Goal: Information Seeking & Learning: Learn about a topic

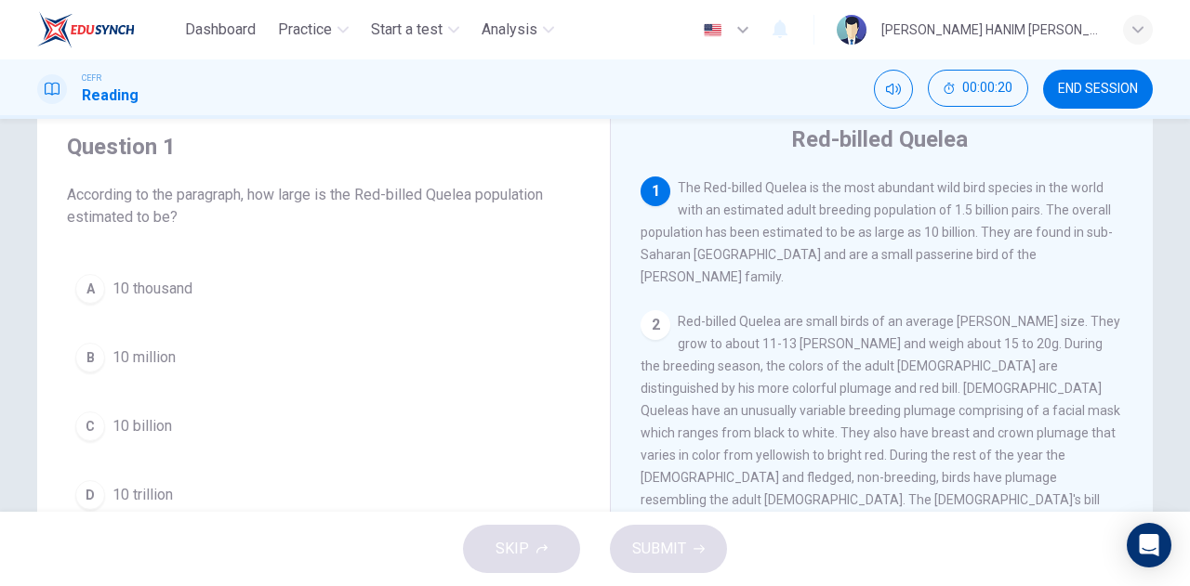
scroll to position [63, 0]
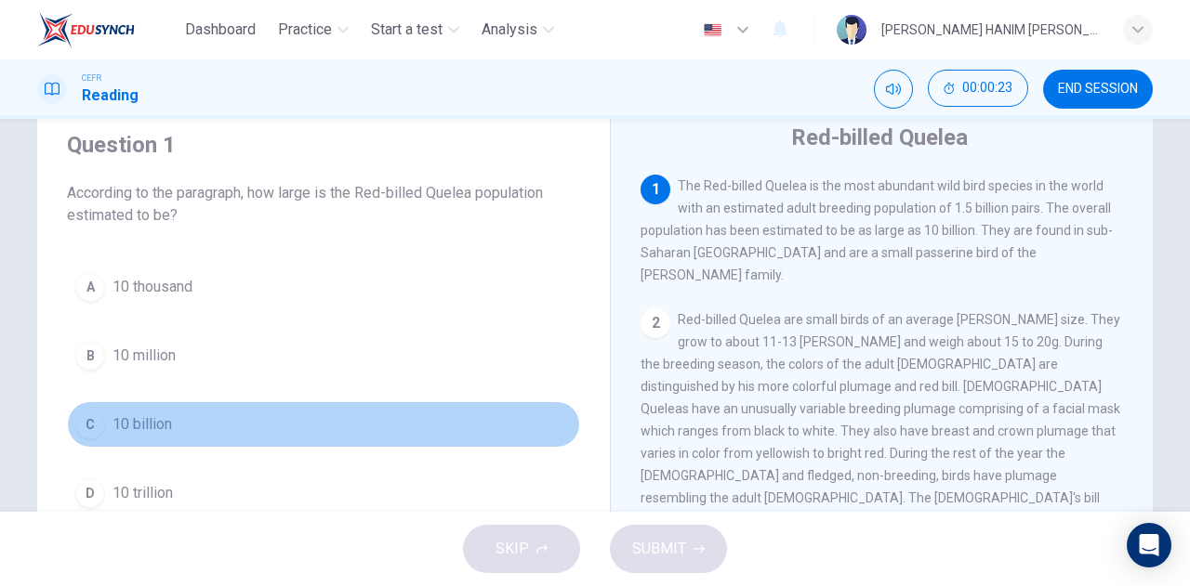
click at [127, 430] on span "10 billion" at bounding box center [141, 425] width 59 height 22
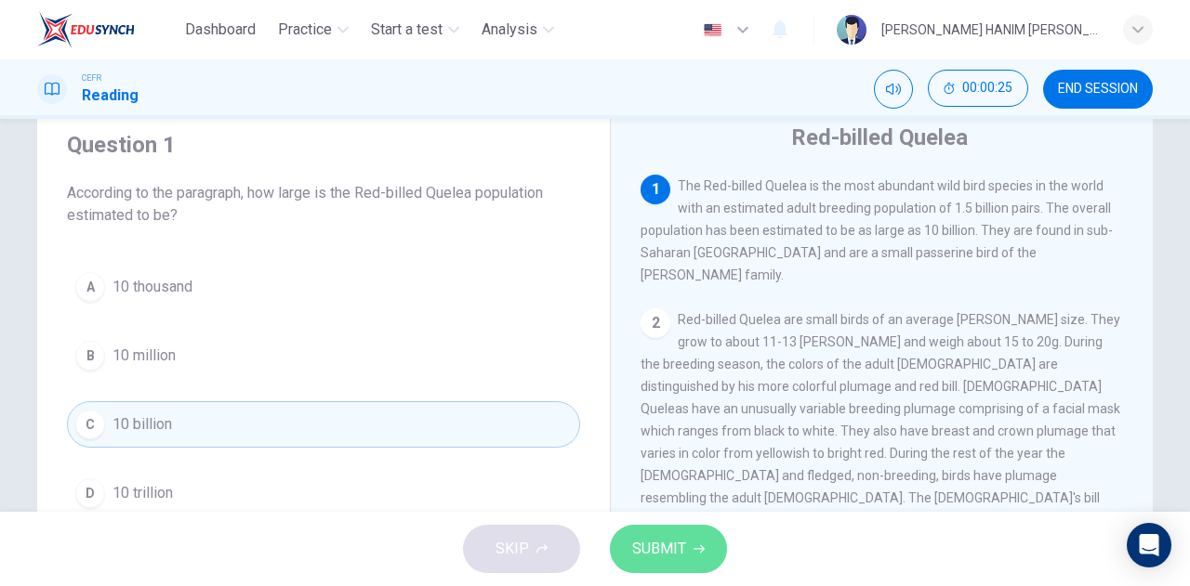
click at [704, 562] on button "SUBMIT" at bounding box center [668, 549] width 117 height 48
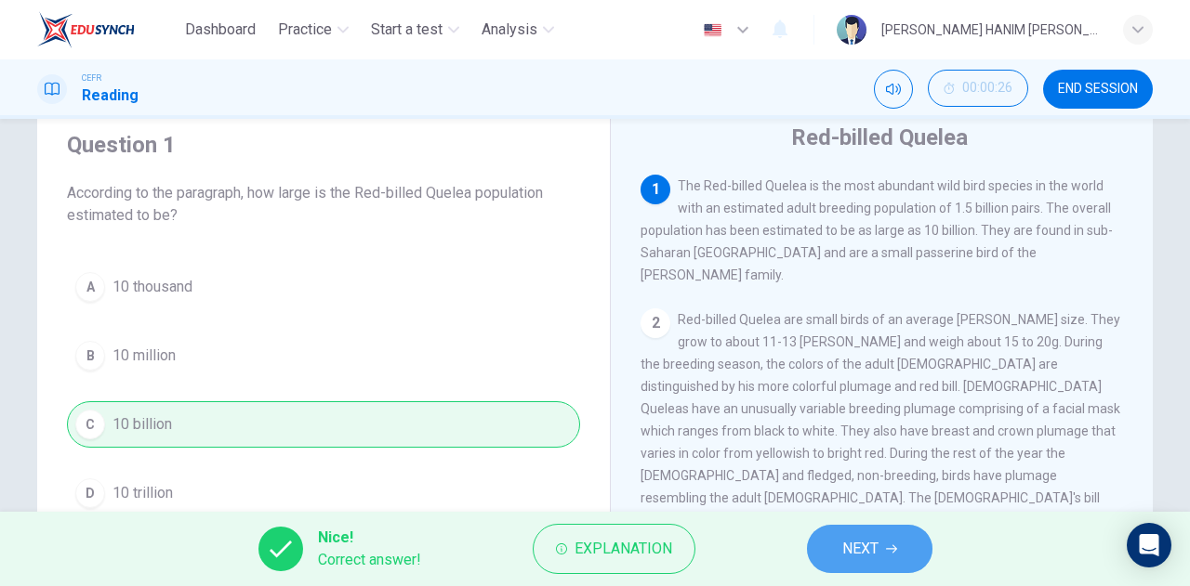
click at [857, 559] on span "NEXT" at bounding box center [860, 549] width 36 height 26
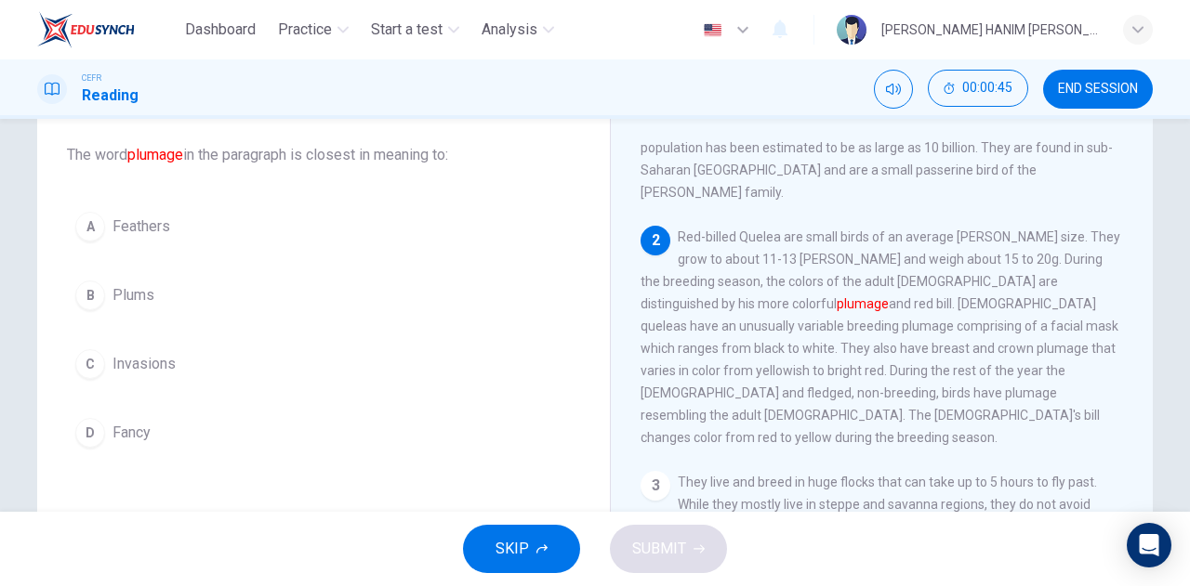
scroll to position [103, 0]
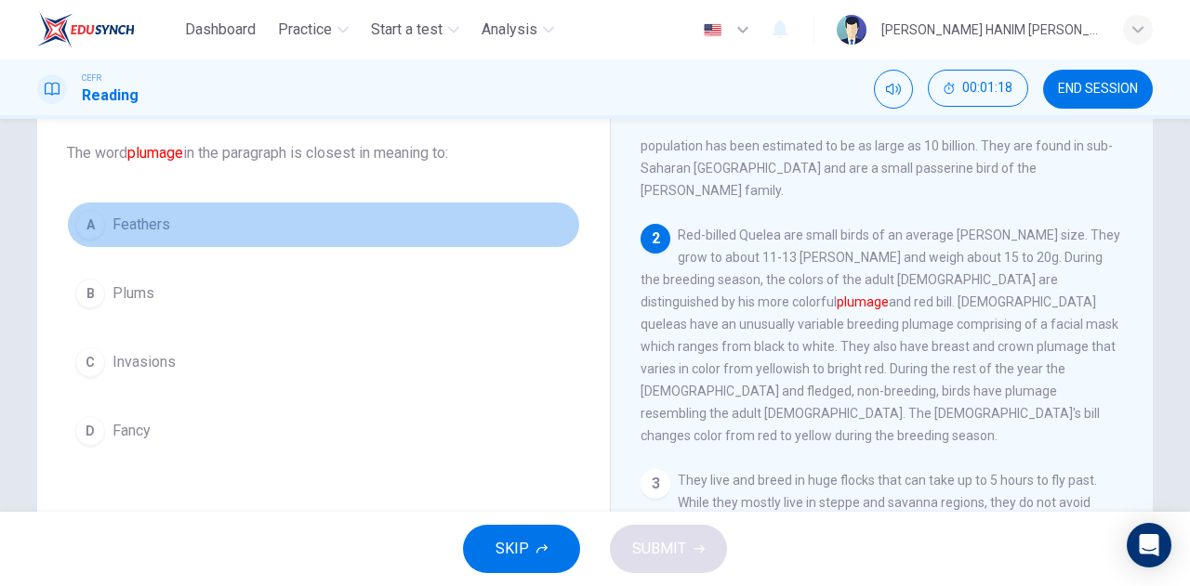
click at [120, 233] on span "Feathers" at bounding box center [141, 225] width 58 height 22
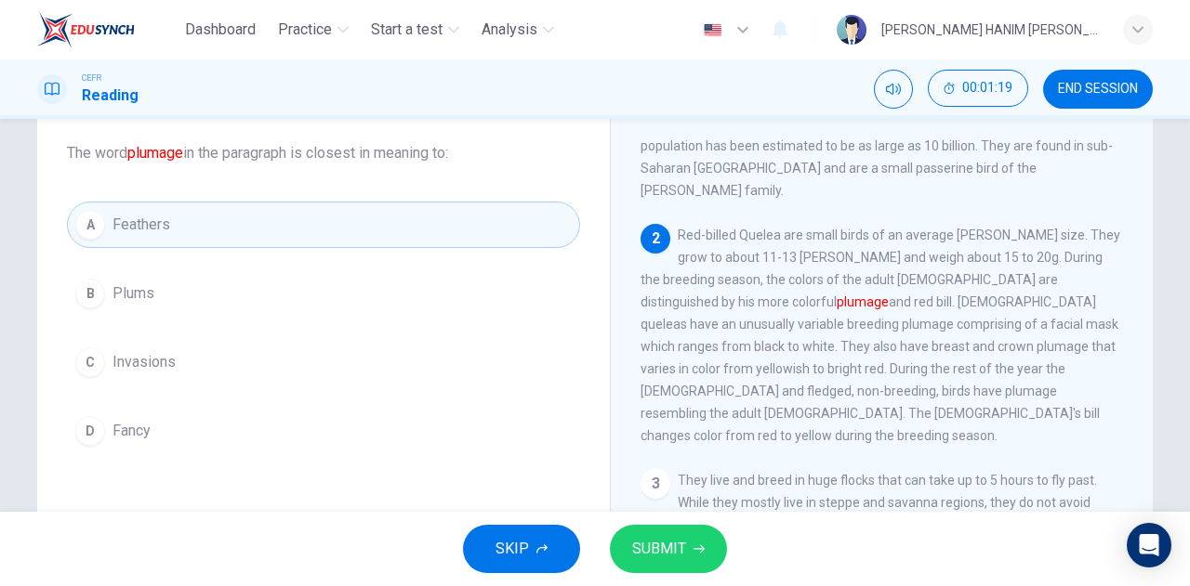
click at [675, 536] on span "SUBMIT" at bounding box center [659, 549] width 54 height 26
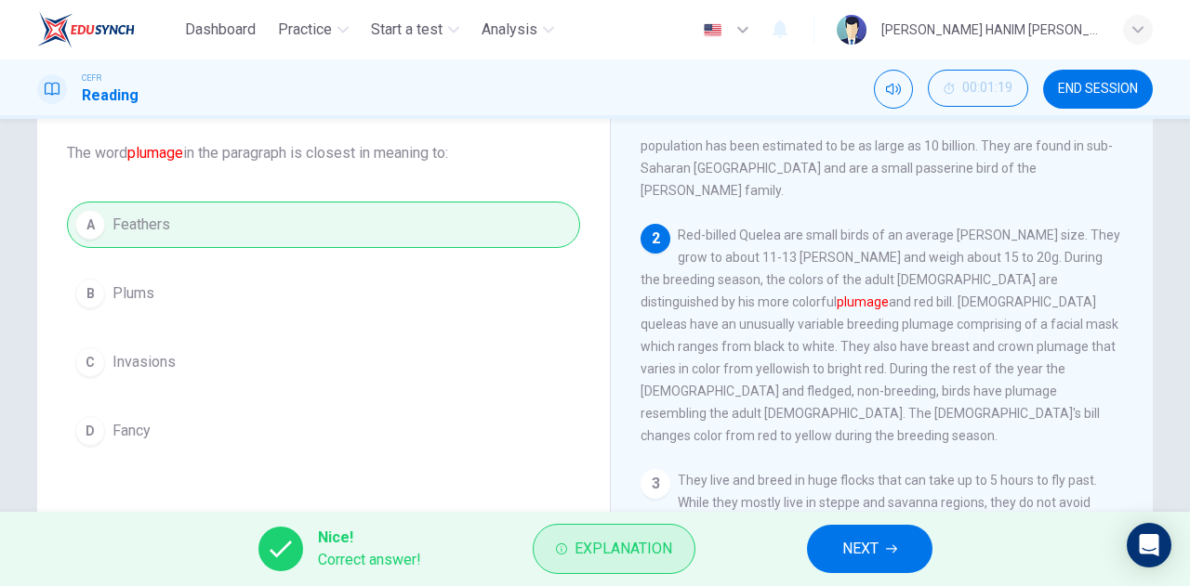
click at [625, 541] on span "Explanation" at bounding box center [623, 549] width 98 height 26
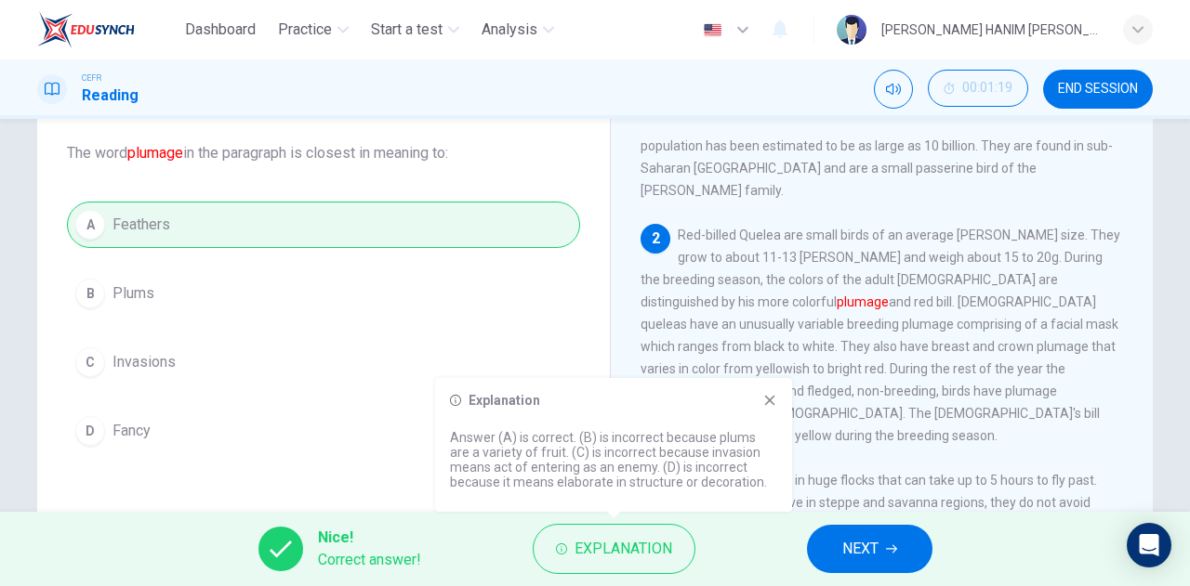
click at [764, 398] on icon at bounding box center [769, 400] width 15 height 15
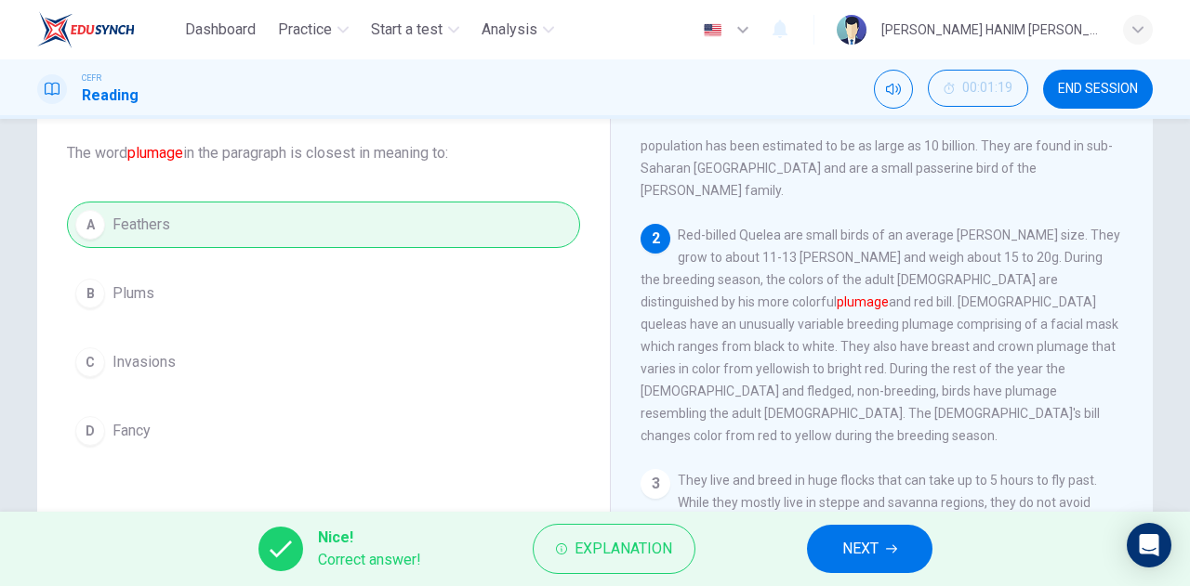
click at [836, 555] on button "NEXT" at bounding box center [869, 549] width 125 height 48
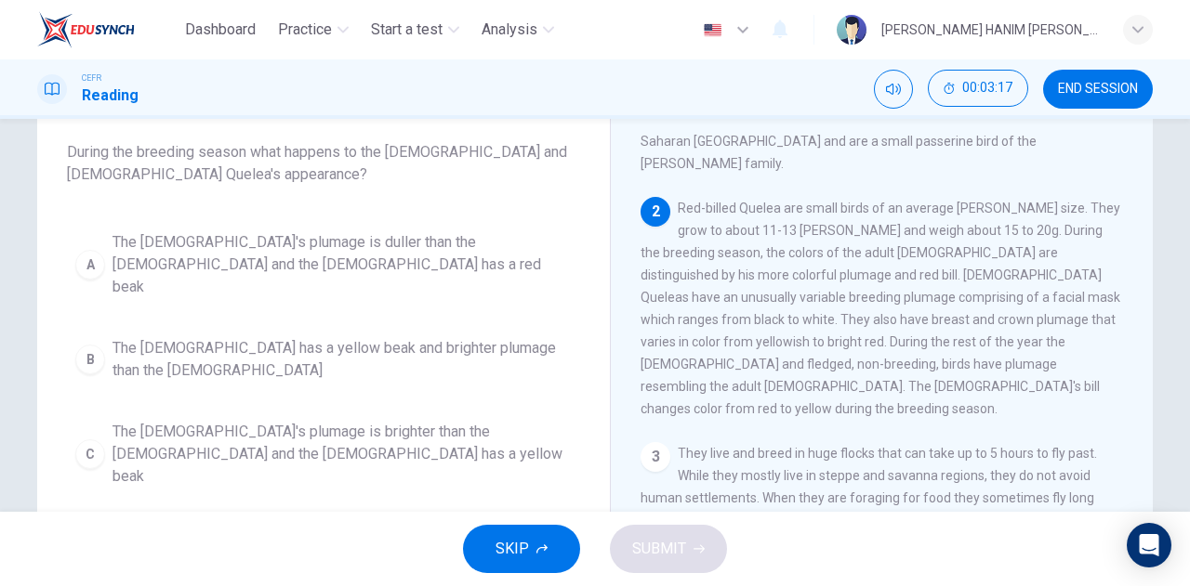
scroll to position [107, 0]
click at [351, 418] on span "The male's plumage is brighter than the female and the female has a yellow beak" at bounding box center [341, 451] width 459 height 67
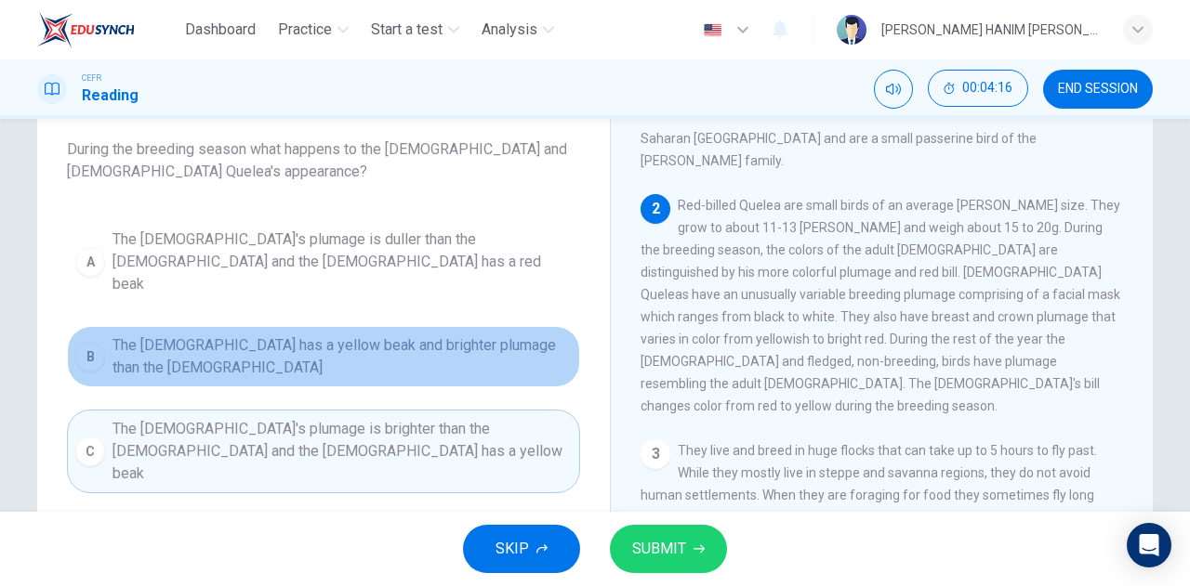
click at [399, 335] on span "The female has a yellow beak and brighter plumage than the males" at bounding box center [341, 357] width 459 height 45
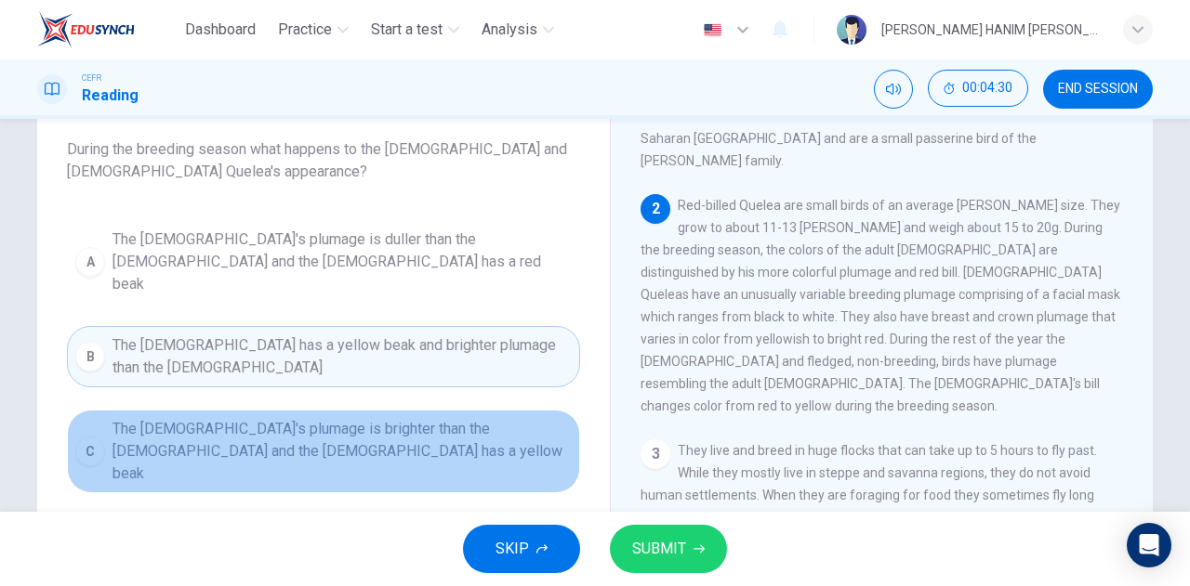
click at [512, 418] on span "The male's plumage is brighter than the female and the female has a yellow beak" at bounding box center [341, 451] width 459 height 67
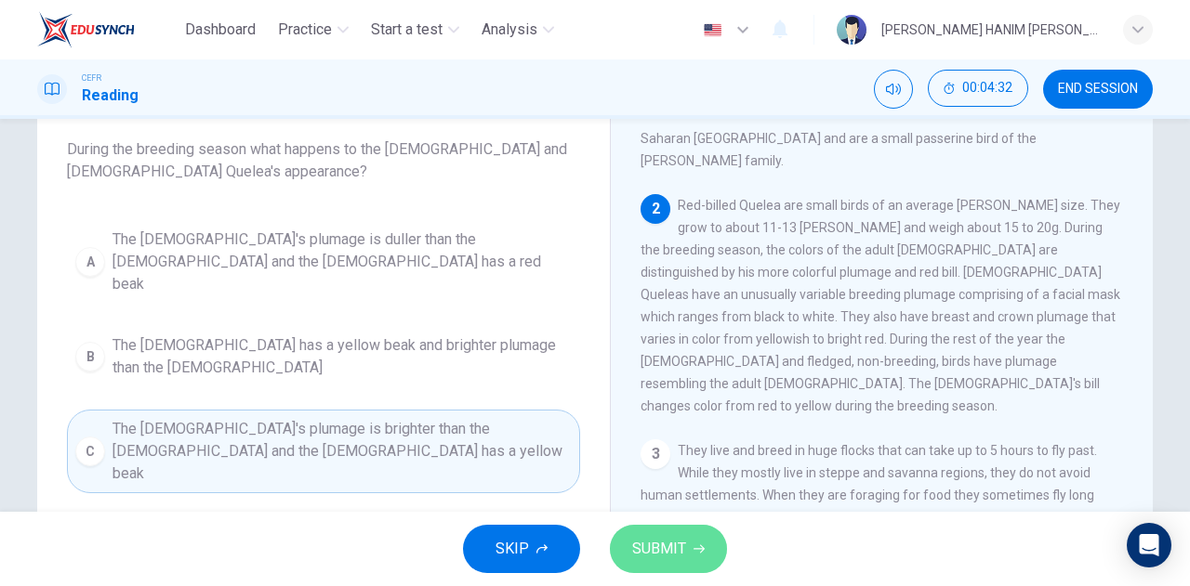
click at [665, 546] on span "SUBMIT" at bounding box center [659, 549] width 54 height 26
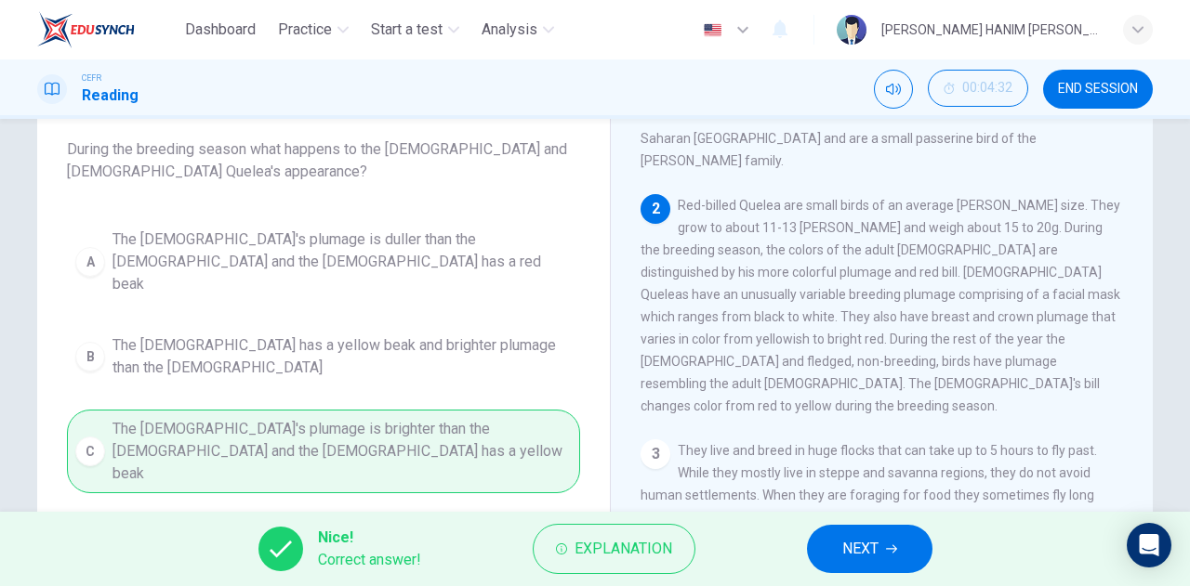
click at [824, 546] on button "NEXT" at bounding box center [869, 549] width 125 height 48
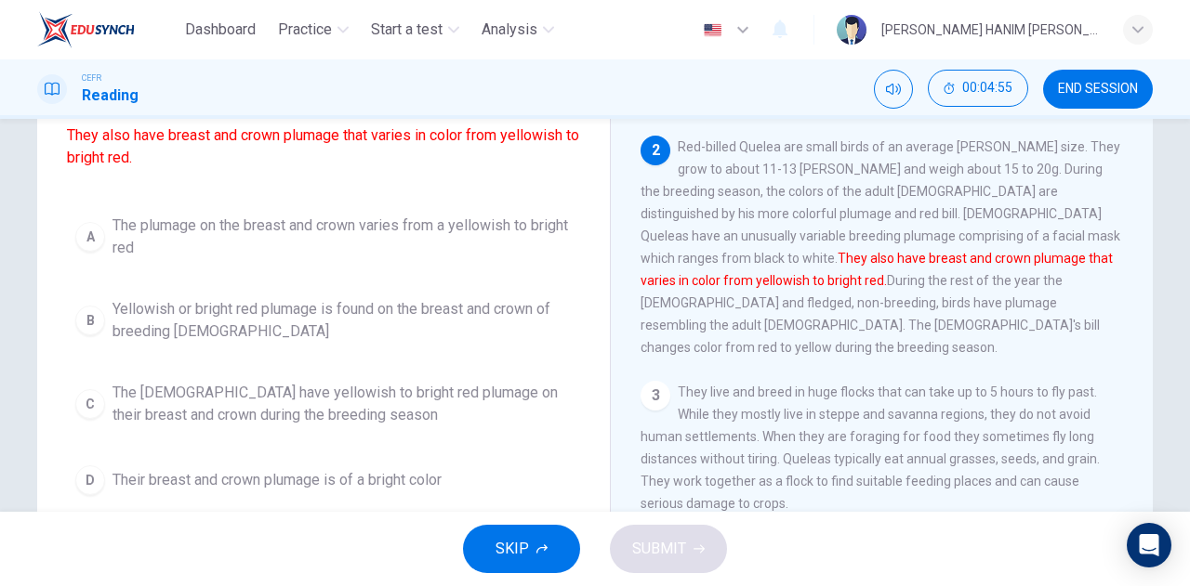
scroll to position [166, 0]
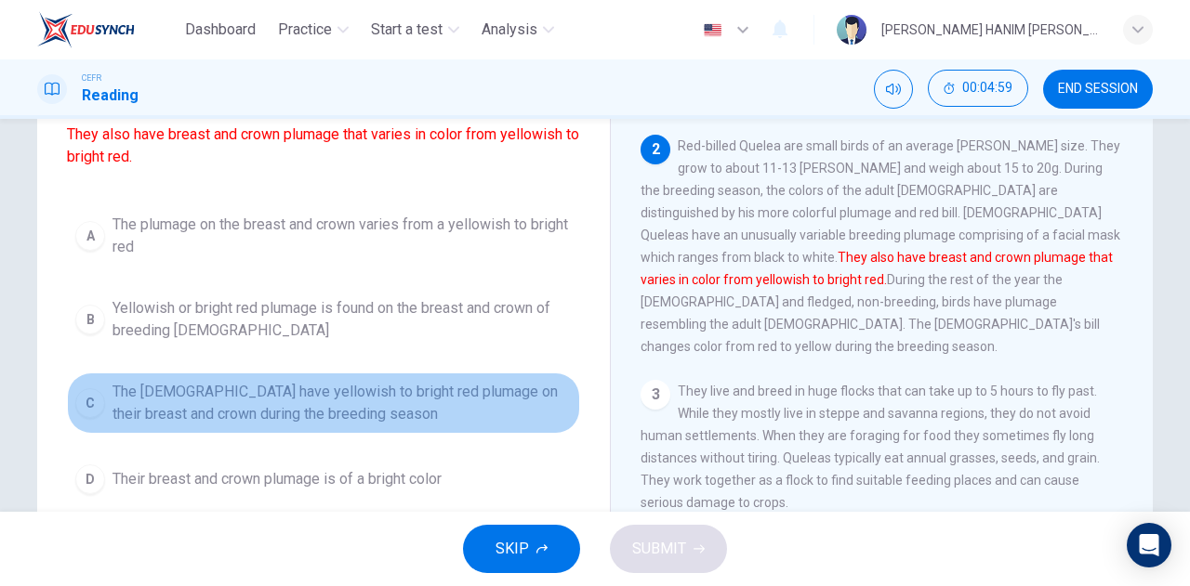
click at [319, 397] on span "The males have yellowish to bright red plumage on their breast and crown during…" at bounding box center [341, 403] width 459 height 45
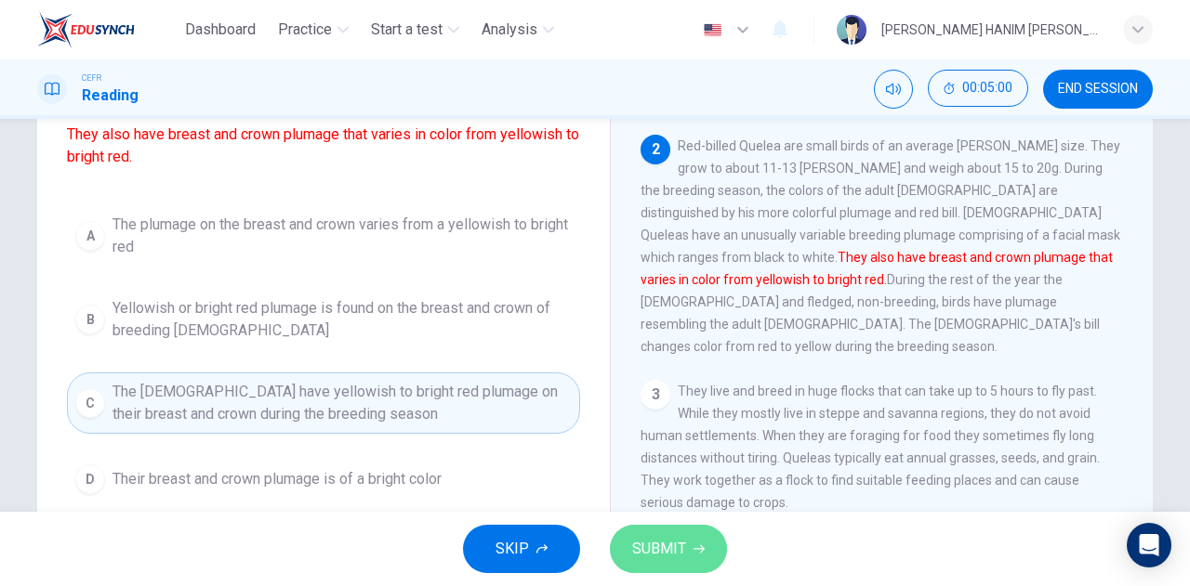
click at [658, 547] on span "SUBMIT" at bounding box center [659, 549] width 54 height 26
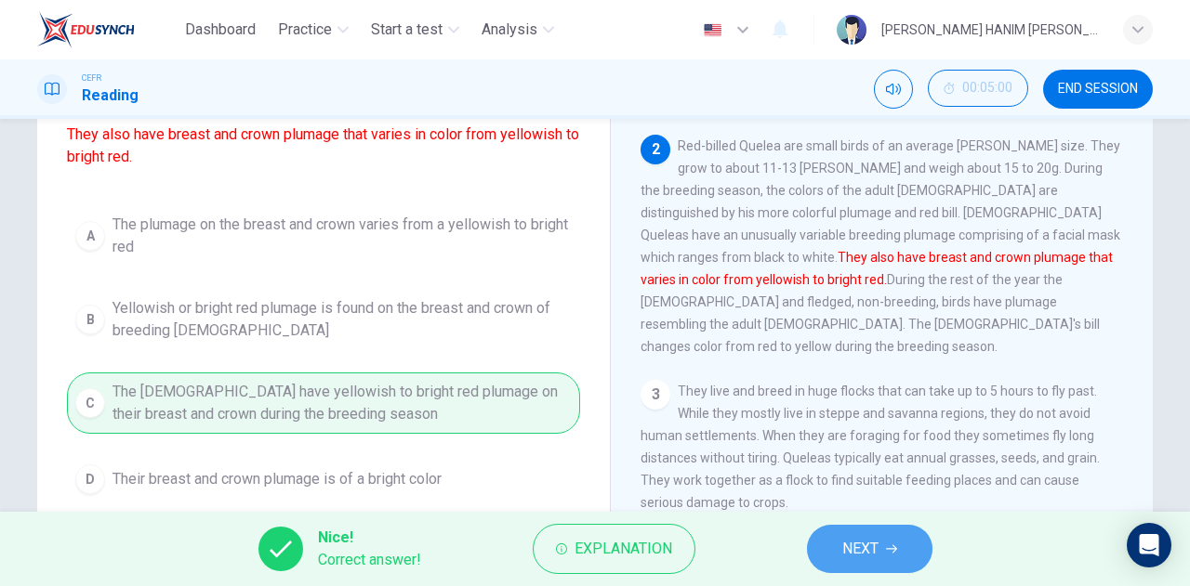
click at [842, 540] on span "NEXT" at bounding box center [860, 549] width 36 height 26
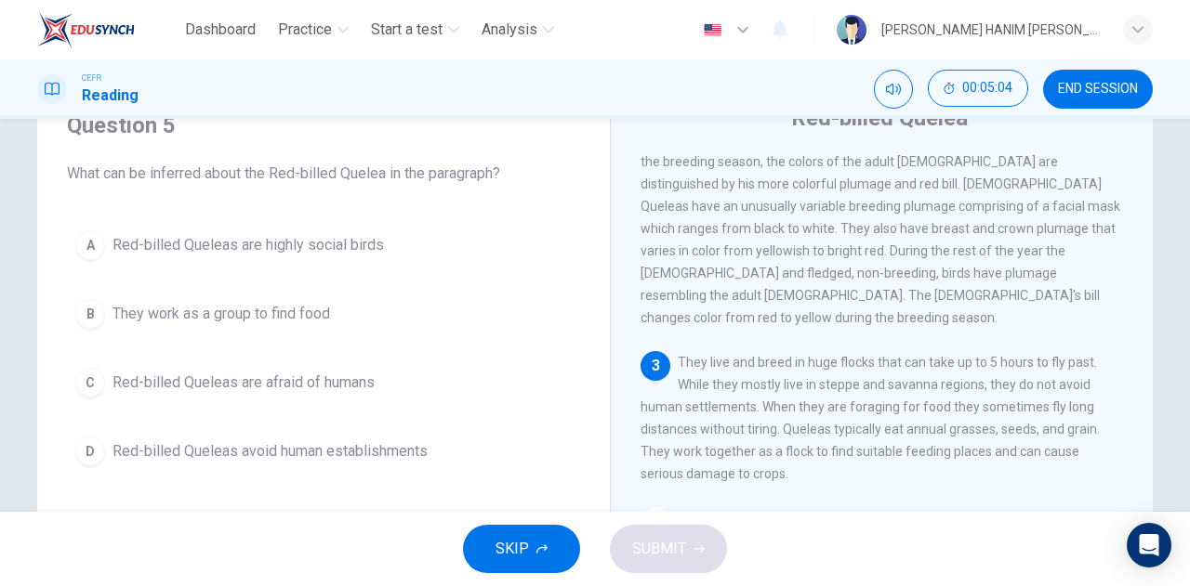
scroll to position [195, 0]
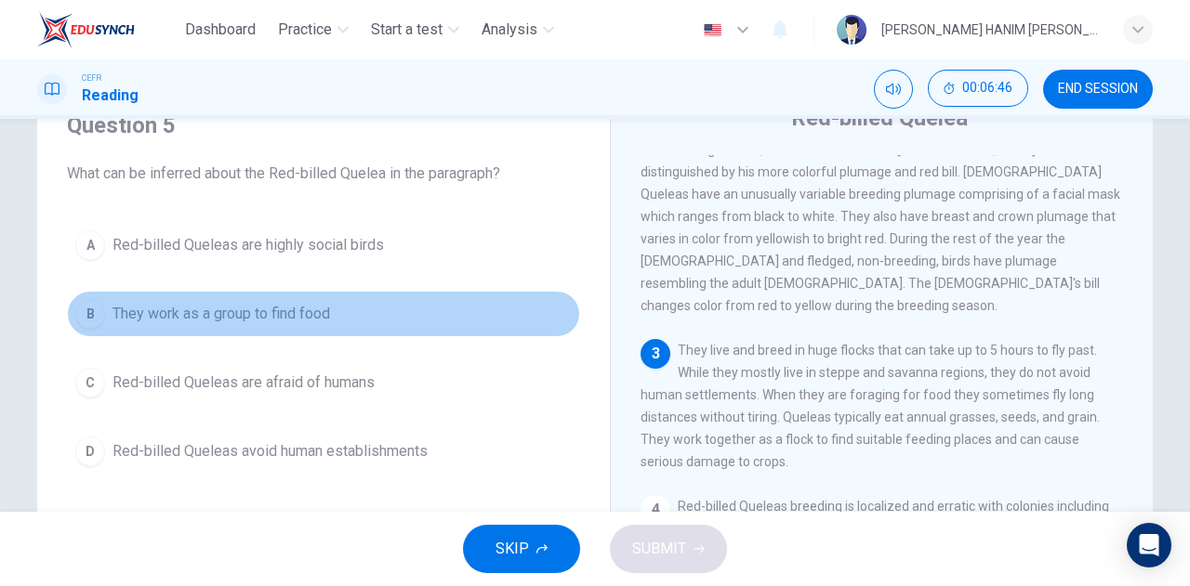
click at [321, 318] on span "They work as a group to find food" at bounding box center [220, 314] width 217 height 22
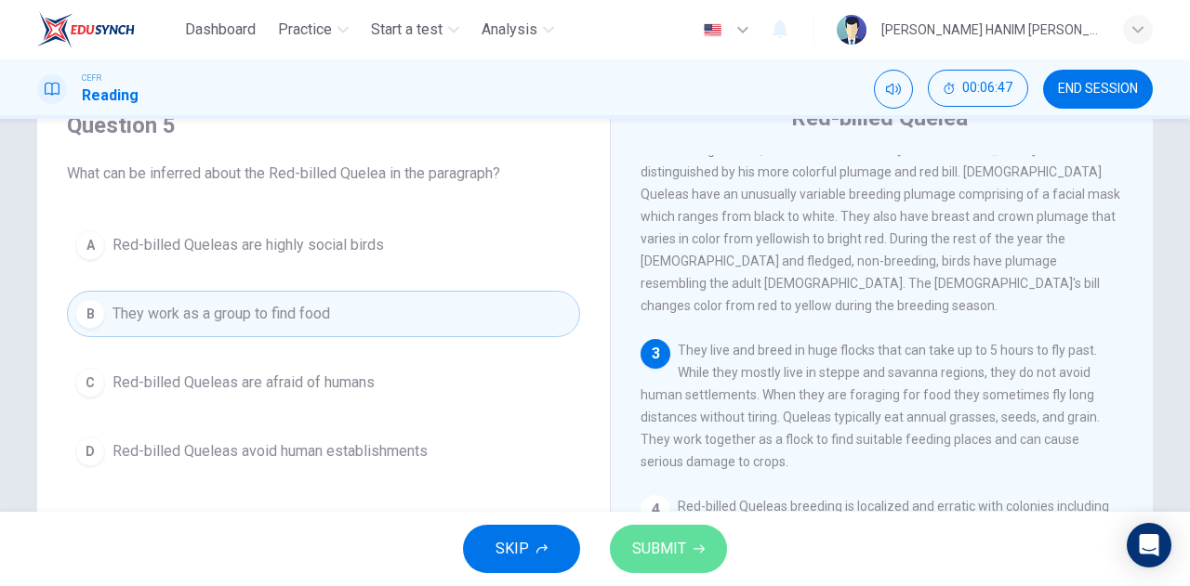
click at [688, 537] on button "SUBMIT" at bounding box center [668, 549] width 117 height 48
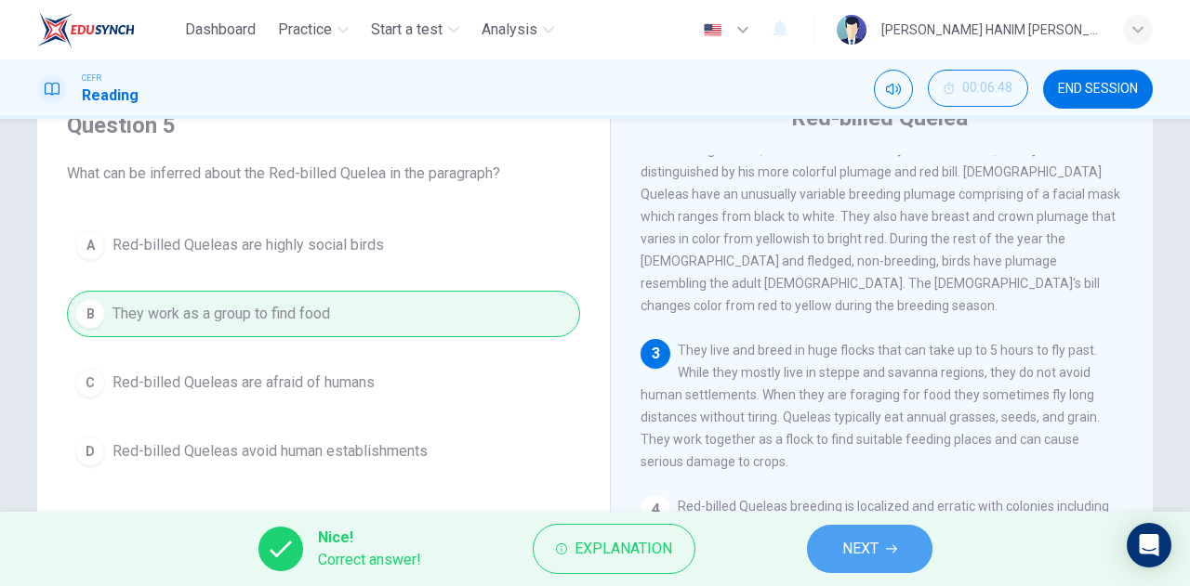
click at [870, 542] on span "NEXT" at bounding box center [860, 549] width 36 height 26
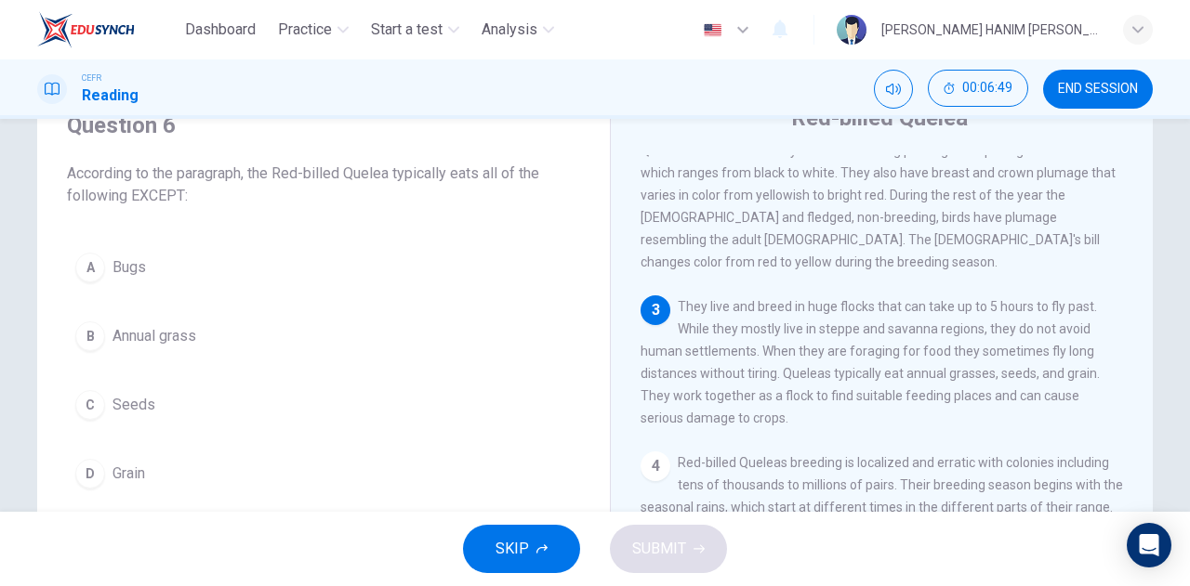
scroll to position [245, 0]
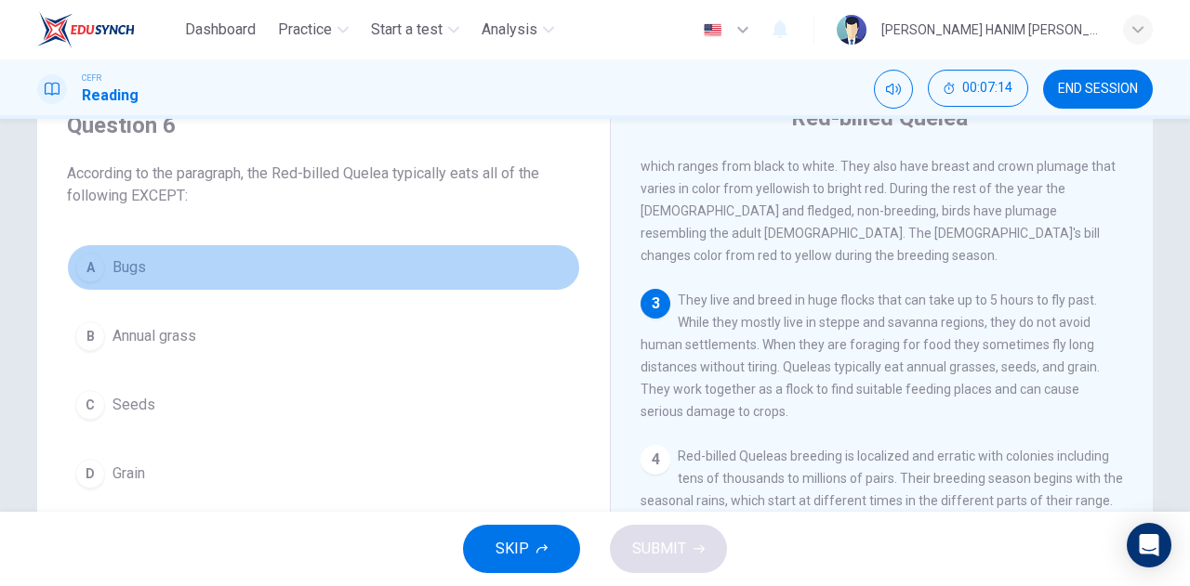
click at [470, 246] on button "A Bugs" at bounding box center [323, 267] width 513 height 46
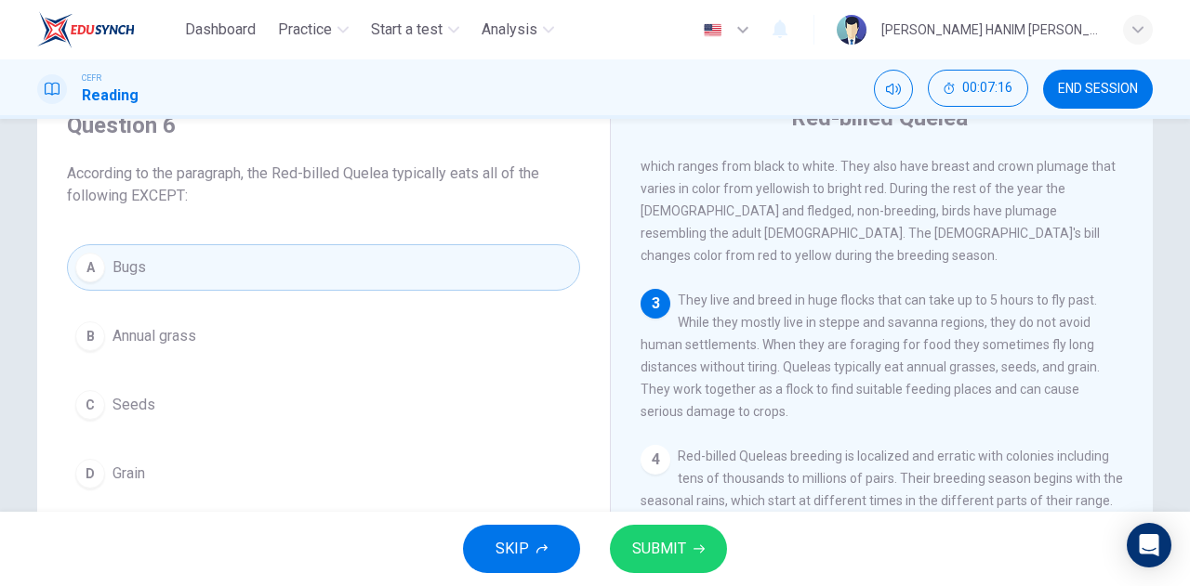
click at [685, 564] on button "SUBMIT" at bounding box center [668, 549] width 117 height 48
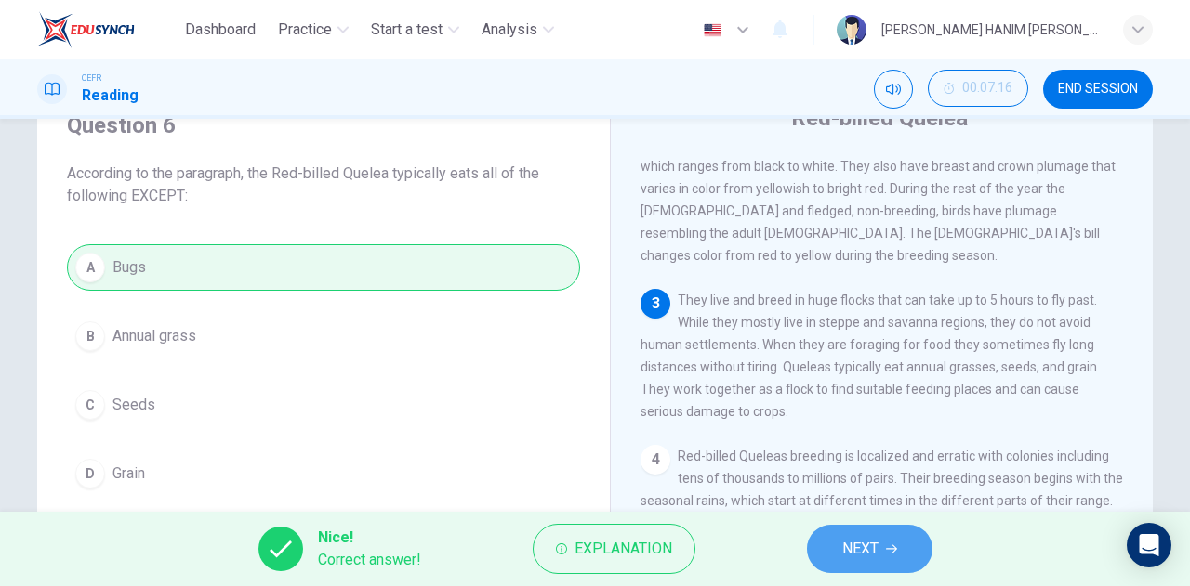
click at [849, 565] on button "NEXT" at bounding box center [869, 549] width 125 height 48
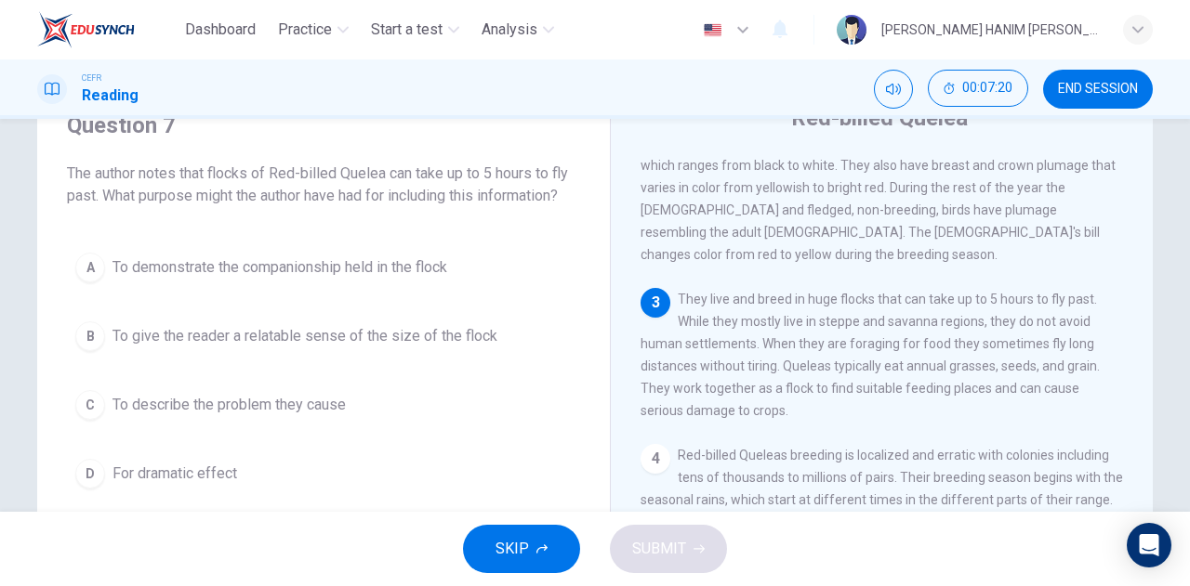
scroll to position [247, 0]
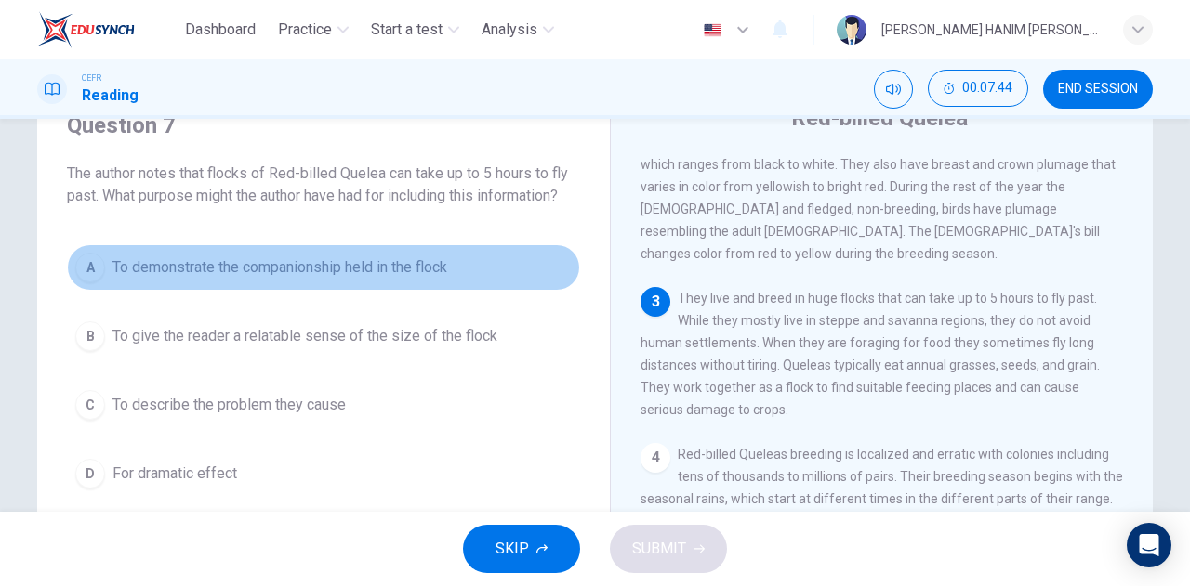
click at [441, 257] on span "To demonstrate the companionship held in the flock" at bounding box center [279, 268] width 335 height 22
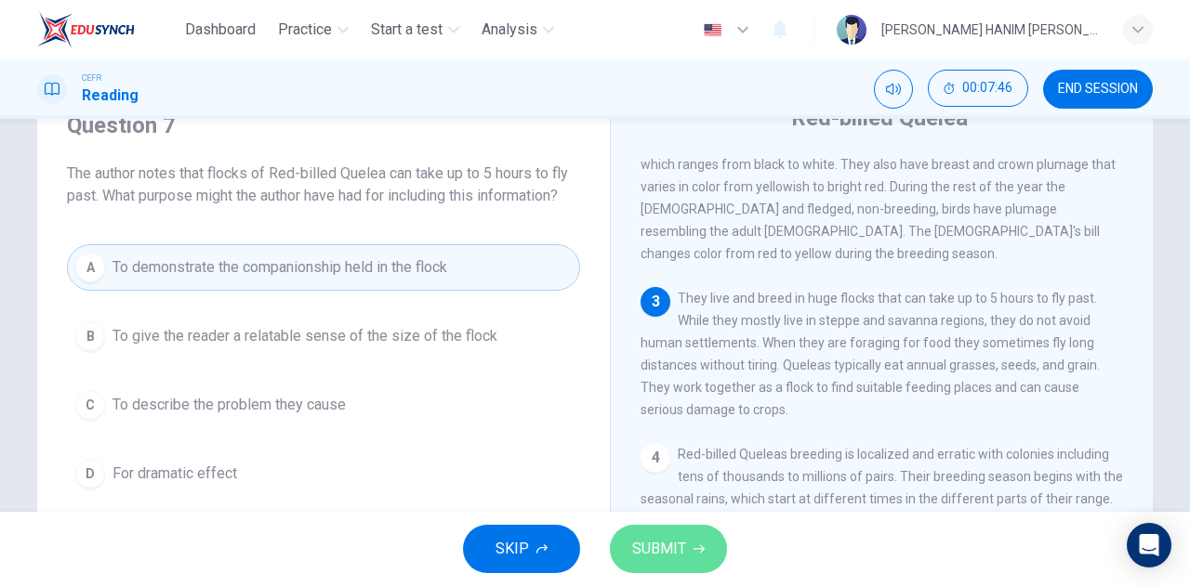
click at [661, 556] on span "SUBMIT" at bounding box center [659, 549] width 54 height 26
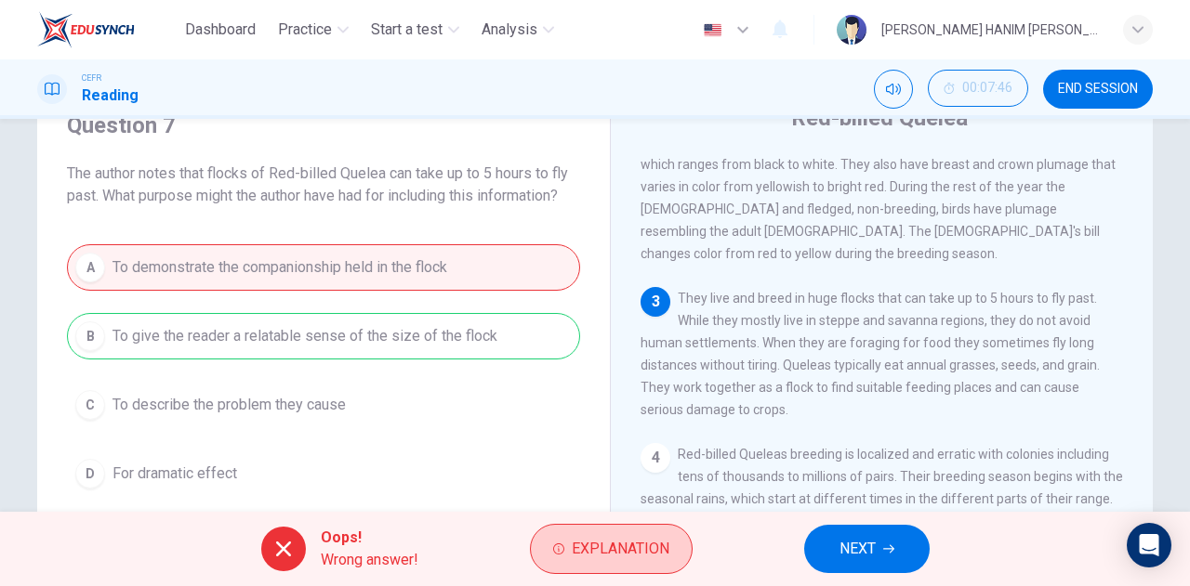
click at [625, 545] on span "Explanation" at bounding box center [621, 549] width 98 height 26
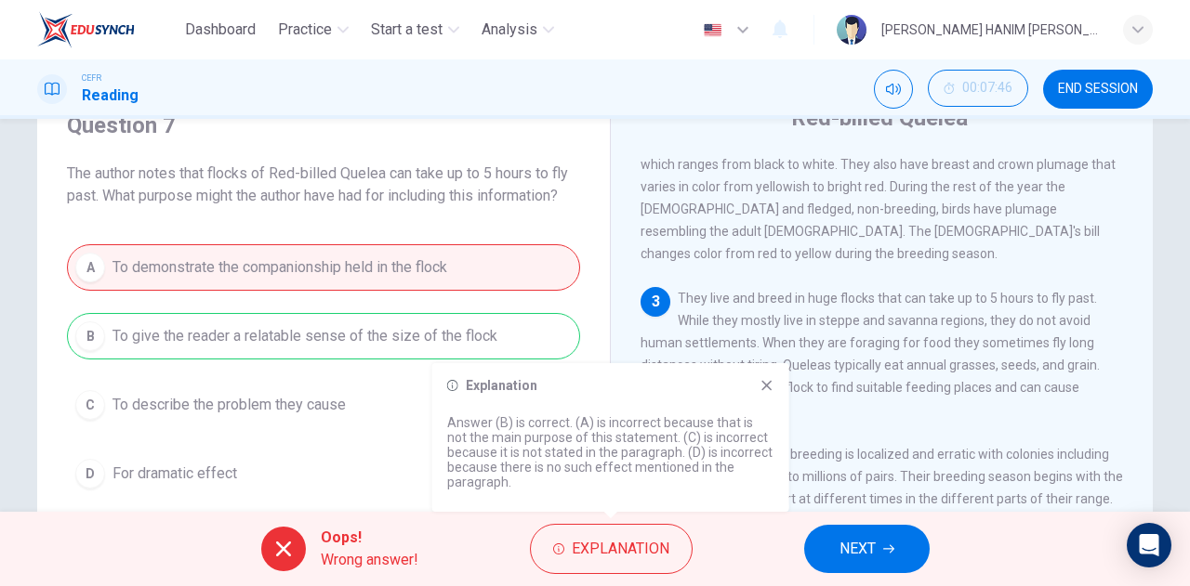
click at [771, 387] on icon at bounding box center [766, 385] width 15 height 15
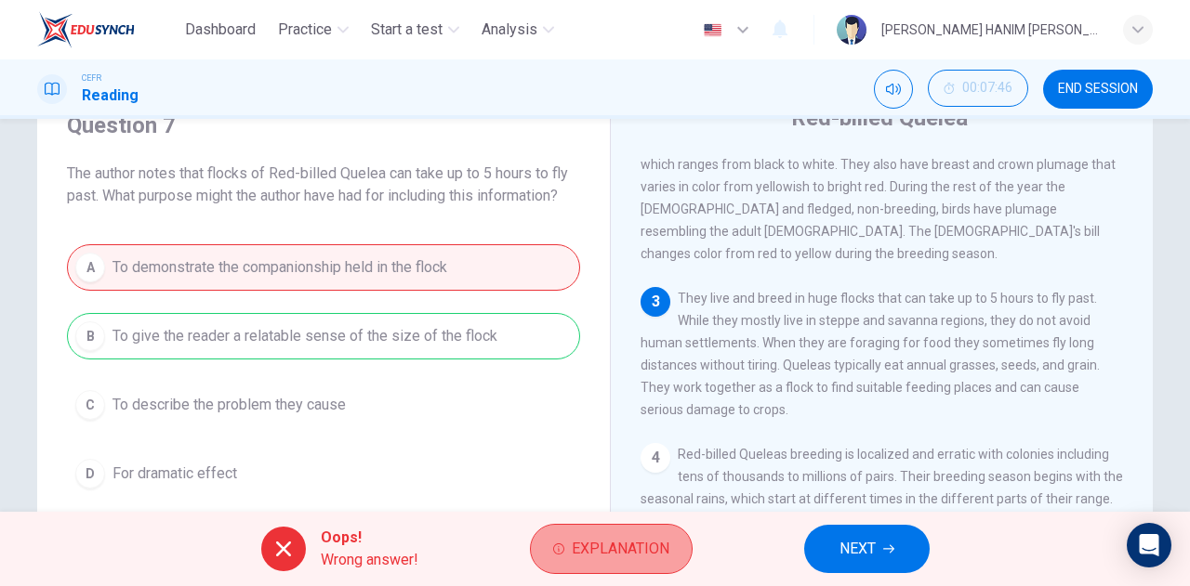
click at [602, 534] on button "Explanation" at bounding box center [611, 549] width 163 height 50
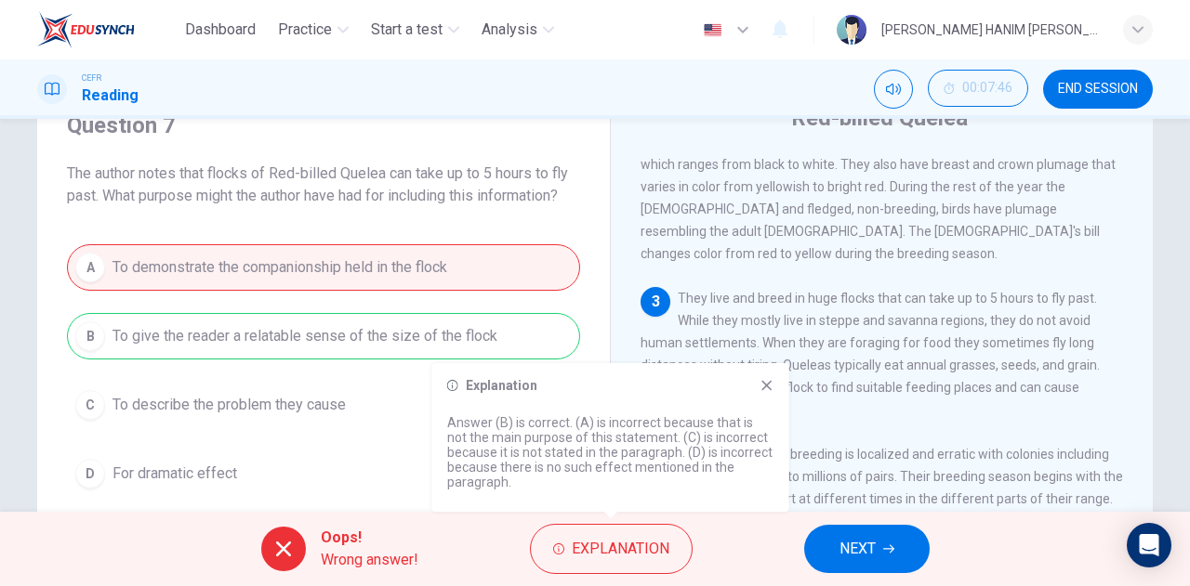
click at [769, 388] on icon at bounding box center [766, 386] width 10 height 10
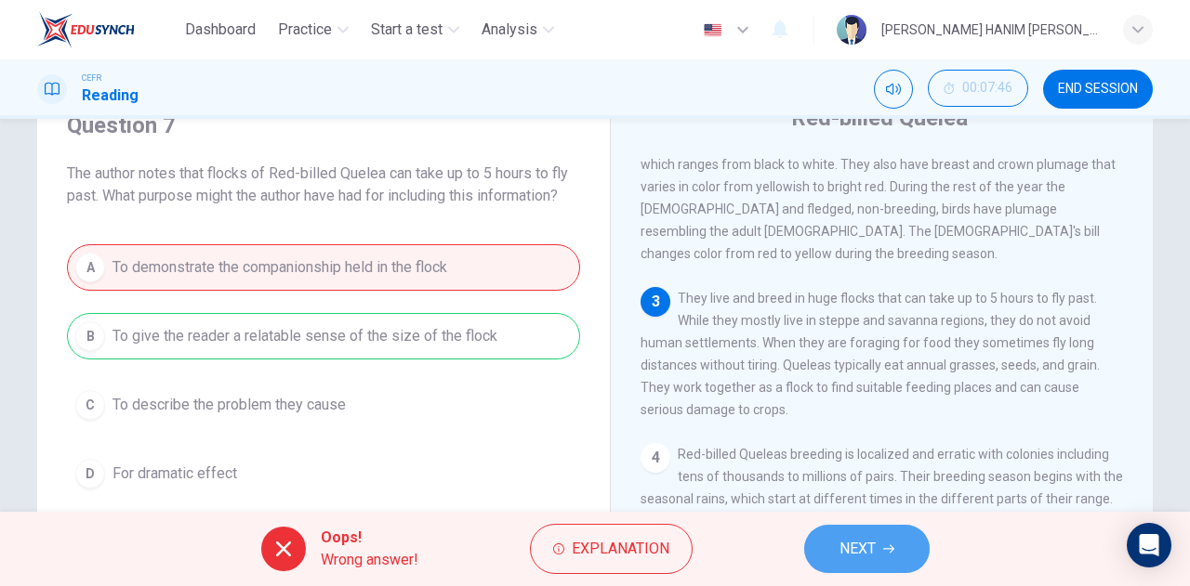
click at [851, 528] on button "NEXT" at bounding box center [866, 549] width 125 height 48
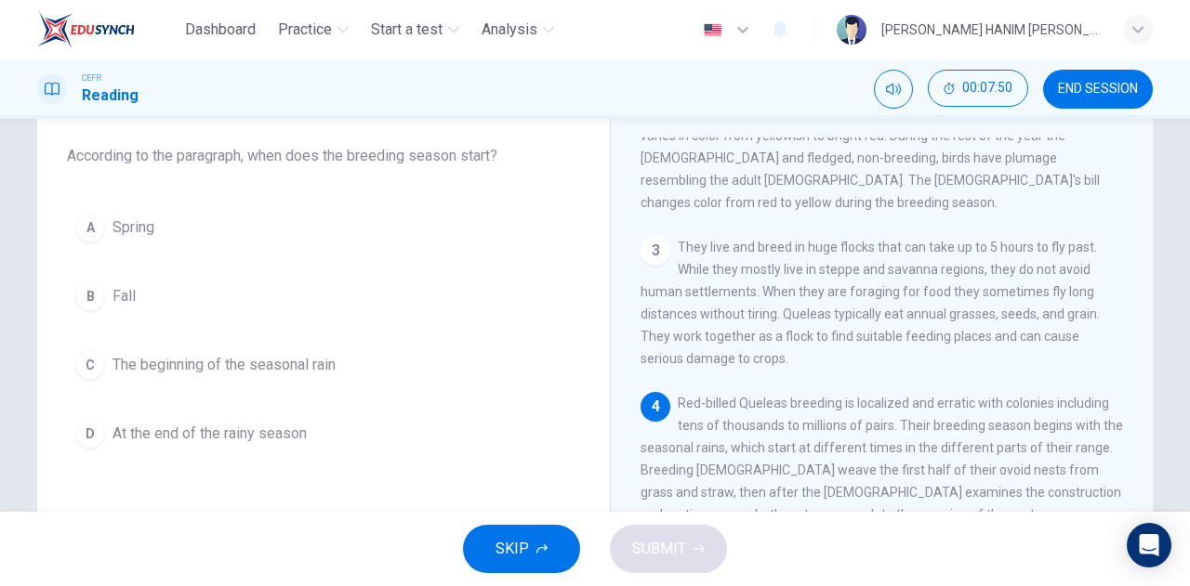
scroll to position [105, 0]
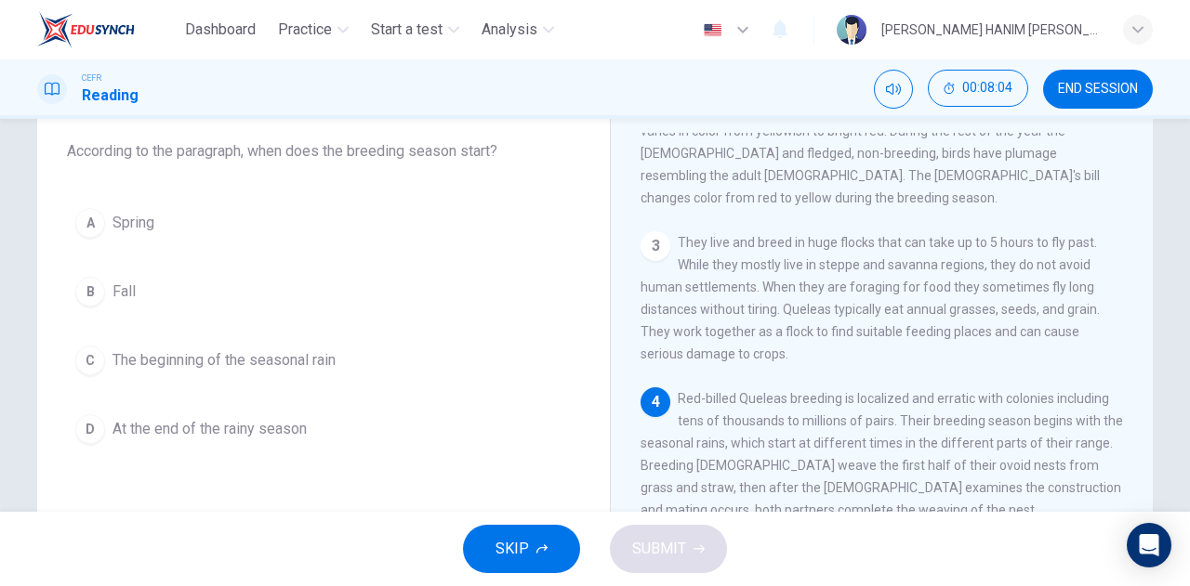
click at [395, 356] on button "C The beginning of the seasonal rain" at bounding box center [323, 360] width 513 height 46
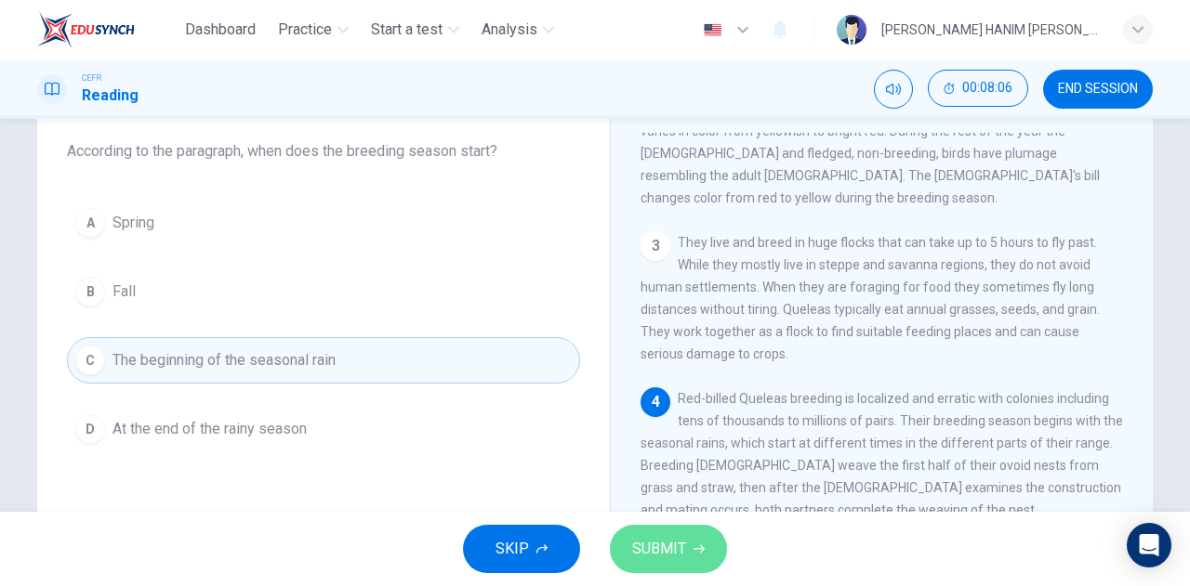
click at [680, 538] on span "SUBMIT" at bounding box center [659, 549] width 54 height 26
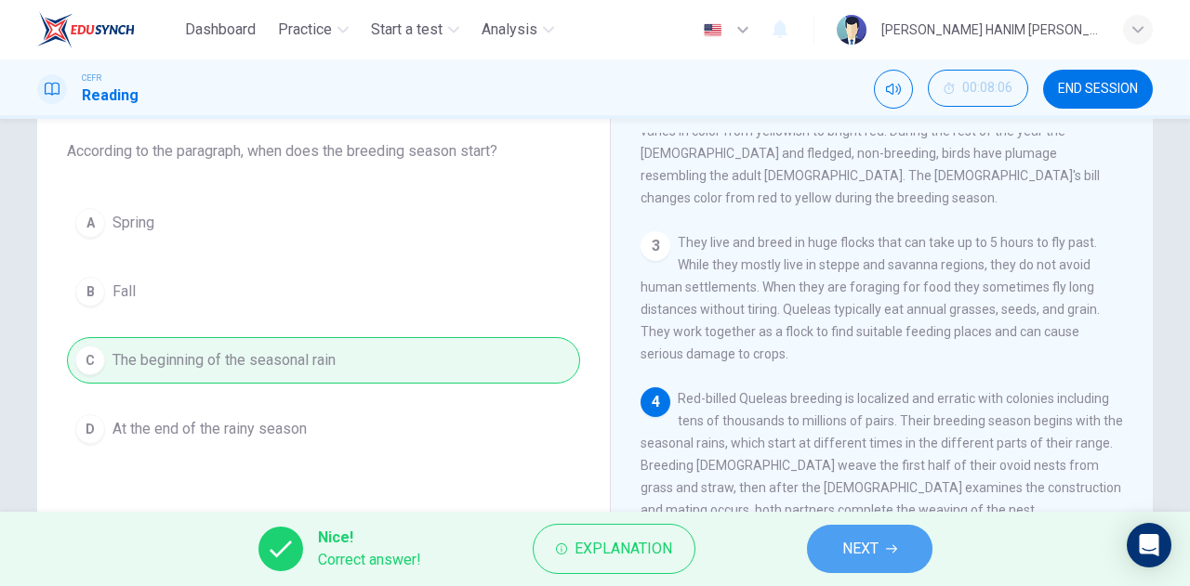
click at [840, 546] on button "NEXT" at bounding box center [869, 549] width 125 height 48
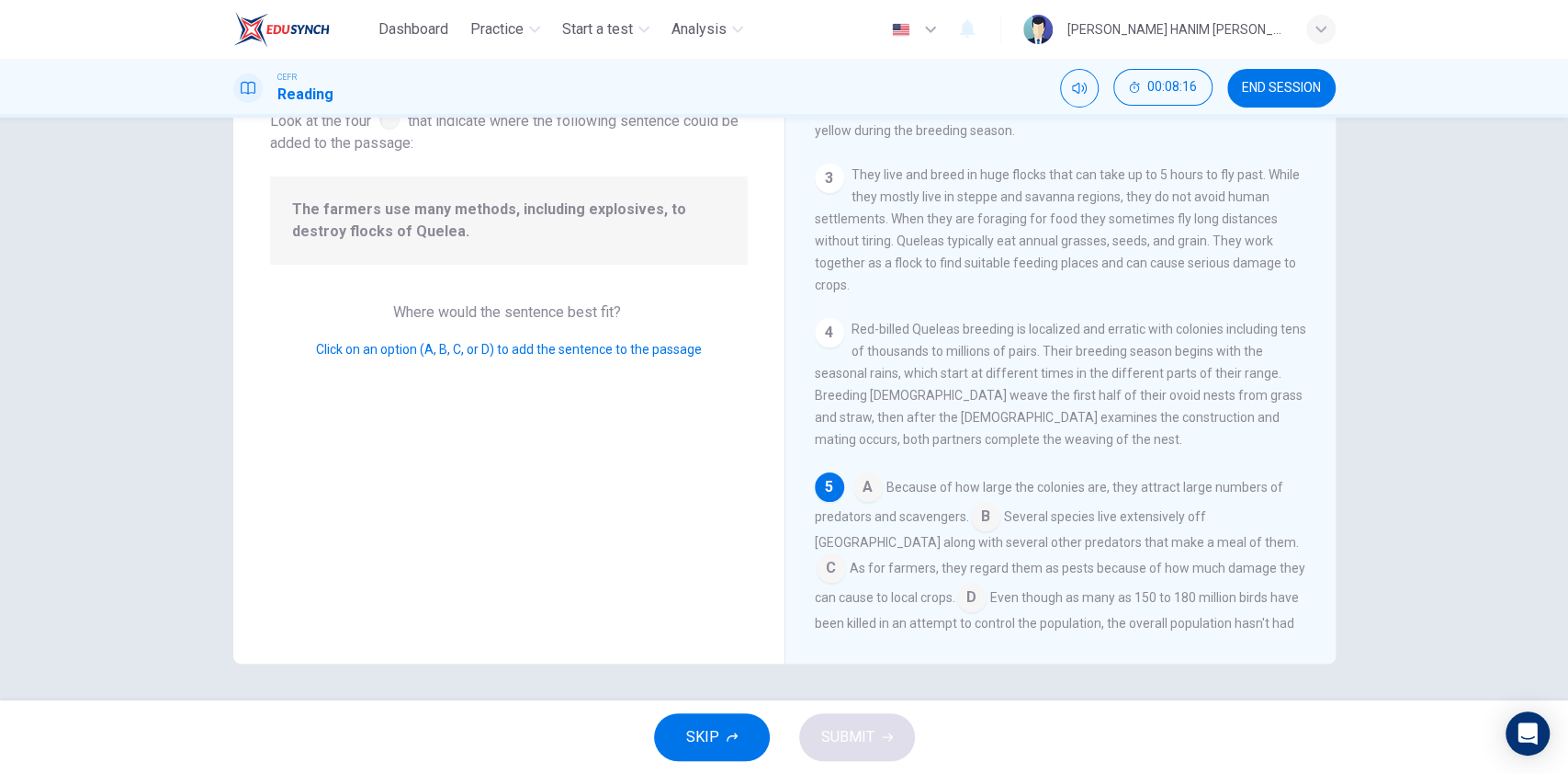
scroll to position [316, 0]
drag, startPoint x: 1136, startPoint y: 1, endPoint x: 464, endPoint y: 397, distance: 780.0
click at [464, 397] on div "Question 9 Look at the four that indicate where the following sentence could be…" at bounding box center [509, 344] width 552 height 639
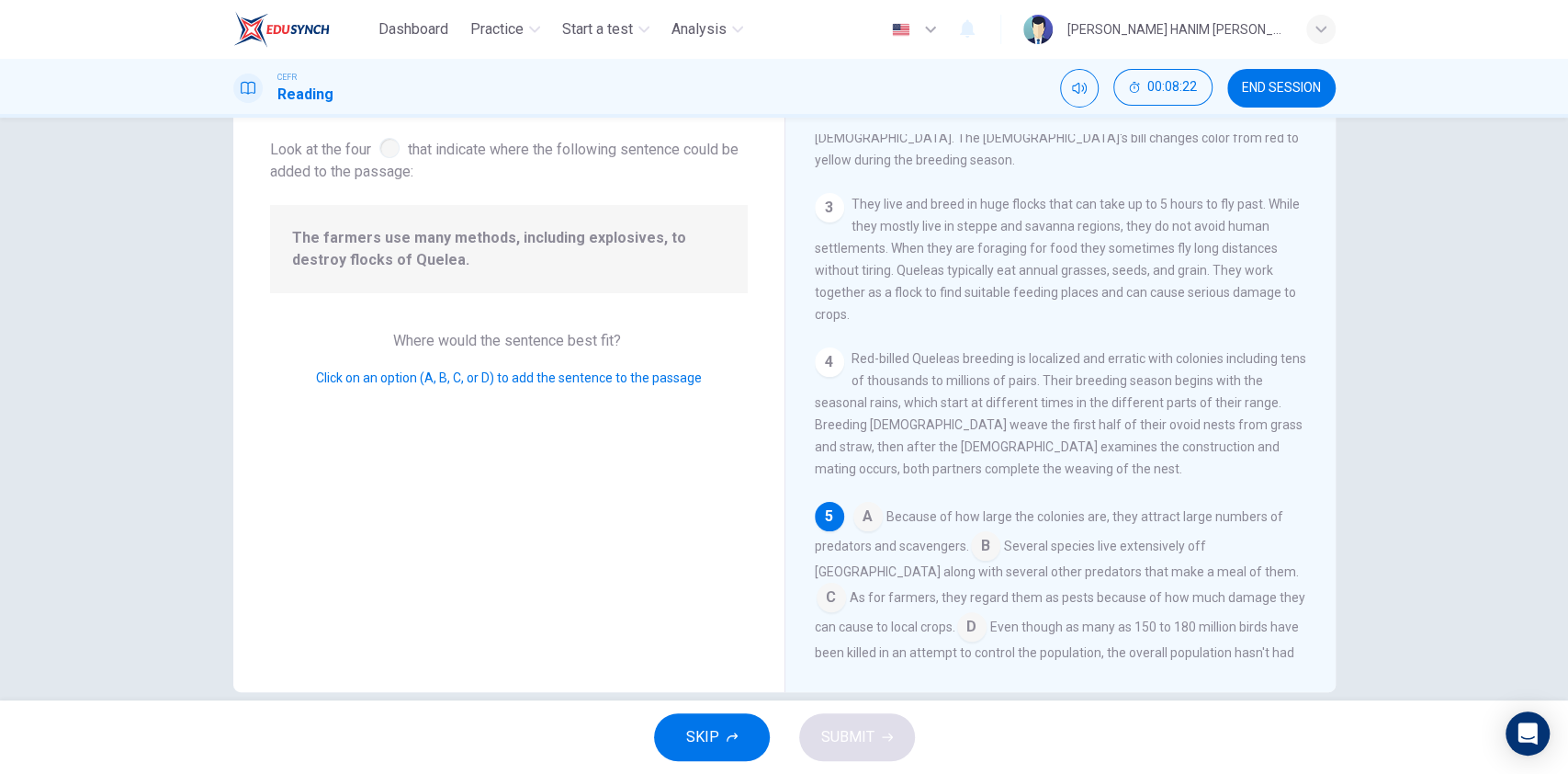
scroll to position [100, 0]
click at [957, 579] on input at bounding box center [972, 630] width 30 height 30
click at [852, 579] on span "SUBMIT" at bounding box center [848, 736] width 53 height 26
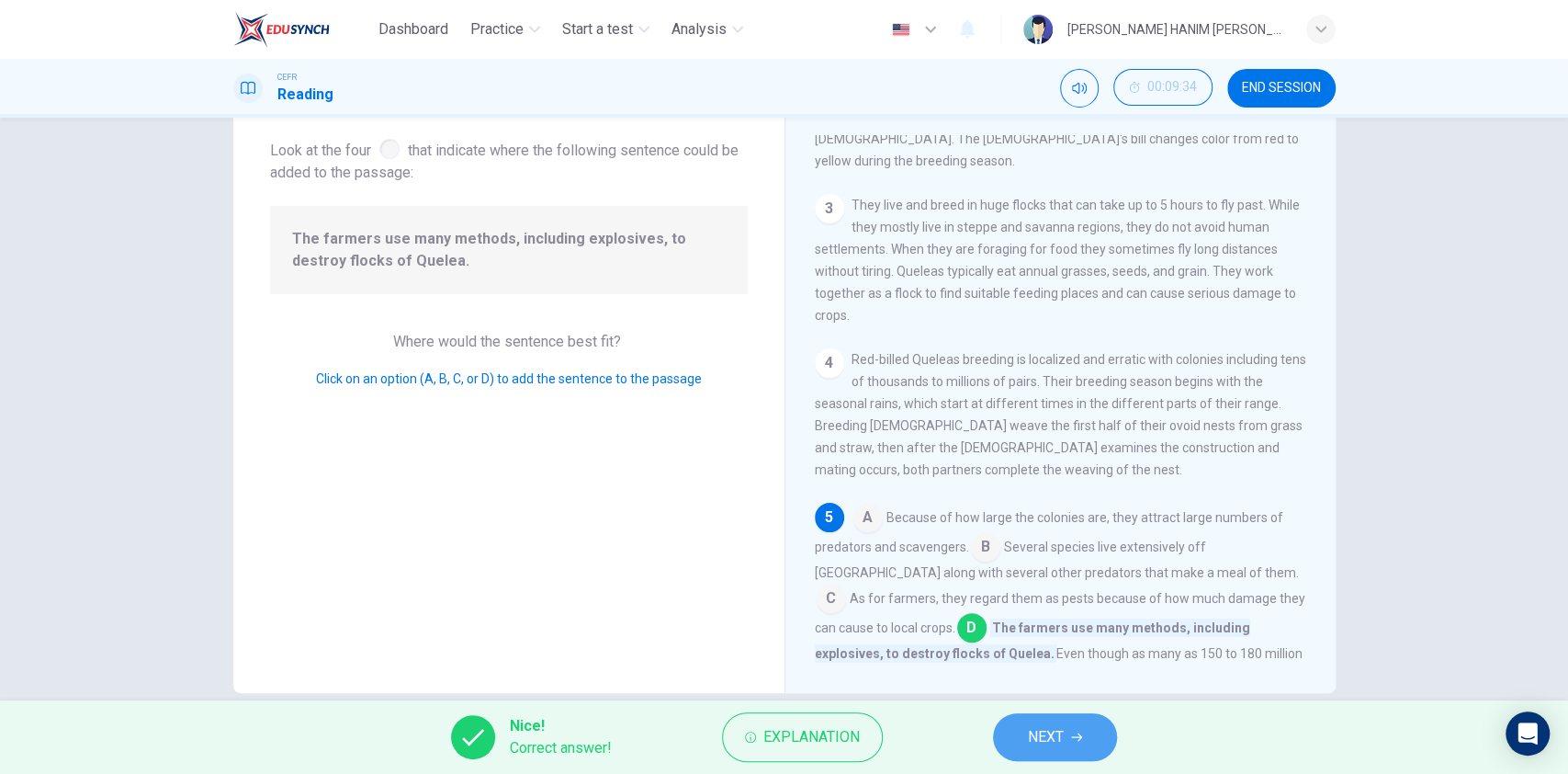
click at [1049, 579] on span "NEXT" at bounding box center [1046, 736] width 36 height 26
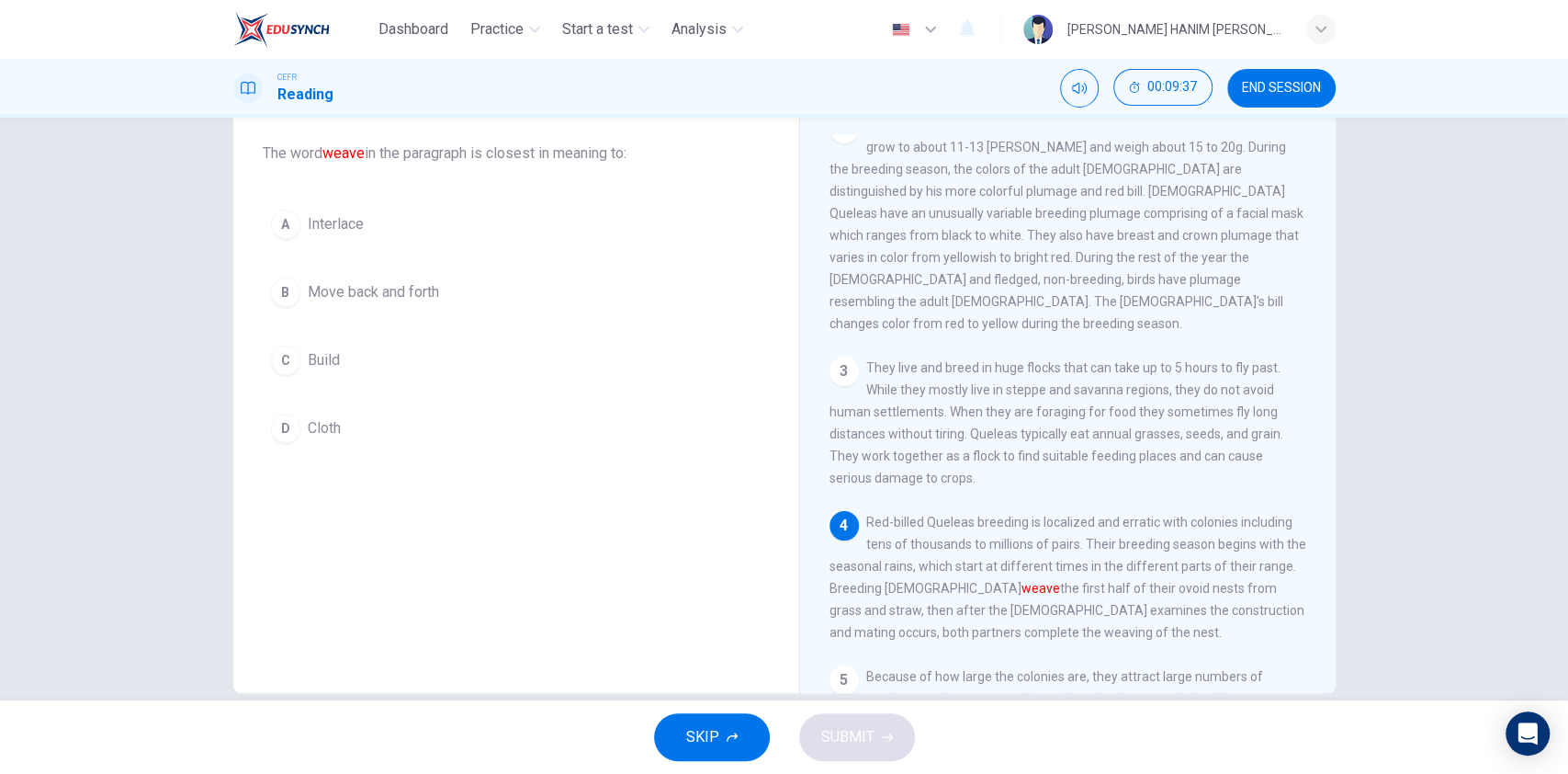
scroll to position [154, 0]
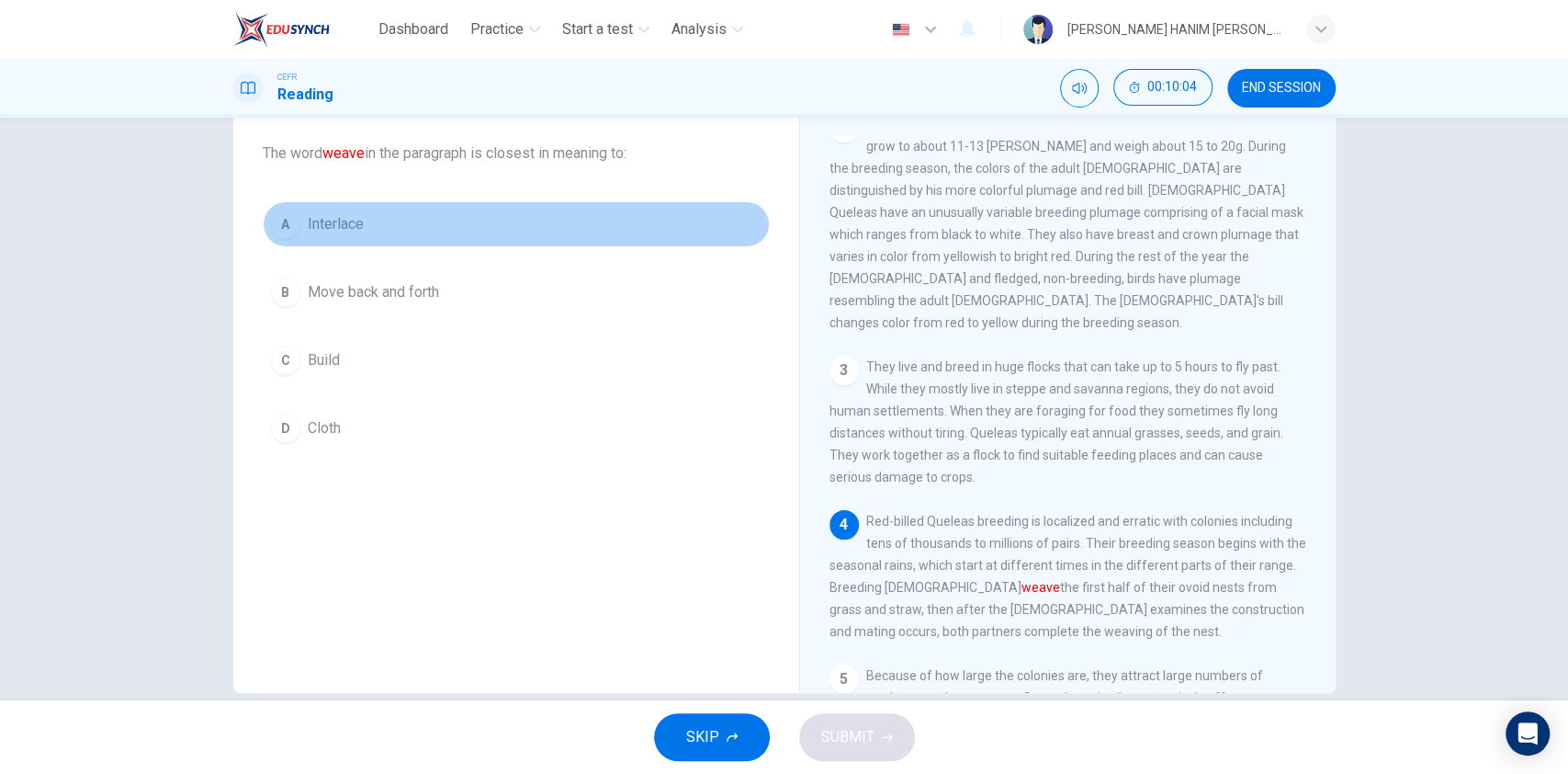
click at [566, 220] on button "A Interlace" at bounding box center [516, 224] width 507 height 45
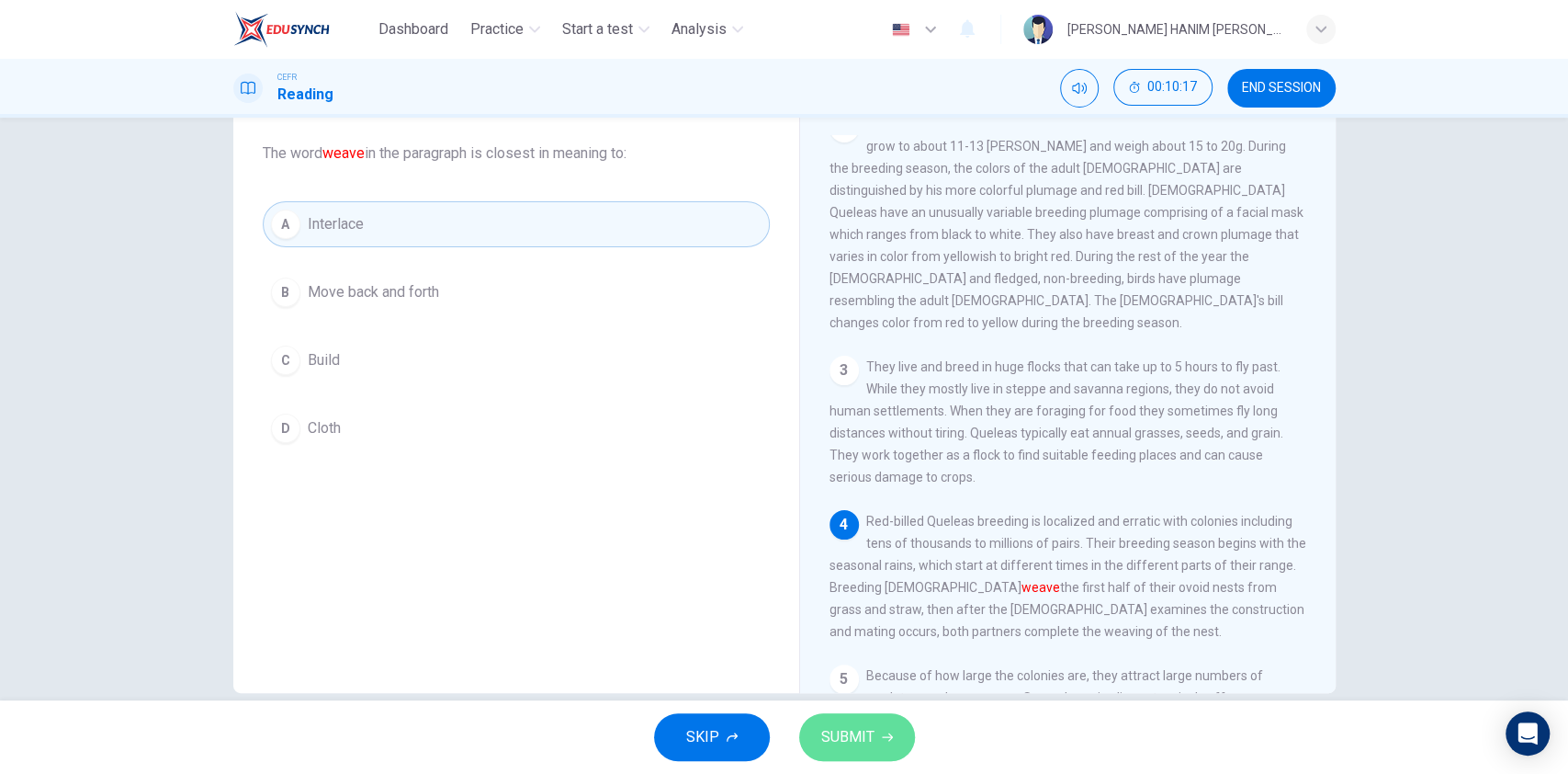
click at [870, 579] on span "SUBMIT" at bounding box center [848, 736] width 53 height 26
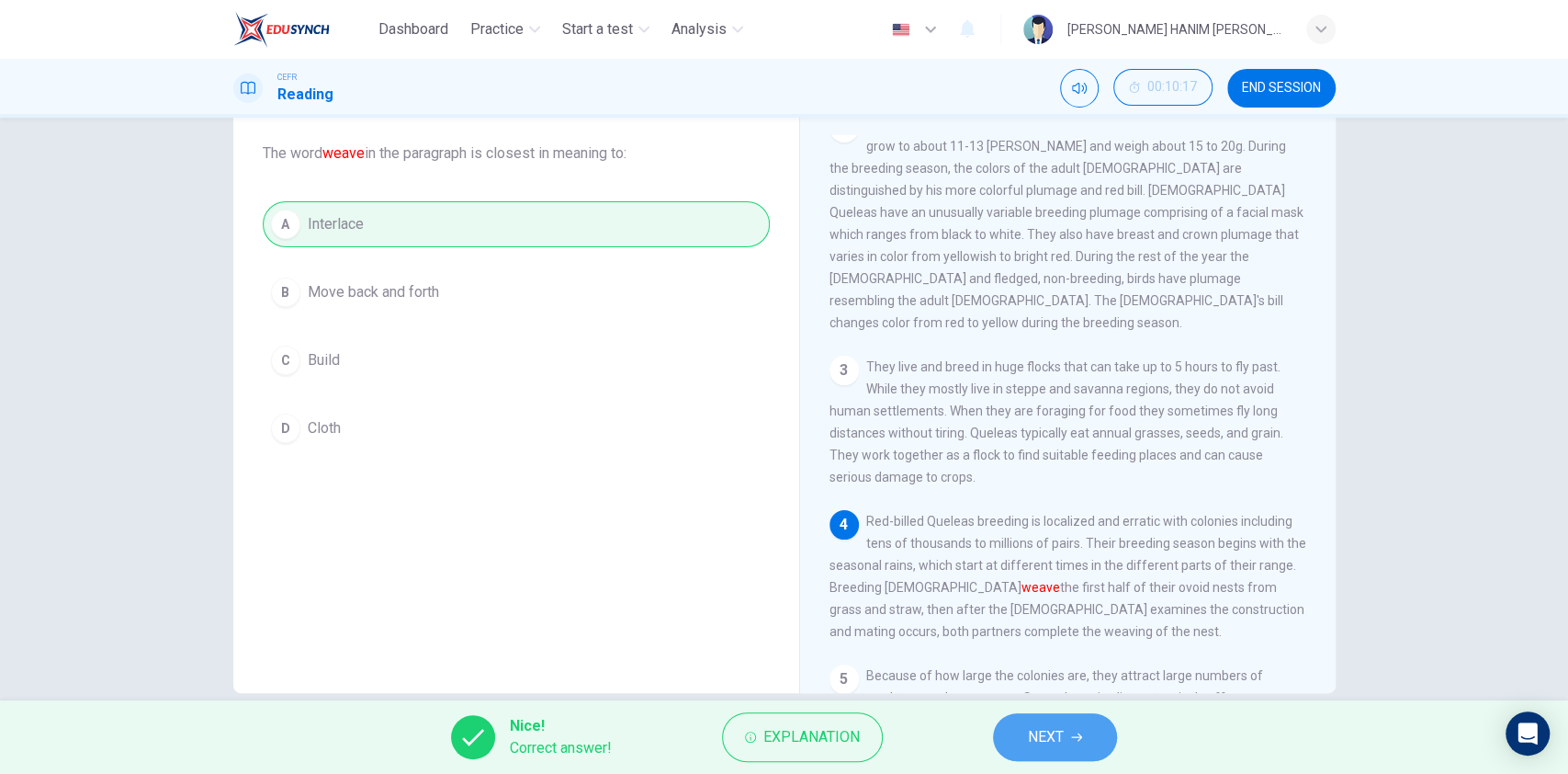
click at [1043, 579] on span "NEXT" at bounding box center [1046, 736] width 36 height 26
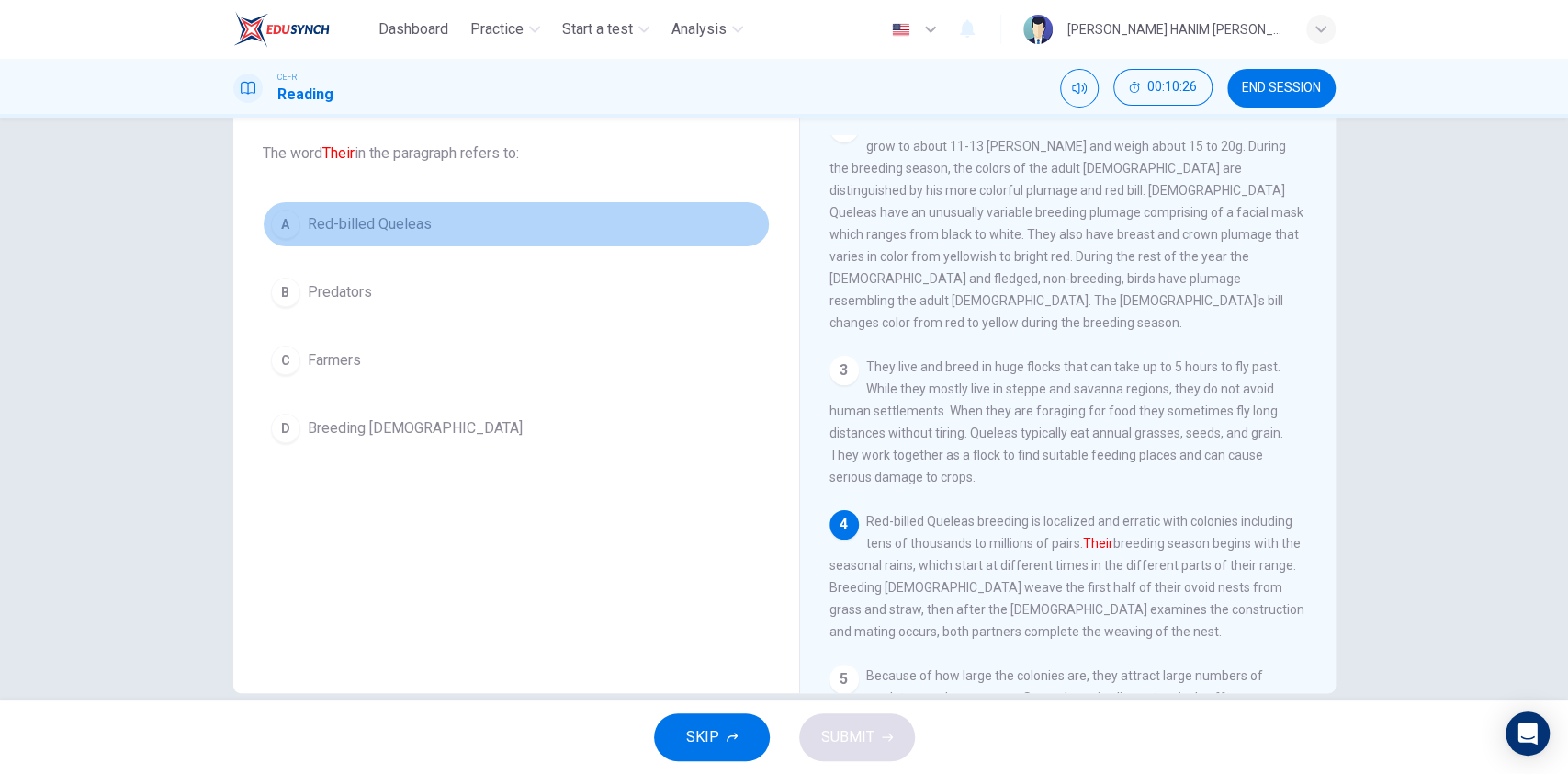
click at [488, 219] on button "A Red-billed Queleas" at bounding box center [516, 224] width 507 height 45
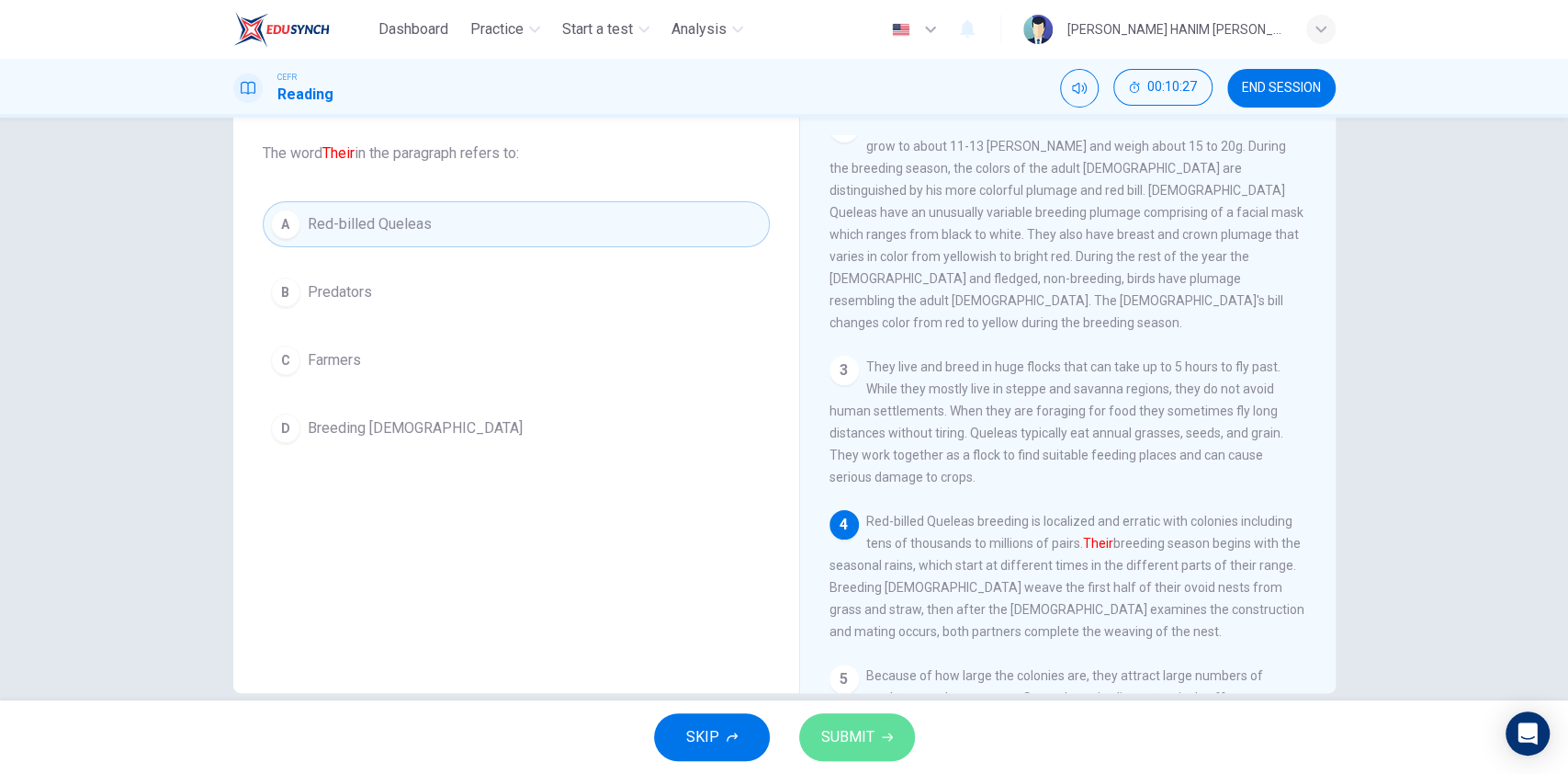
click at [878, 579] on button "SUBMIT" at bounding box center [857, 736] width 116 height 47
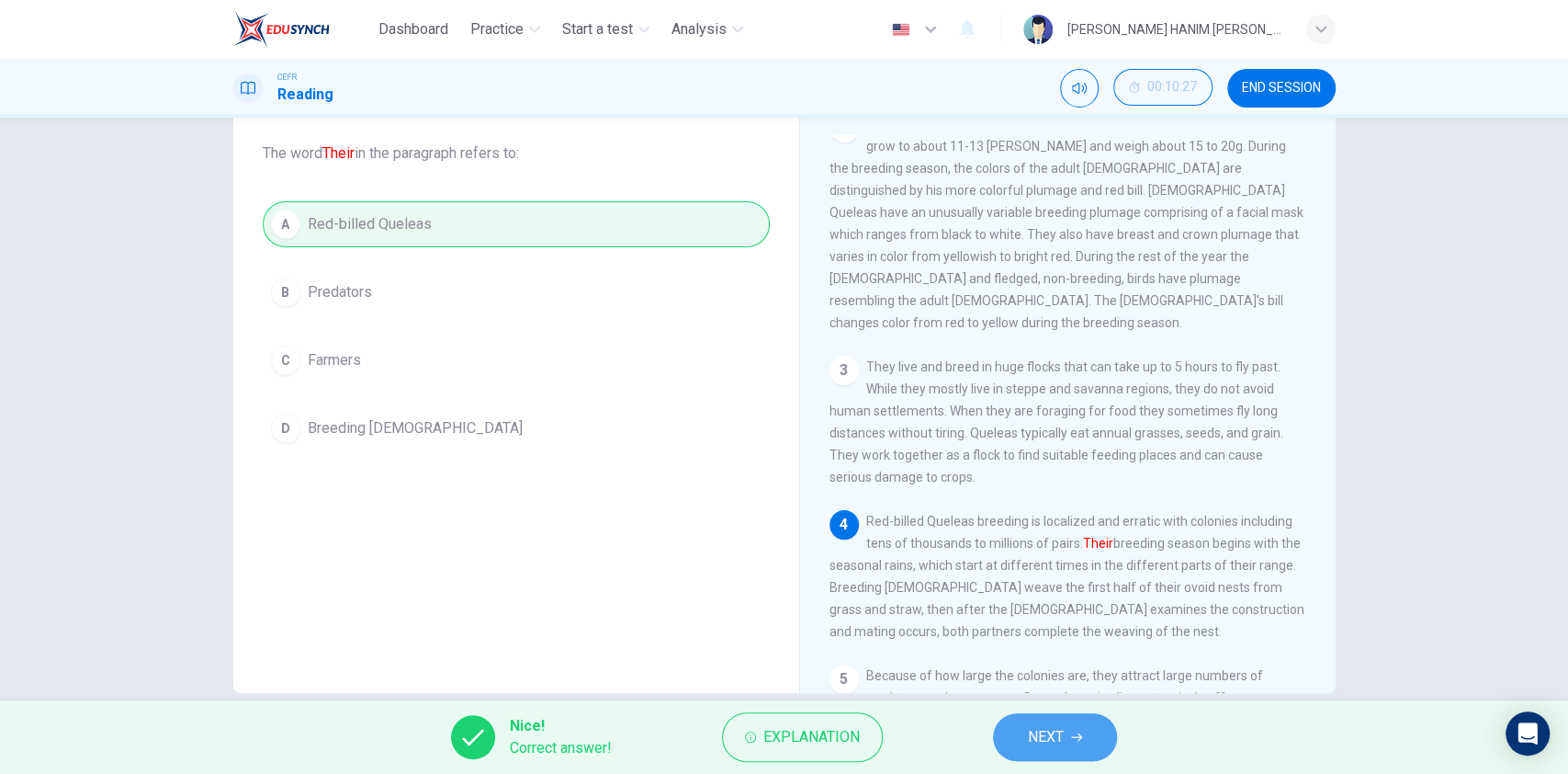
click at [1030, 579] on span "NEXT" at bounding box center [1046, 736] width 36 height 26
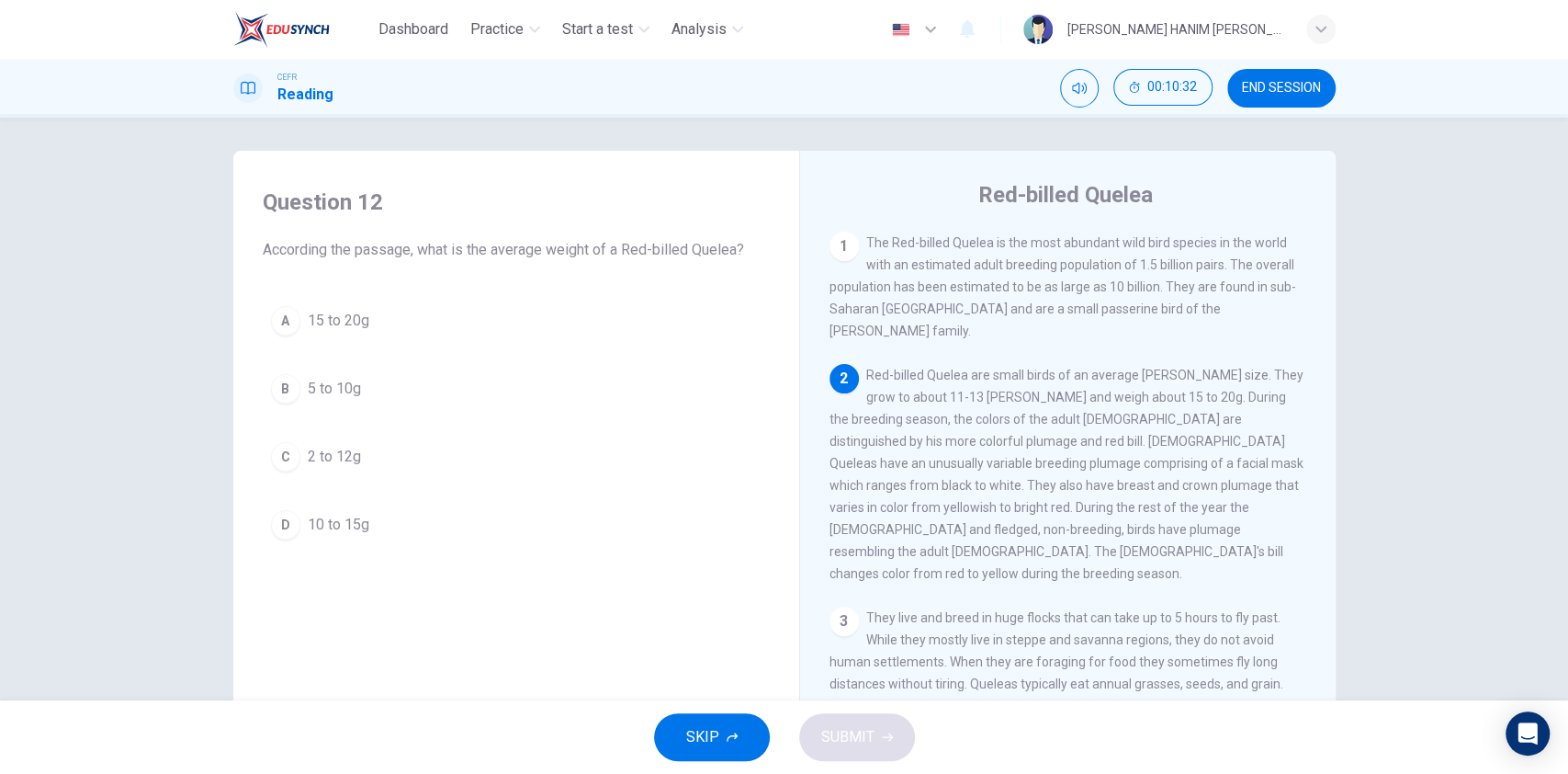
scroll to position [5, 0]
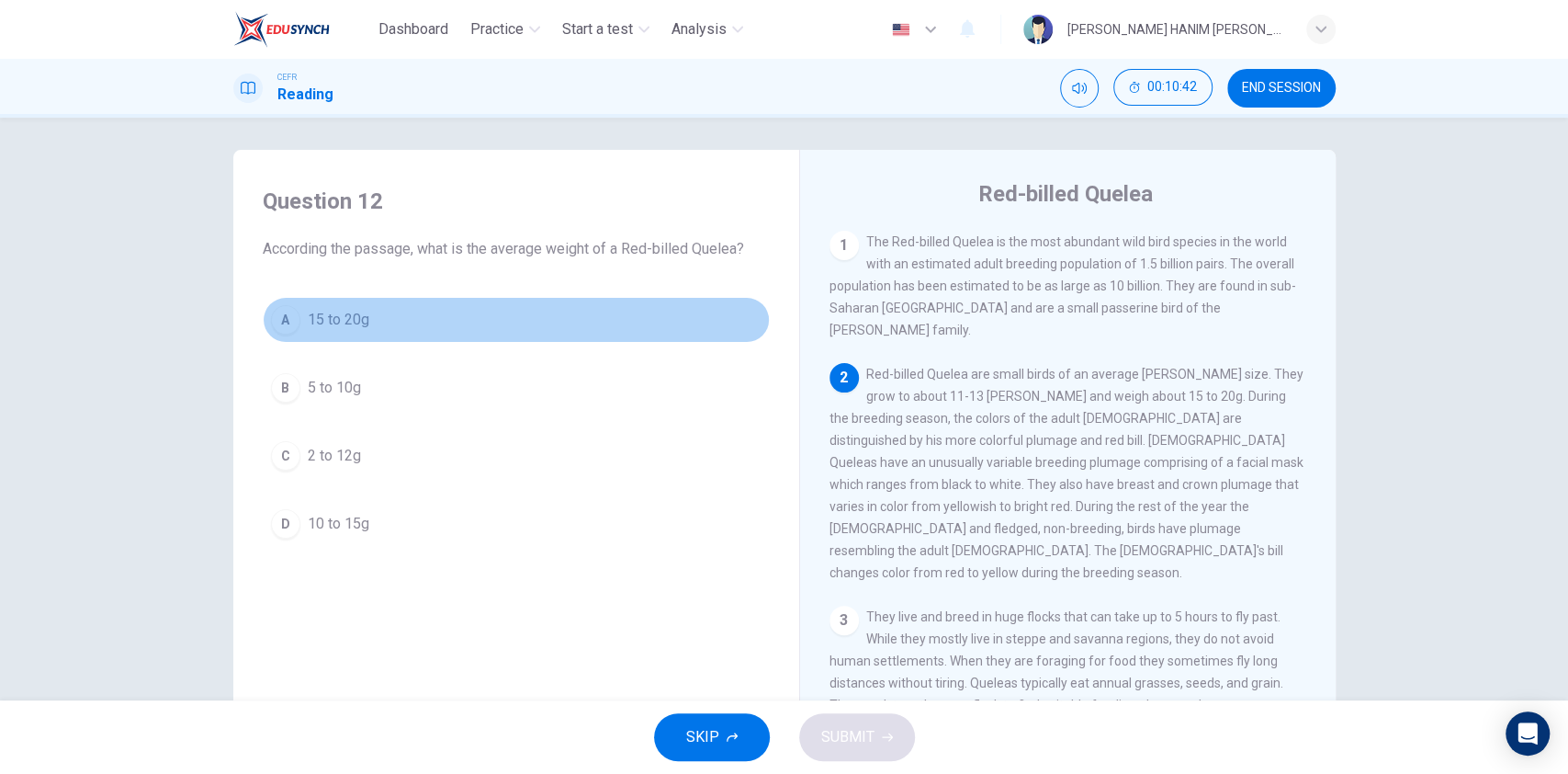
click at [537, 325] on button "A 15 to 20g" at bounding box center [516, 319] width 507 height 45
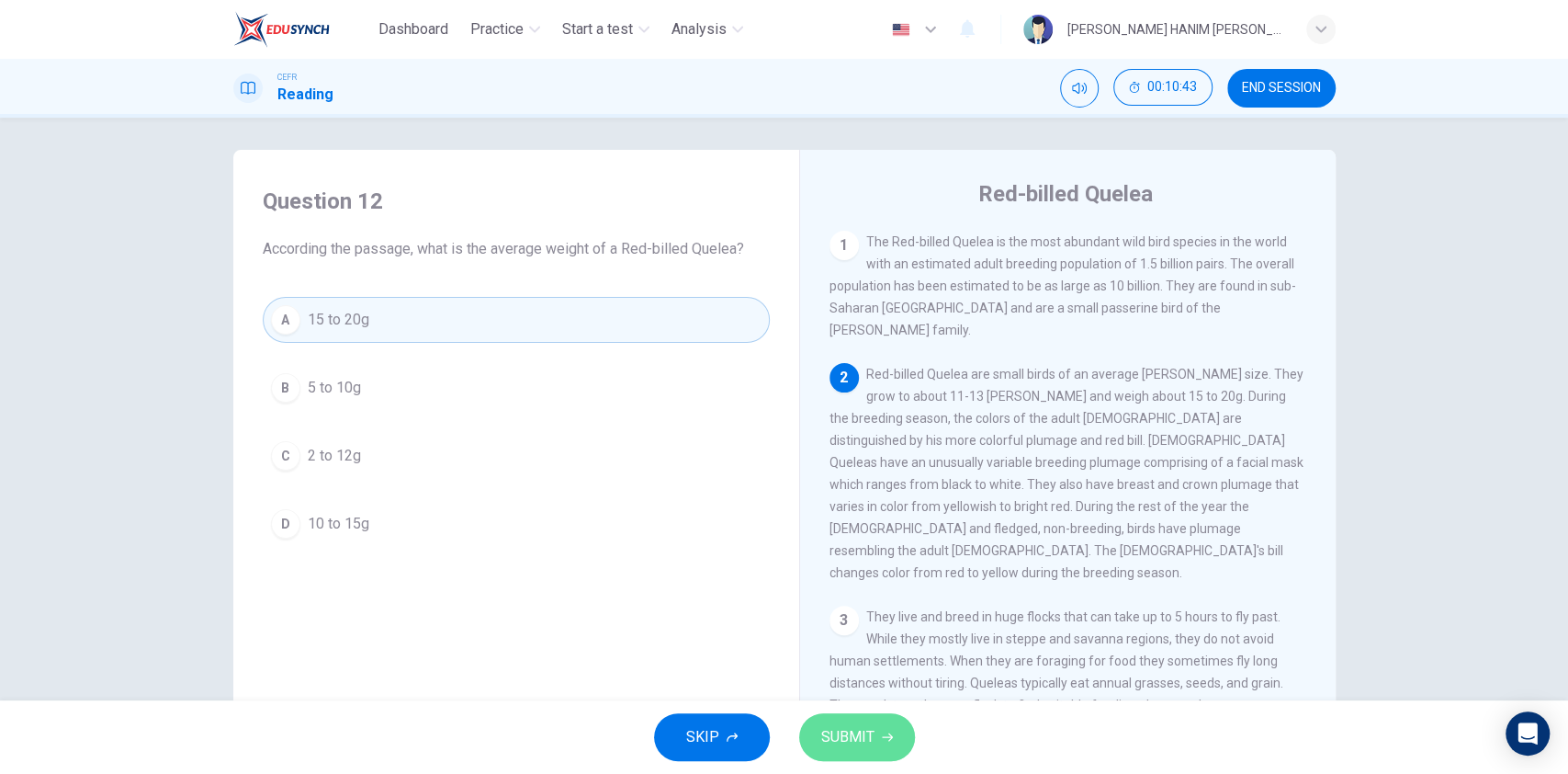
click at [861, 579] on span "SUBMIT" at bounding box center [848, 736] width 53 height 26
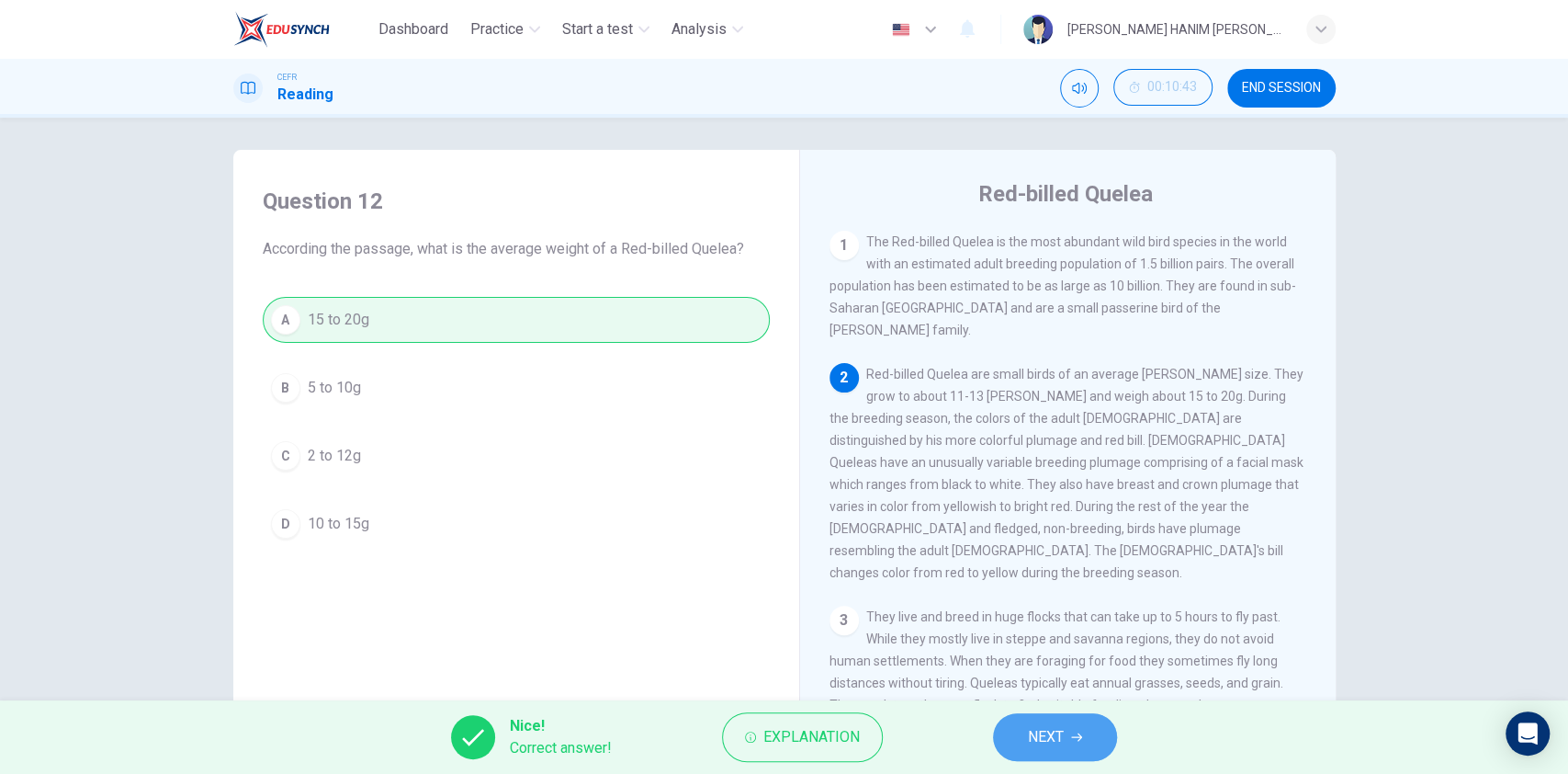
click at [1081, 579] on button "NEXT" at bounding box center [1055, 736] width 124 height 47
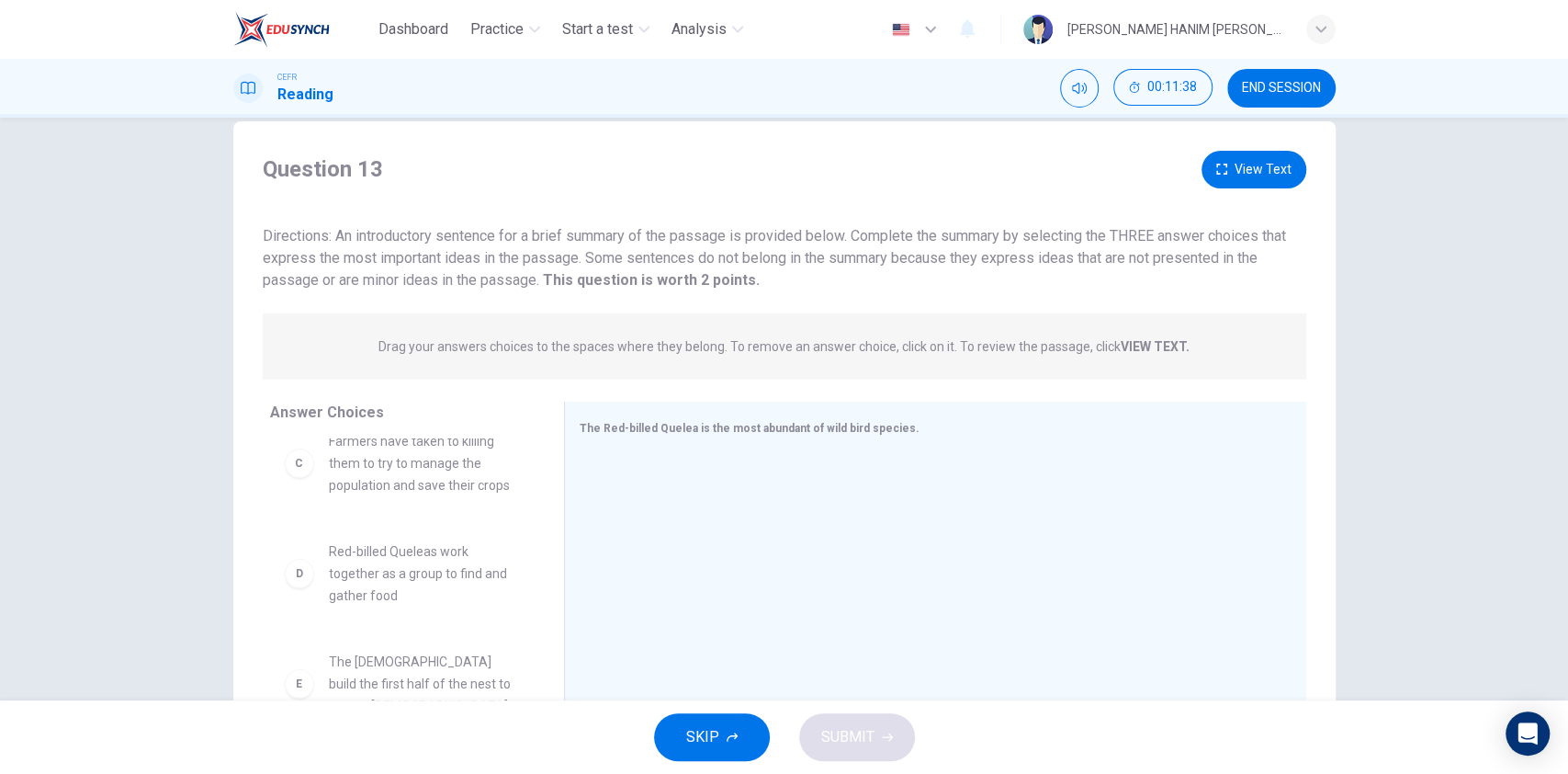
scroll to position [0, 0]
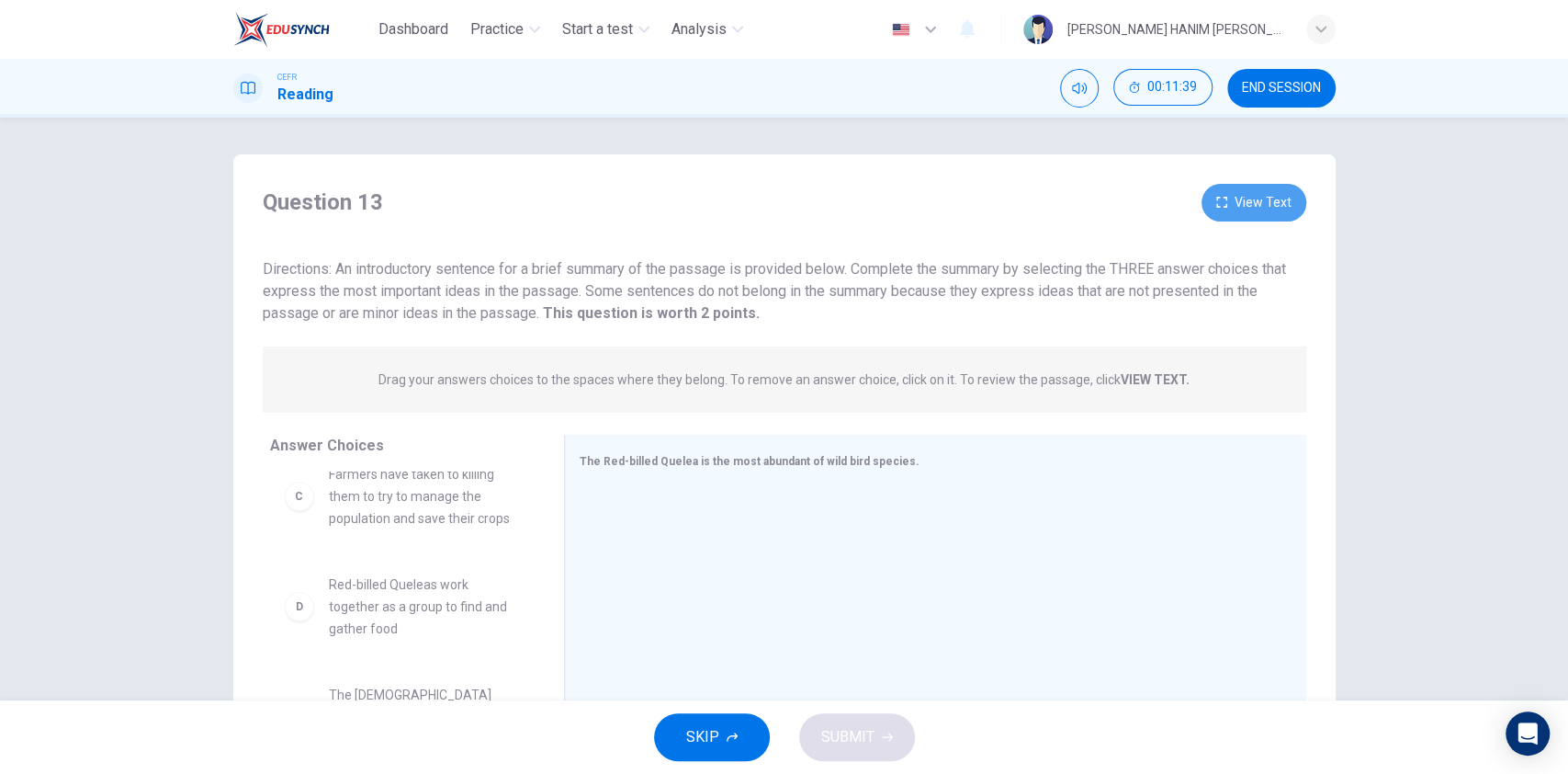
click at [1176, 207] on button "View Text" at bounding box center [1255, 203] width 105 height 38
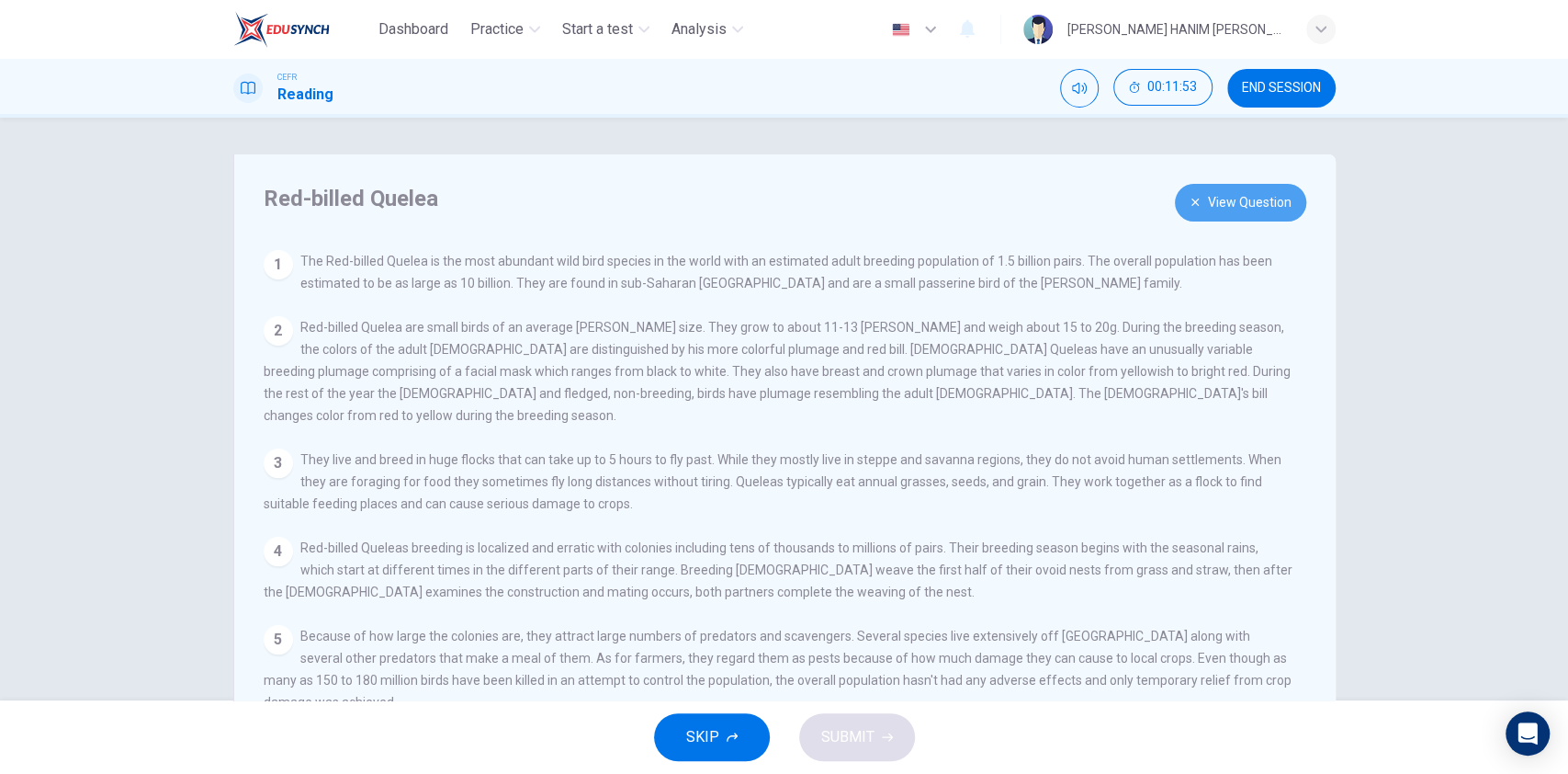
click at [1176, 200] on button "View Question" at bounding box center [1241, 203] width 131 height 38
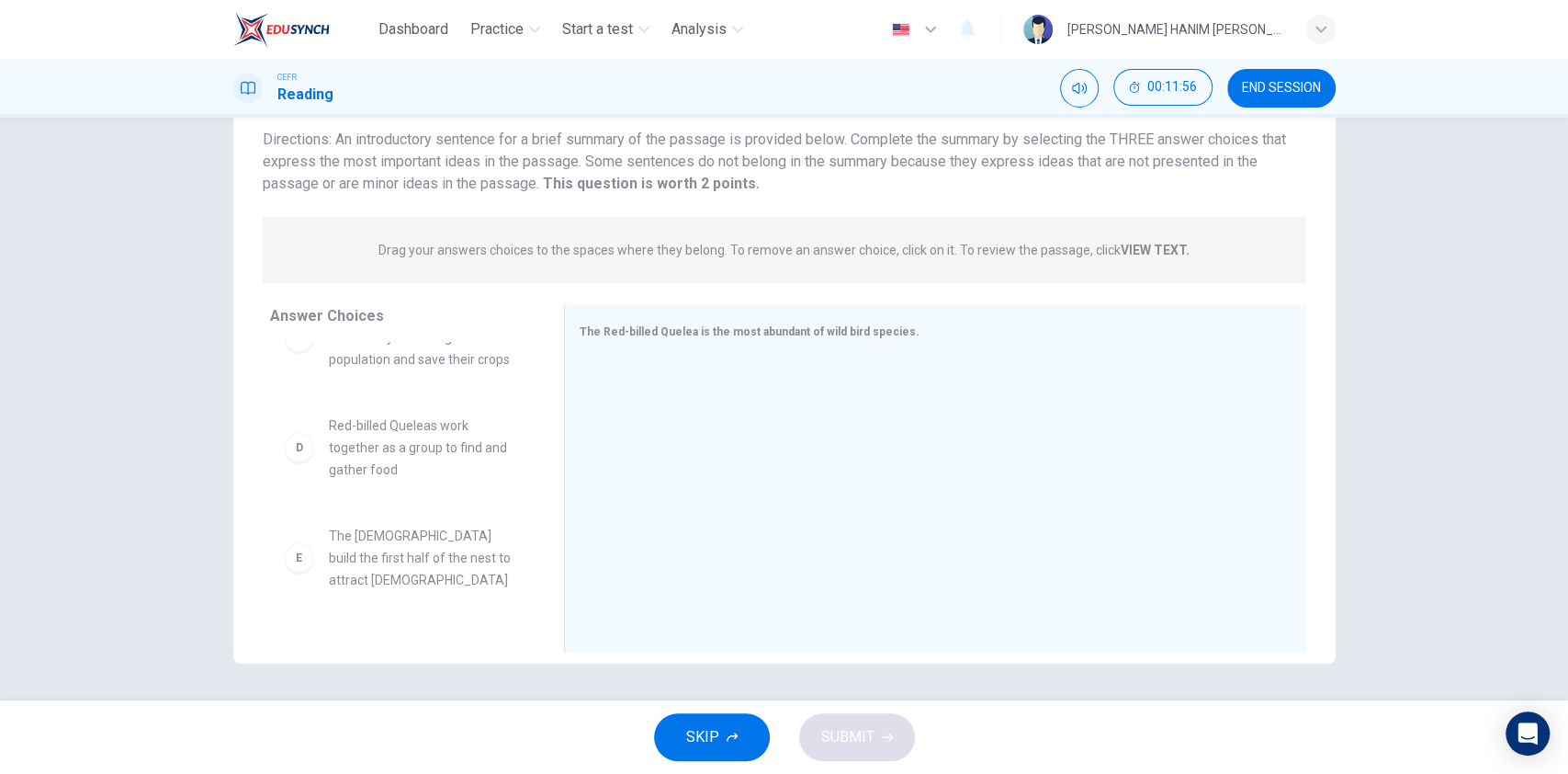
scroll to position [363, 0]
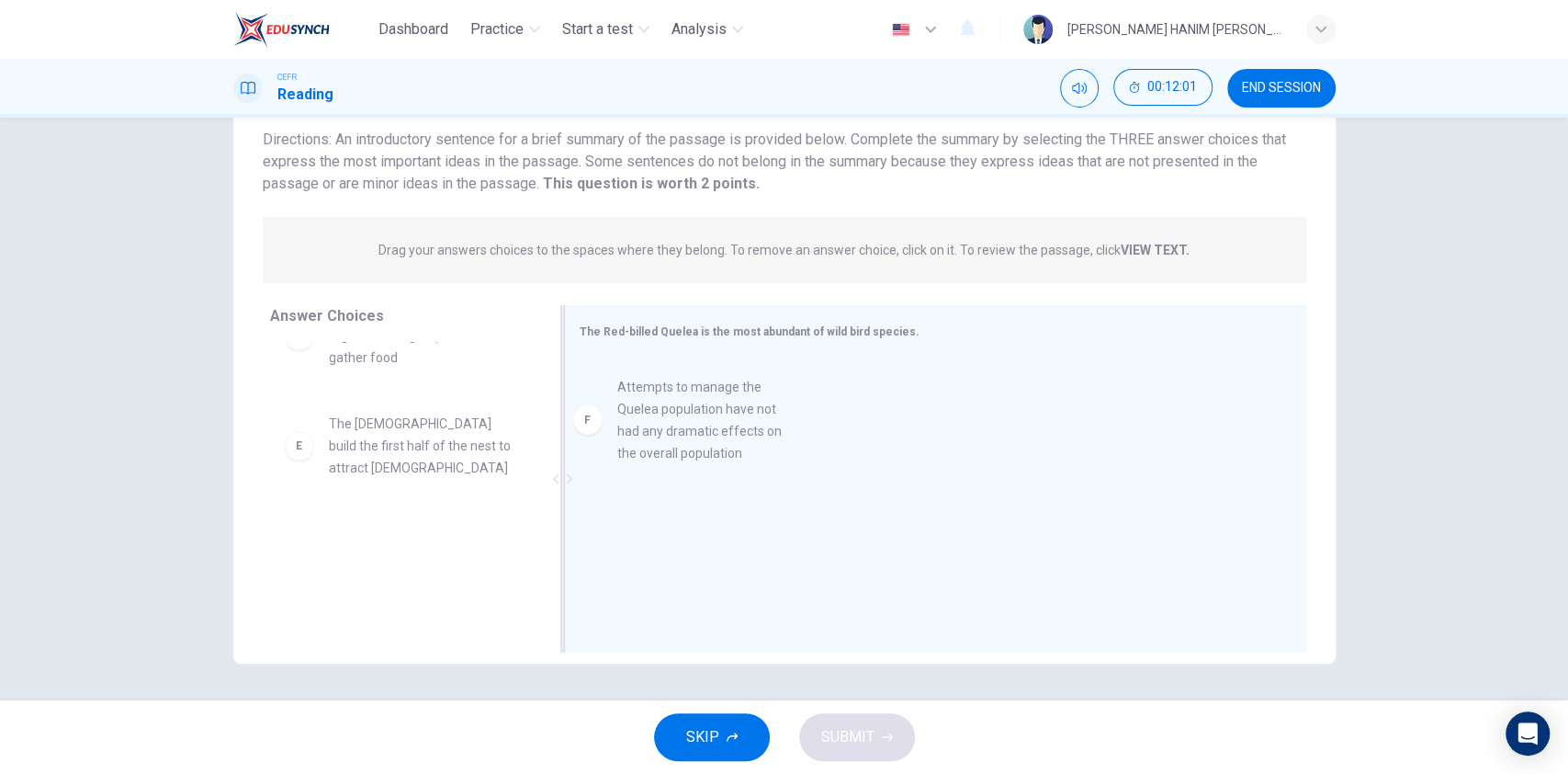
drag, startPoint x: 414, startPoint y: 580, endPoint x: 733, endPoint y: 408, distance: 362.4
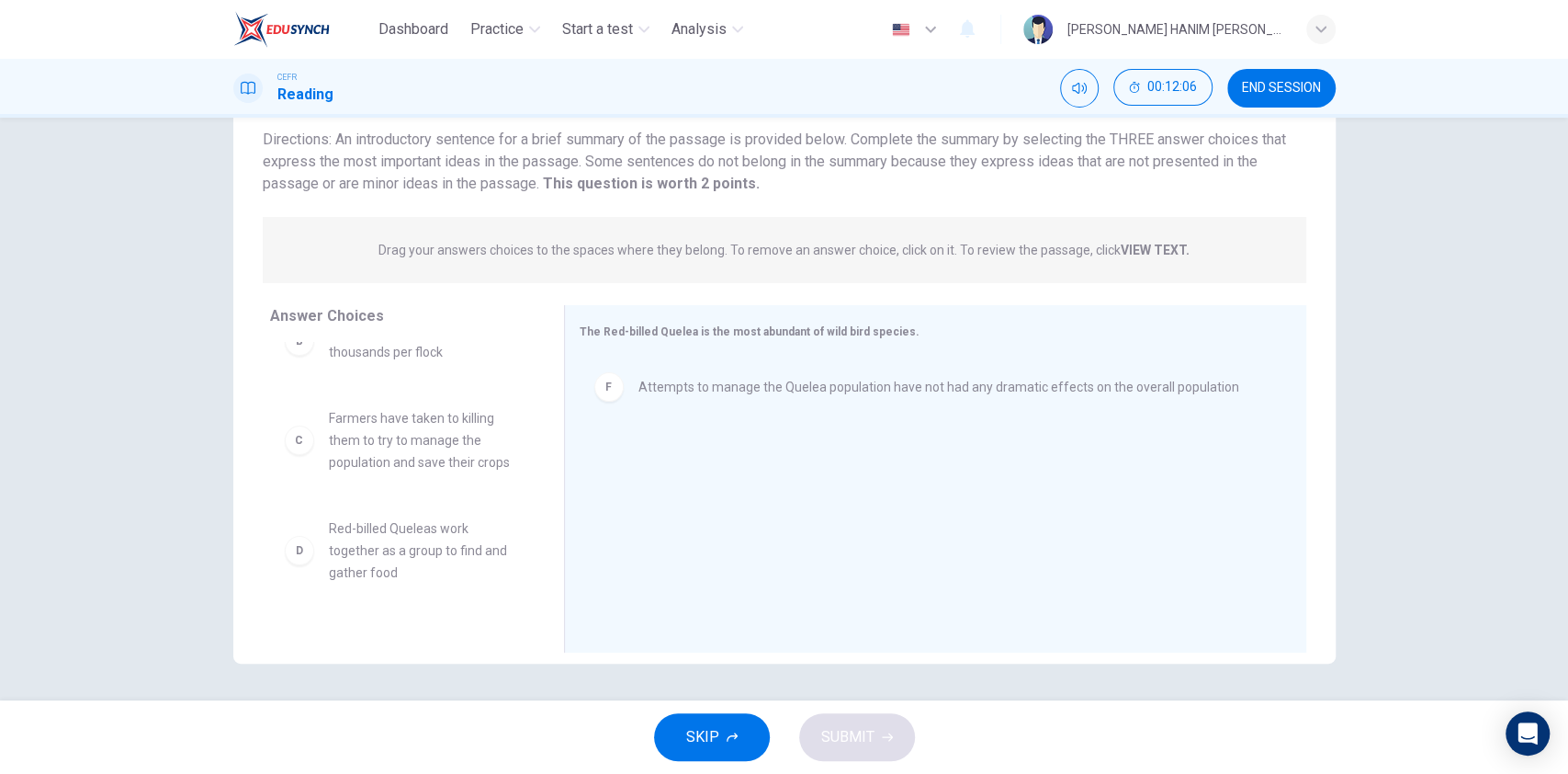
scroll to position [147, 0]
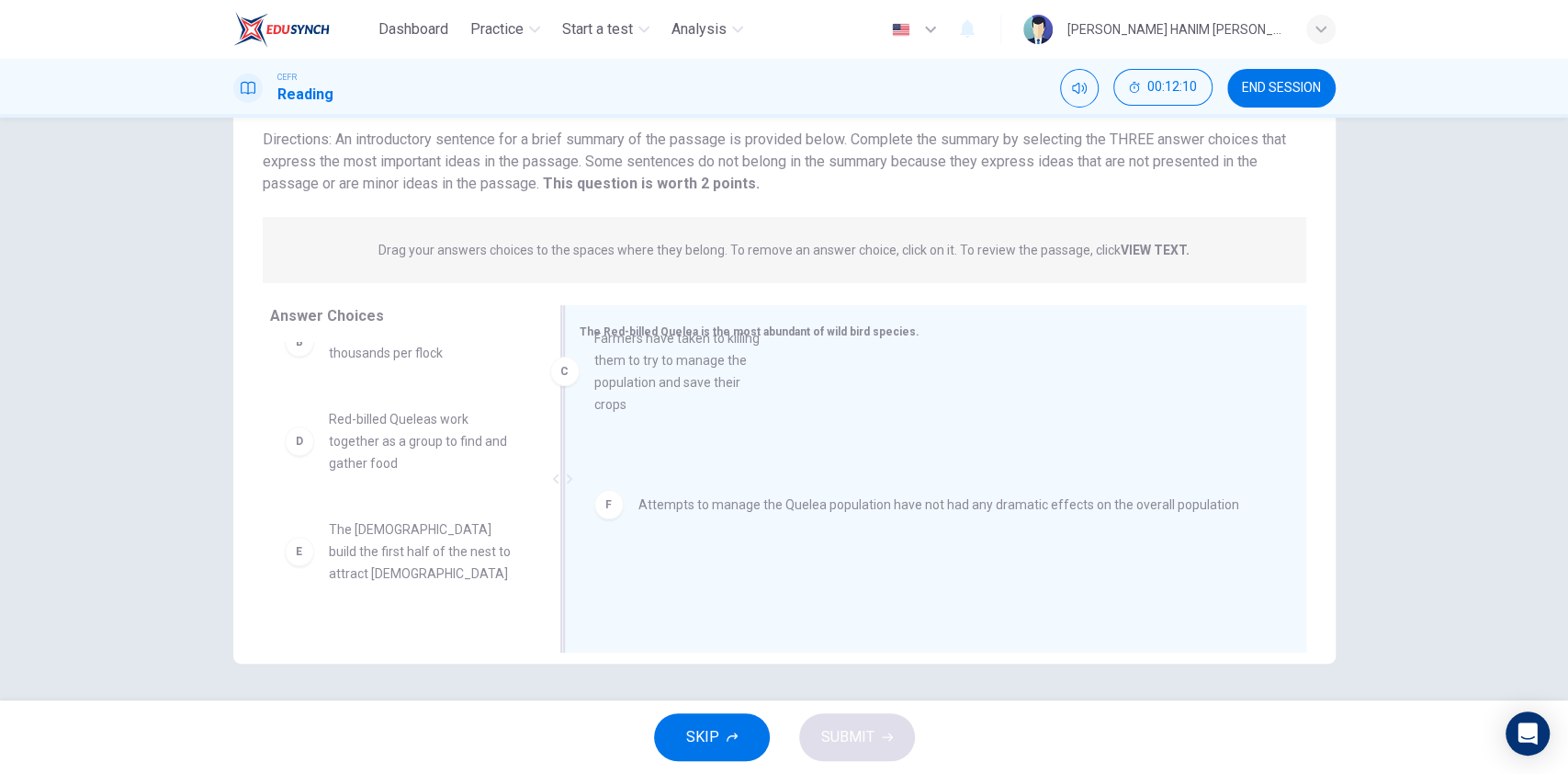
drag, startPoint x: 372, startPoint y: 496, endPoint x: 693, endPoint y: 408, distance: 332.8
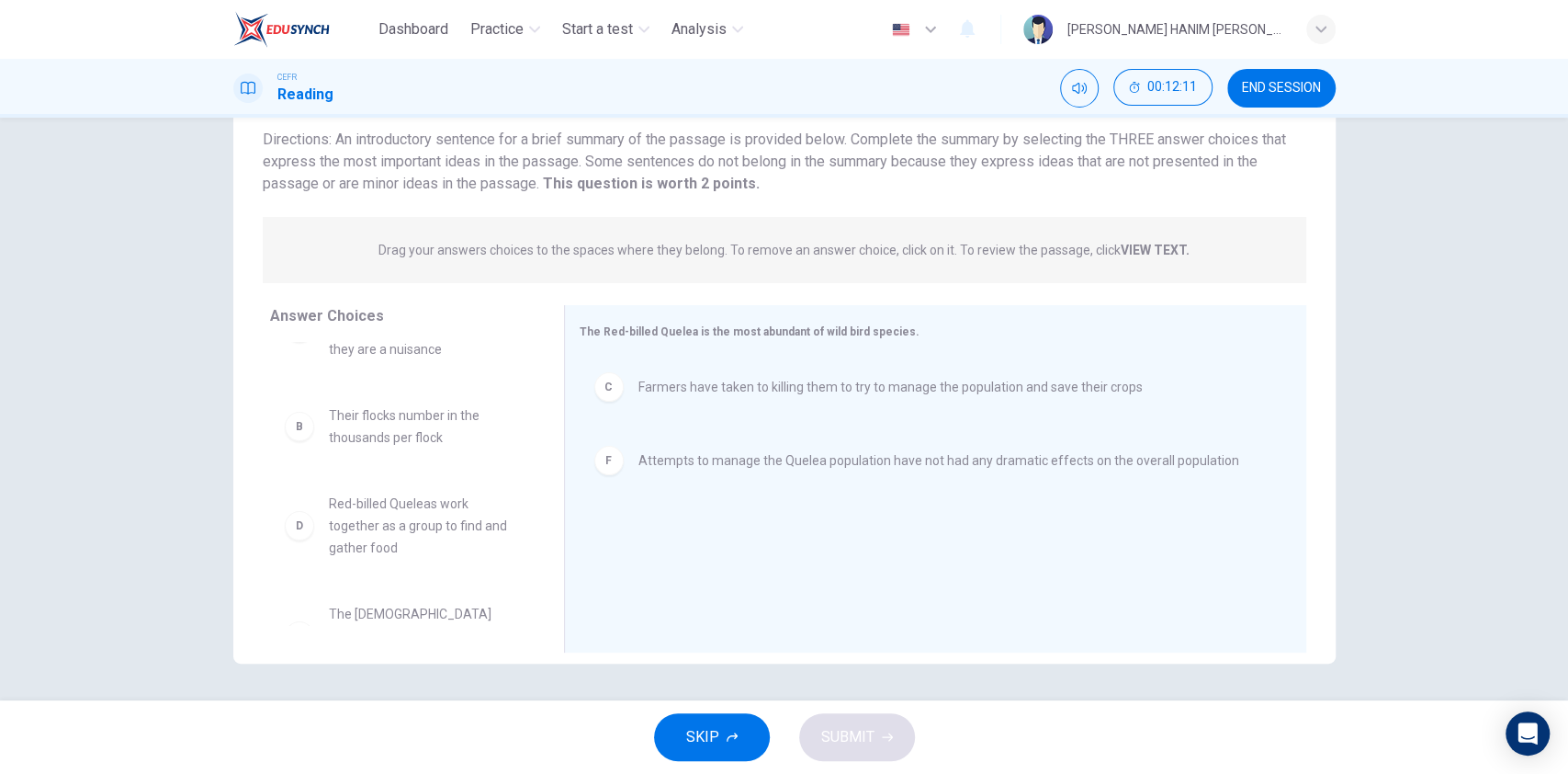
scroll to position [0, 0]
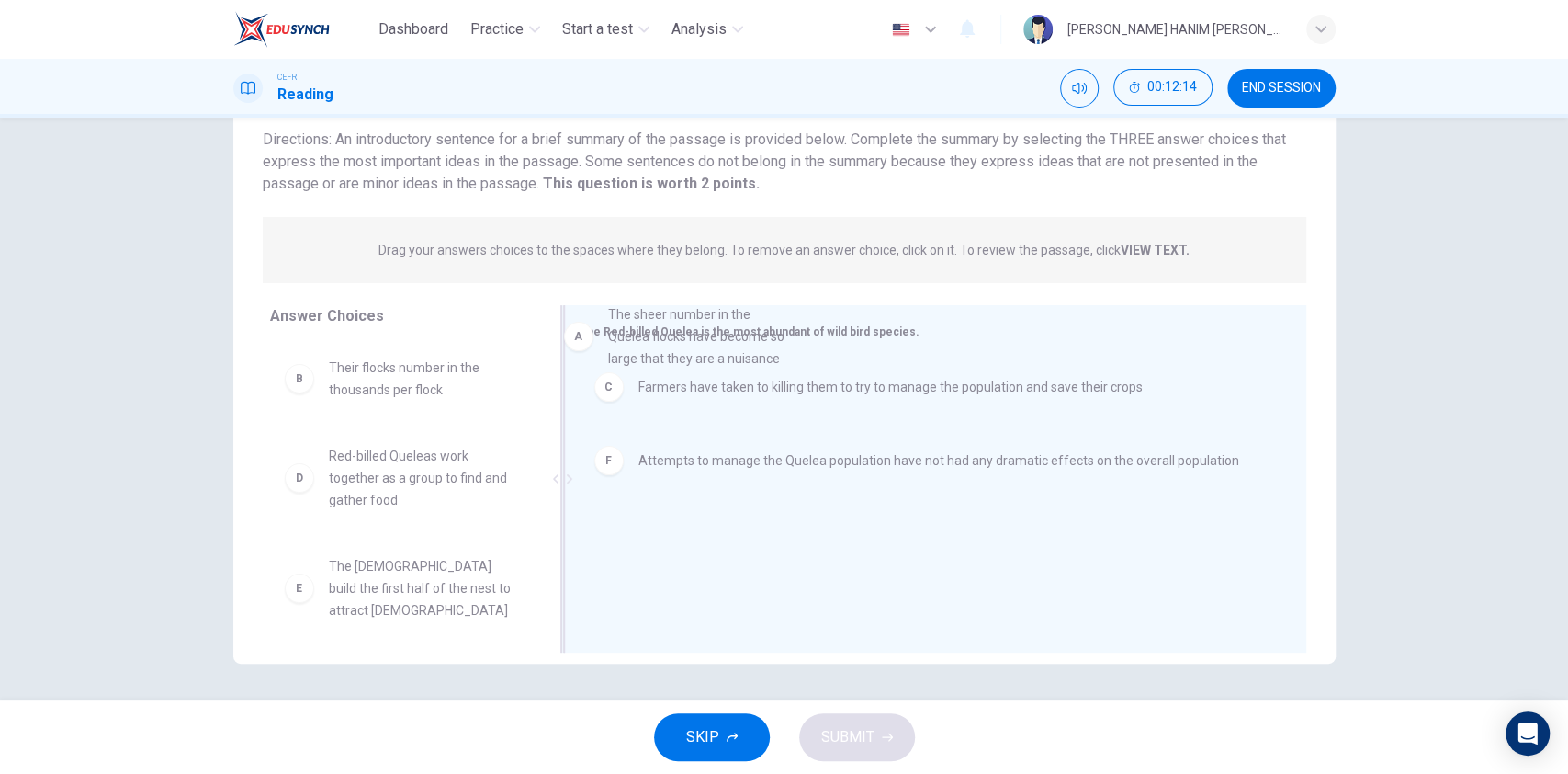
drag, startPoint x: 396, startPoint y: 395, endPoint x: 692, endPoint y: 342, distance: 300.7
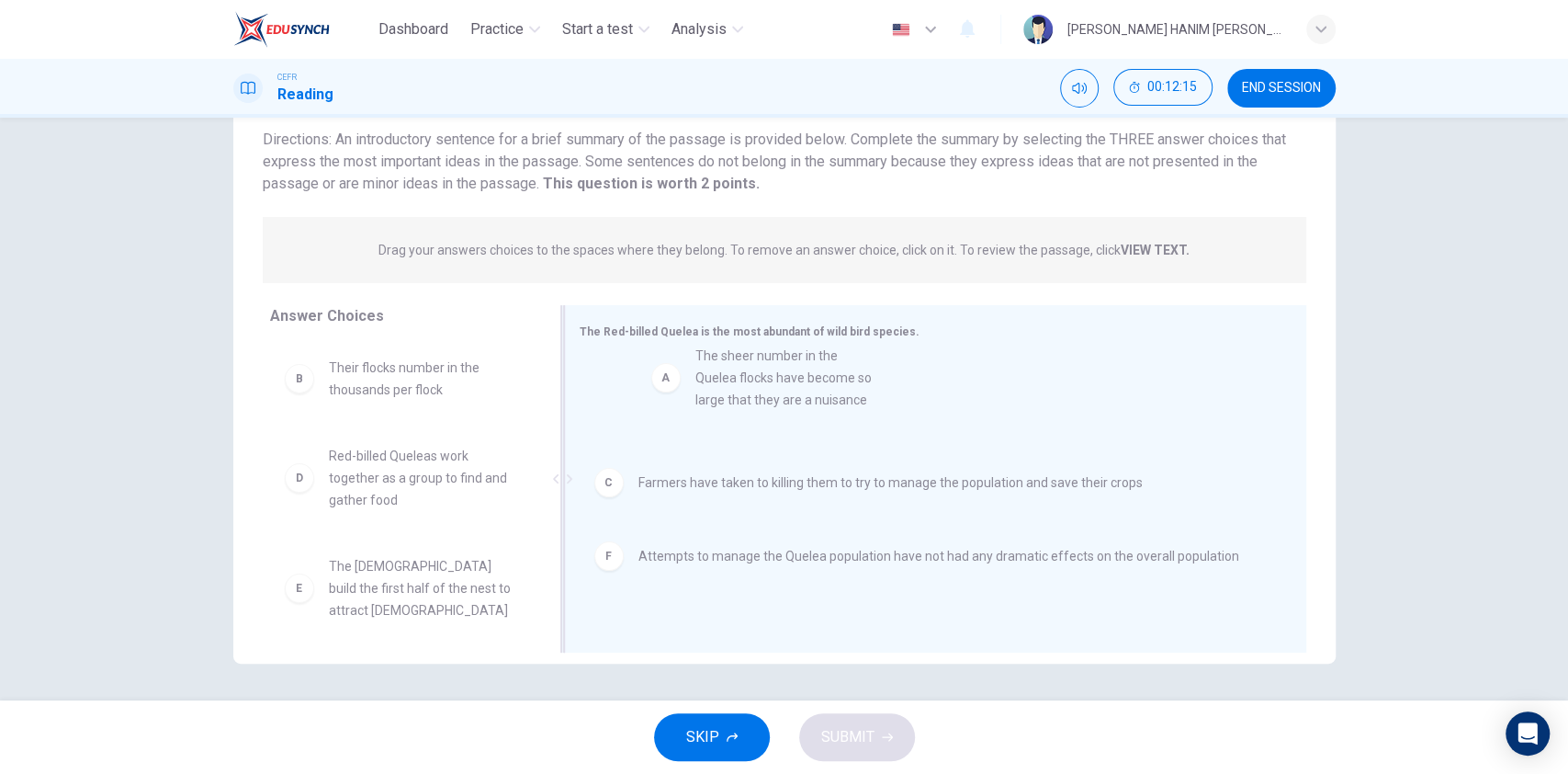
drag, startPoint x: 423, startPoint y: 407, endPoint x: 838, endPoint y: 390, distance: 415.3
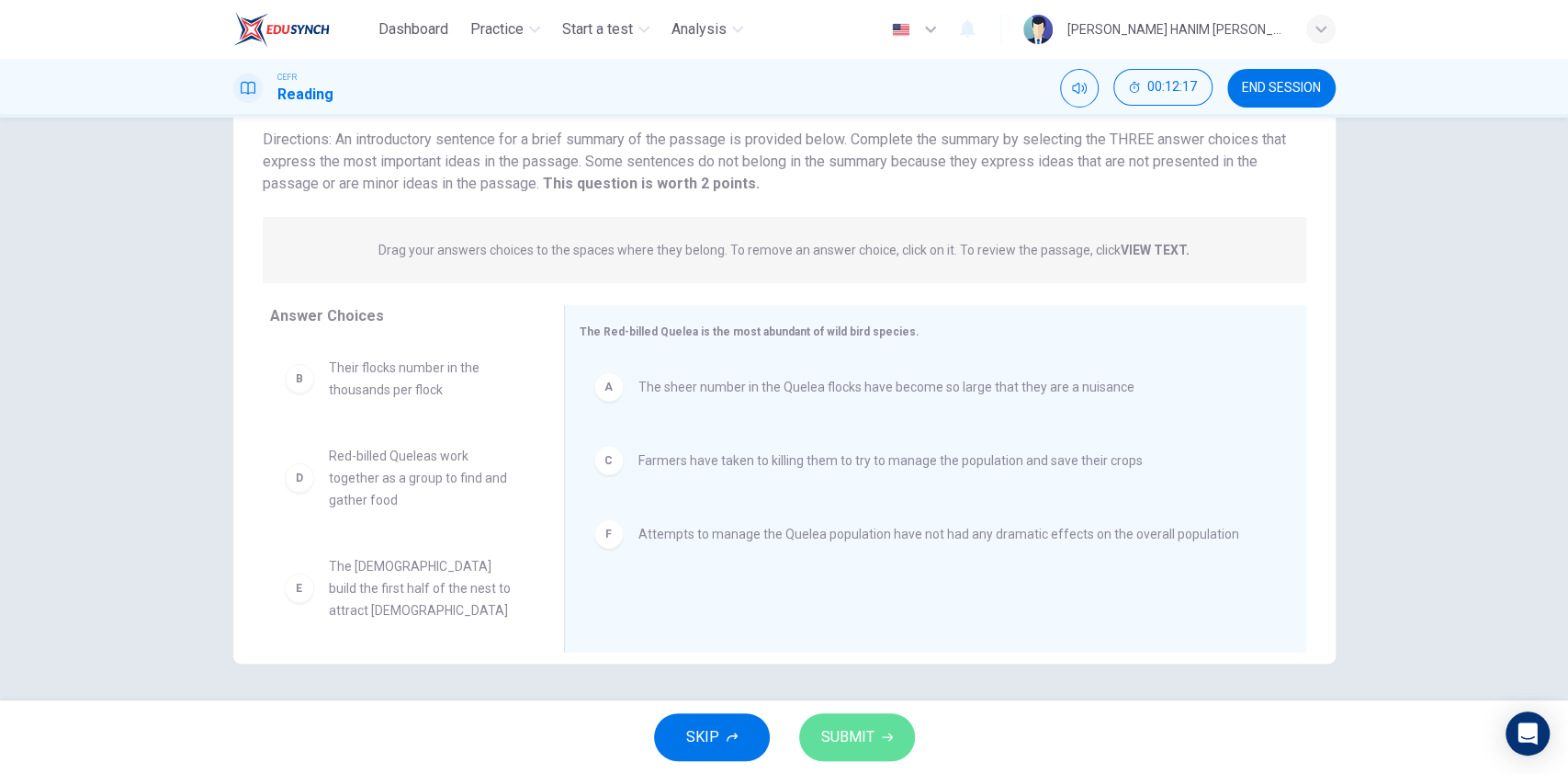
click at [868, 579] on span "SUBMIT" at bounding box center [848, 736] width 53 height 26
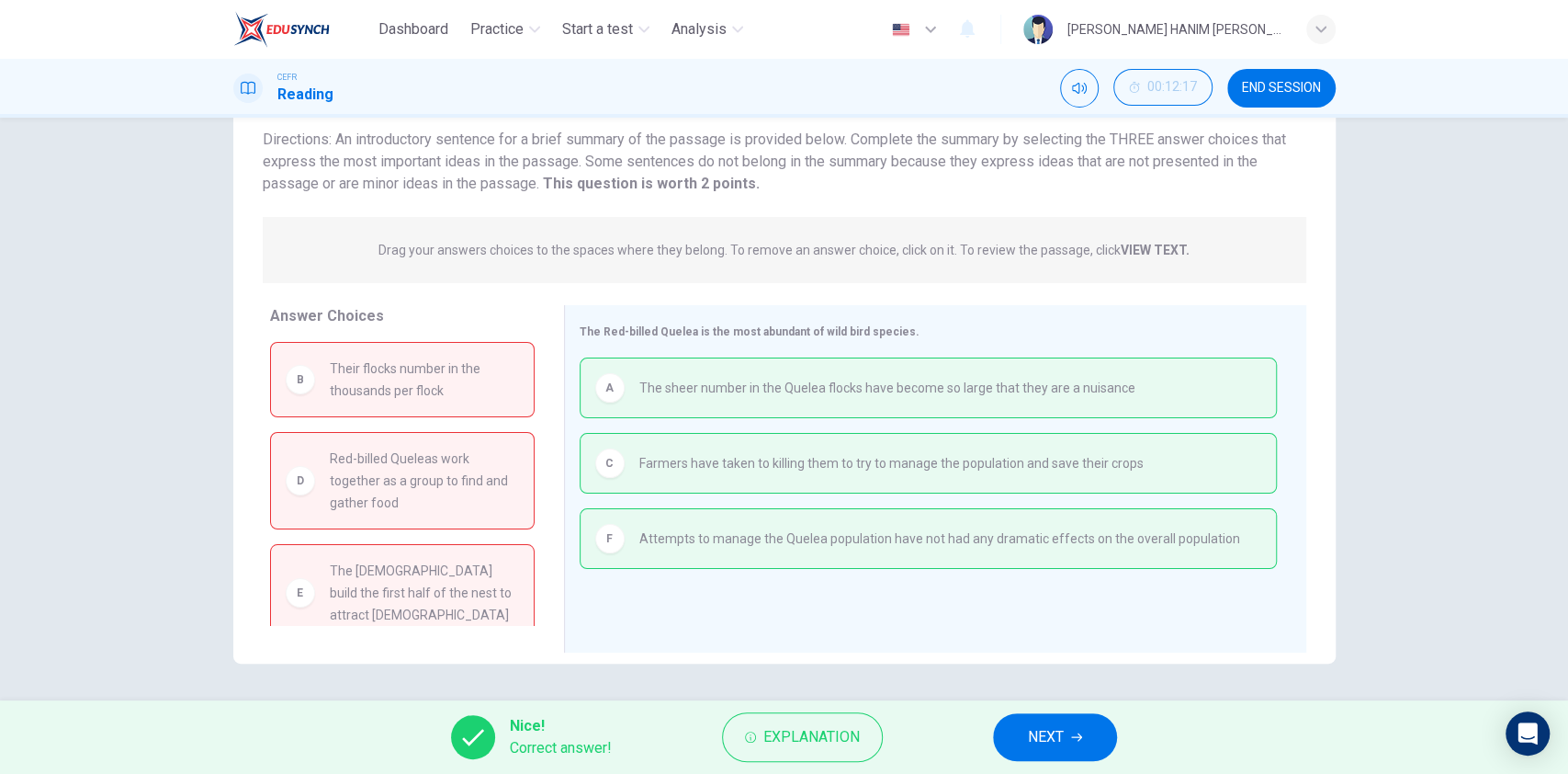
click at [1044, 579] on span "NEXT" at bounding box center [1046, 736] width 36 height 26
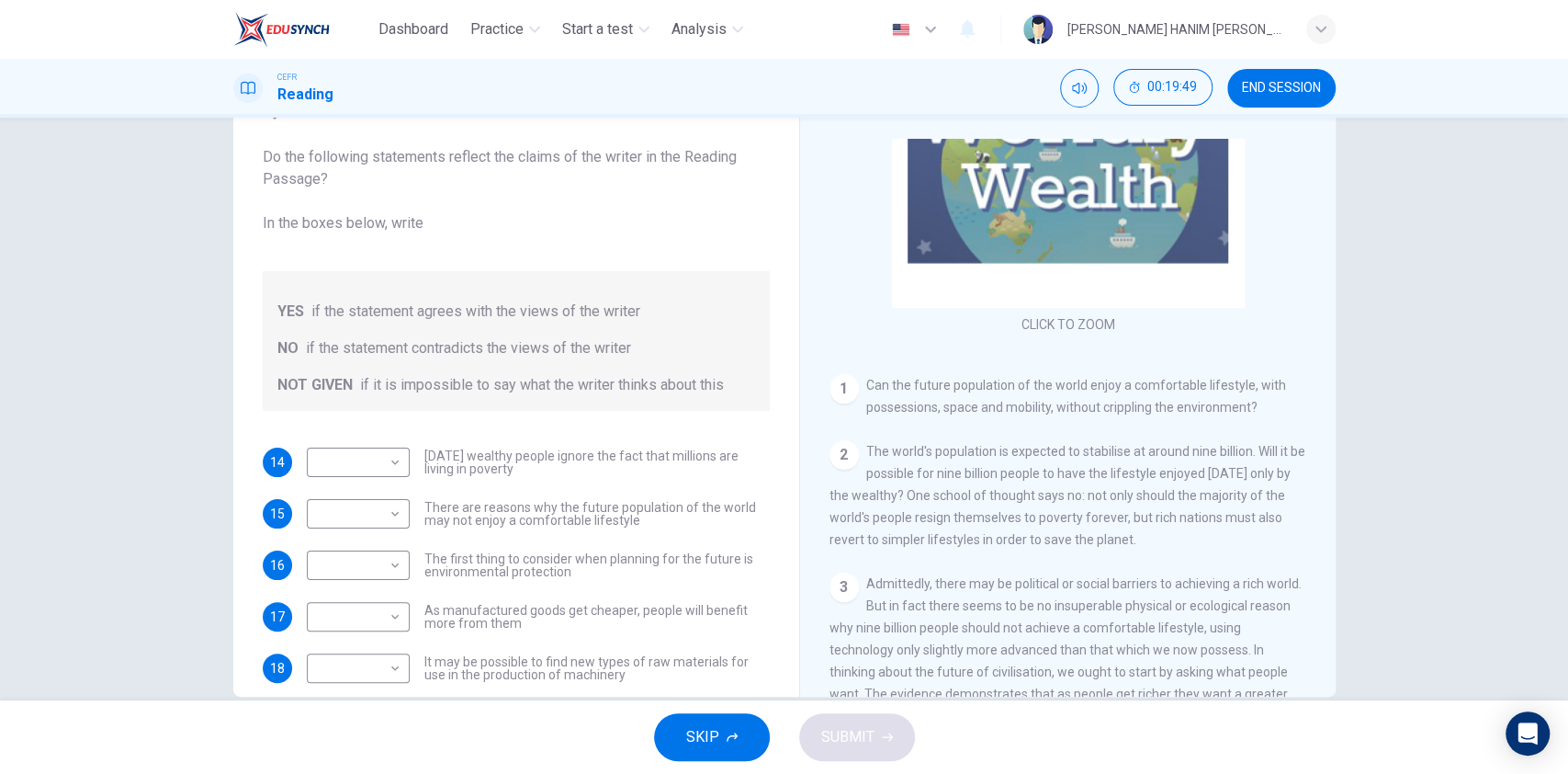
scroll to position [150, 0]
click at [1176, 81] on span "END SESSION" at bounding box center [1282, 88] width 79 height 15
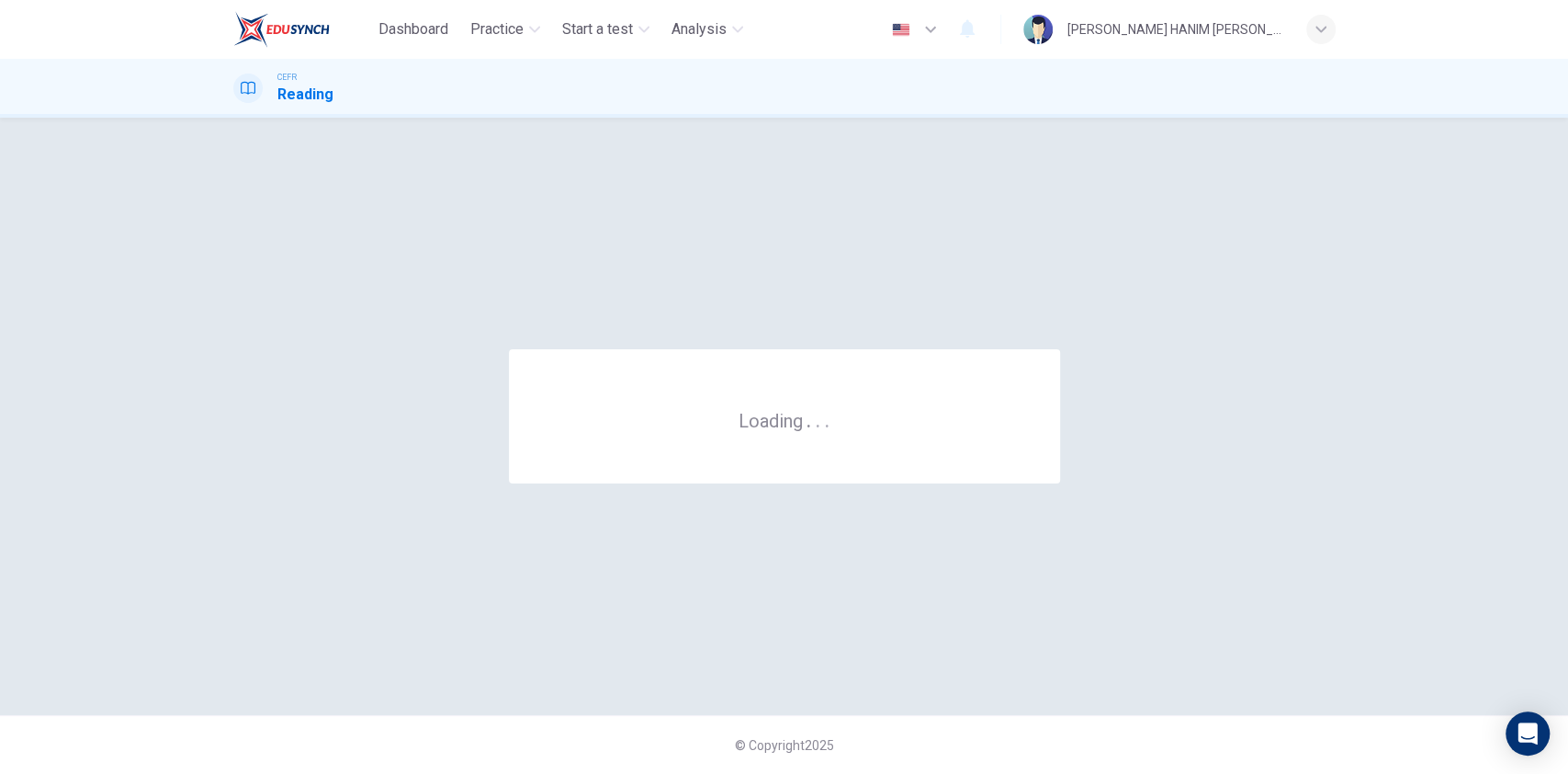
scroll to position [0, 0]
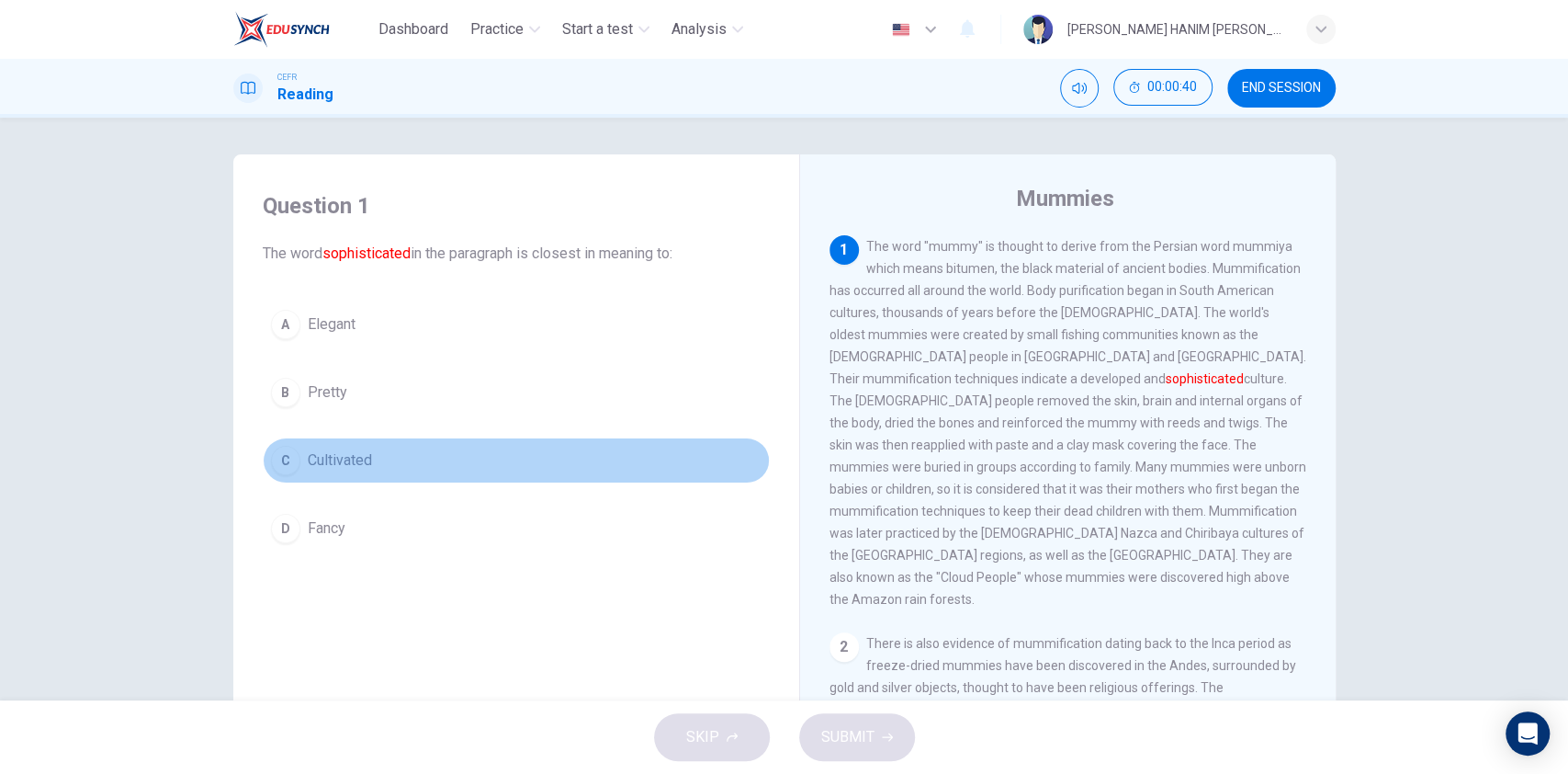
click at [486, 457] on button "C Cultivated" at bounding box center [516, 460] width 507 height 45
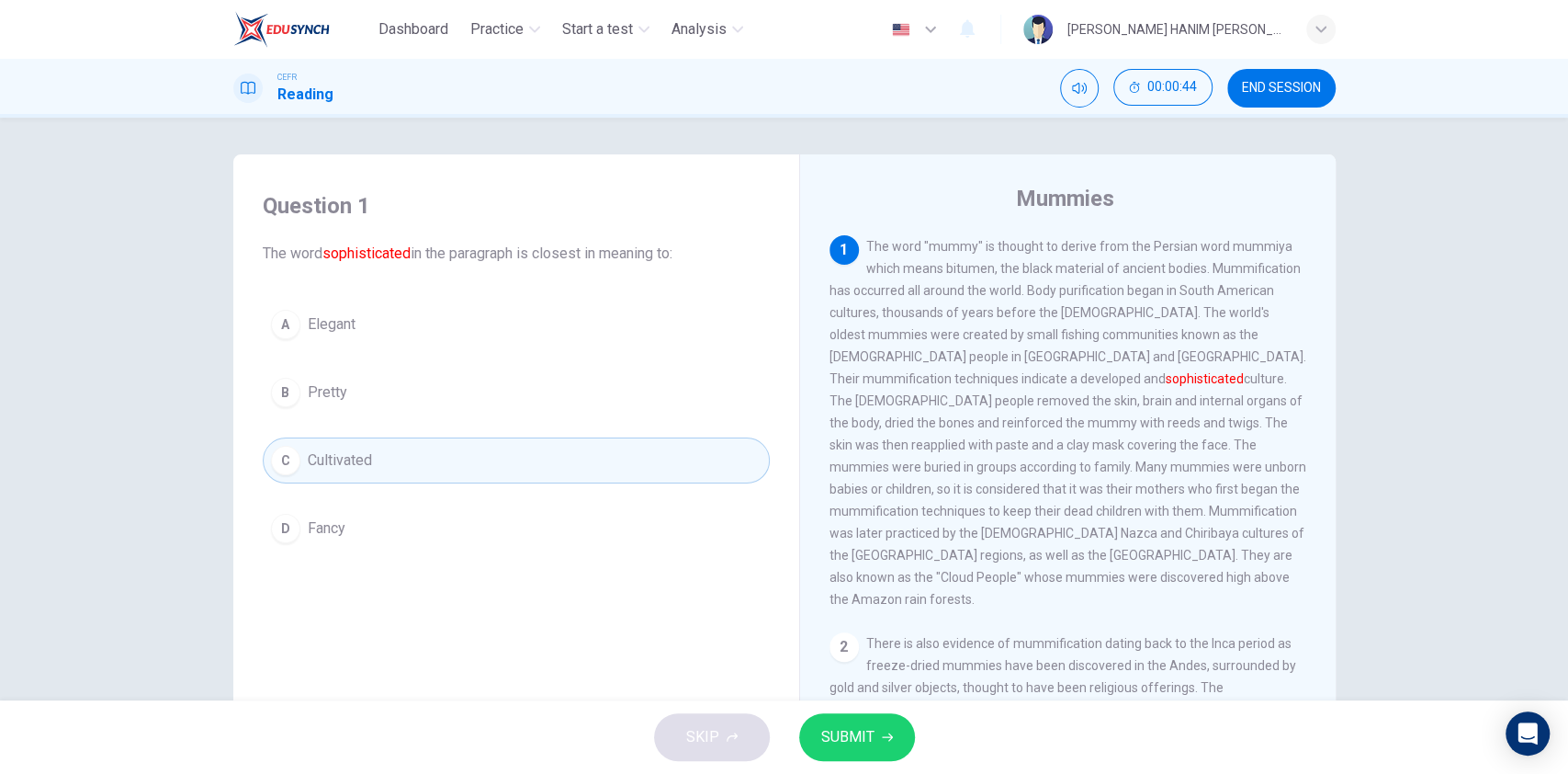
click at [862, 738] on span "SUBMIT" at bounding box center [848, 736] width 53 height 26
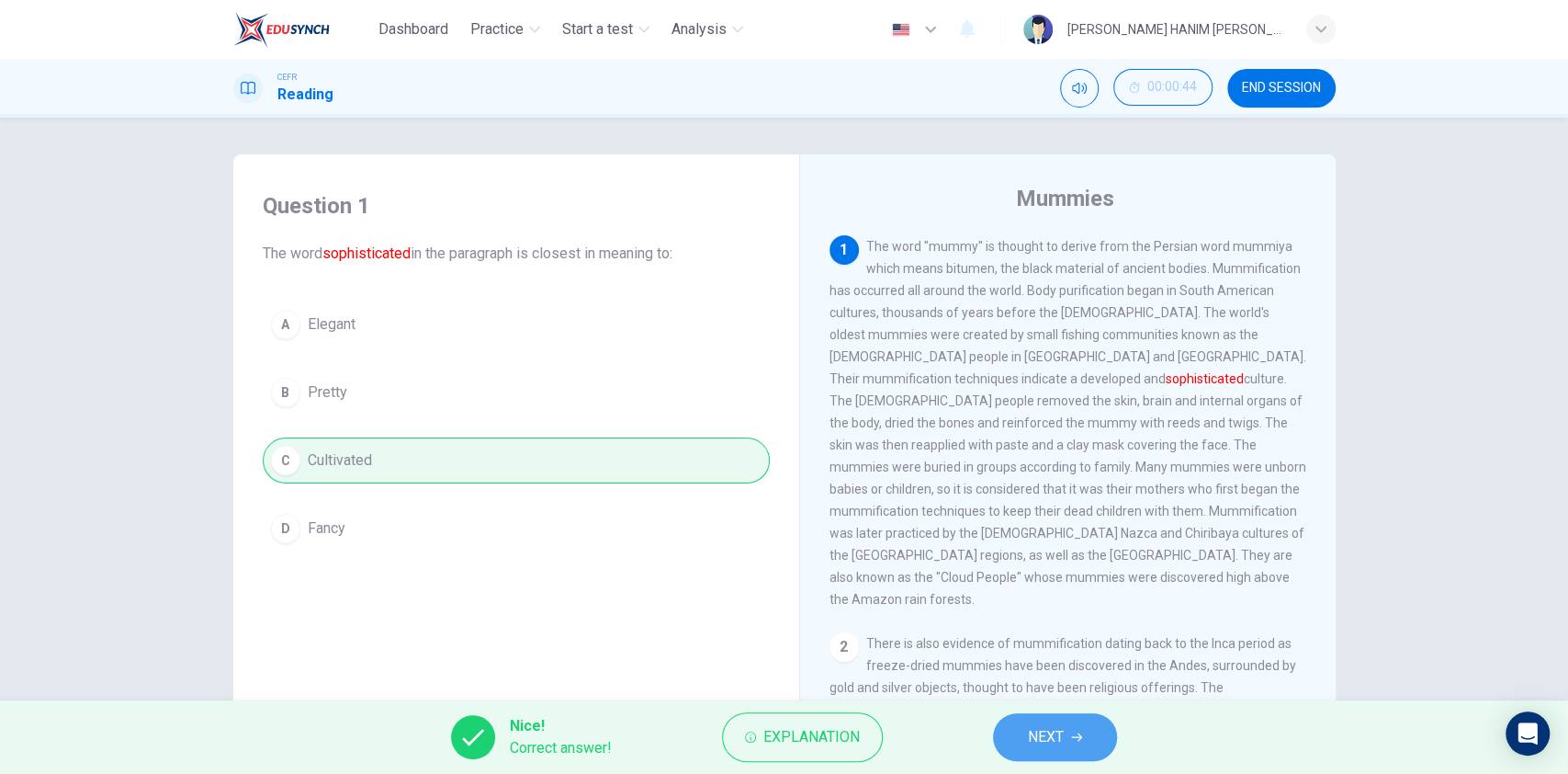
click at [1041, 728] on span "NEXT" at bounding box center [1046, 736] width 36 height 26
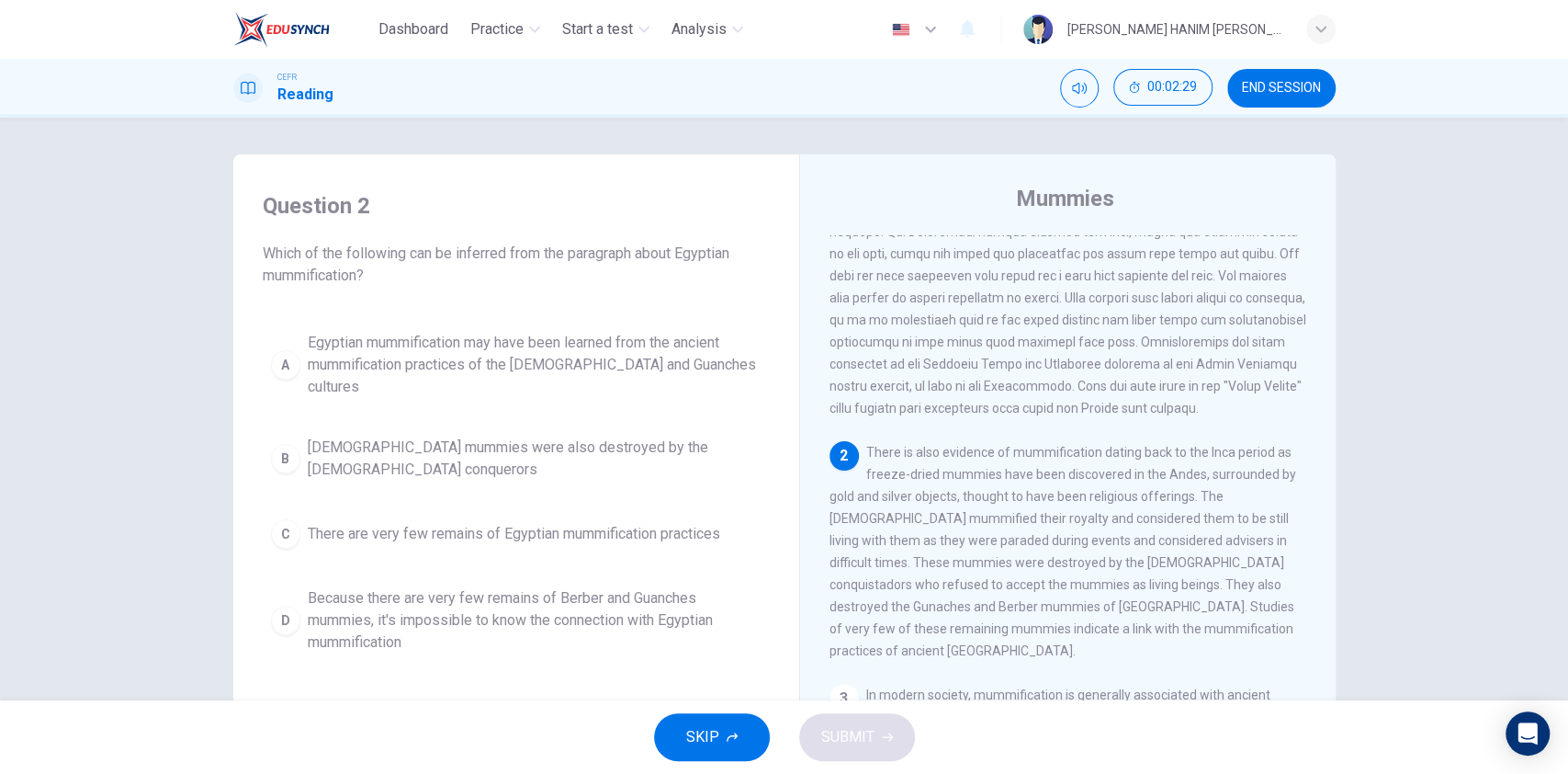
scroll to position [149, 0]
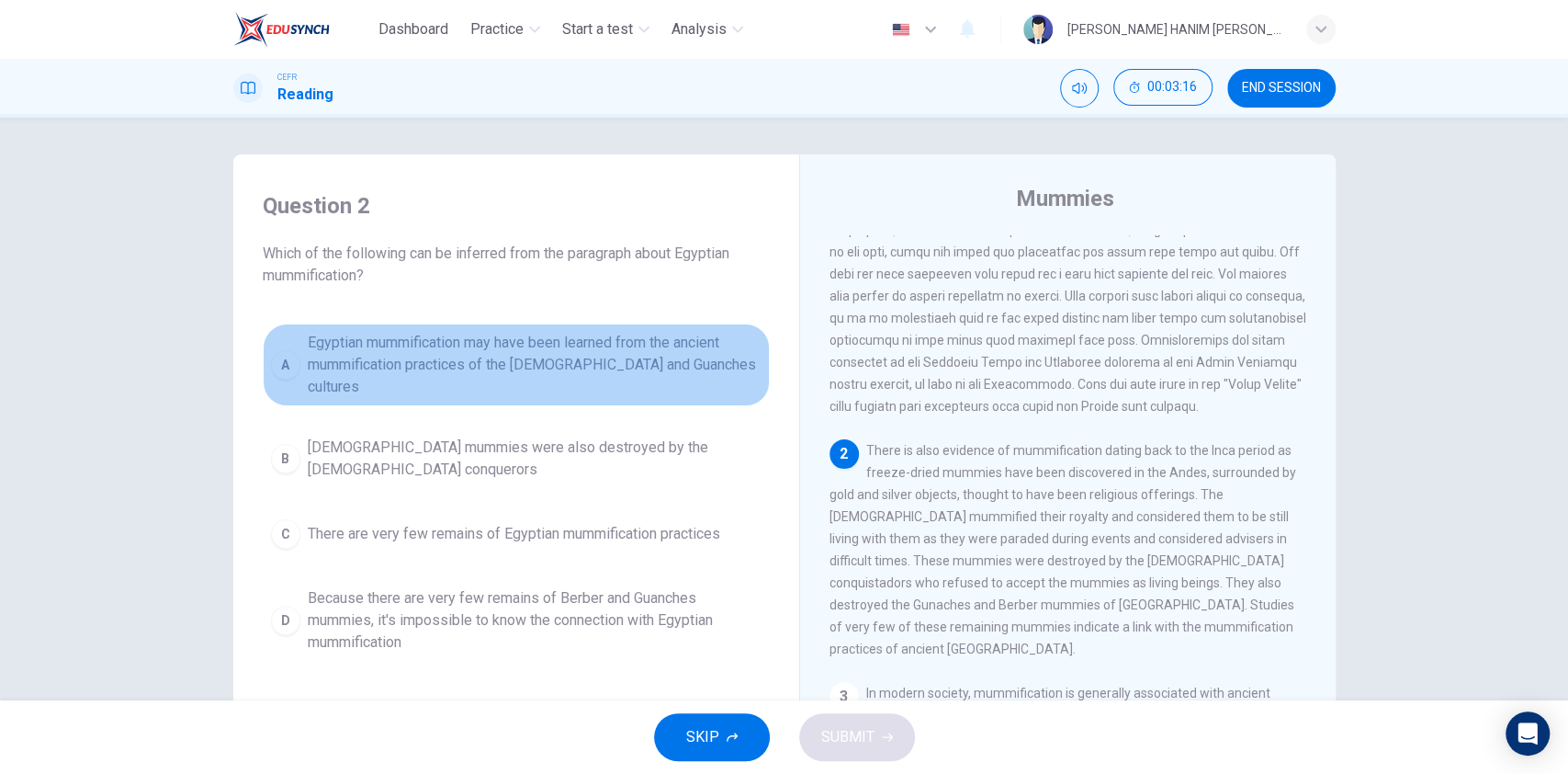
click at [668, 350] on span "Egyptian mummification may have been learned from the ancient mummification pra…" at bounding box center [534, 365] width 454 height 66
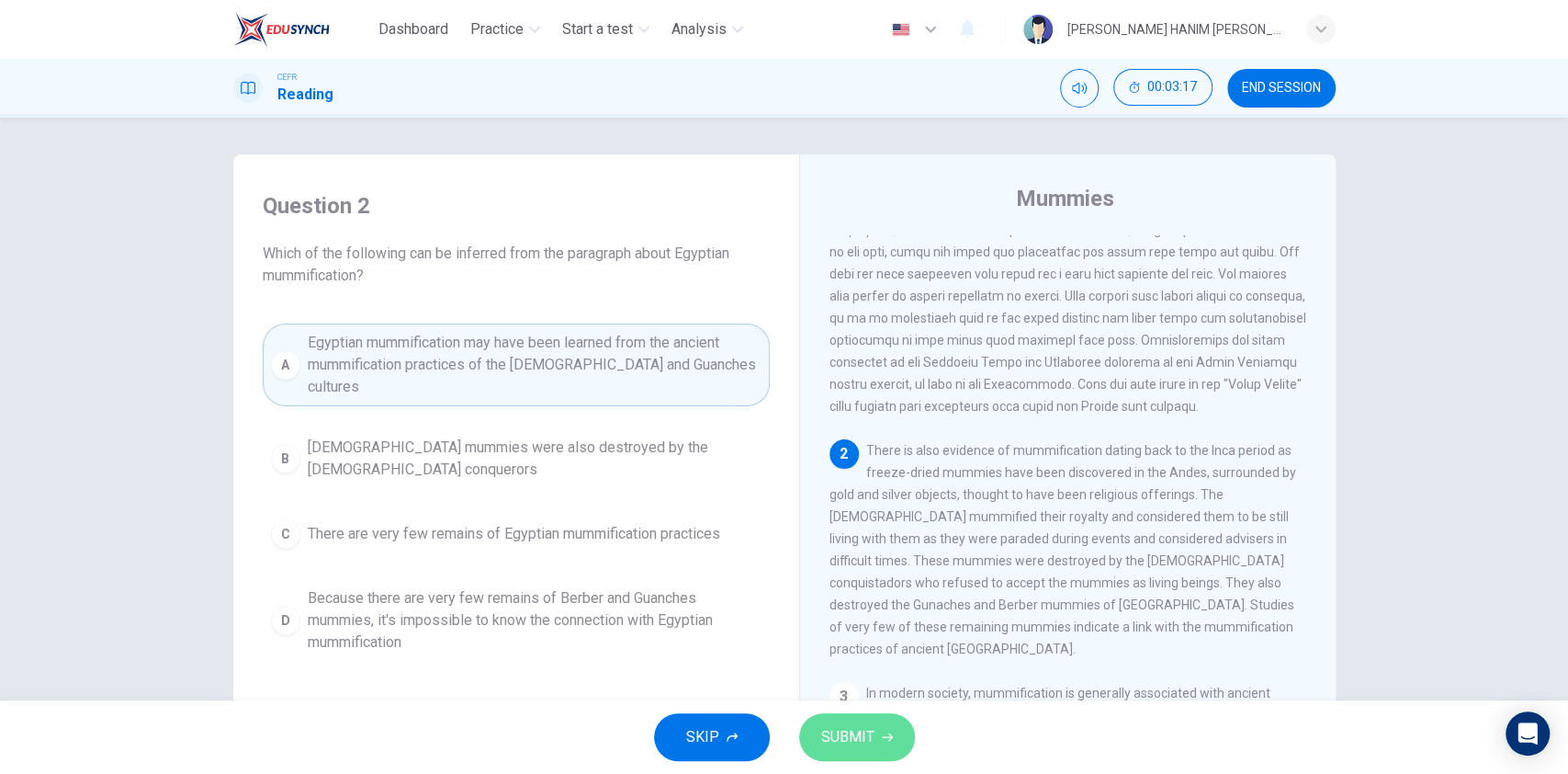
click at [837, 724] on span "SUBMIT" at bounding box center [848, 736] width 53 height 26
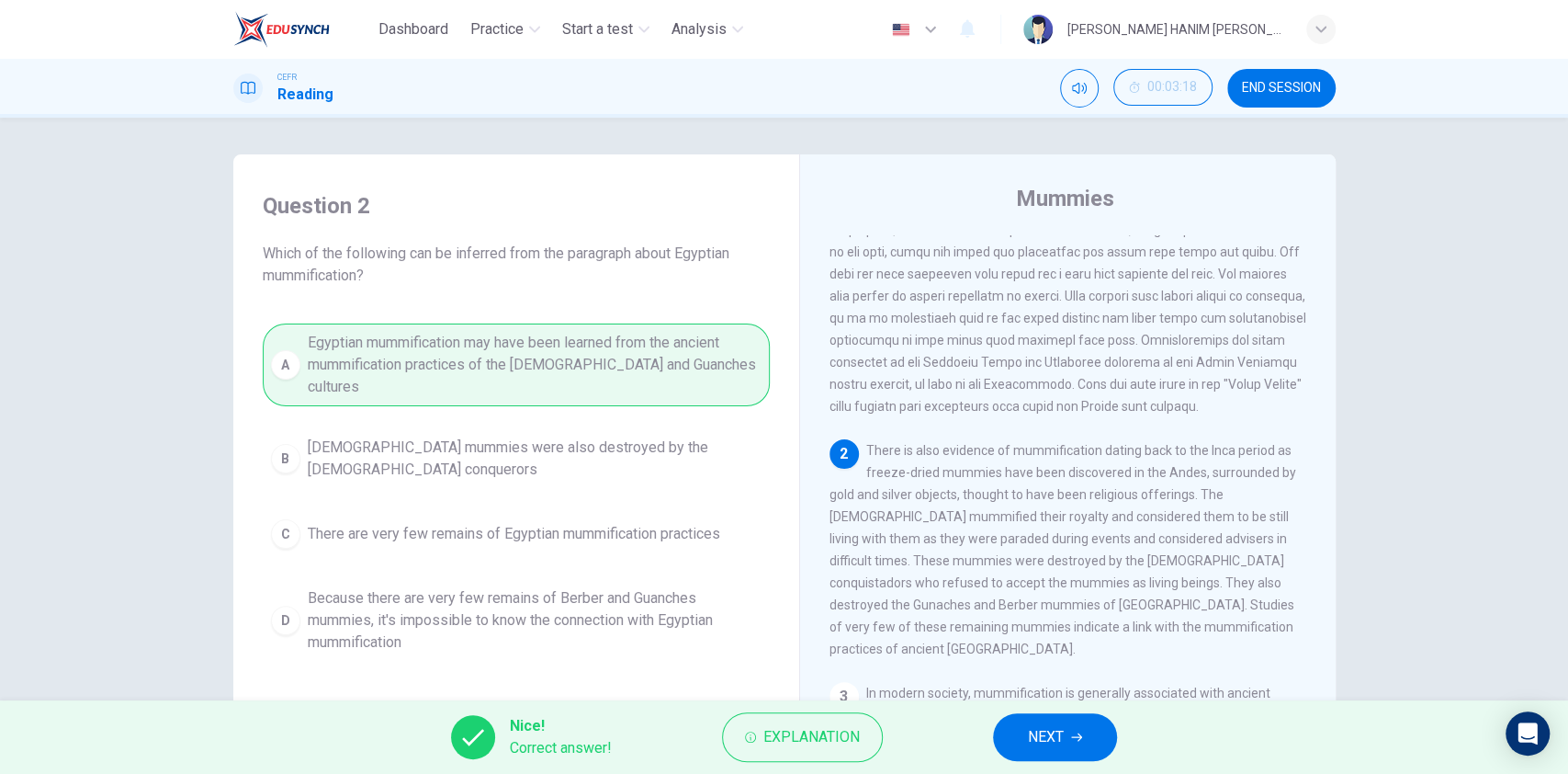
click at [1082, 735] on icon "button" at bounding box center [1077, 737] width 11 height 8
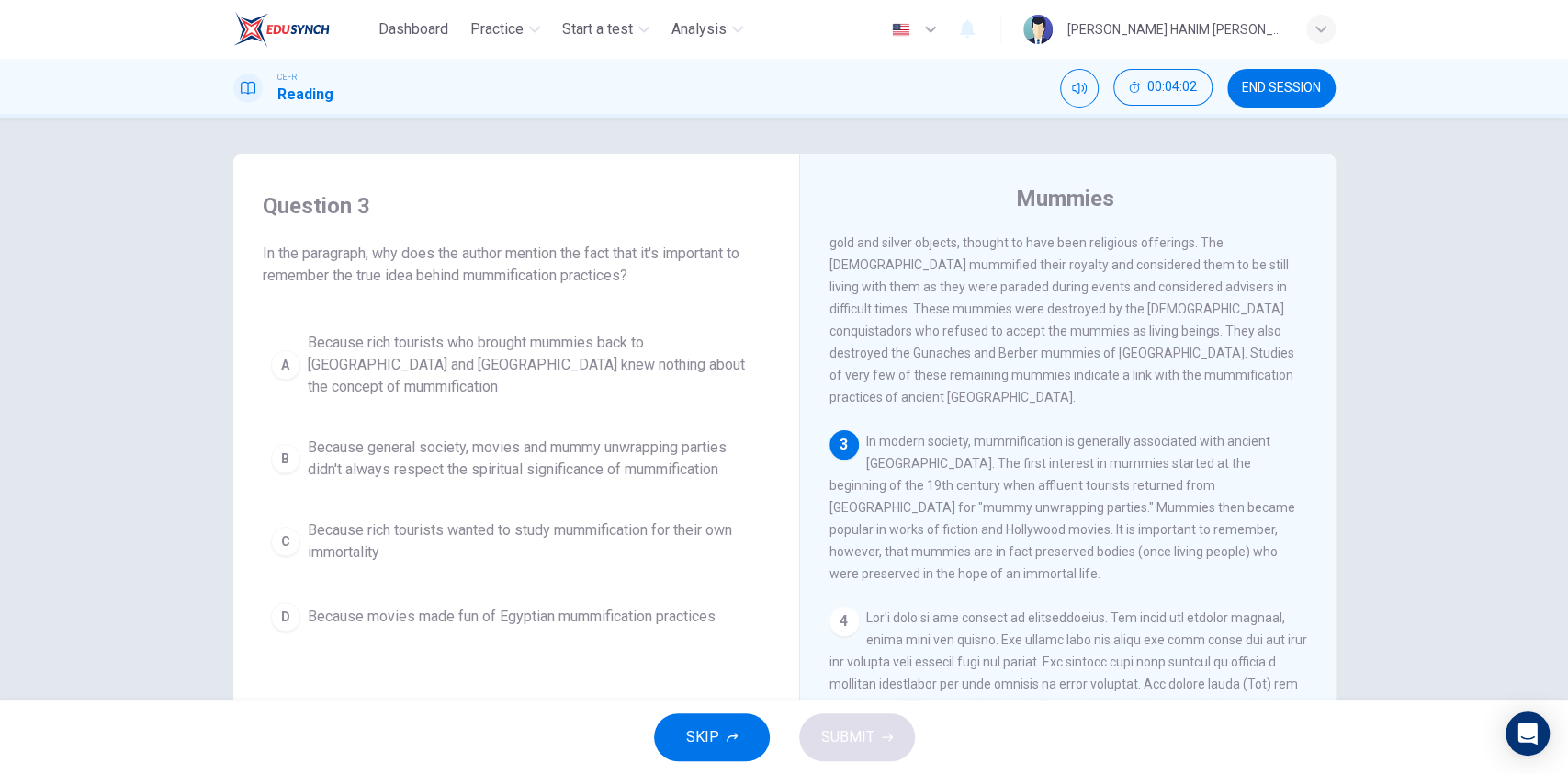
scroll to position [450, 0]
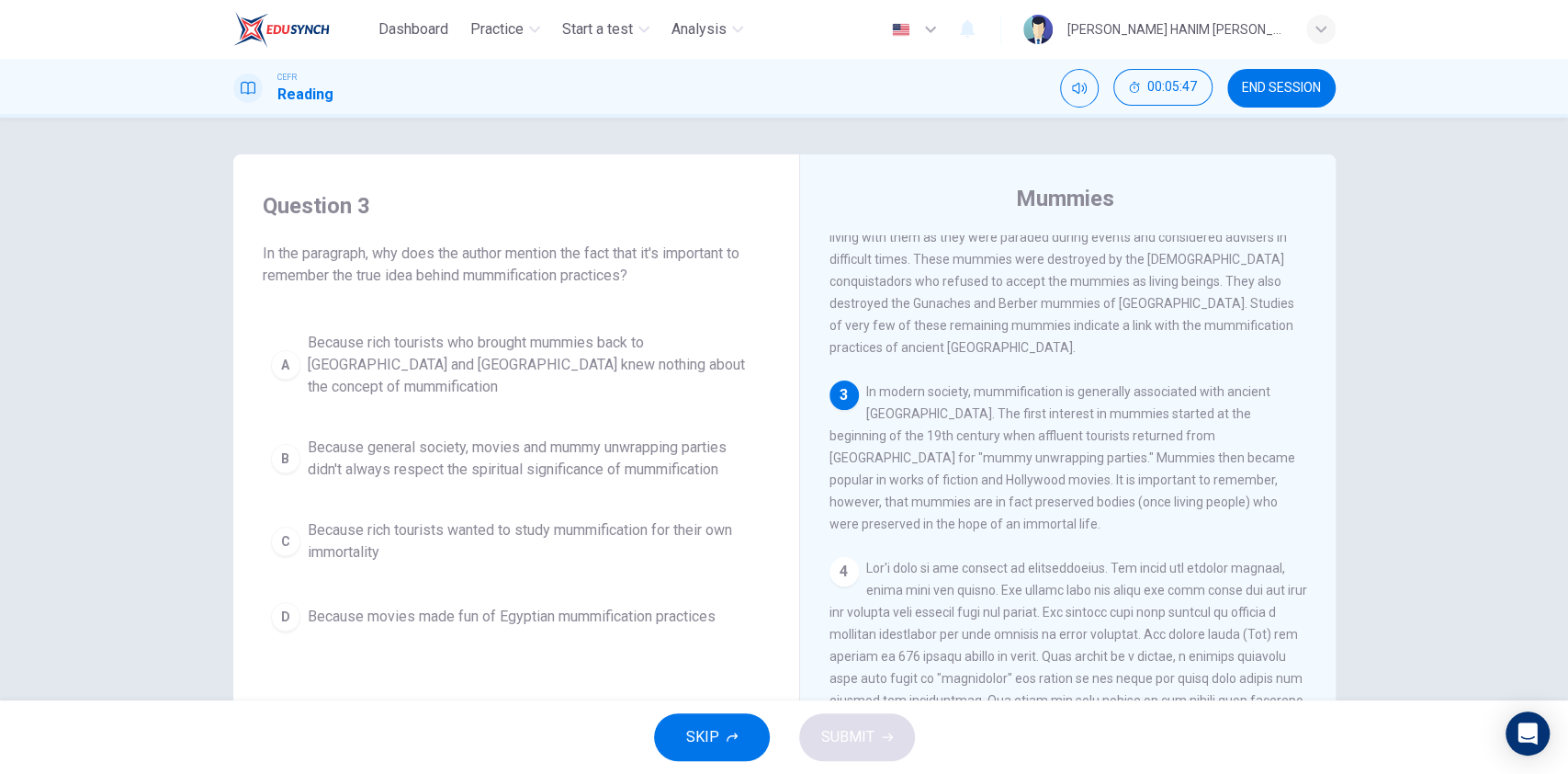
click at [635, 440] on span "Because general society, movies and mummy unwrapping parties didn't always resp…" at bounding box center [534, 458] width 454 height 44
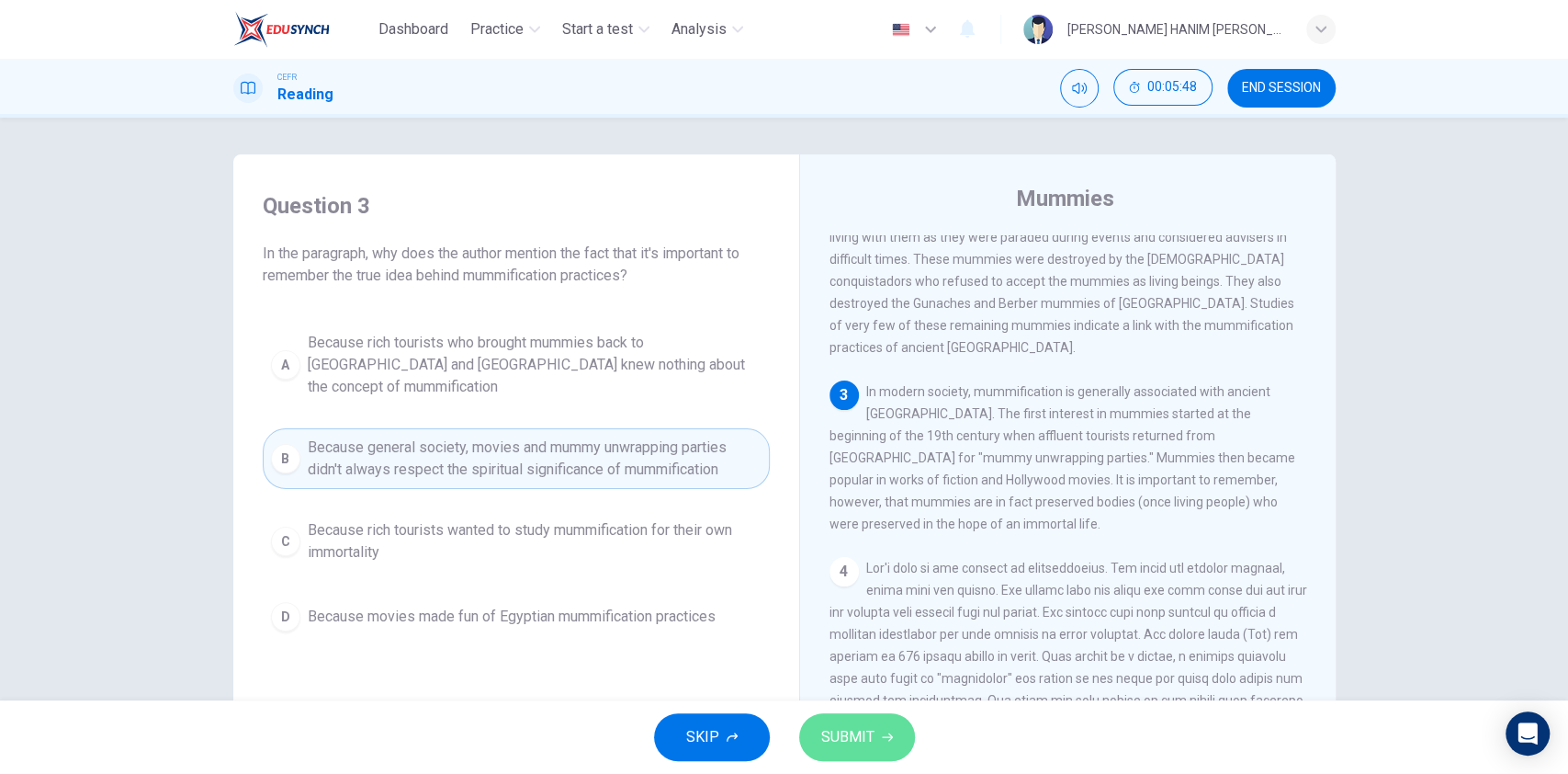
click at [855, 736] on span "SUBMIT" at bounding box center [848, 736] width 53 height 26
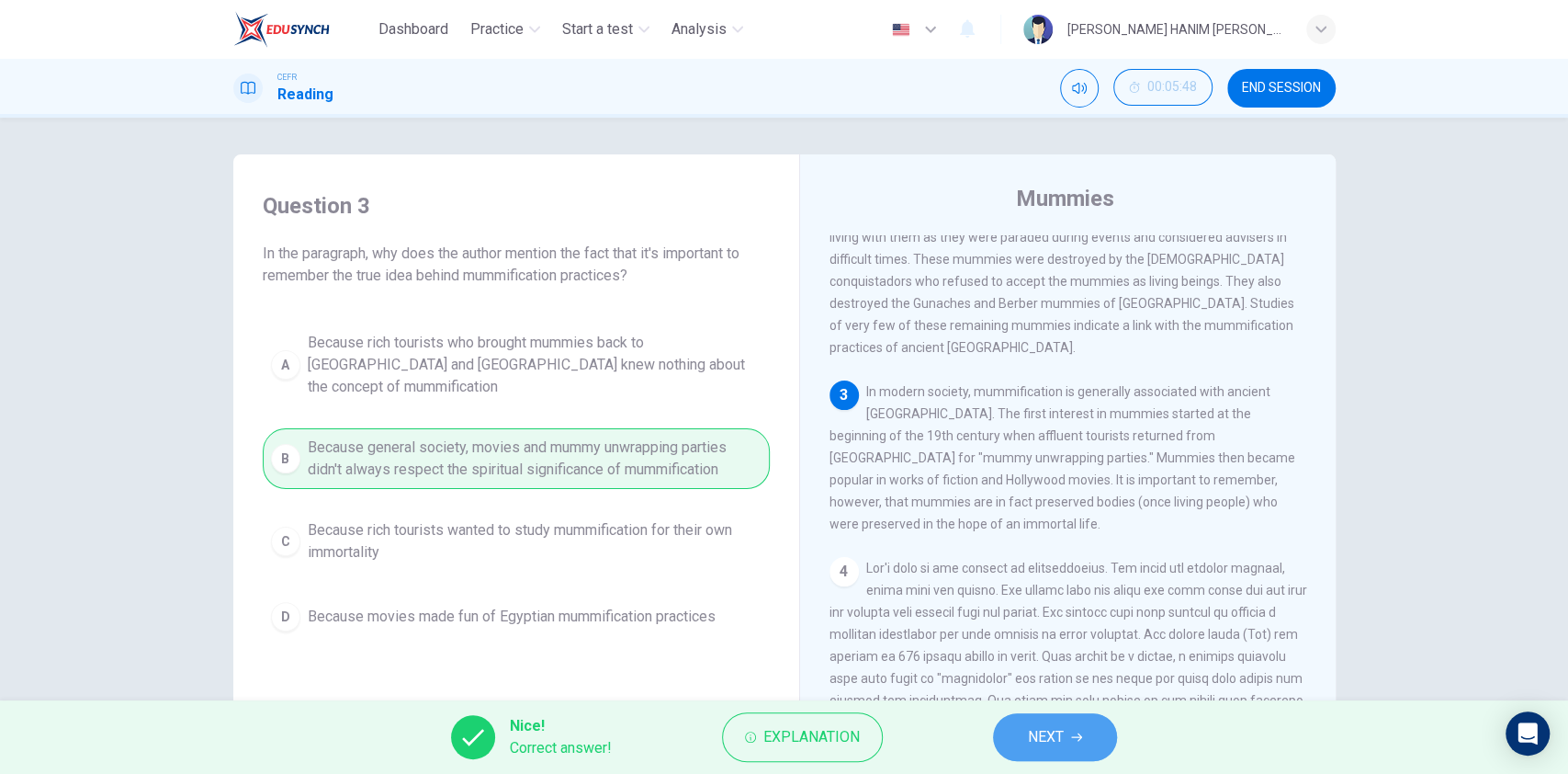
click at [1100, 730] on button "NEXT" at bounding box center [1055, 736] width 124 height 47
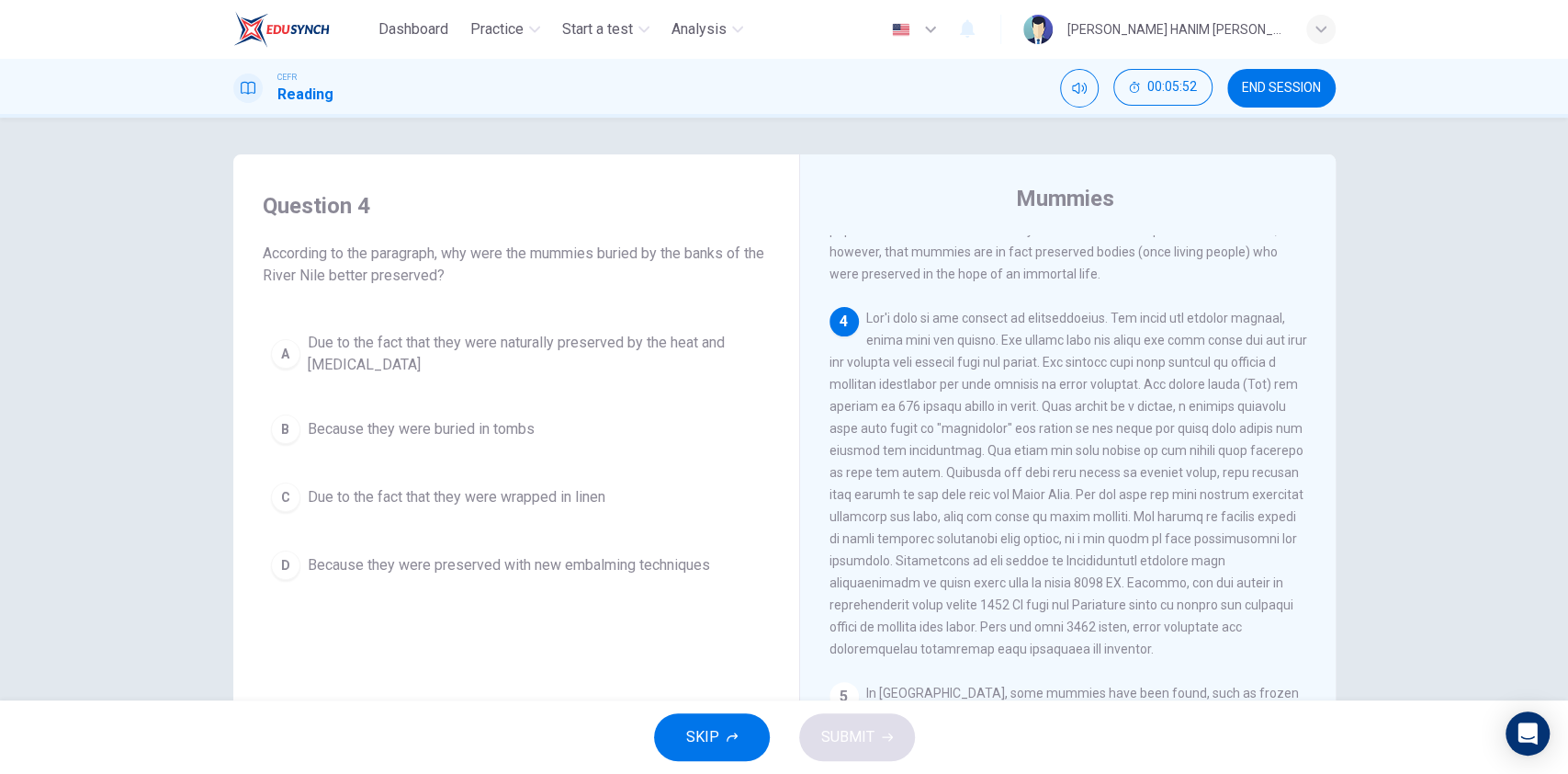
scroll to position [712, 0]
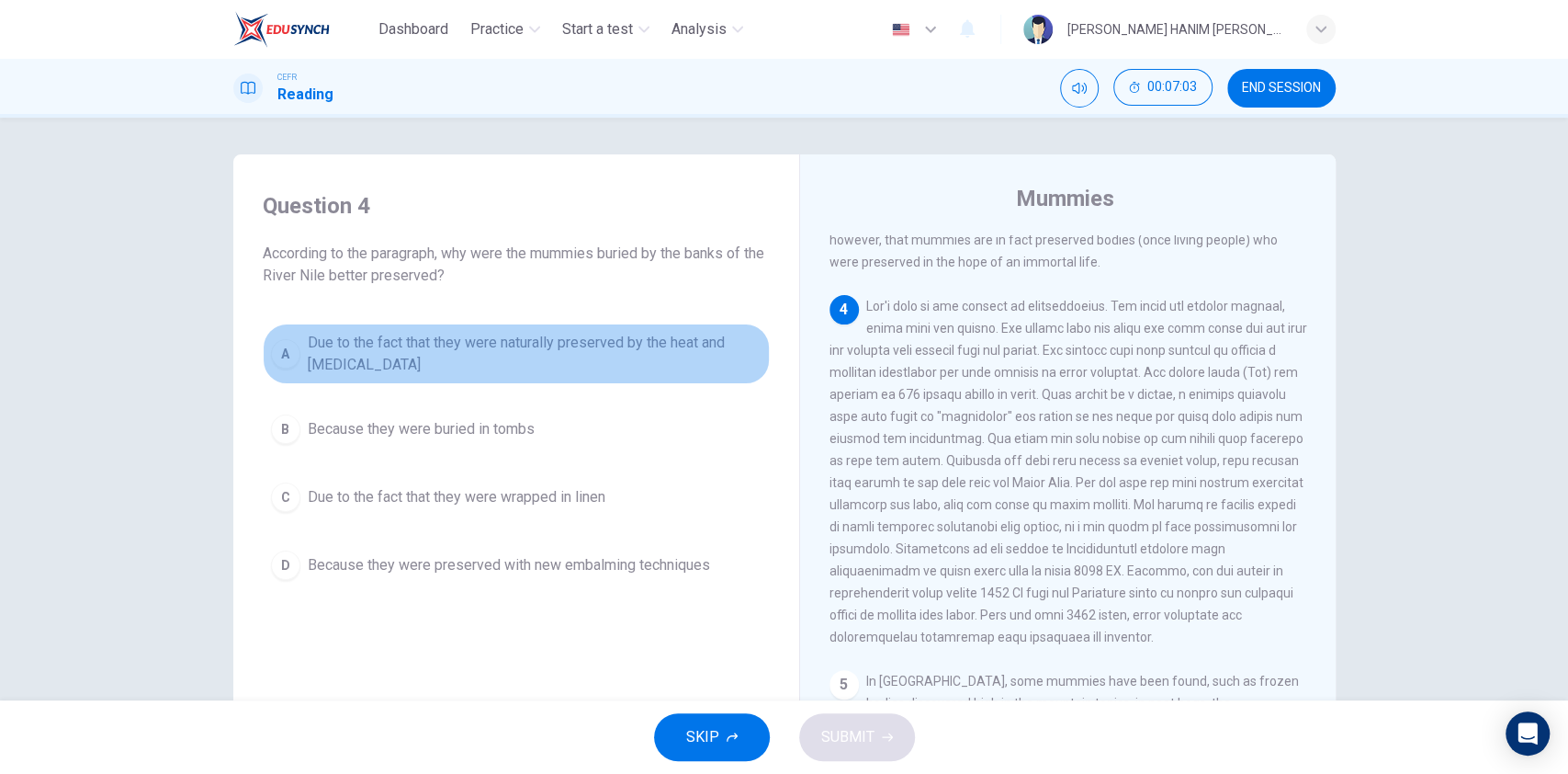
click at [514, 334] on span "Due to the fact that they were naturally preserved by the heat and [MEDICAL_DAT…" at bounding box center [534, 354] width 454 height 44
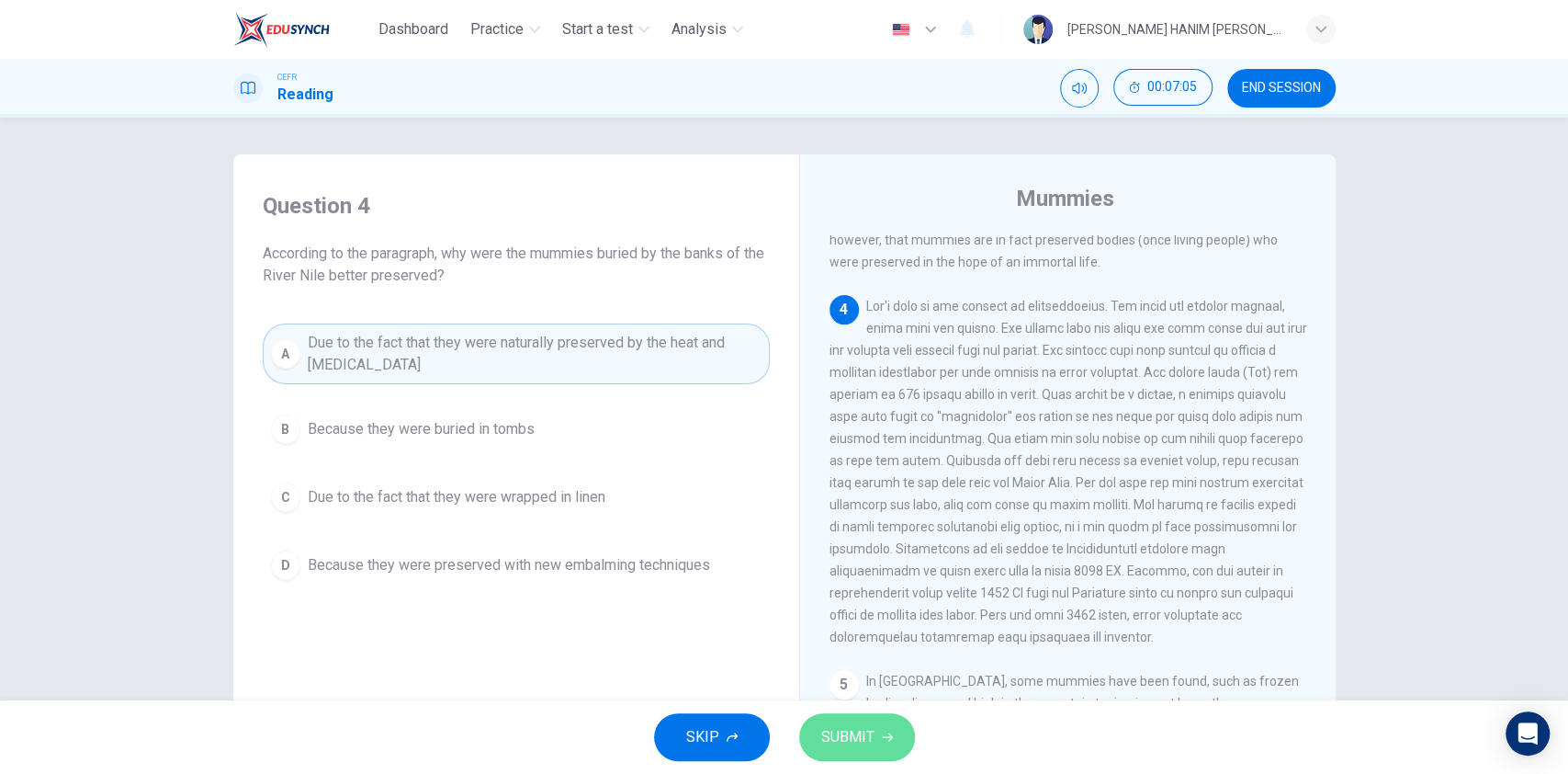
click at [839, 746] on span "SUBMIT" at bounding box center [848, 736] width 53 height 26
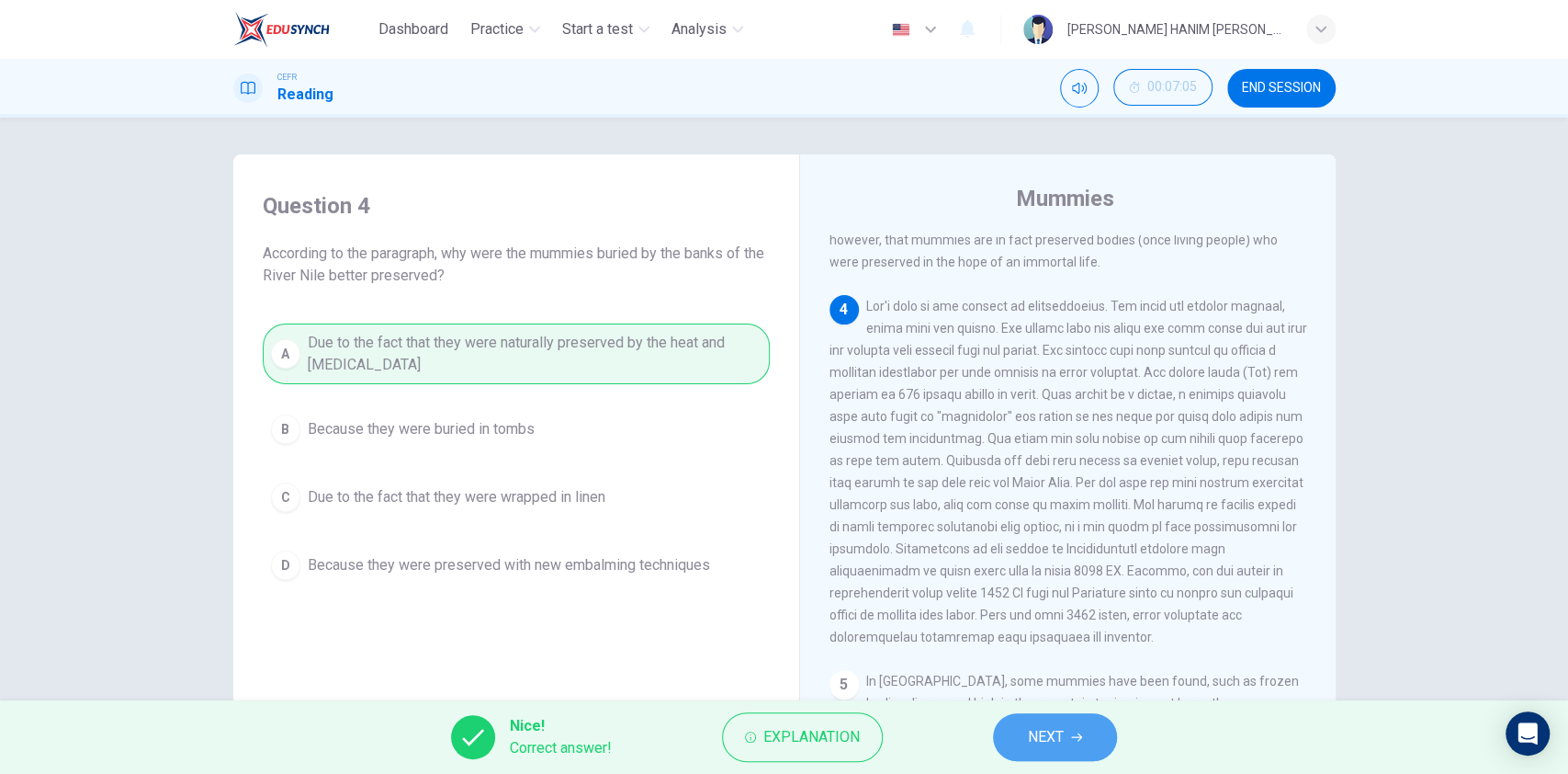
click at [1032, 719] on button "NEXT" at bounding box center [1055, 736] width 124 height 47
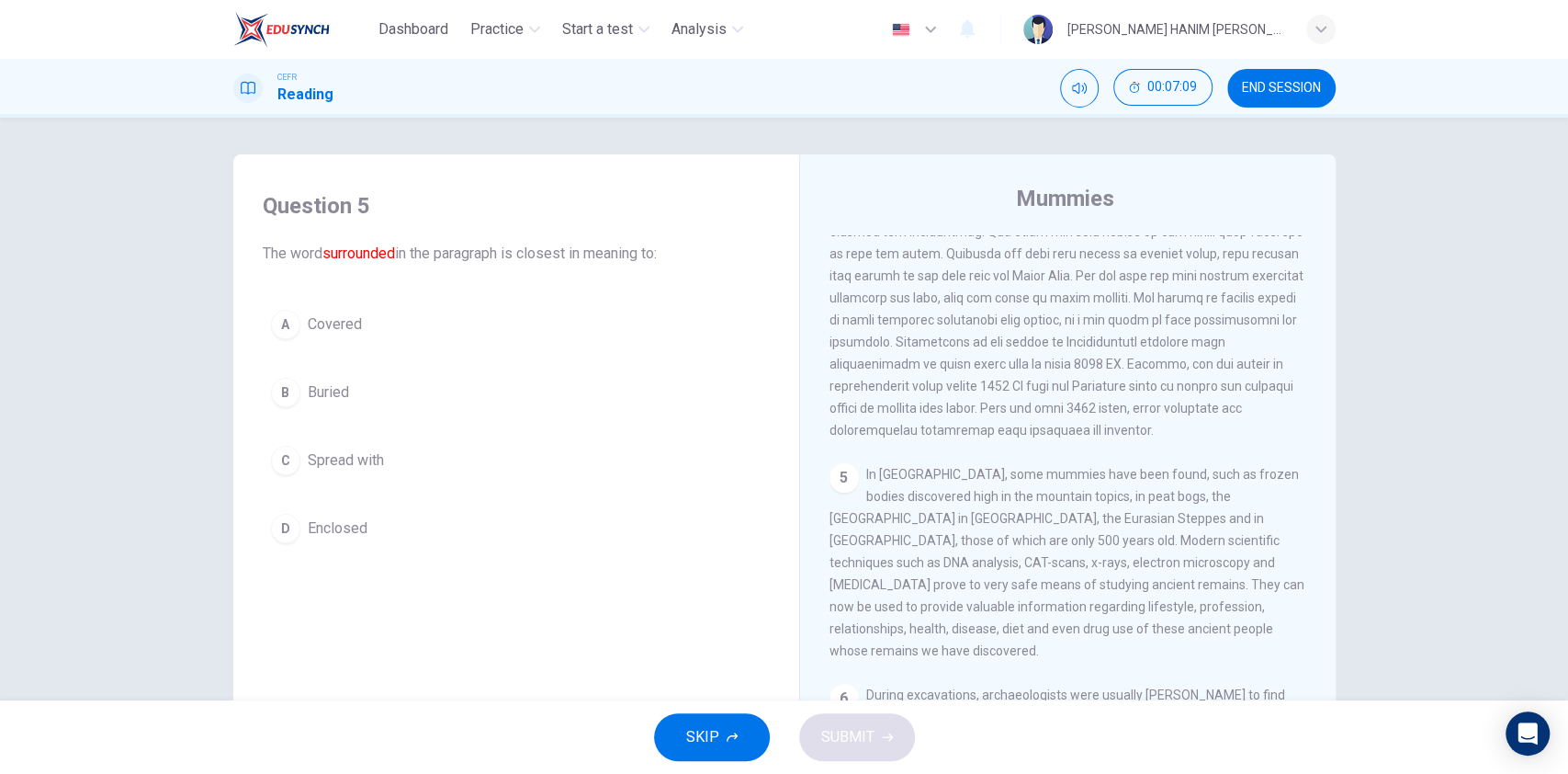
scroll to position [129, 0]
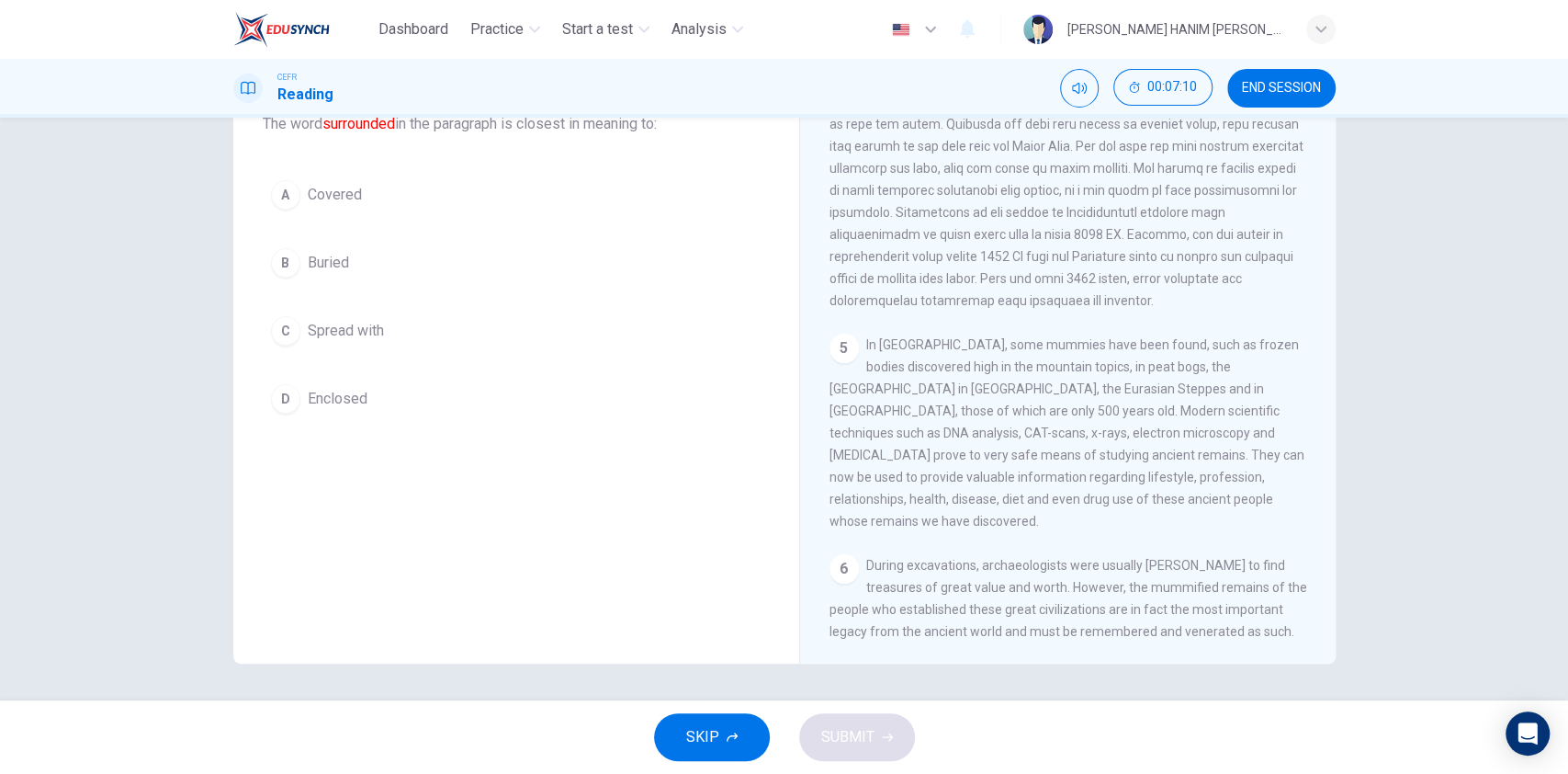
click at [1064, 489] on span "In [GEOGRAPHIC_DATA], some mummies have been found, such as frozen bodies disco…" at bounding box center [1067, 432] width 475 height 191
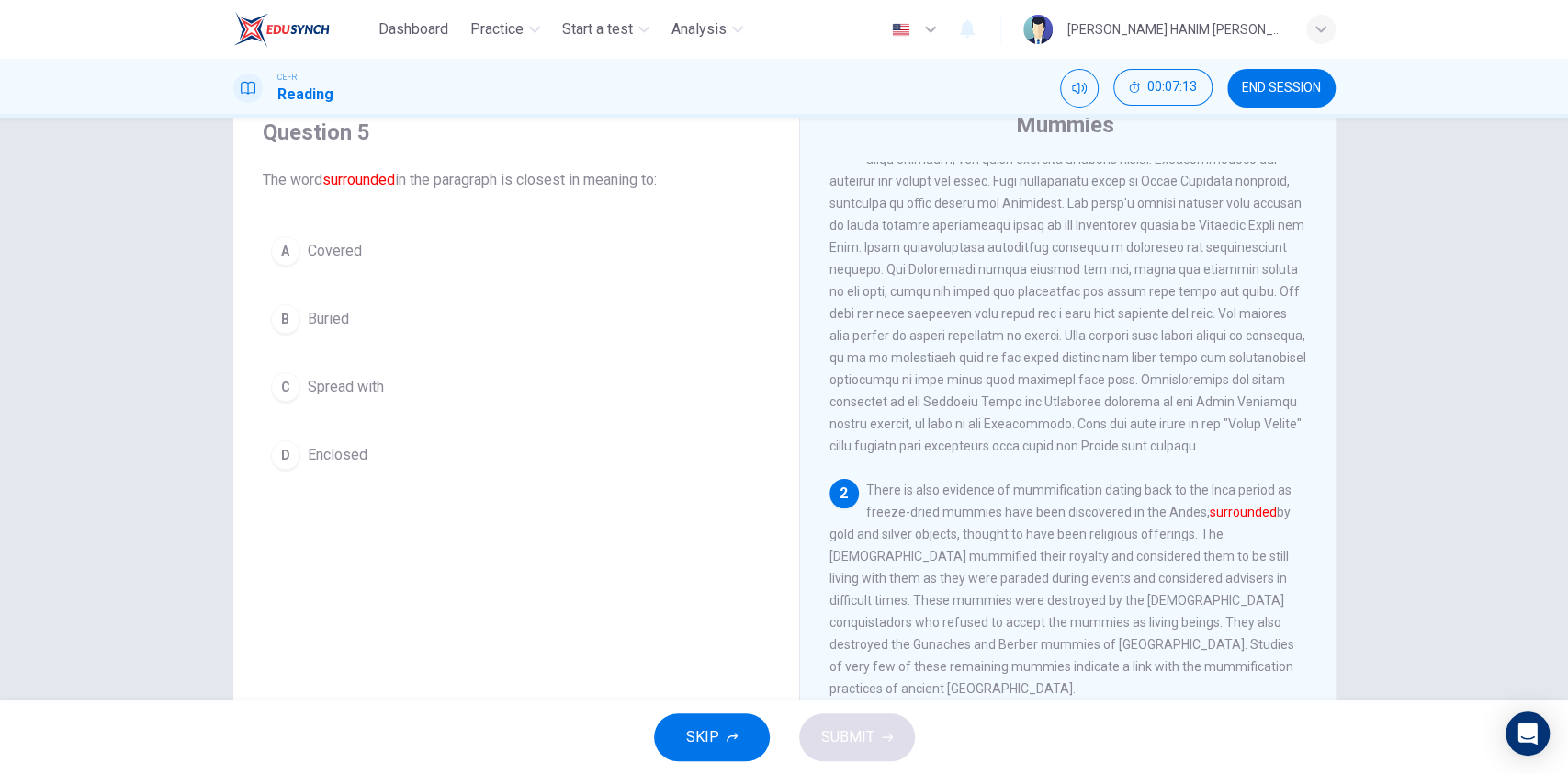
scroll to position [72, 0]
click at [346, 292] on div "A Covered B Buried C Spread with D Enclosed" at bounding box center [516, 353] width 507 height 250
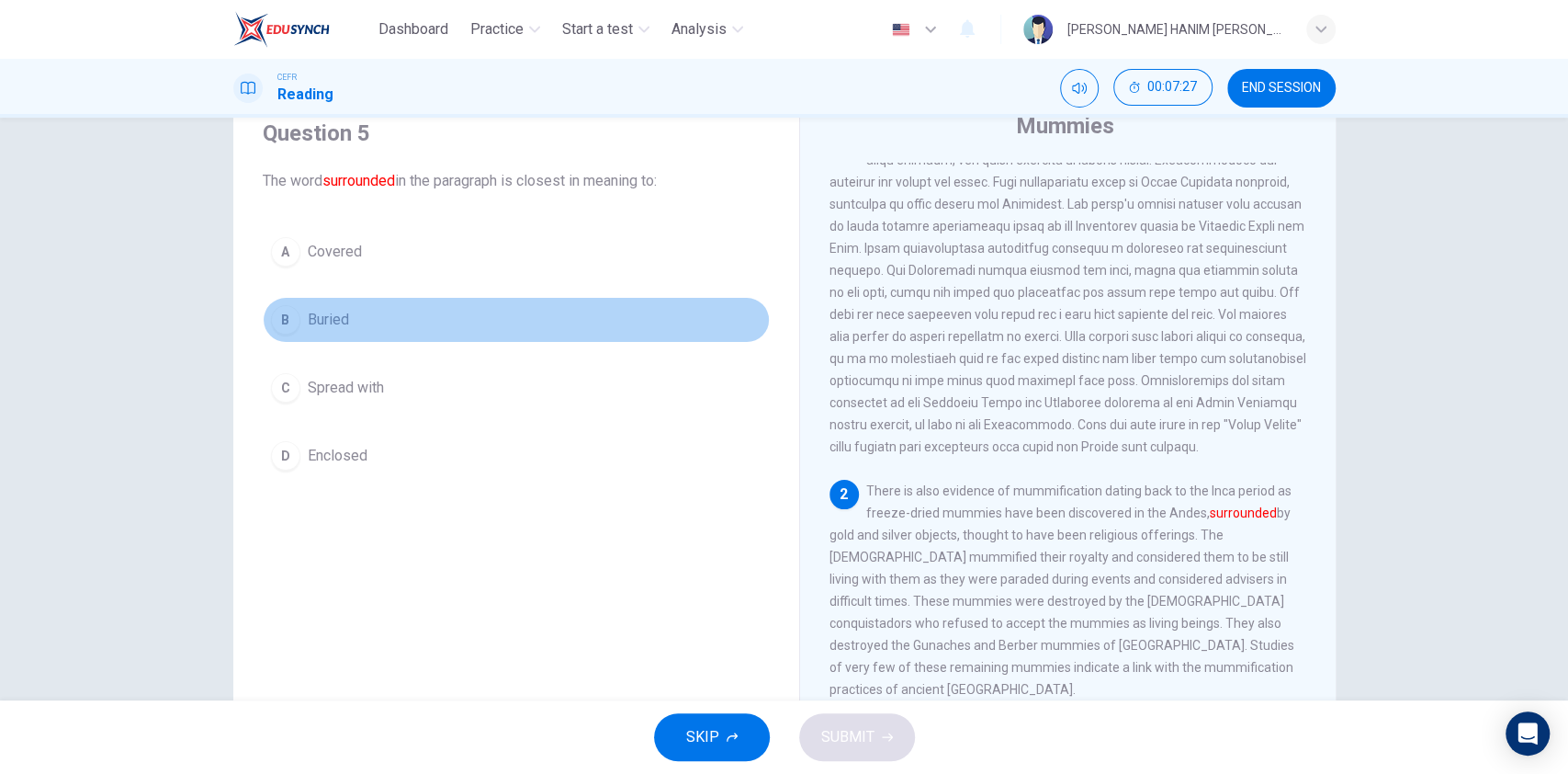
click at [307, 322] on span "Buried" at bounding box center [328, 319] width 42 height 22
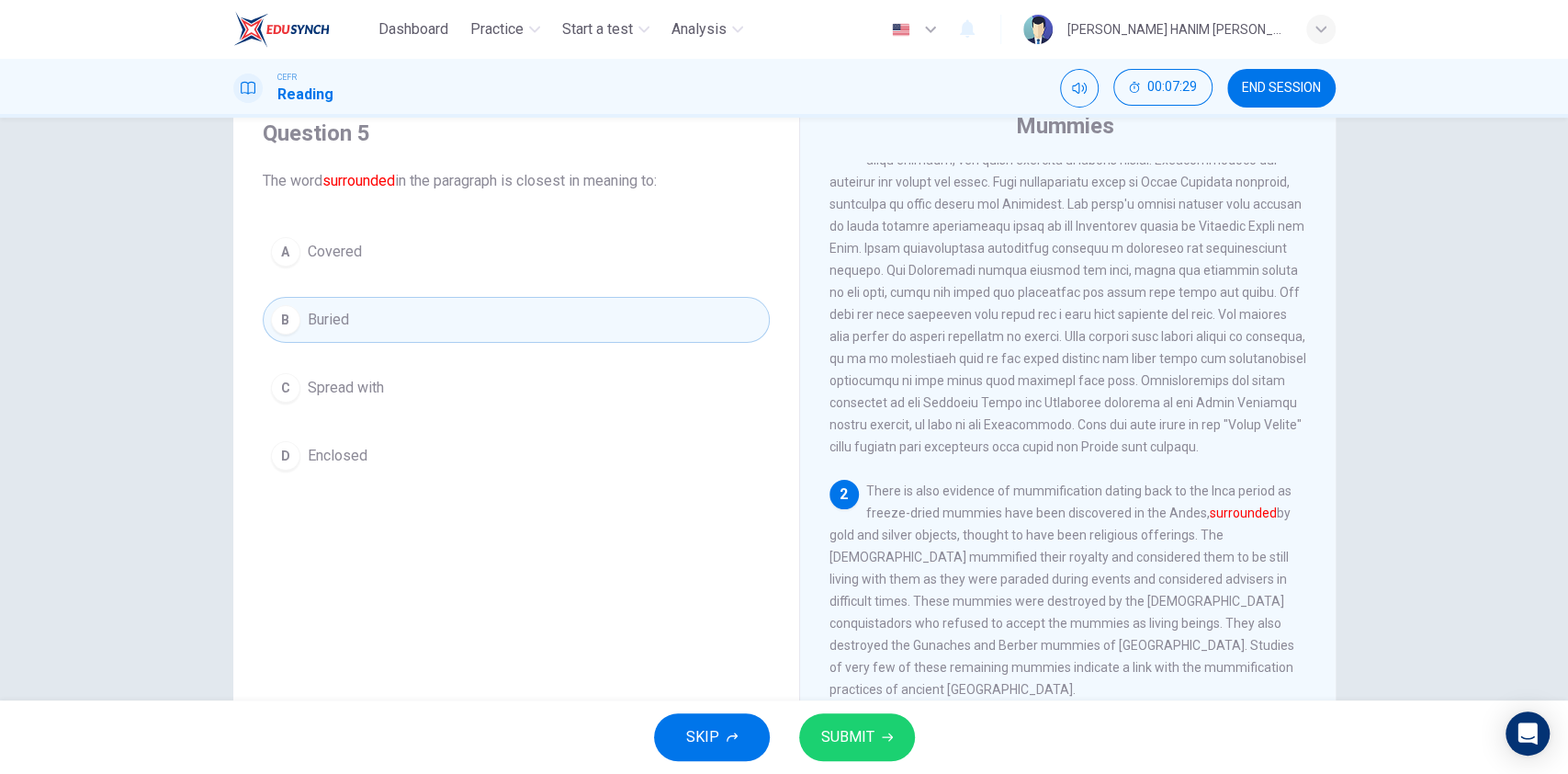
click at [875, 722] on button "SUBMIT" at bounding box center [857, 736] width 116 height 47
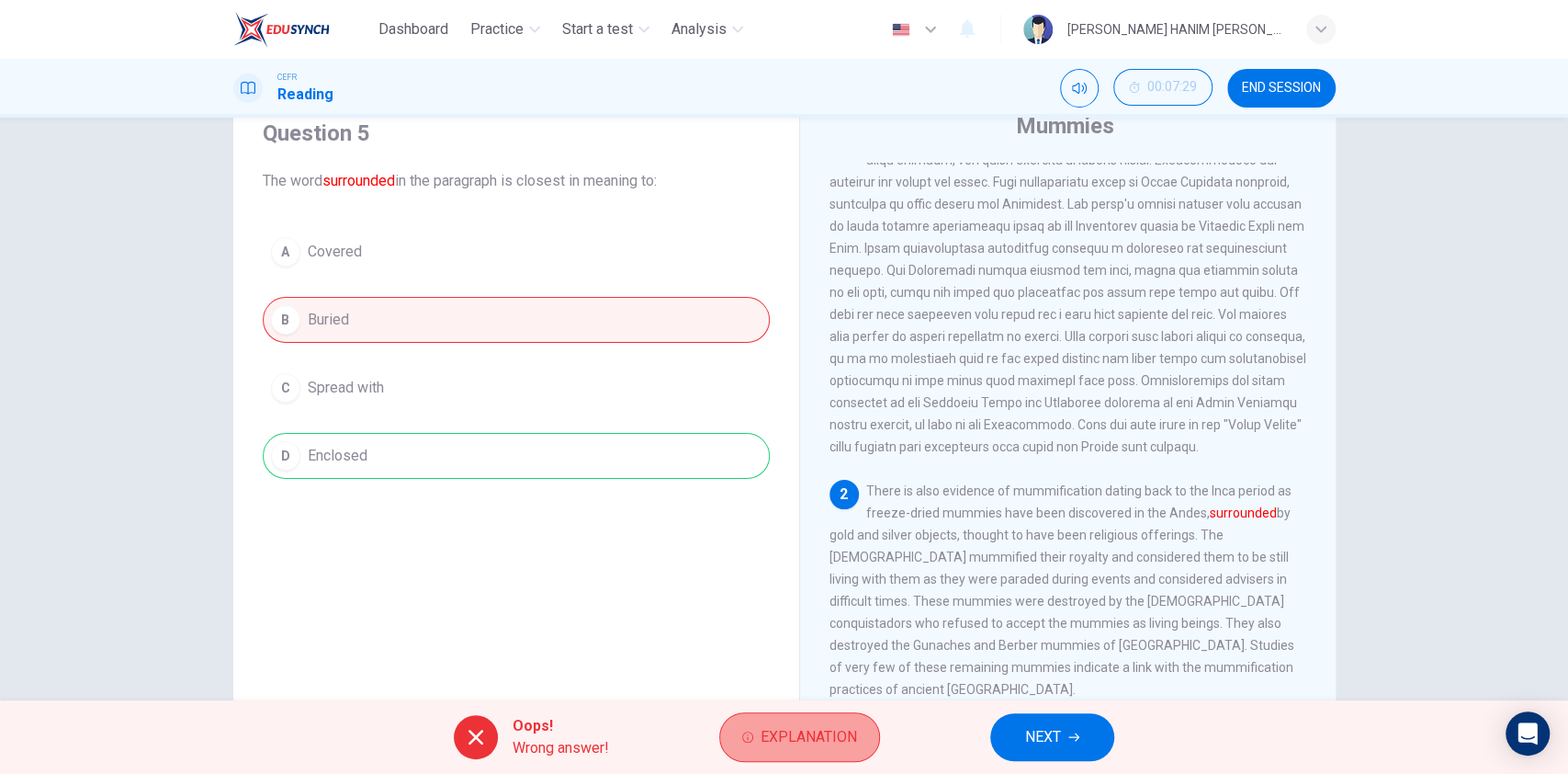
click at [807, 724] on span "Explanation" at bounding box center [810, 736] width 97 height 26
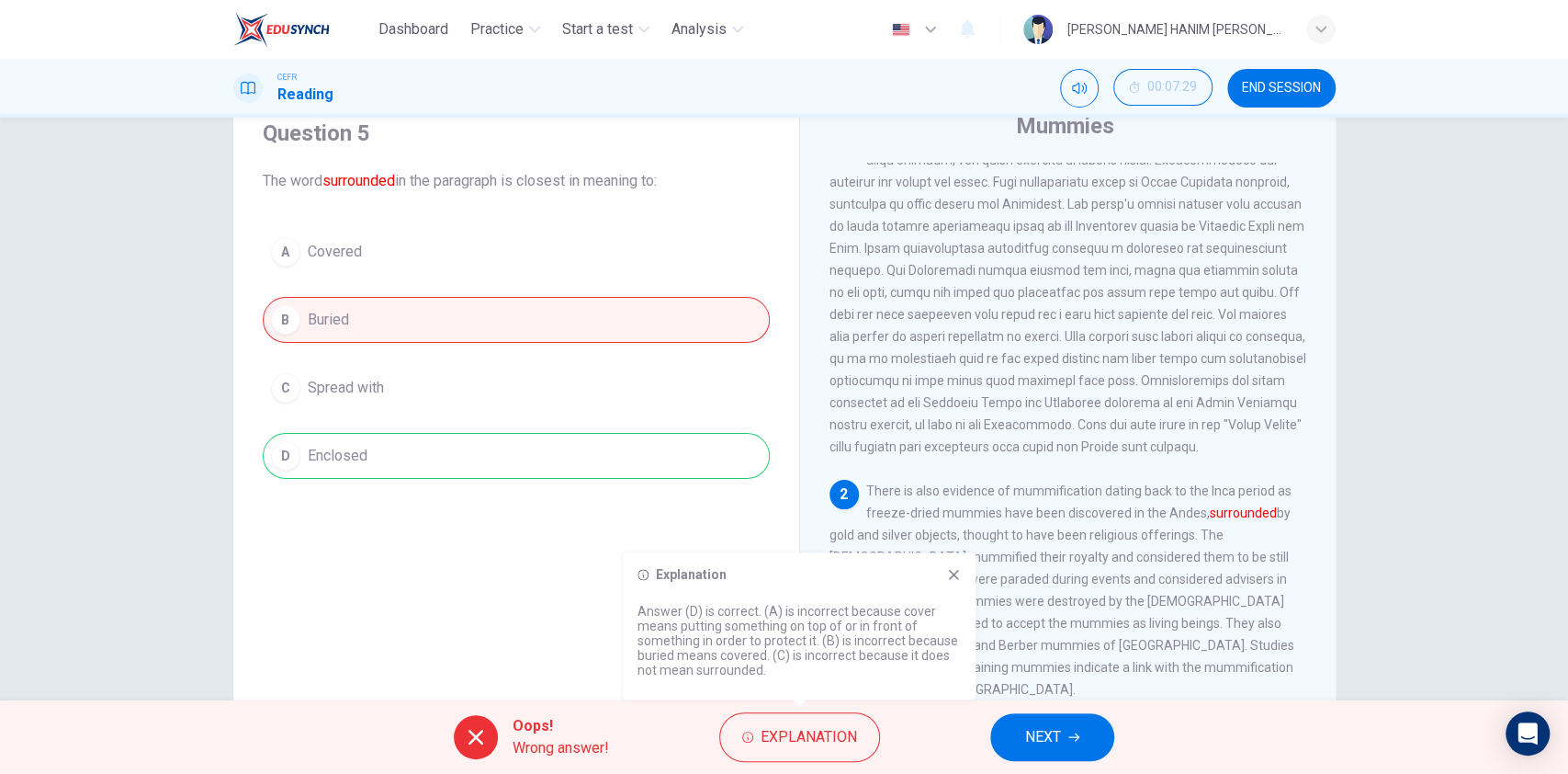
click at [956, 572] on icon at bounding box center [954, 574] width 10 height 10
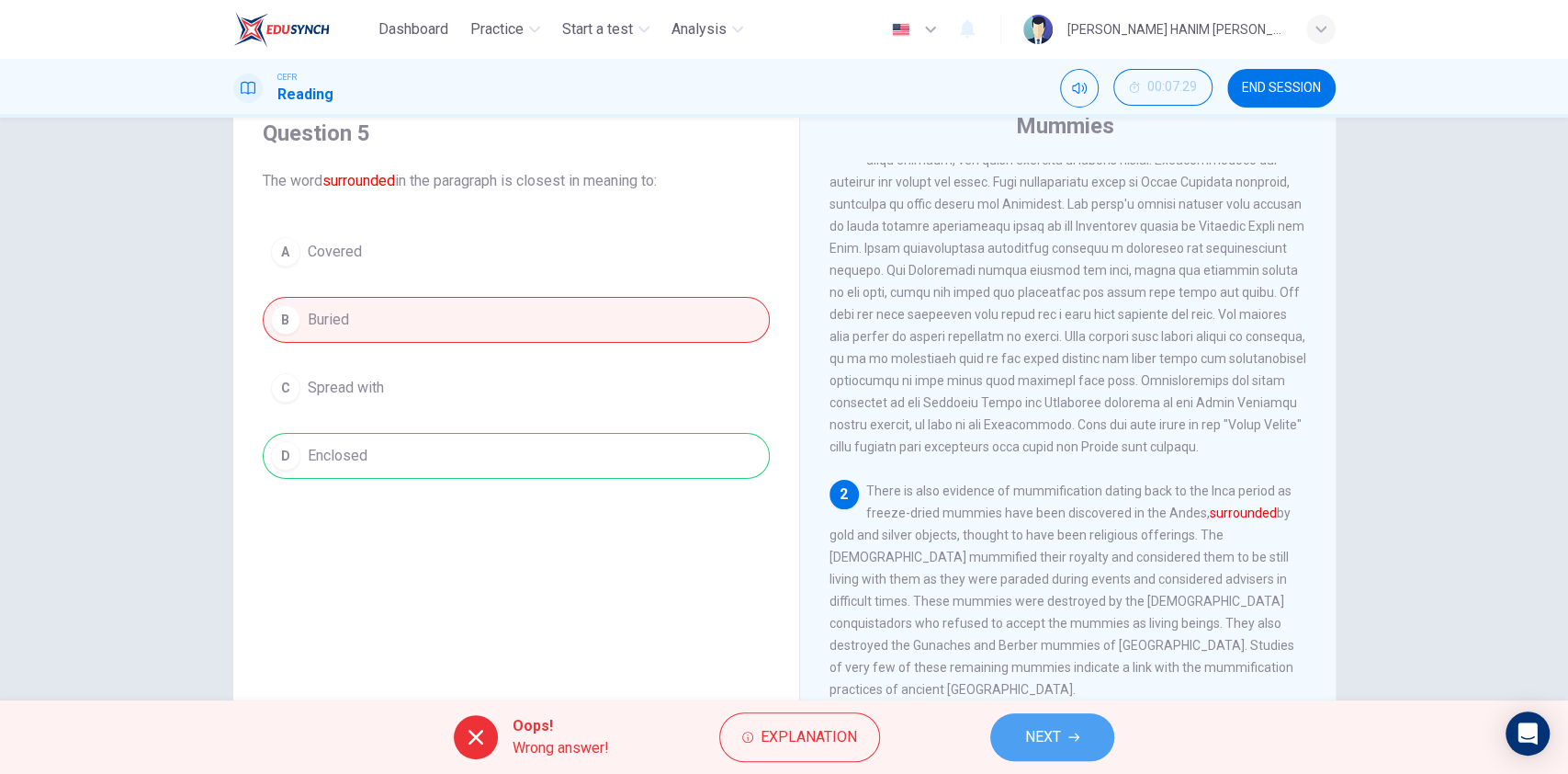
click at [1056, 748] on span "NEXT" at bounding box center [1043, 736] width 36 height 26
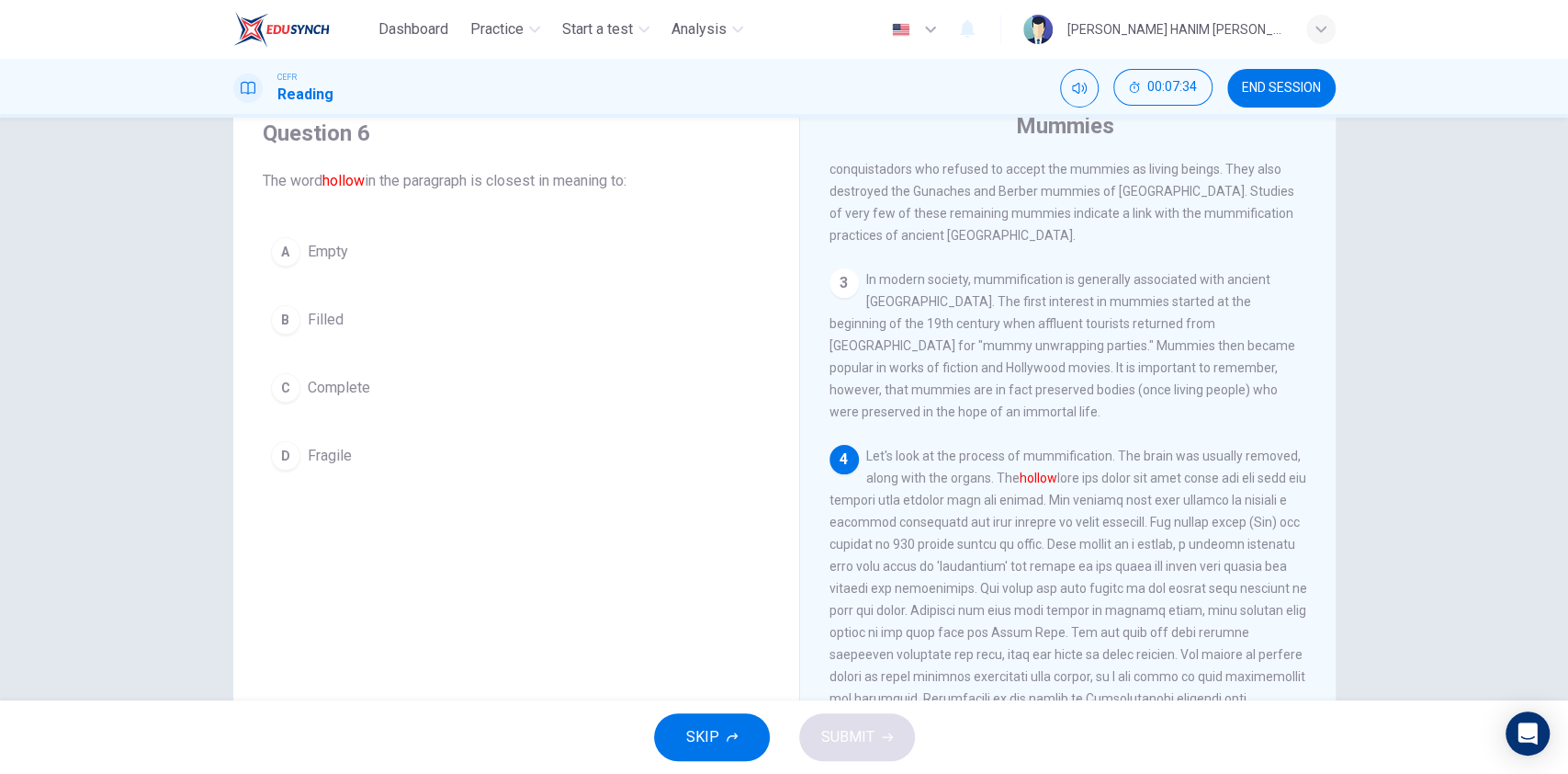
scroll to position [491, 0]
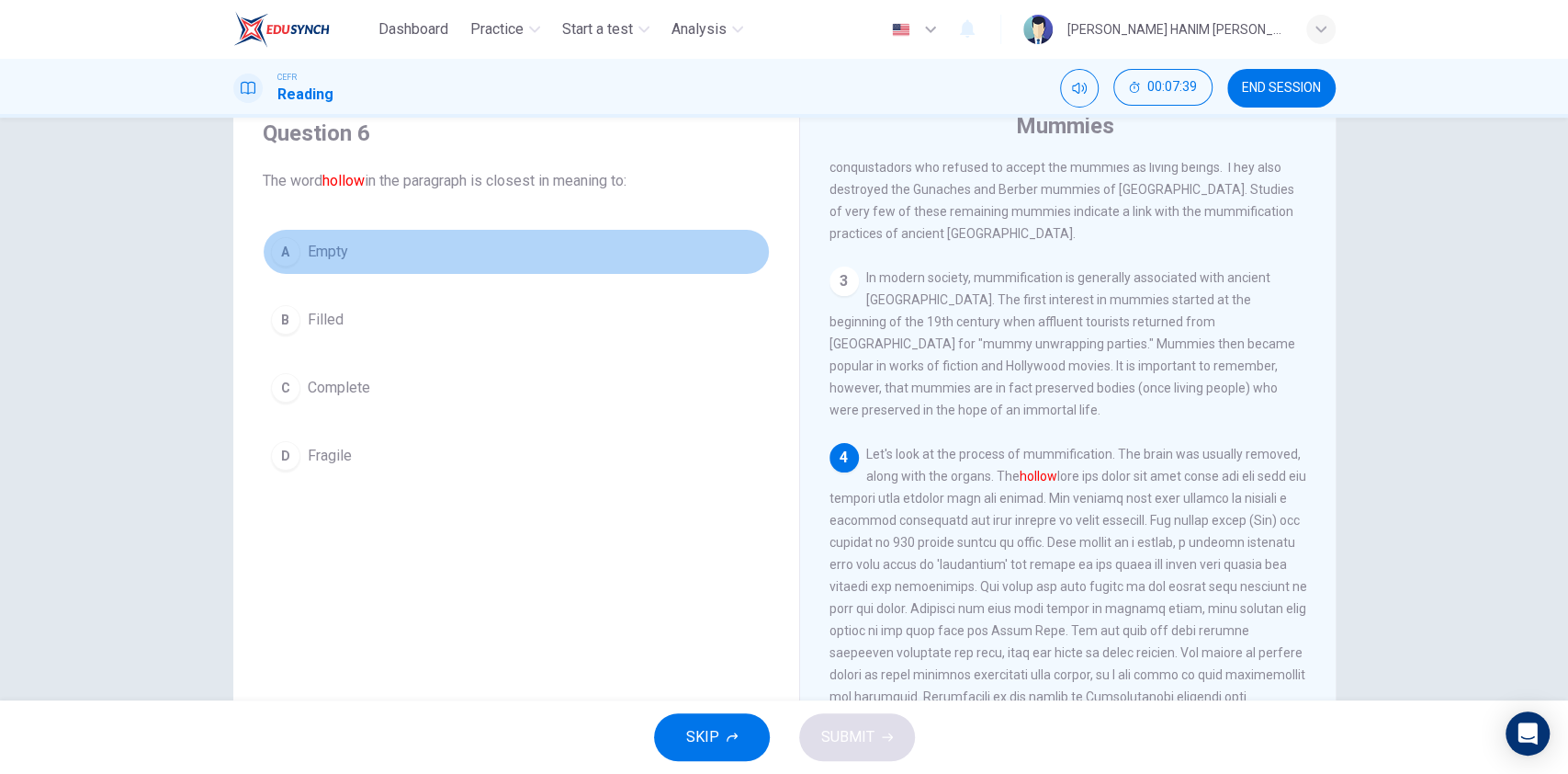
click at [338, 254] on span "Empty" at bounding box center [327, 251] width 41 height 22
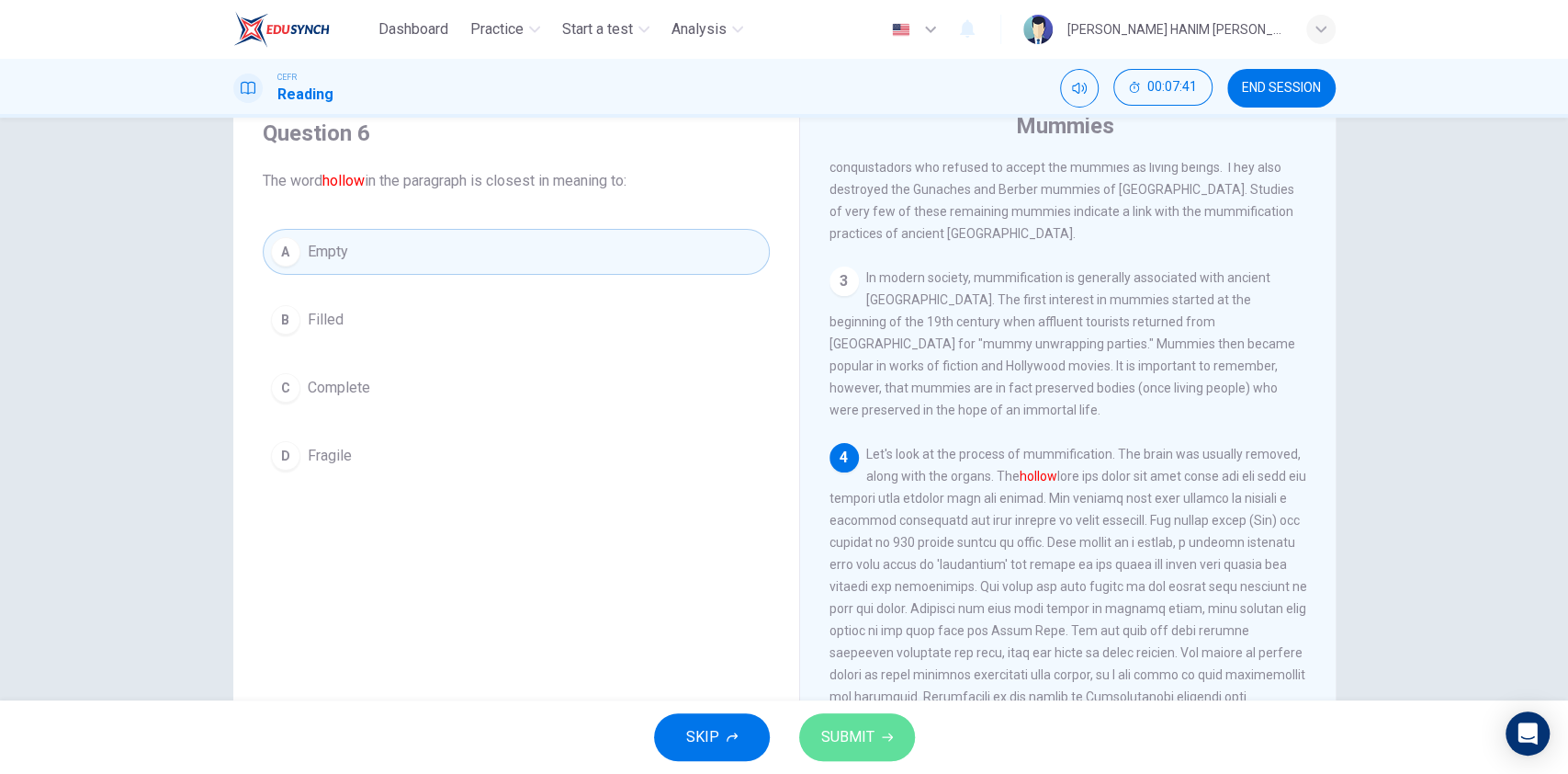
click at [867, 750] on button "SUBMIT" at bounding box center [857, 736] width 116 height 47
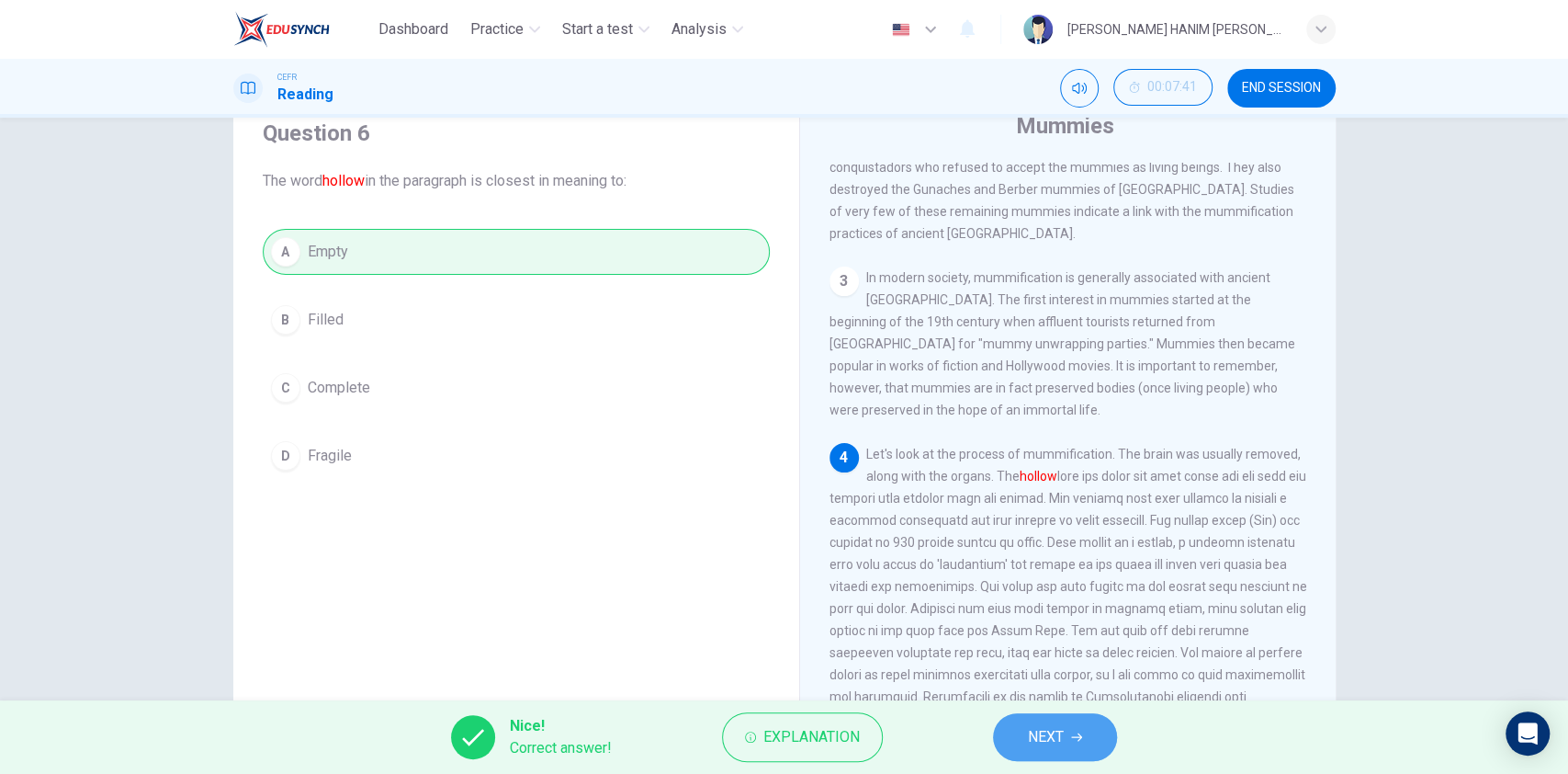
click at [1037, 731] on span "NEXT" at bounding box center [1046, 736] width 36 height 26
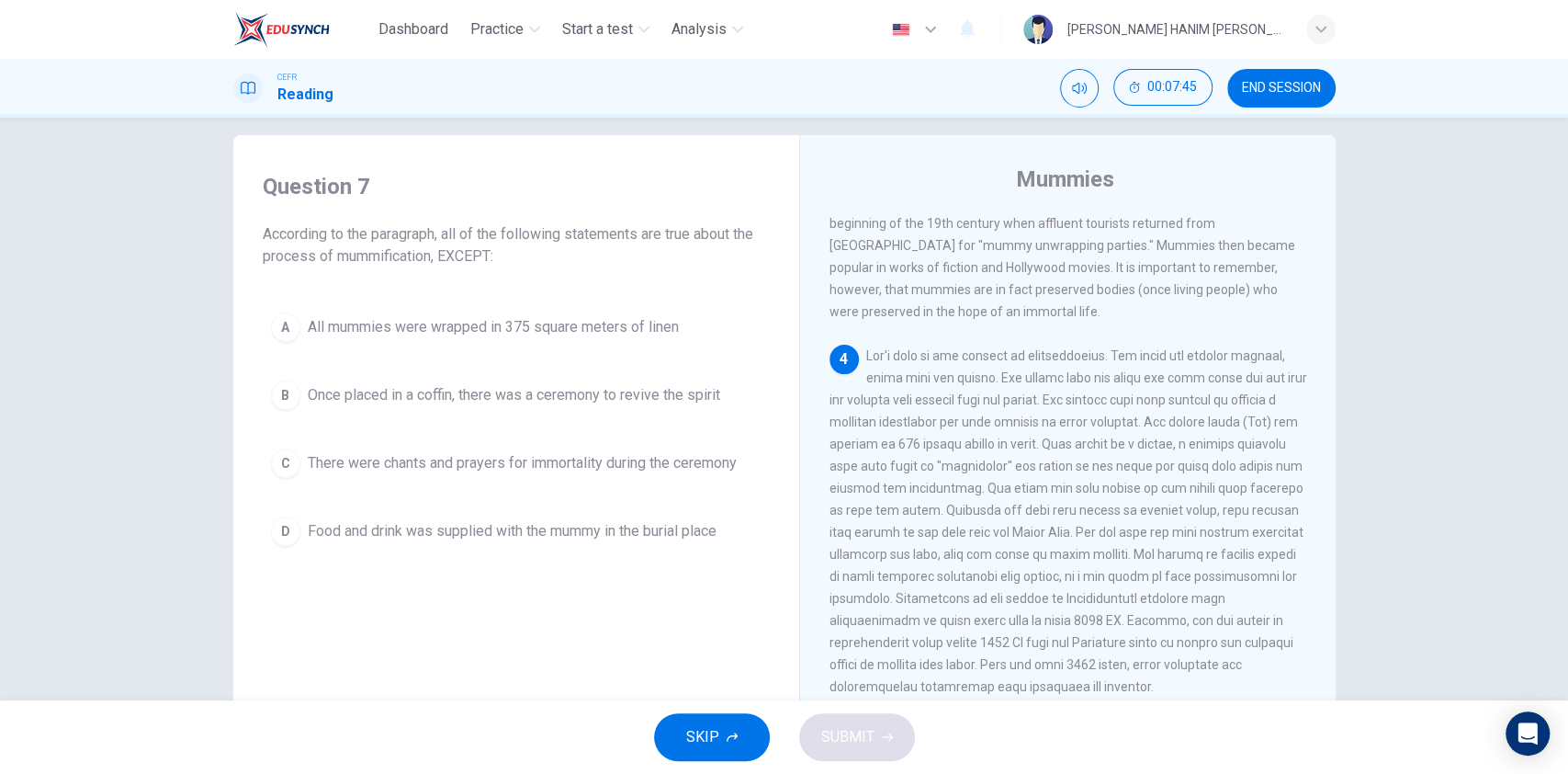
scroll to position [644, 0]
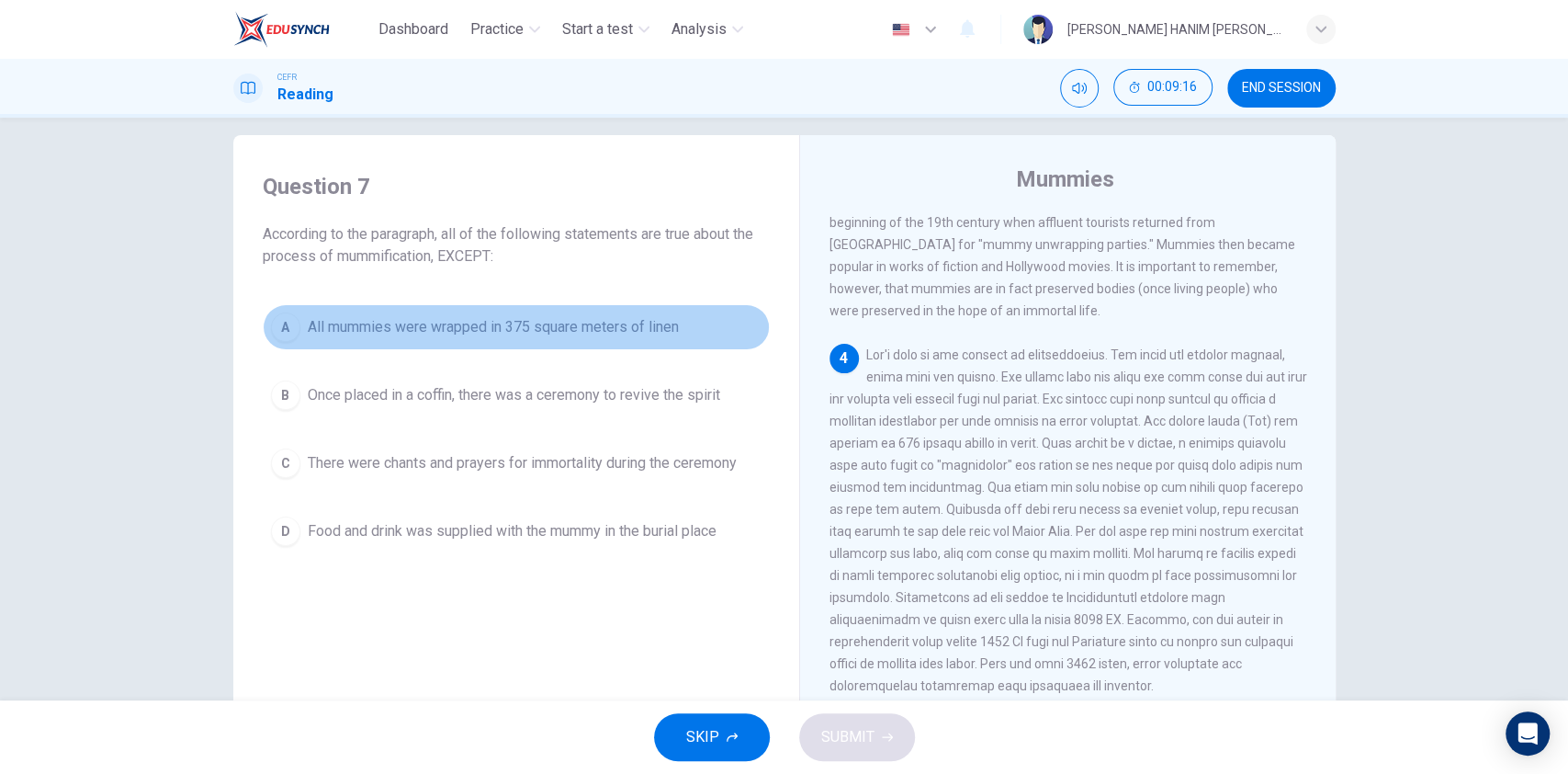
click at [444, 327] on span "All mummies were wrapped in 375 square meters of linen" at bounding box center [492, 327] width 371 height 22
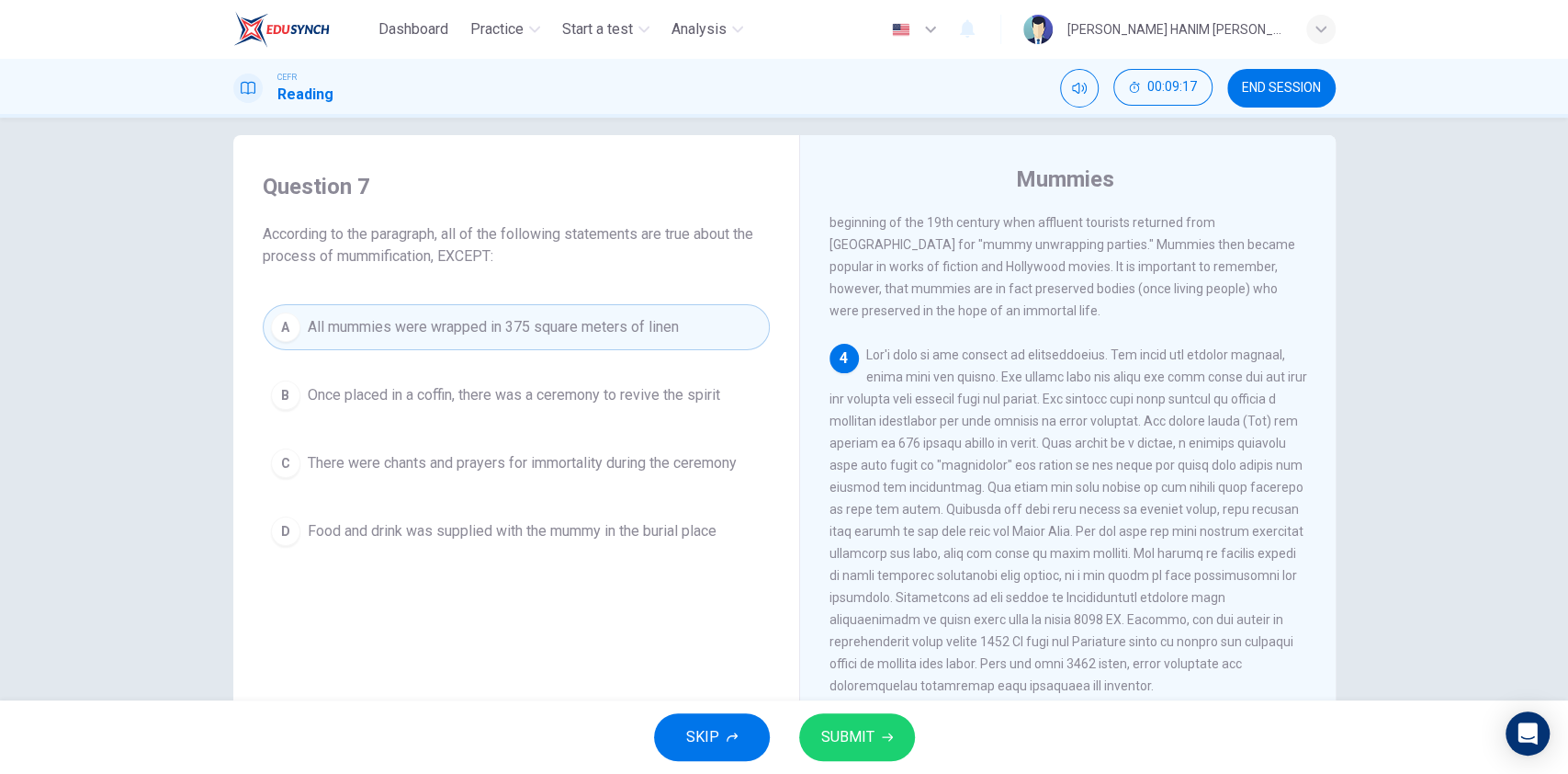
click at [852, 724] on span "SUBMIT" at bounding box center [848, 736] width 53 height 26
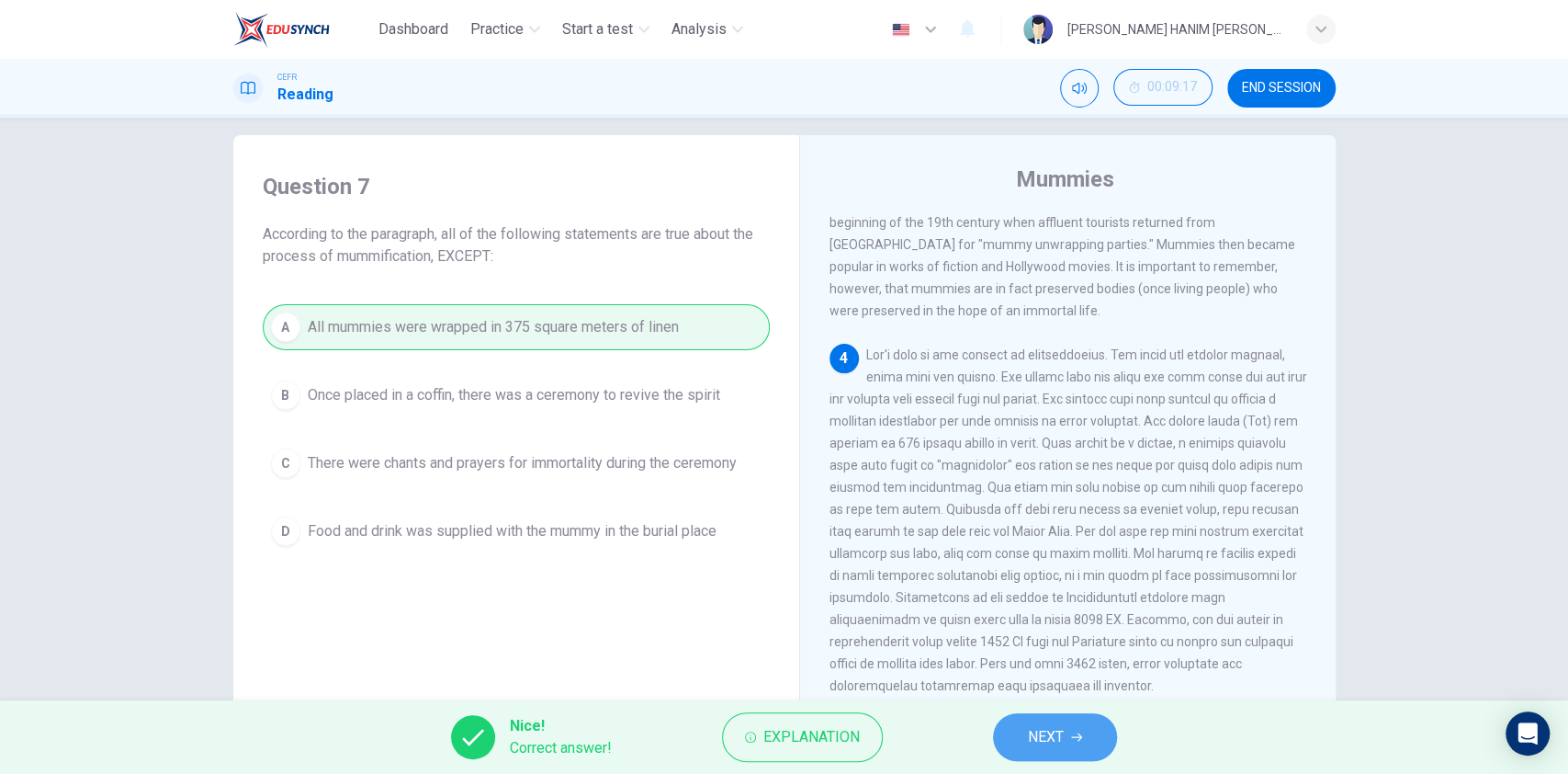
click at [1066, 727] on button "NEXT" at bounding box center [1055, 736] width 124 height 47
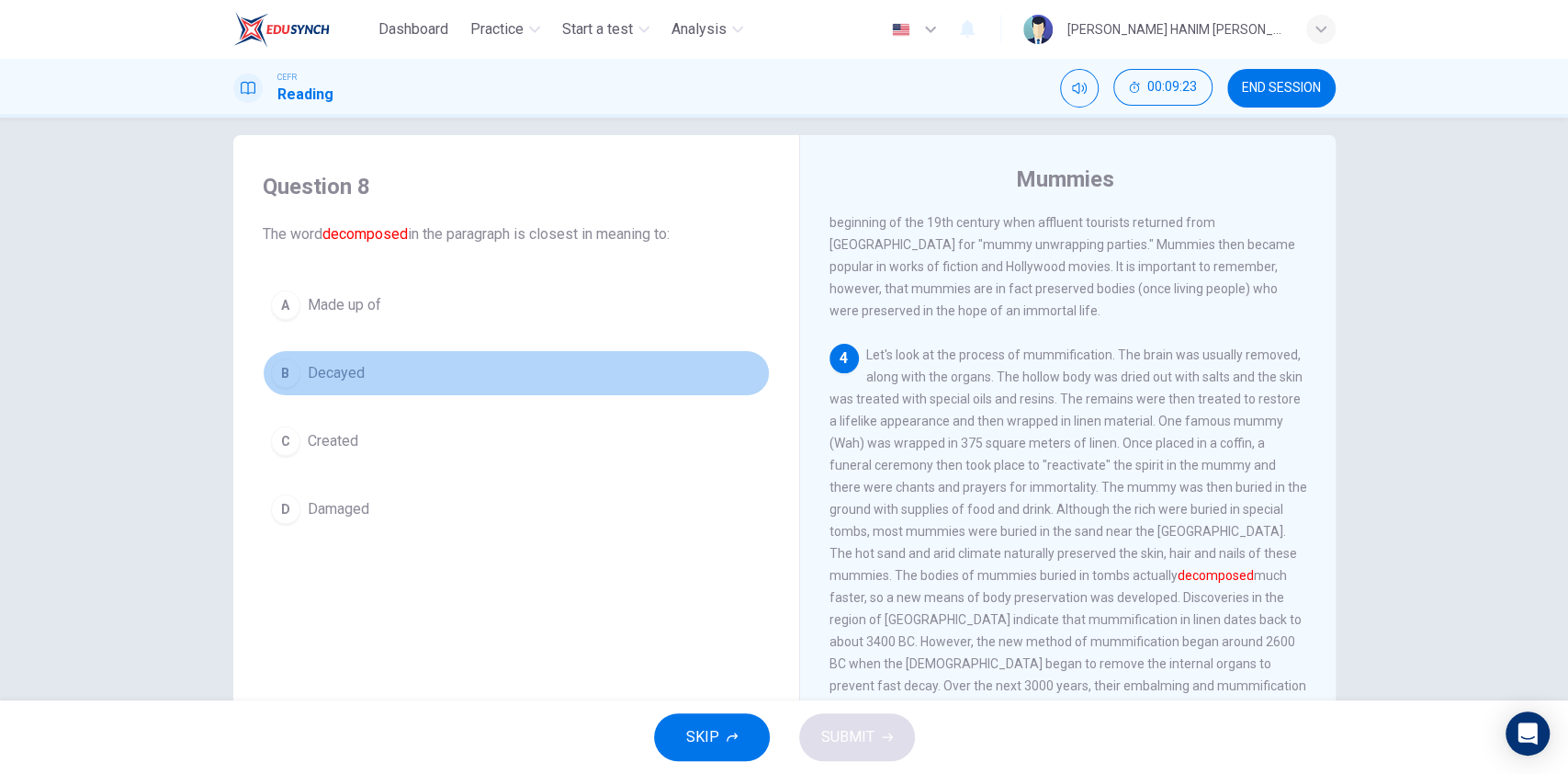
click at [523, 387] on button "B Decayed" at bounding box center [516, 373] width 507 height 45
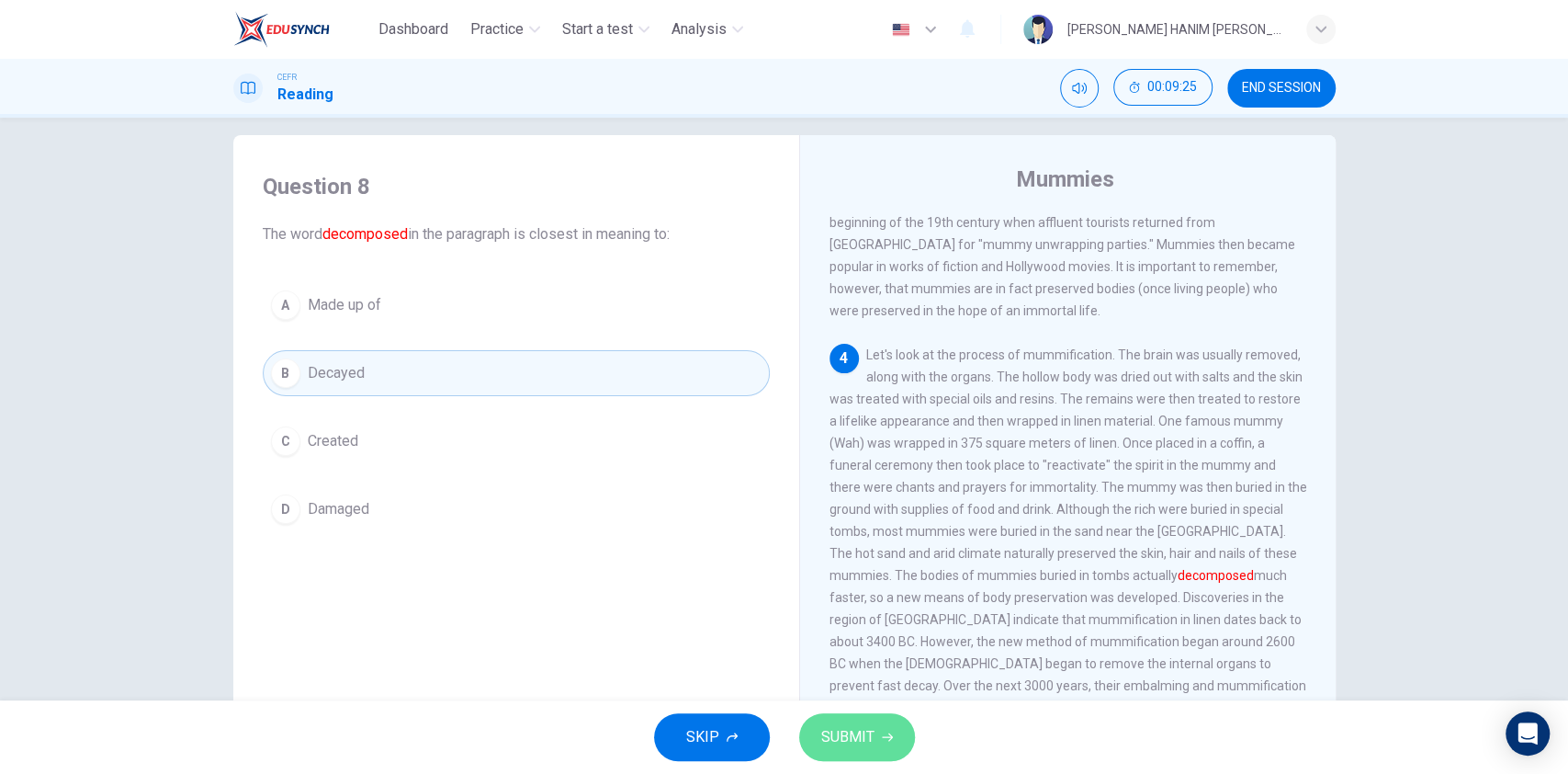
click at [869, 725] on span "SUBMIT" at bounding box center [848, 736] width 53 height 26
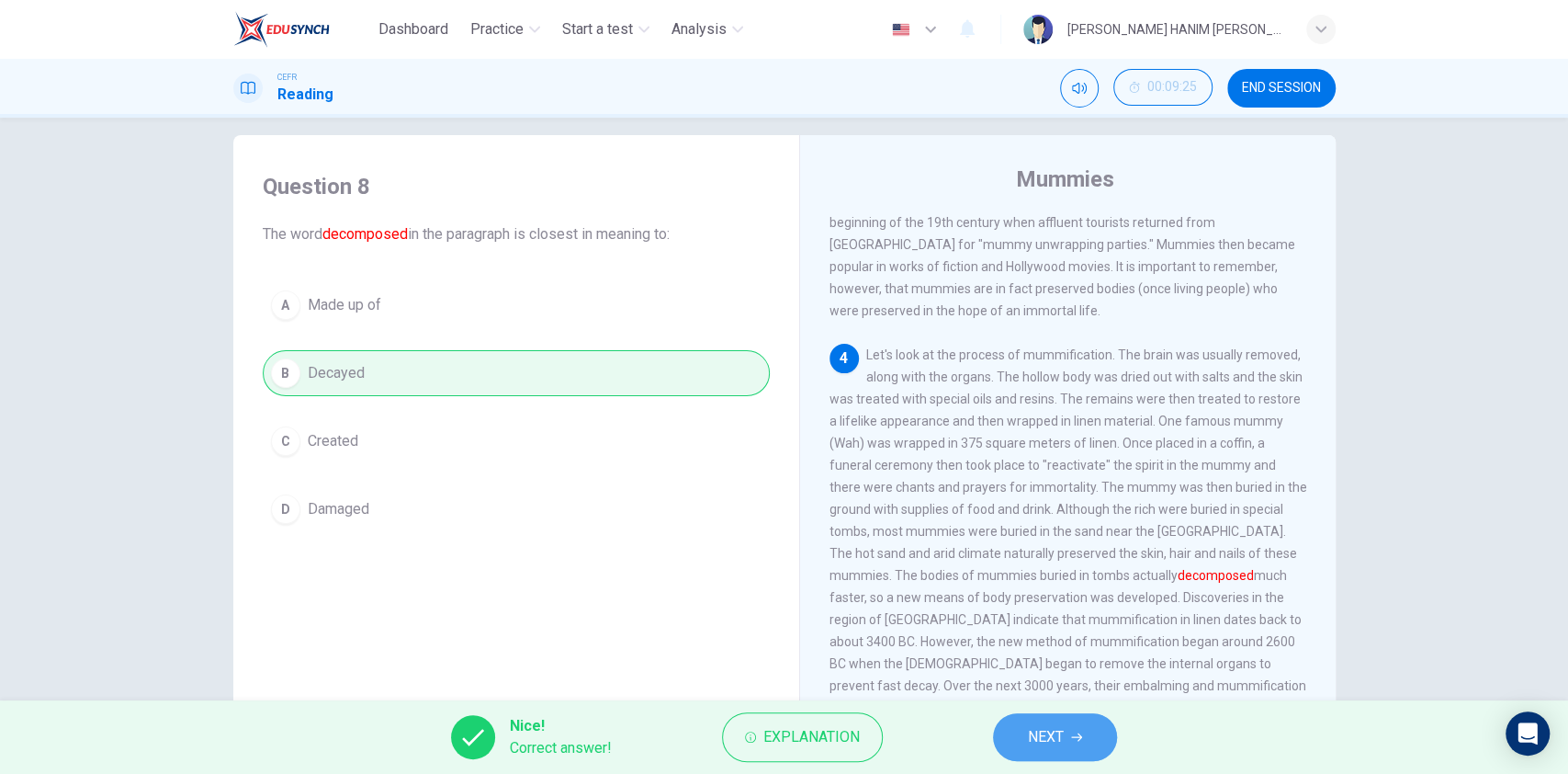
click at [1094, 731] on button "NEXT" at bounding box center [1055, 736] width 124 height 47
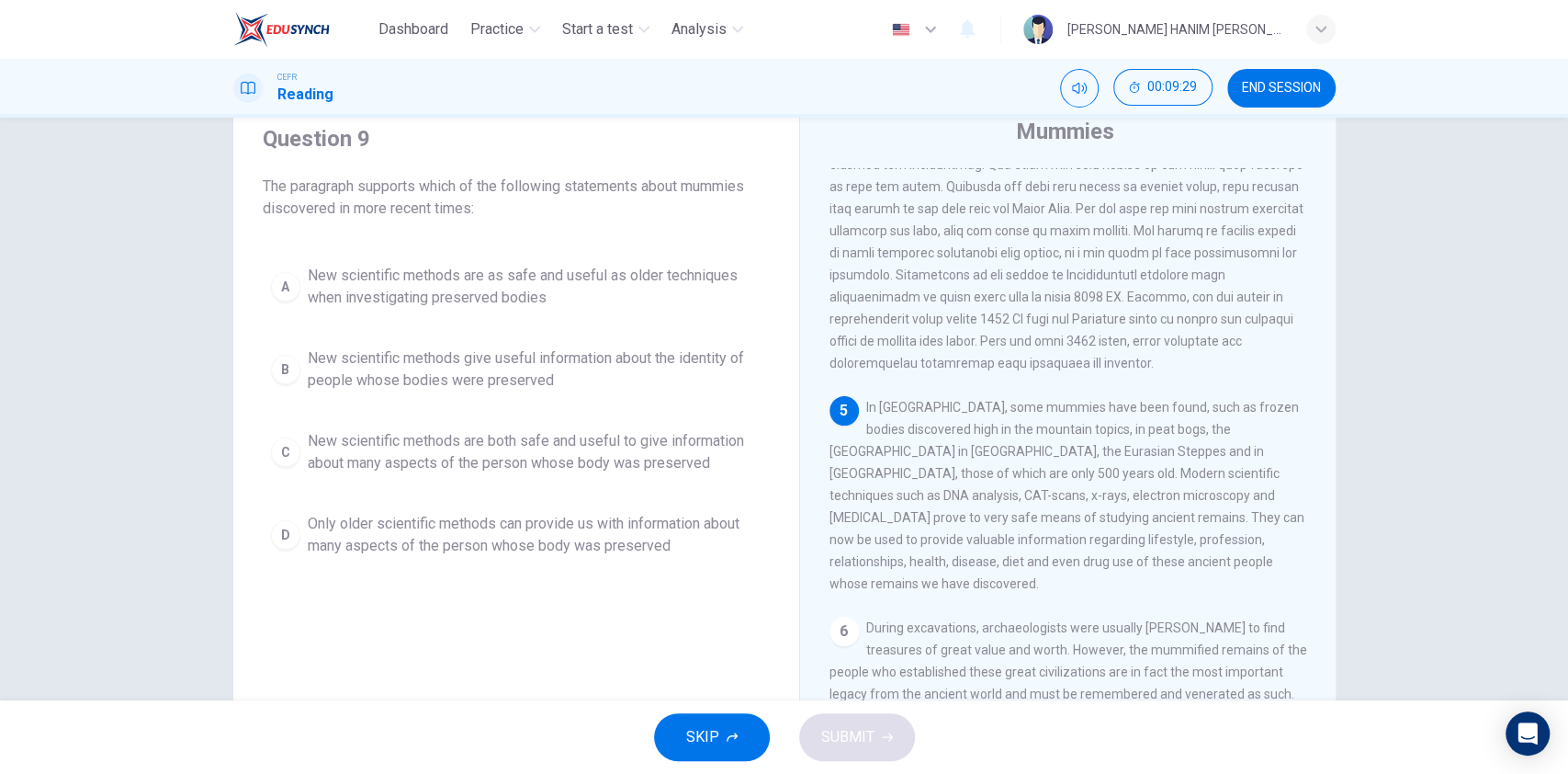
scroll to position [68, 0]
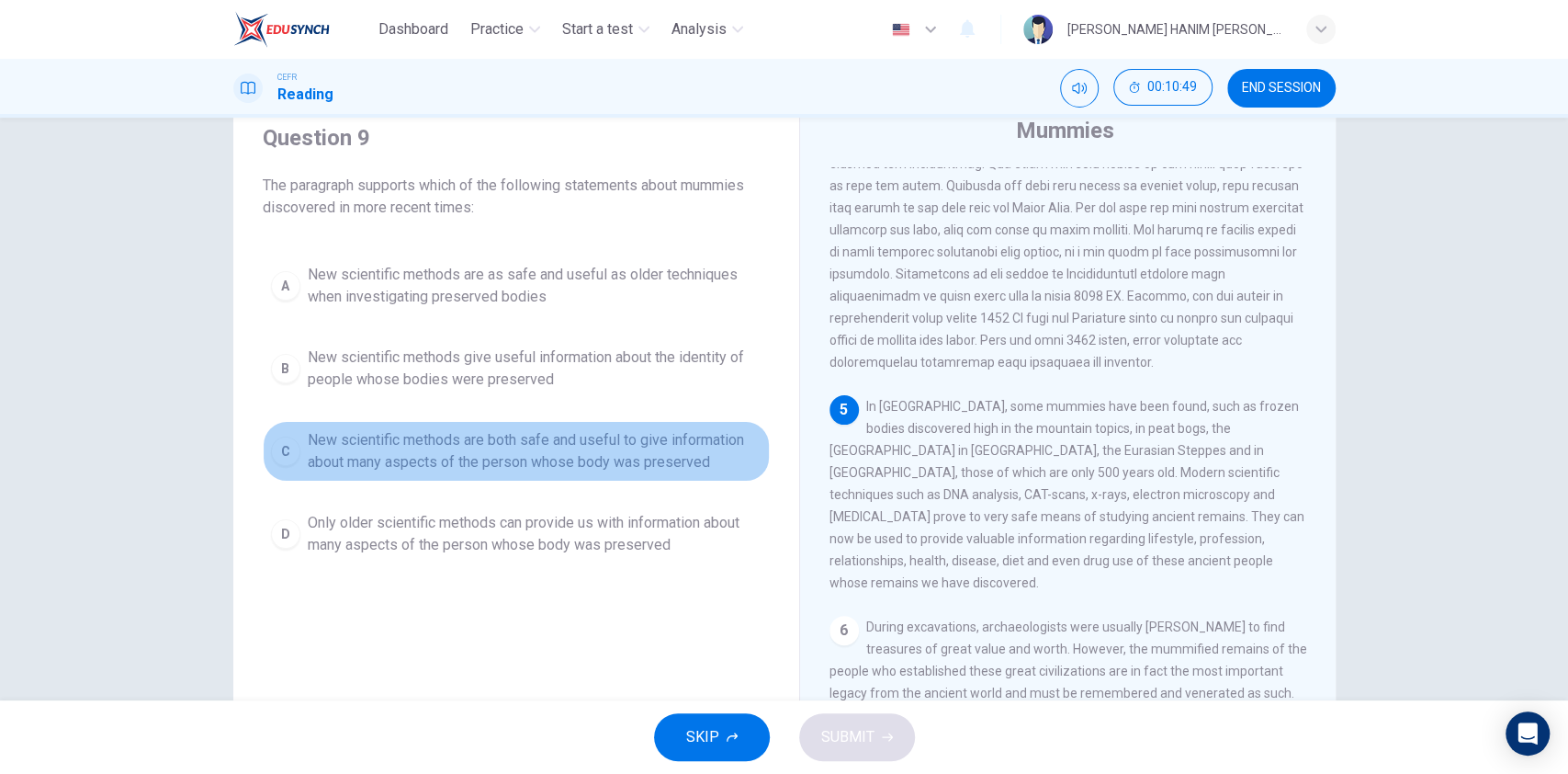
click at [584, 449] on span "New scientific methods are both safe and useful to give information about many …" at bounding box center [534, 451] width 454 height 44
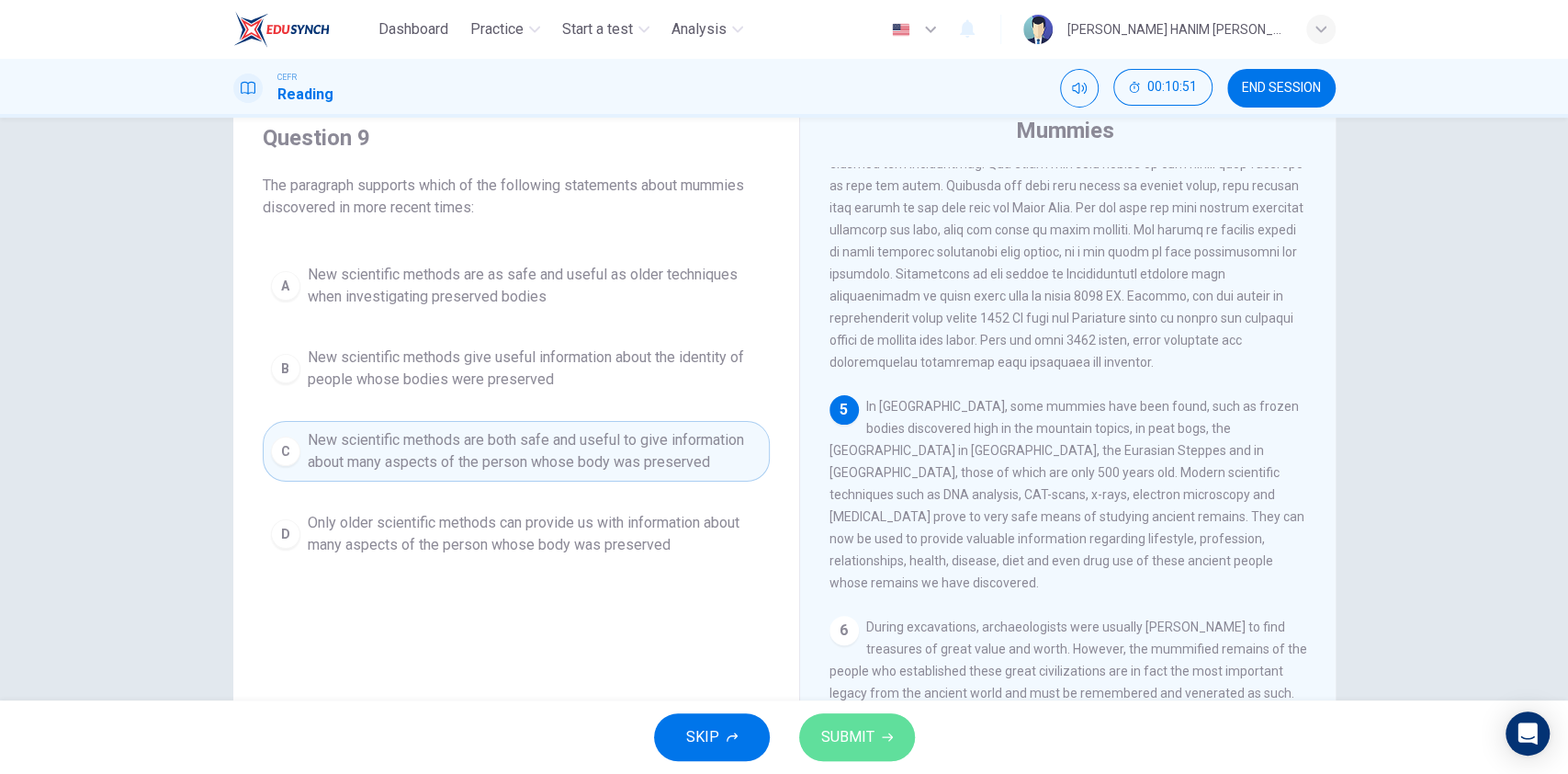
click at [827, 727] on span "SUBMIT" at bounding box center [848, 736] width 53 height 26
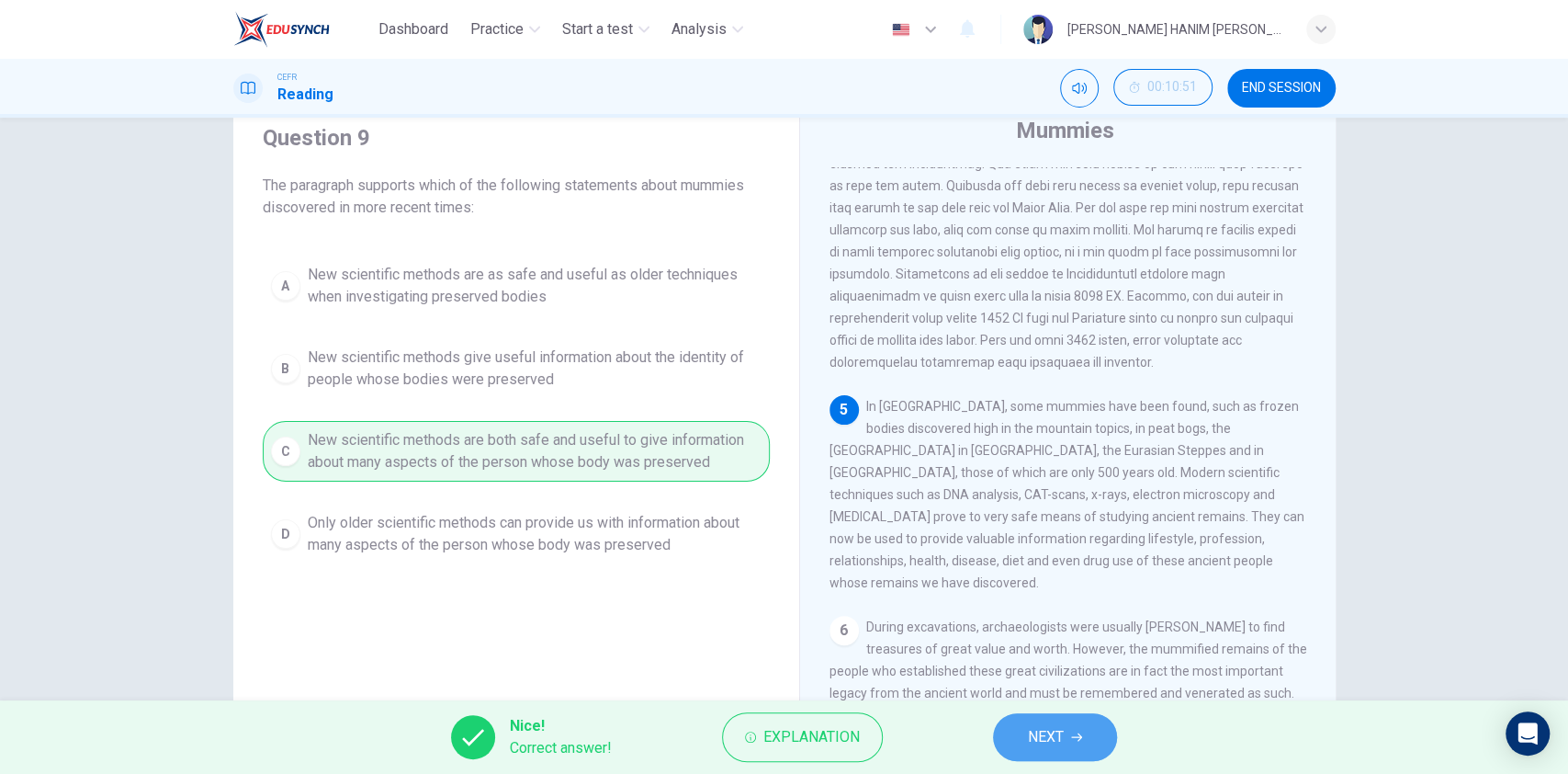
click at [1073, 727] on button "NEXT" at bounding box center [1055, 736] width 124 height 47
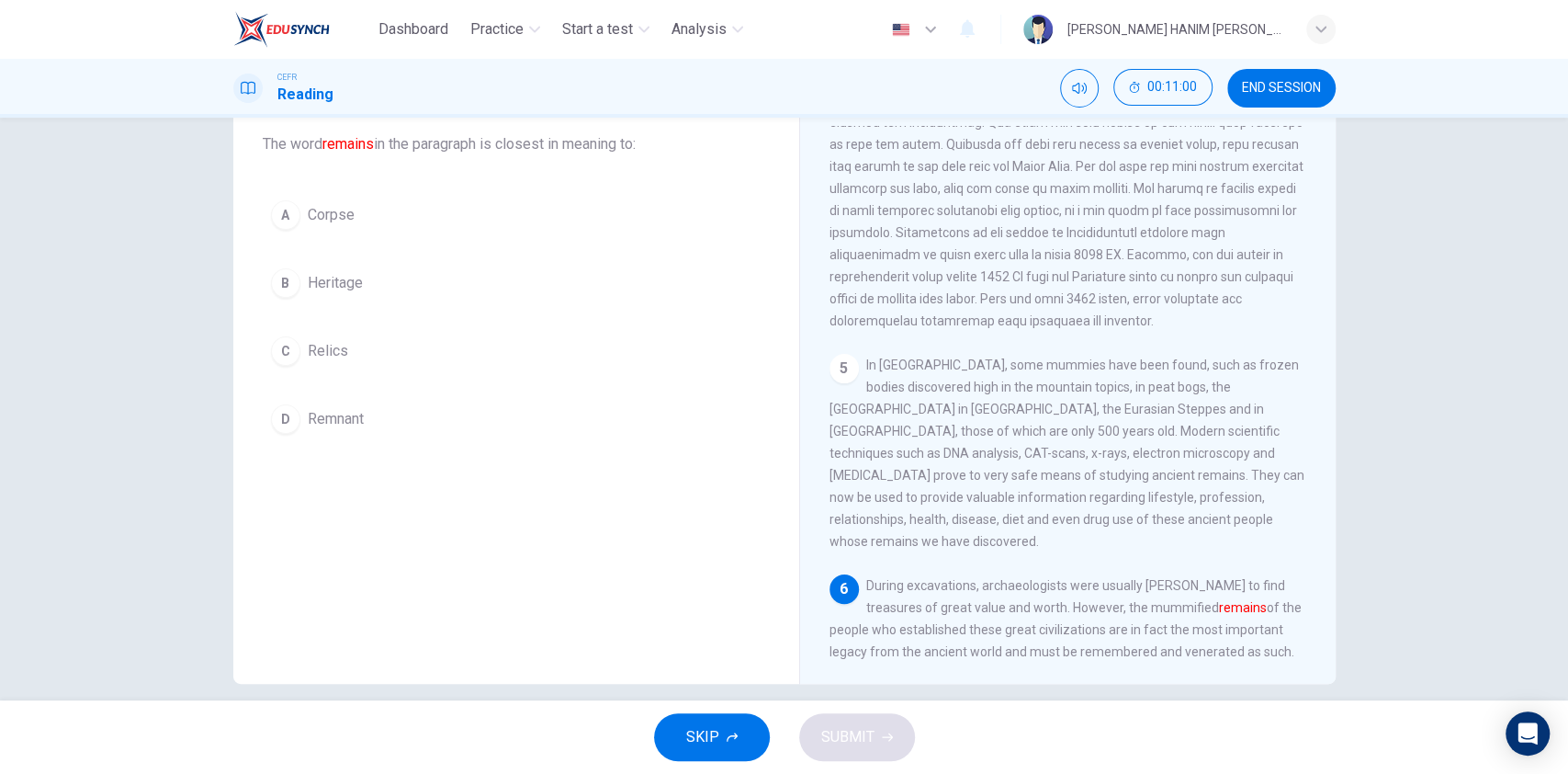
scroll to position [107, 0]
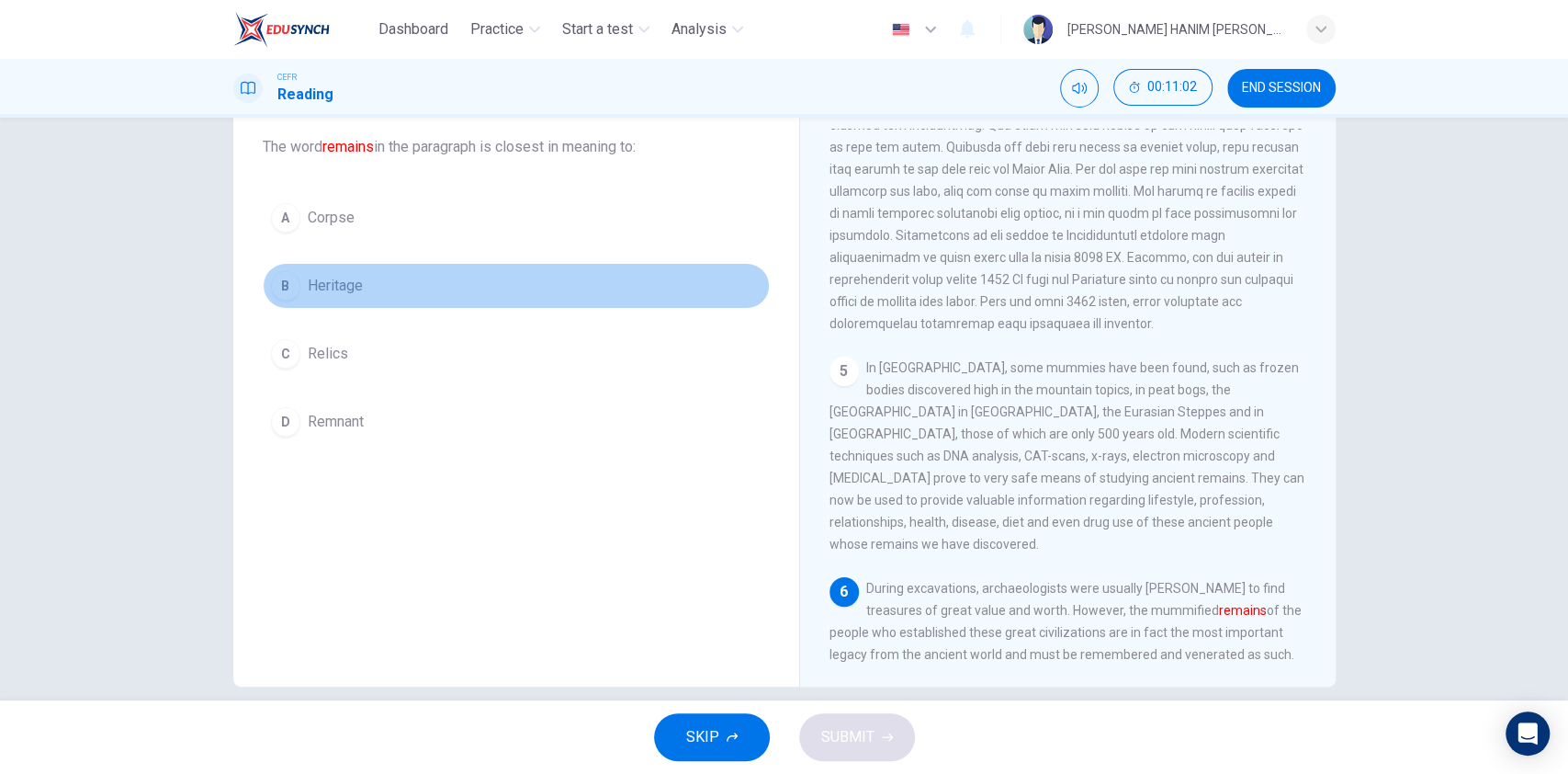
click at [442, 269] on button "B Heritage" at bounding box center [516, 286] width 507 height 45
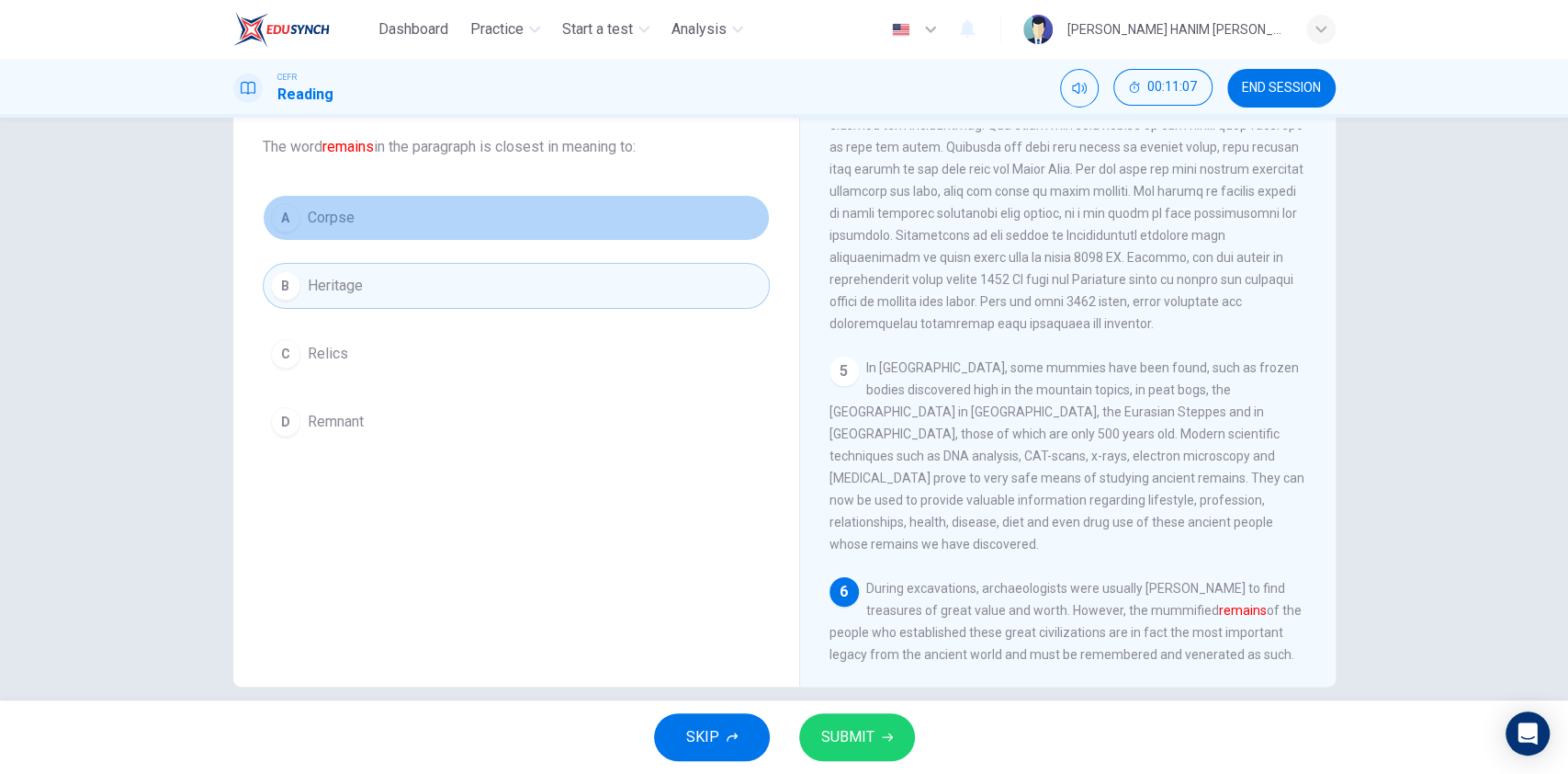
click at [571, 226] on button "A Corpse" at bounding box center [516, 217] width 507 height 45
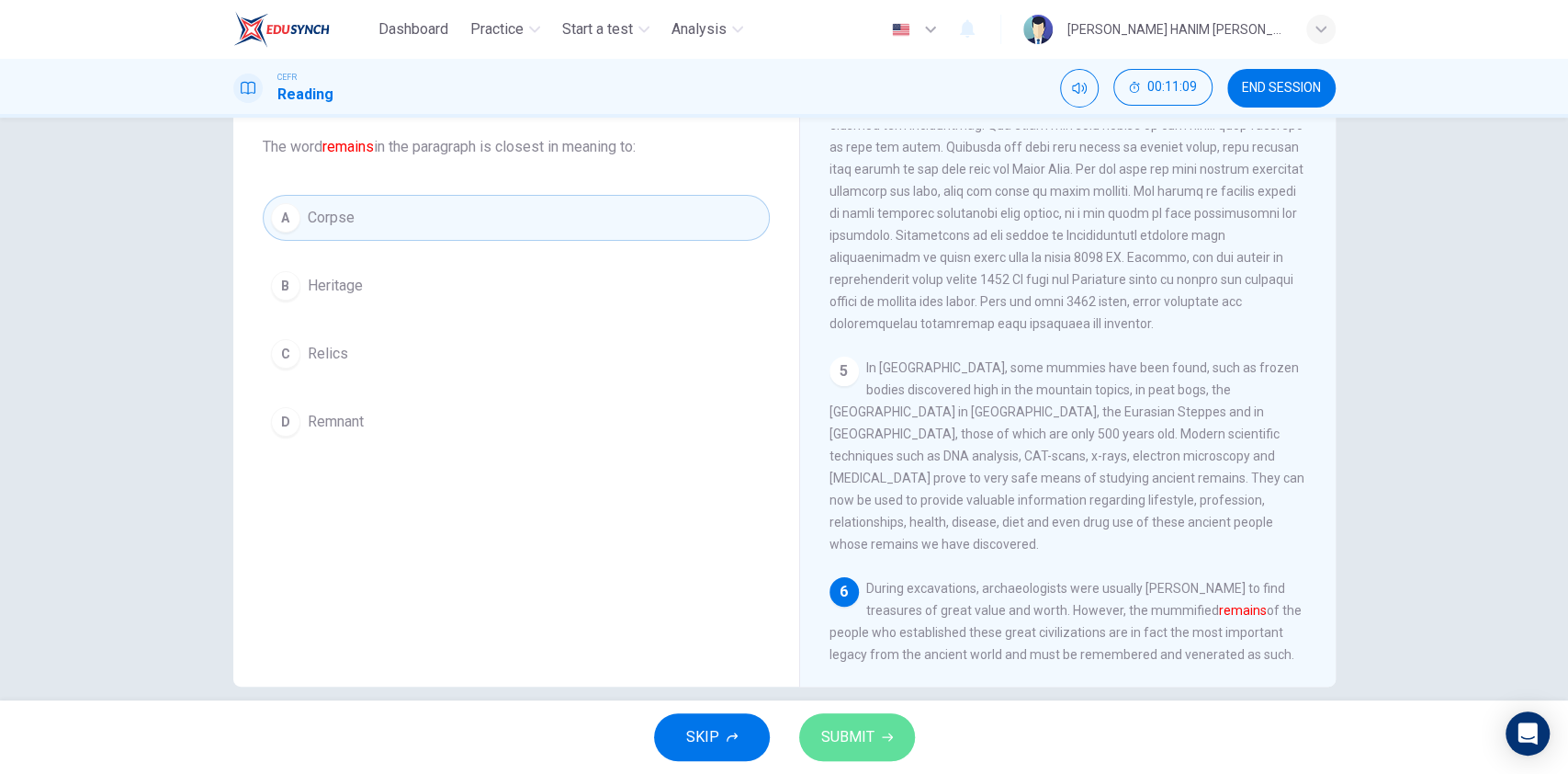
click at [877, 739] on button "SUBMIT" at bounding box center [857, 736] width 116 height 47
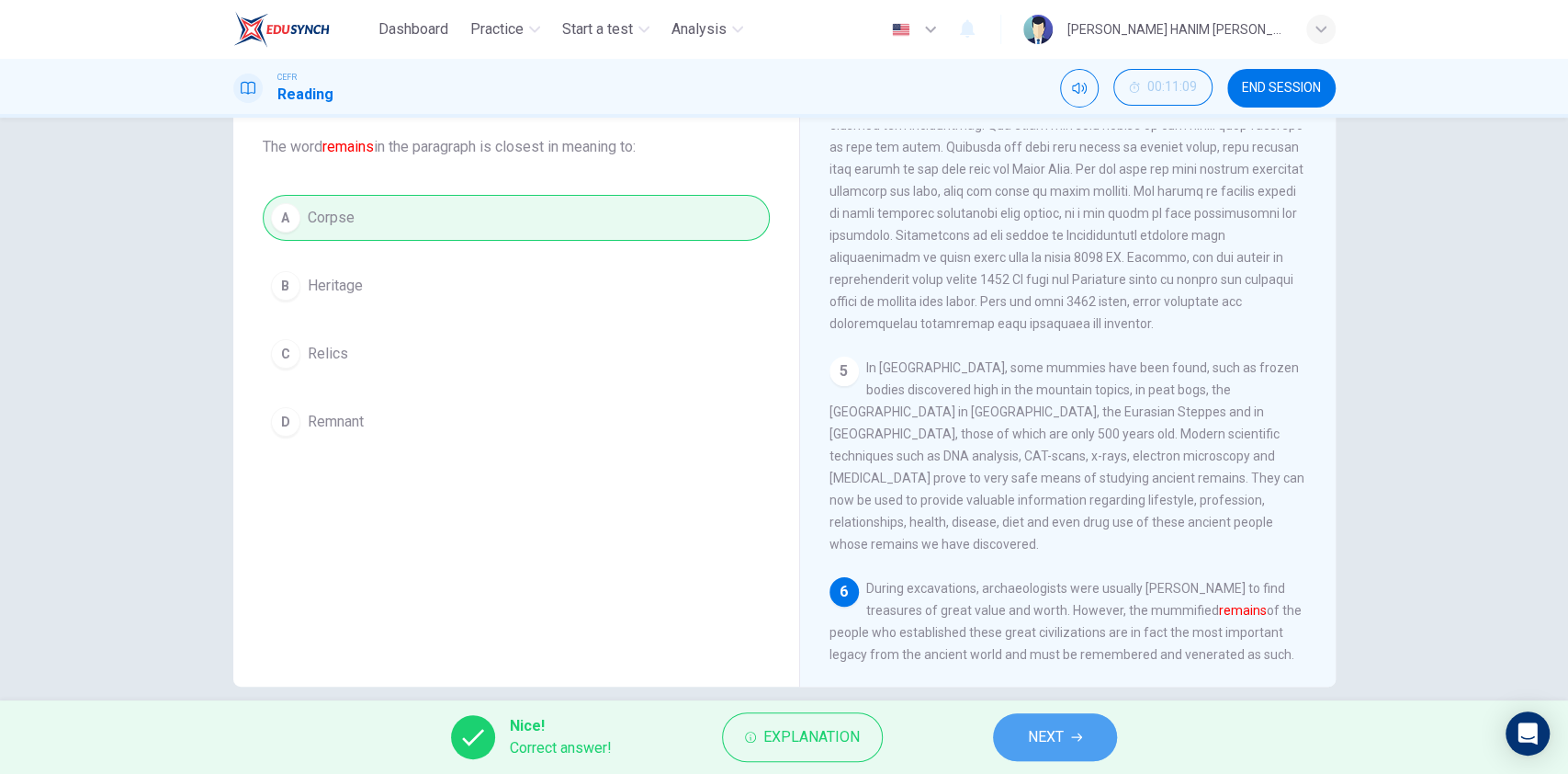
click at [1060, 729] on span "NEXT" at bounding box center [1046, 736] width 36 height 26
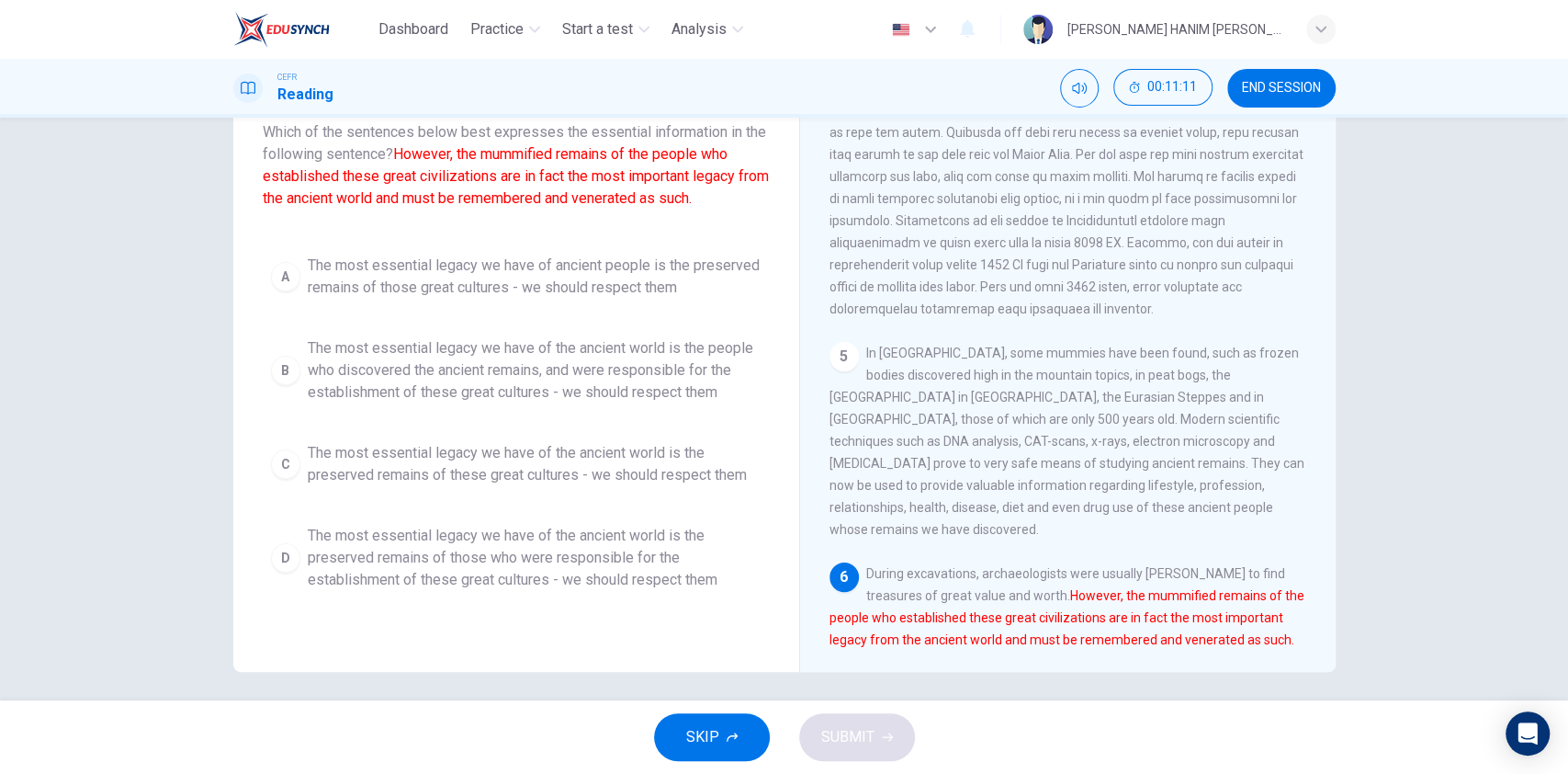
scroll to position [123, 0]
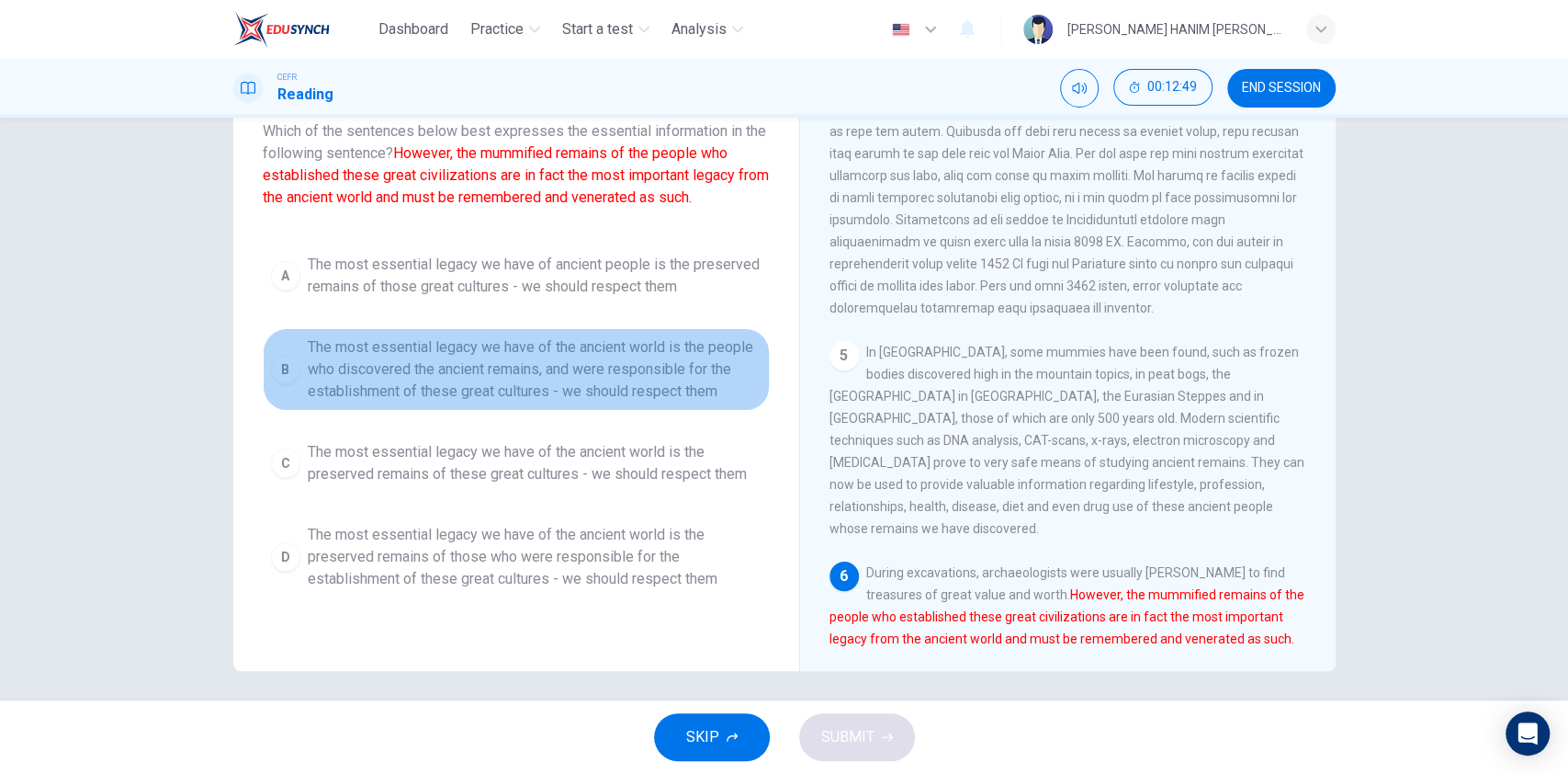
click at [481, 372] on span "The most essential legacy we have of the ancient world is the people who discov…" at bounding box center [534, 369] width 454 height 66
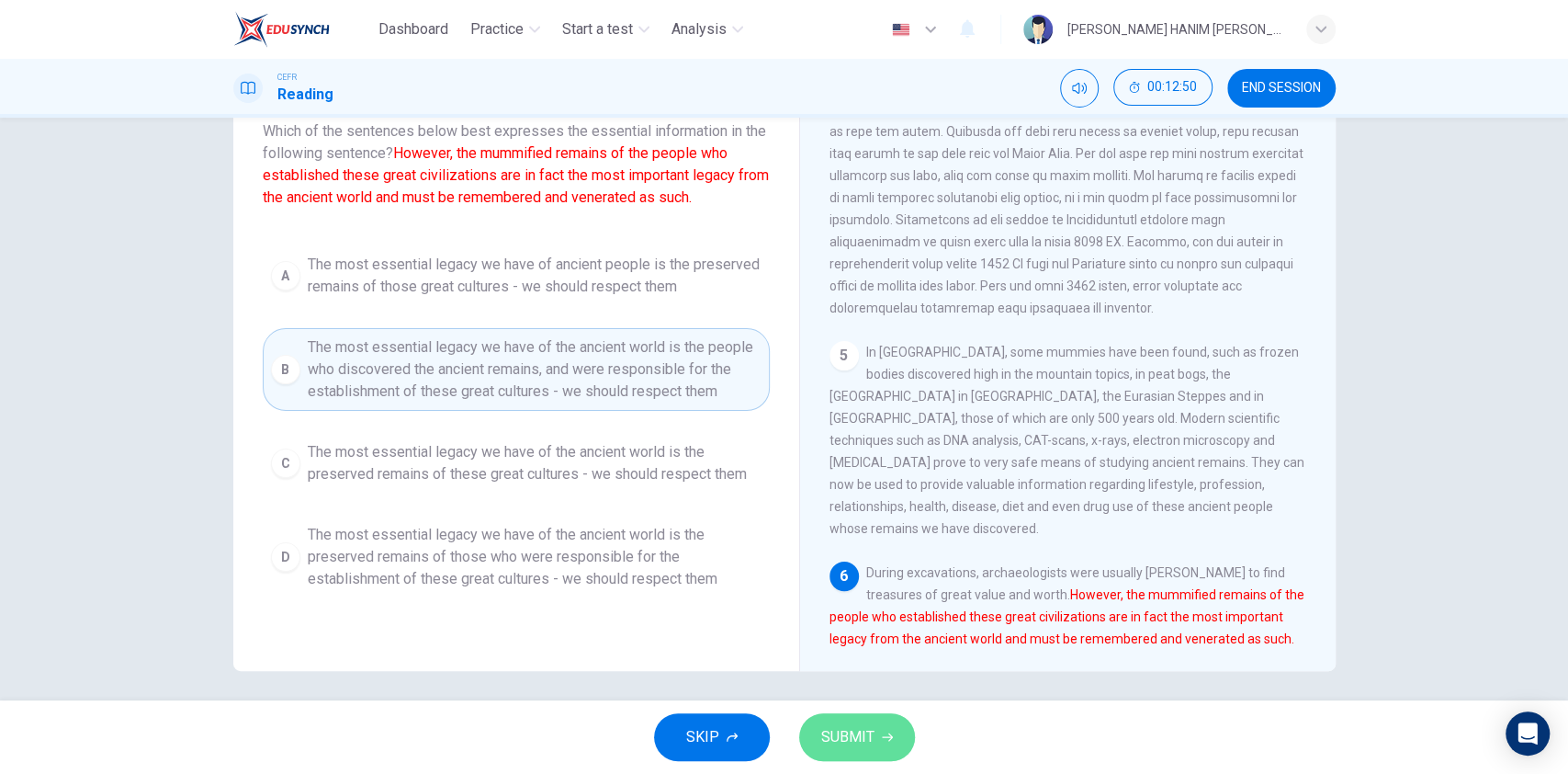
click at [845, 732] on span "SUBMIT" at bounding box center [848, 736] width 53 height 26
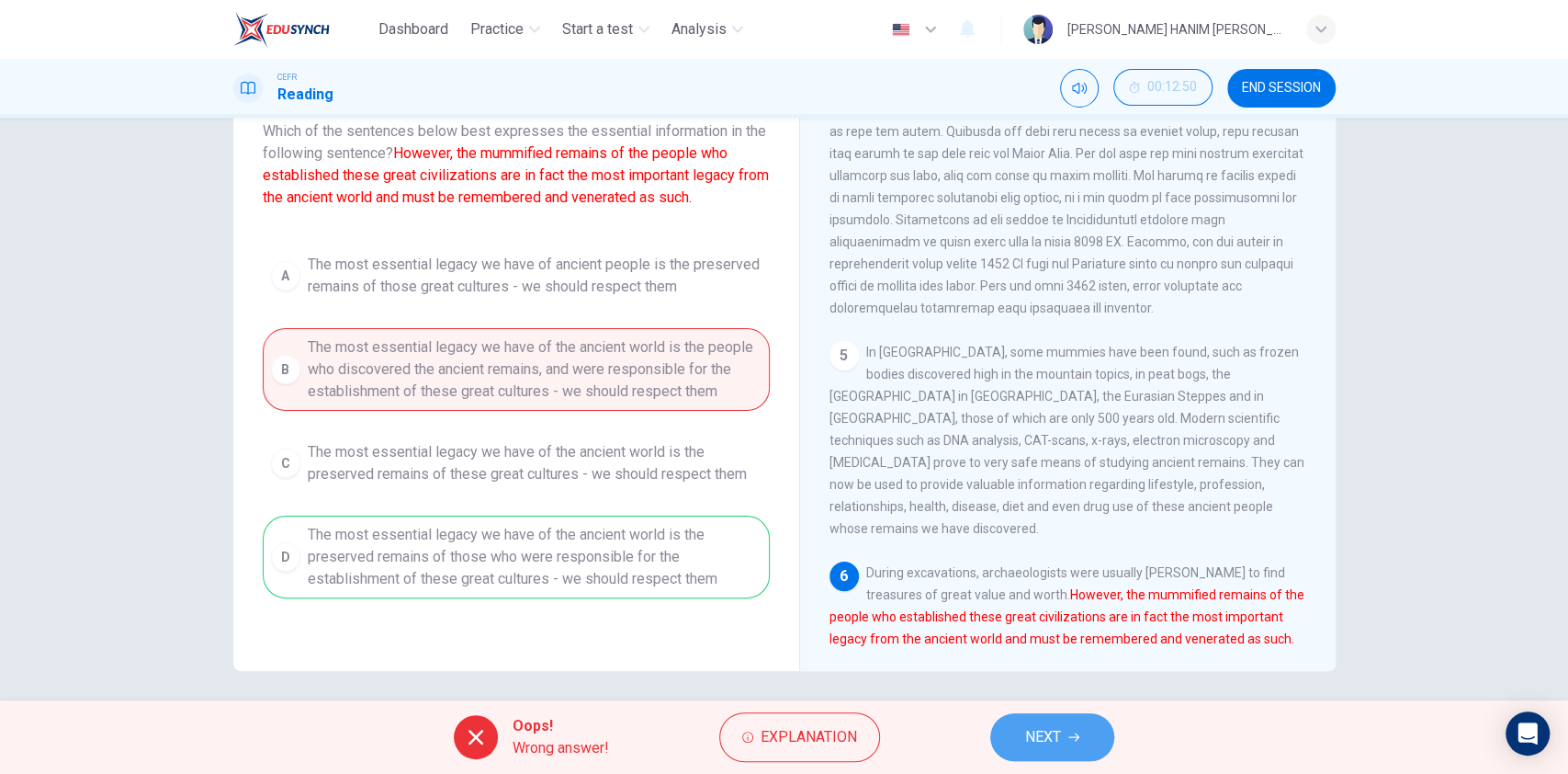
click at [1034, 728] on span "NEXT" at bounding box center [1043, 736] width 36 height 26
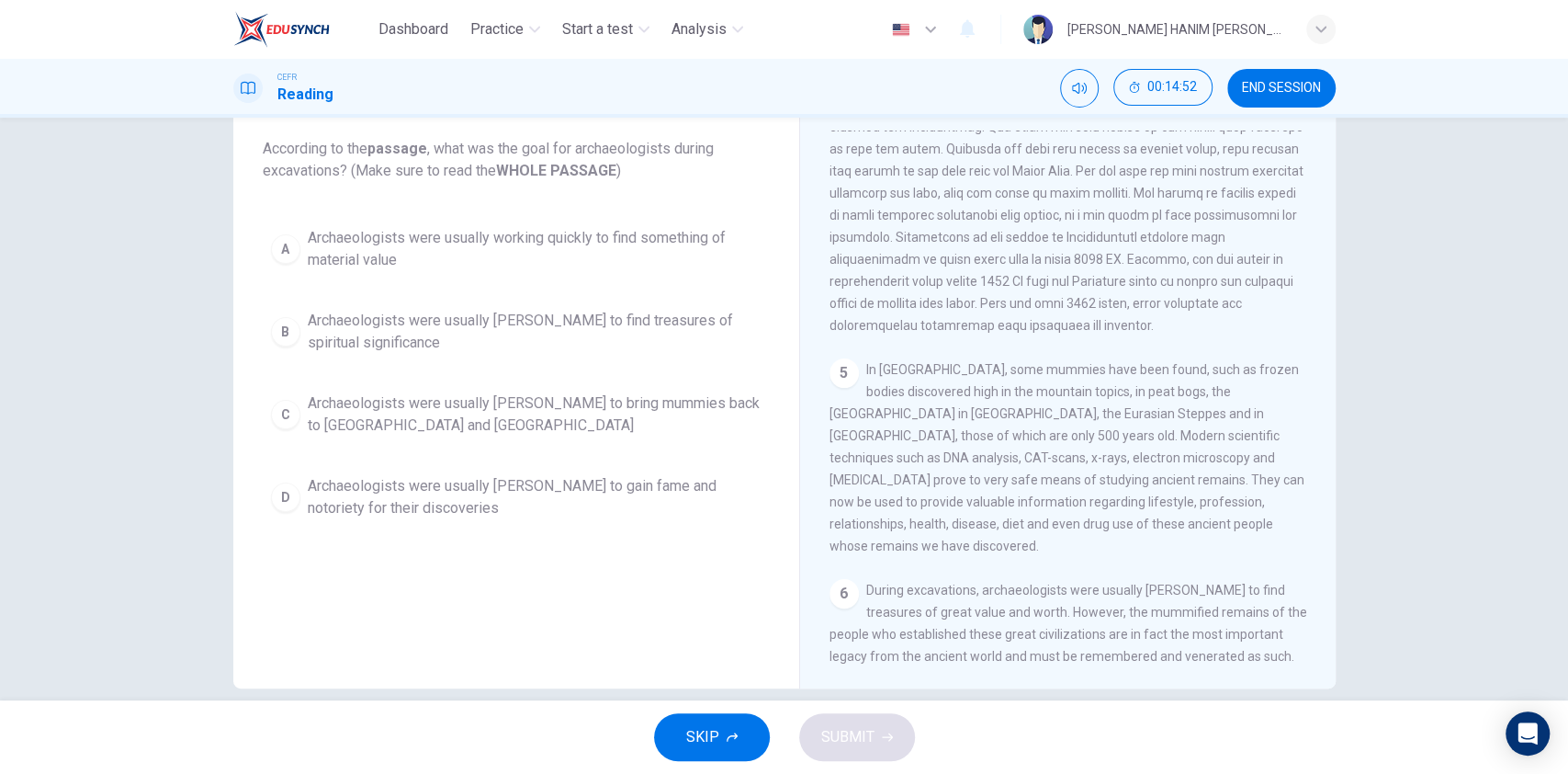
scroll to position [107, 0]
click at [492, 318] on span "Archaeologists were usually [PERSON_NAME] to find treasures of spiritual signif…" at bounding box center [534, 329] width 454 height 44
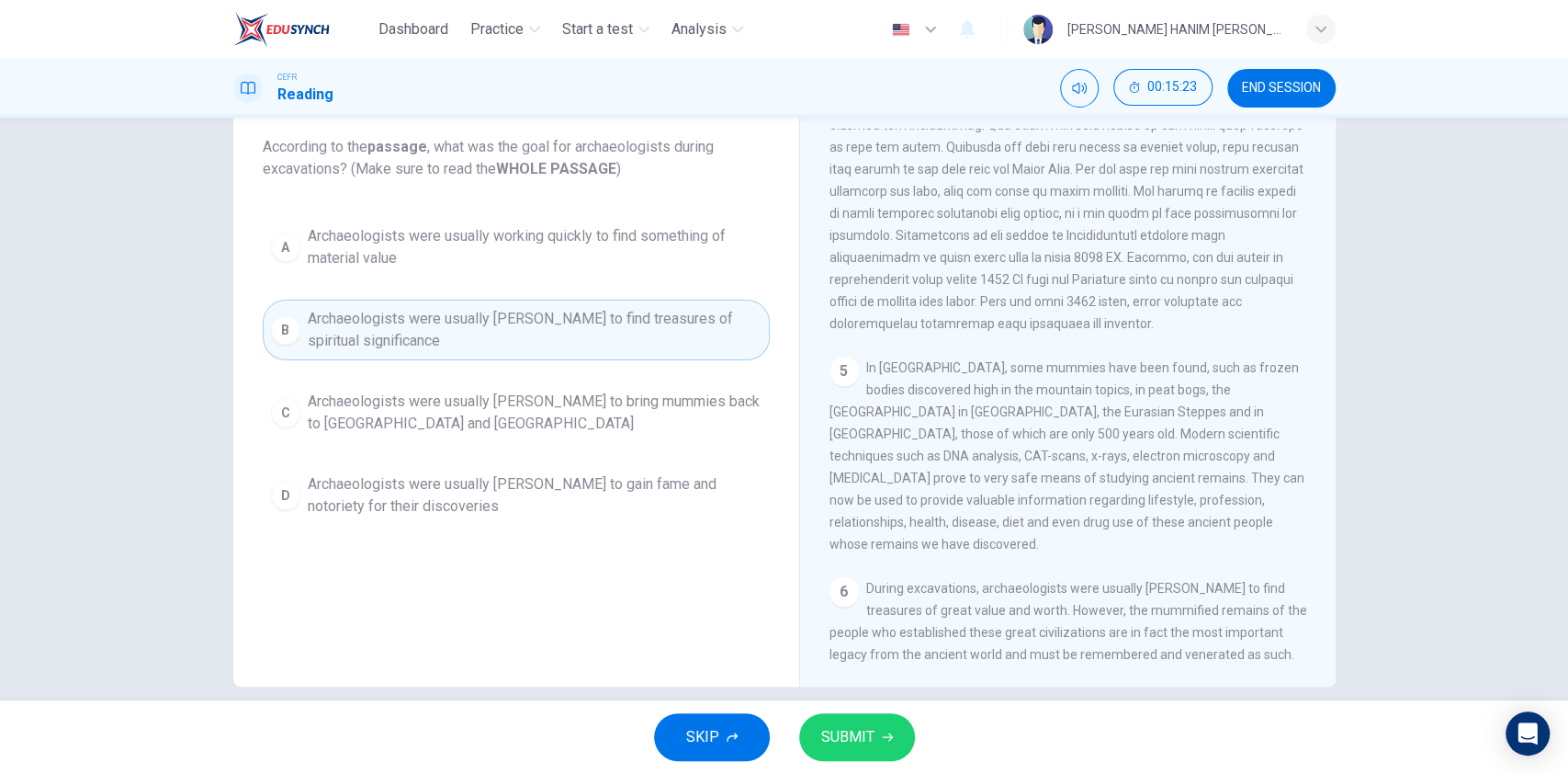
click at [853, 739] on span "SUBMIT" at bounding box center [848, 736] width 53 height 26
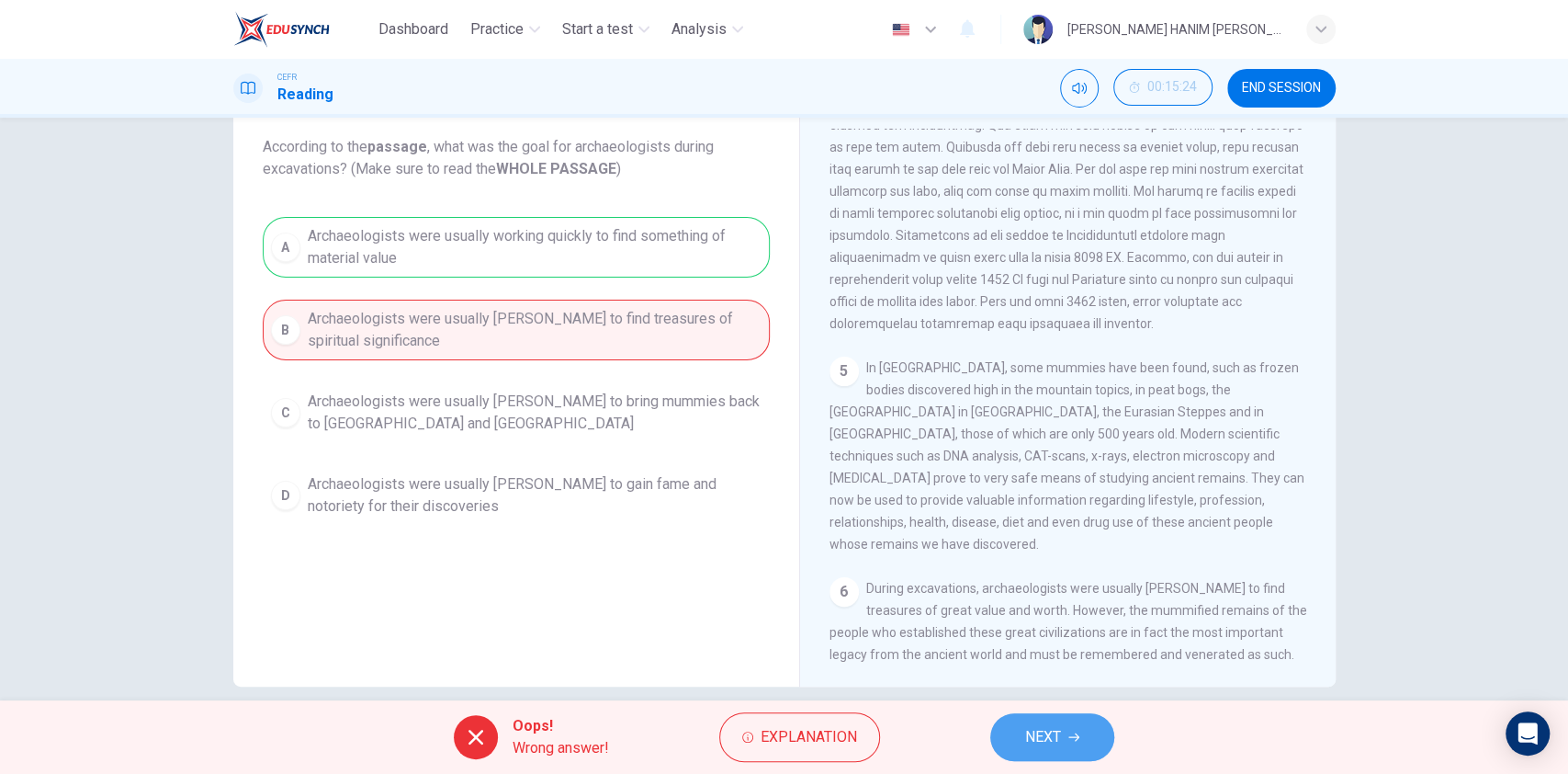
click at [1051, 739] on span "NEXT" at bounding box center [1043, 736] width 36 height 26
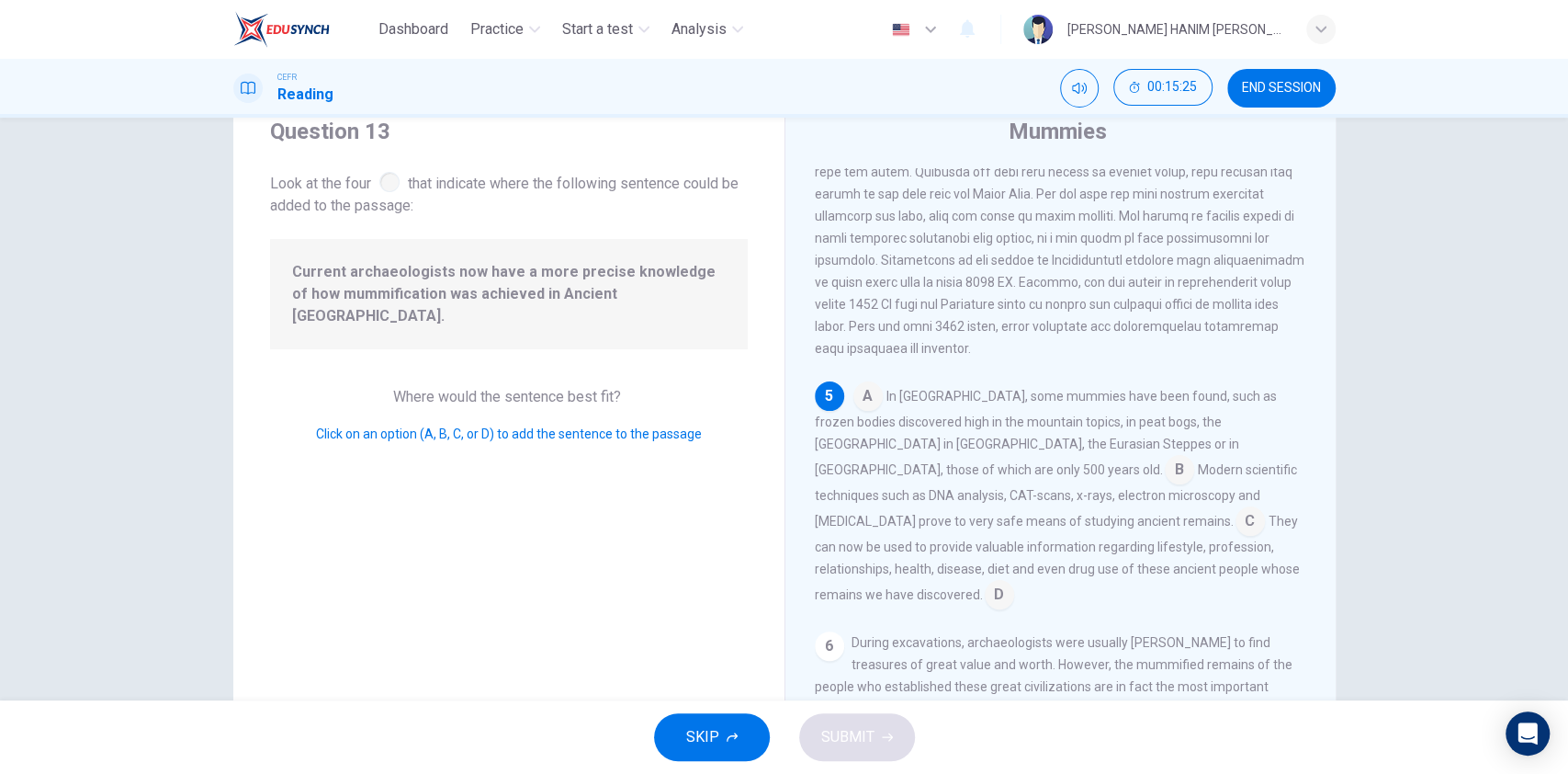
scroll to position [66, 0]
click at [858, 384] on input at bounding box center [868, 398] width 30 height 30
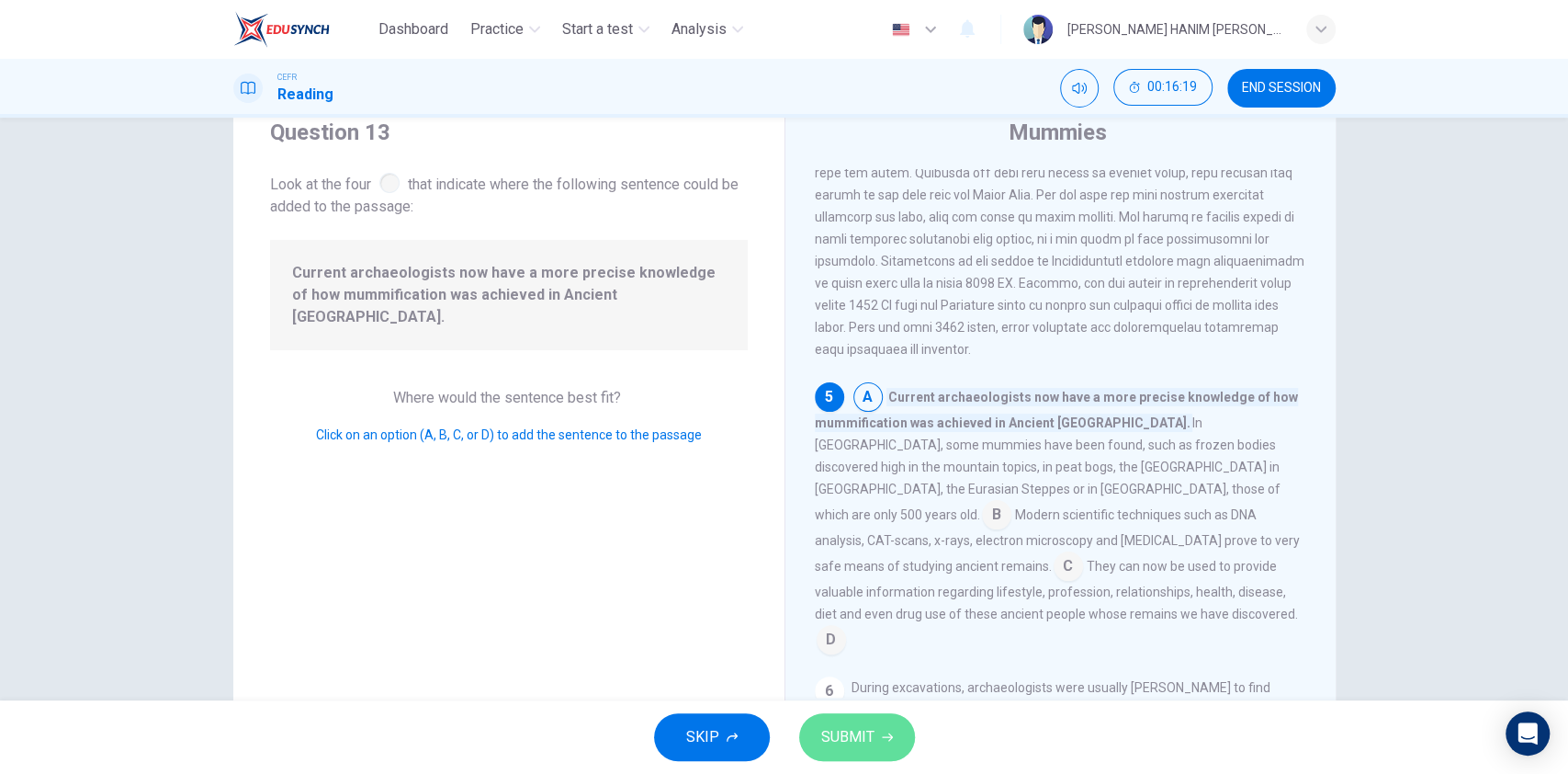
click at [872, 729] on span "SUBMIT" at bounding box center [848, 736] width 53 height 26
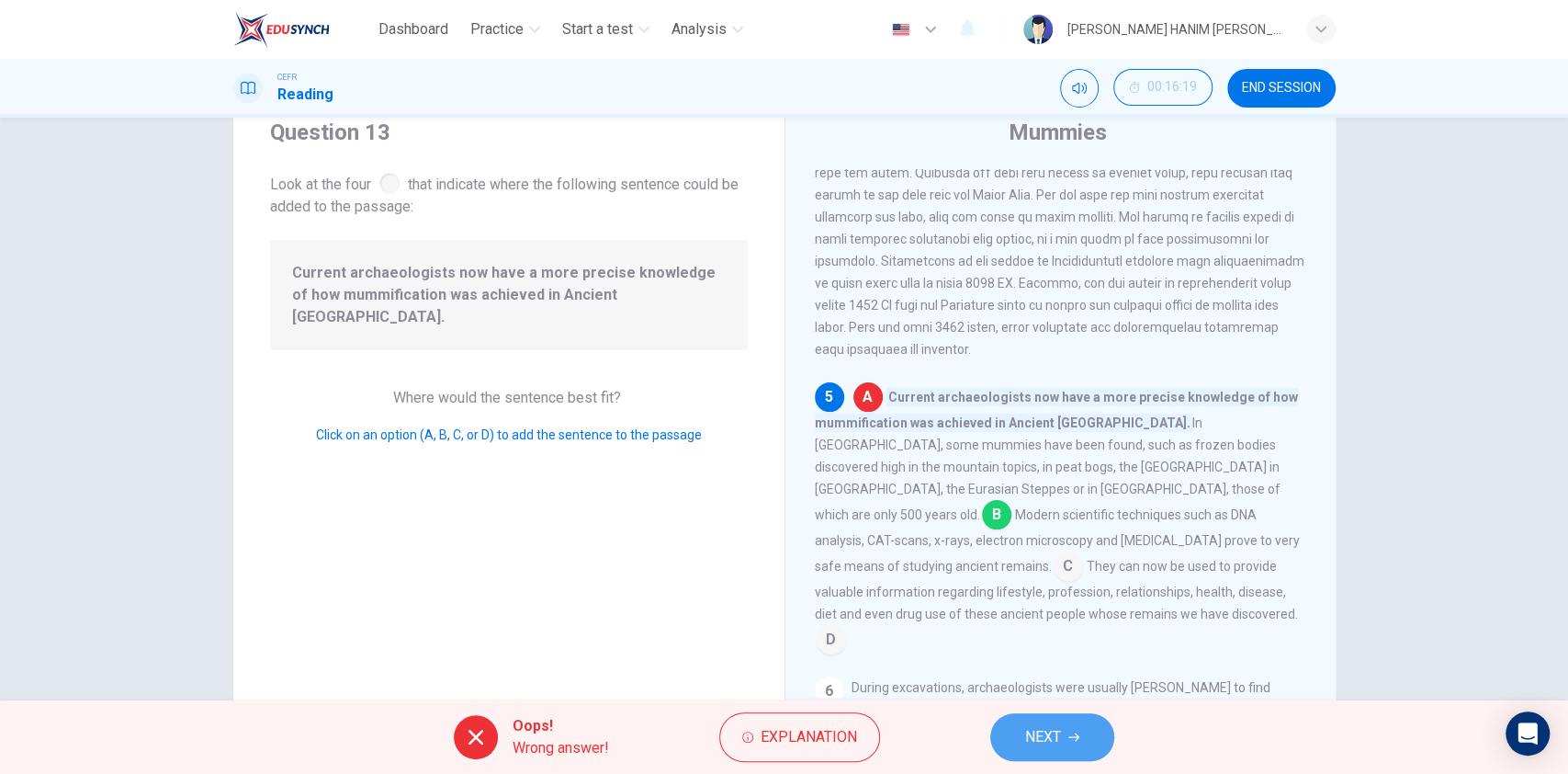
click at [1051, 735] on span "NEXT" at bounding box center [1043, 736] width 36 height 26
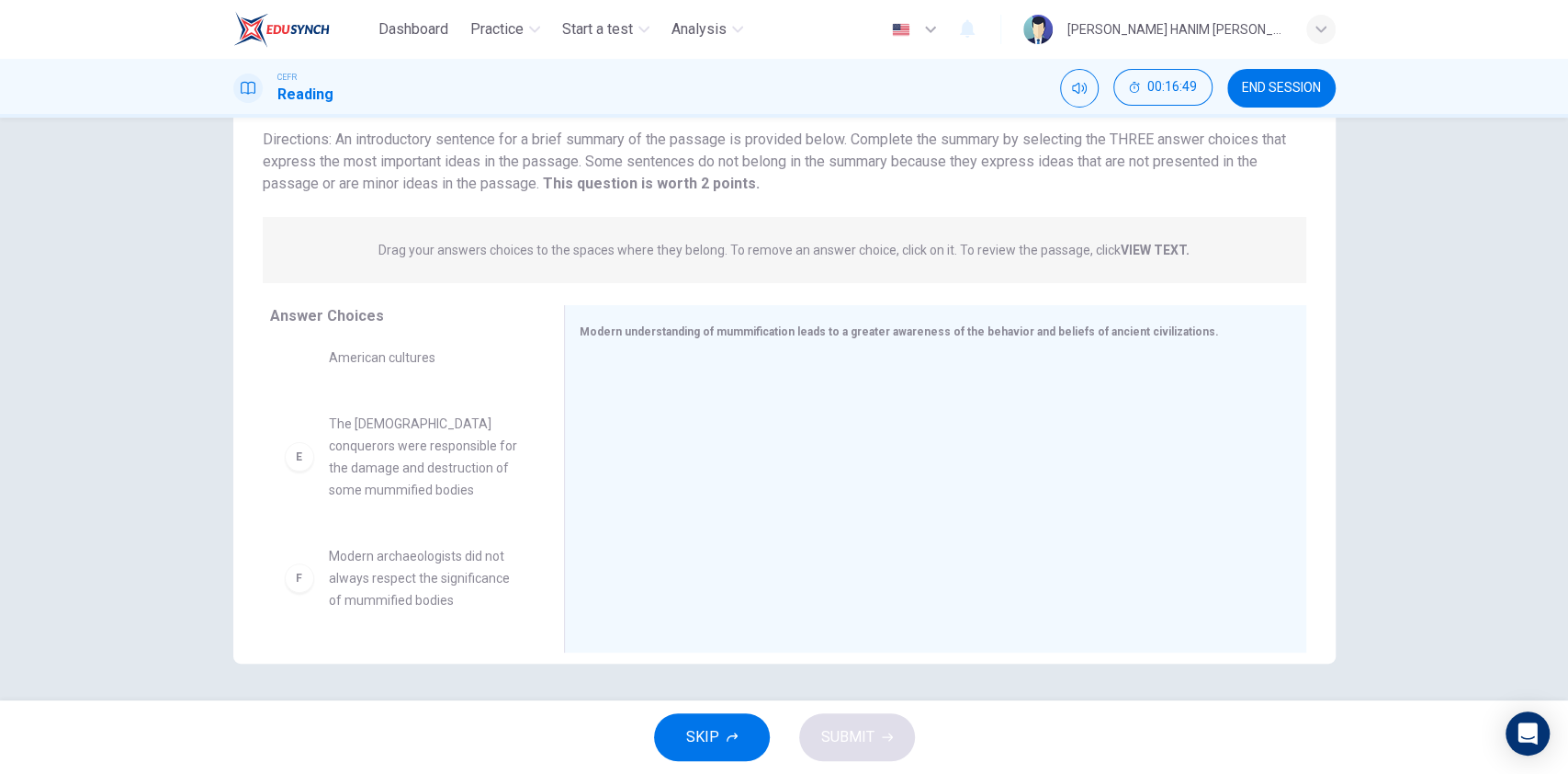
scroll to position [0, 0]
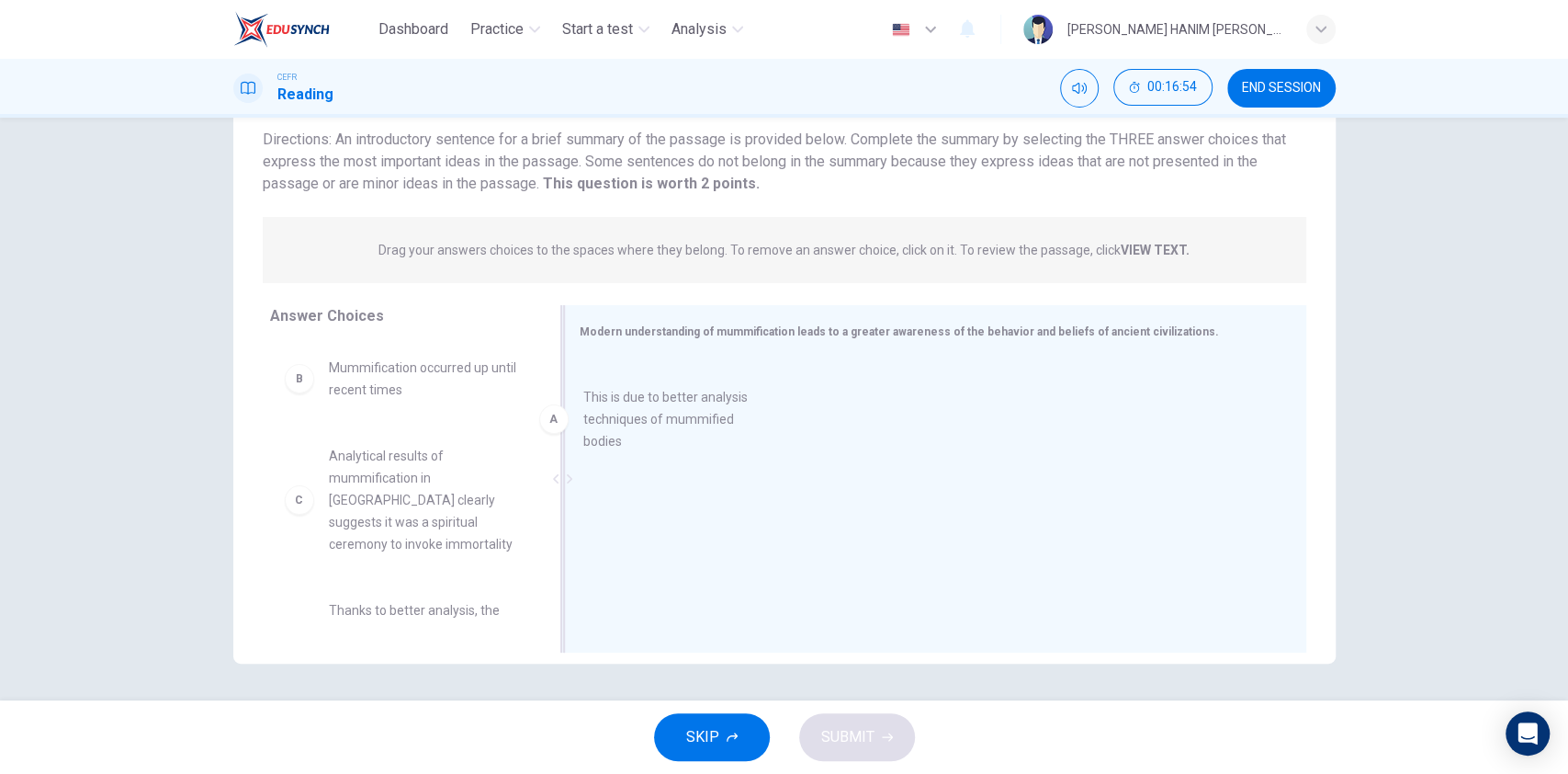
drag, startPoint x: 373, startPoint y: 398, endPoint x: 658, endPoint y: 429, distance: 286.7
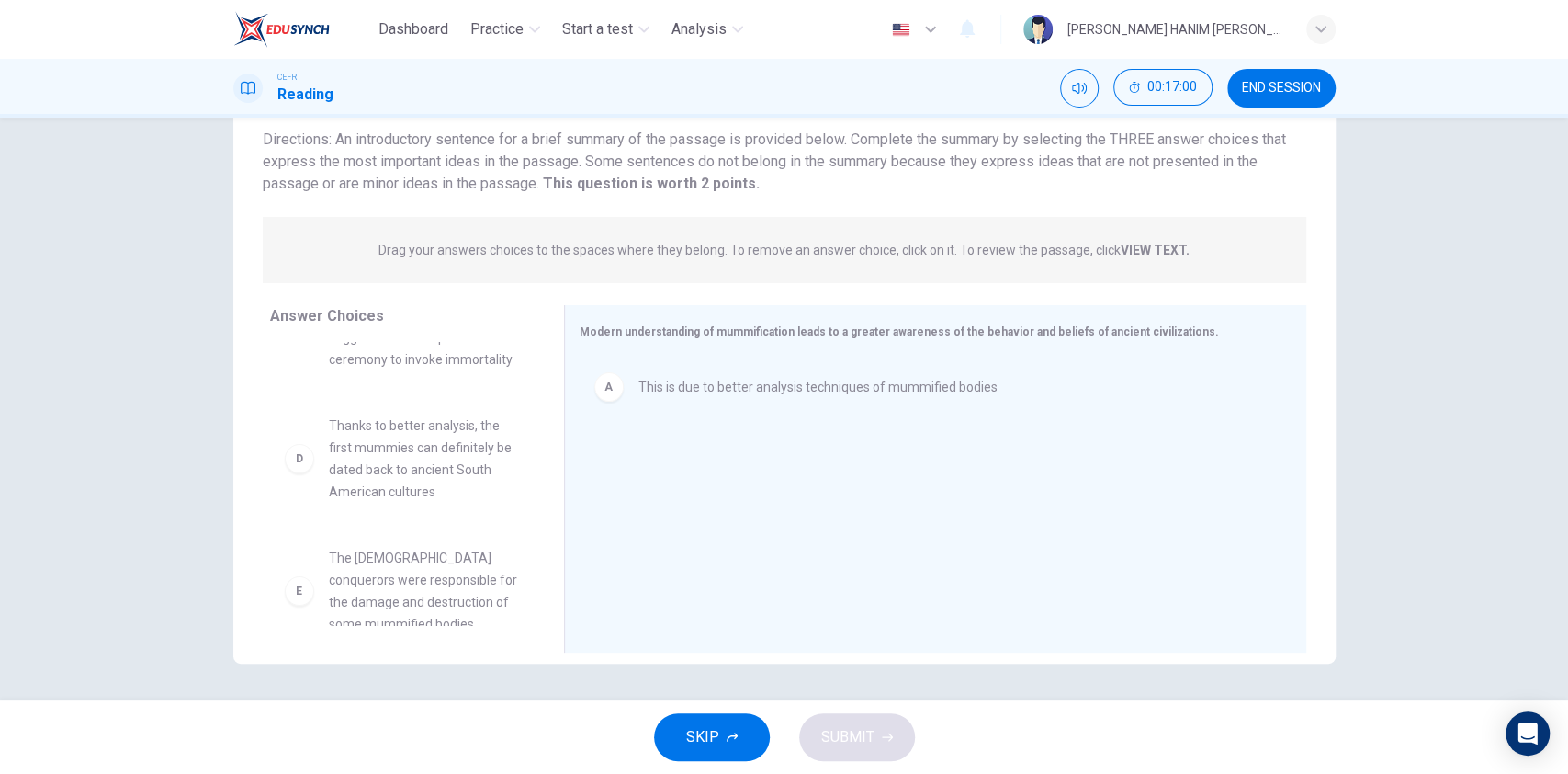
scroll to position [190, 0]
drag, startPoint x: 371, startPoint y: 481, endPoint x: 676, endPoint y: 497, distance: 305.4
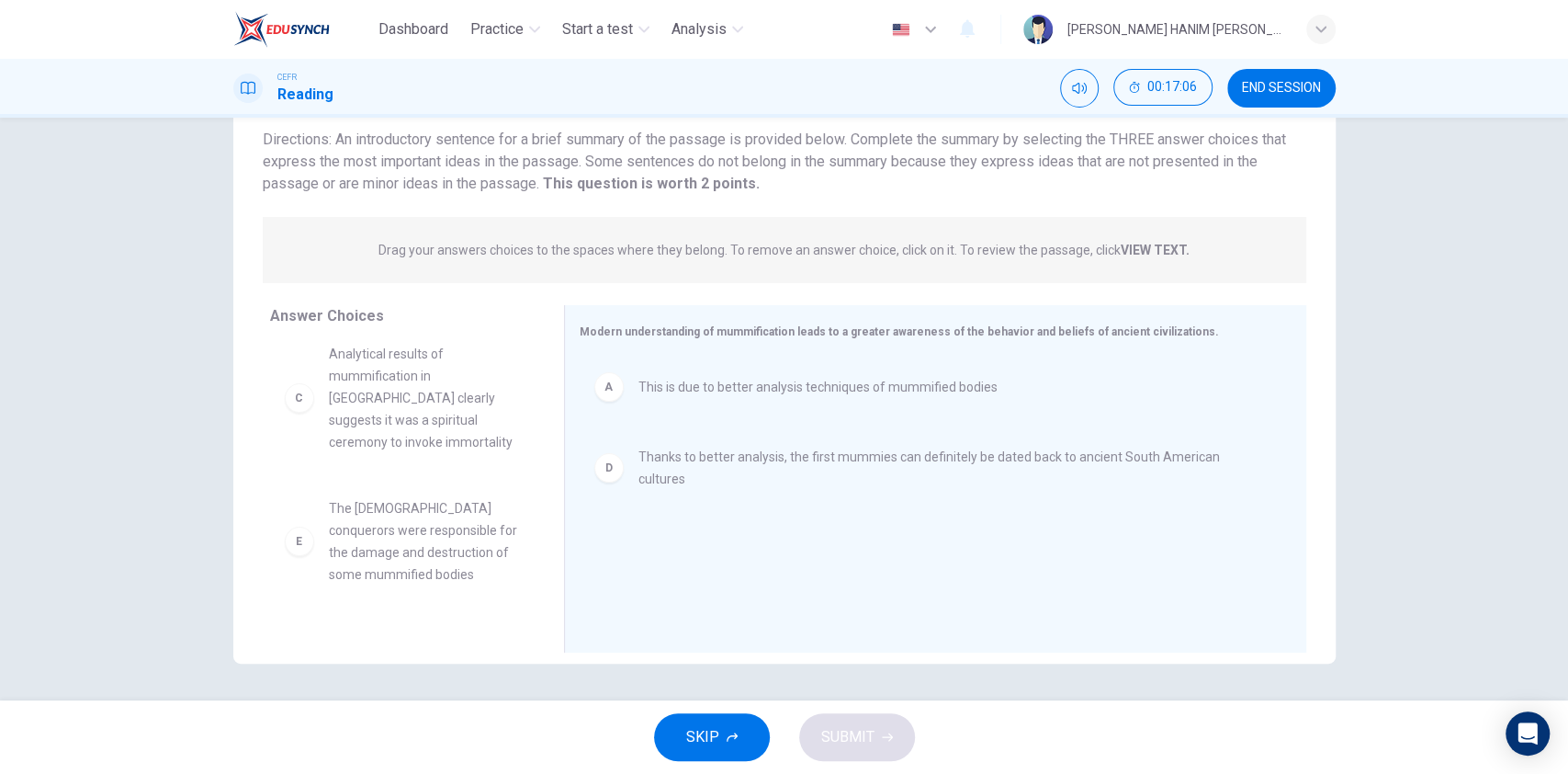
scroll to position [77, 0]
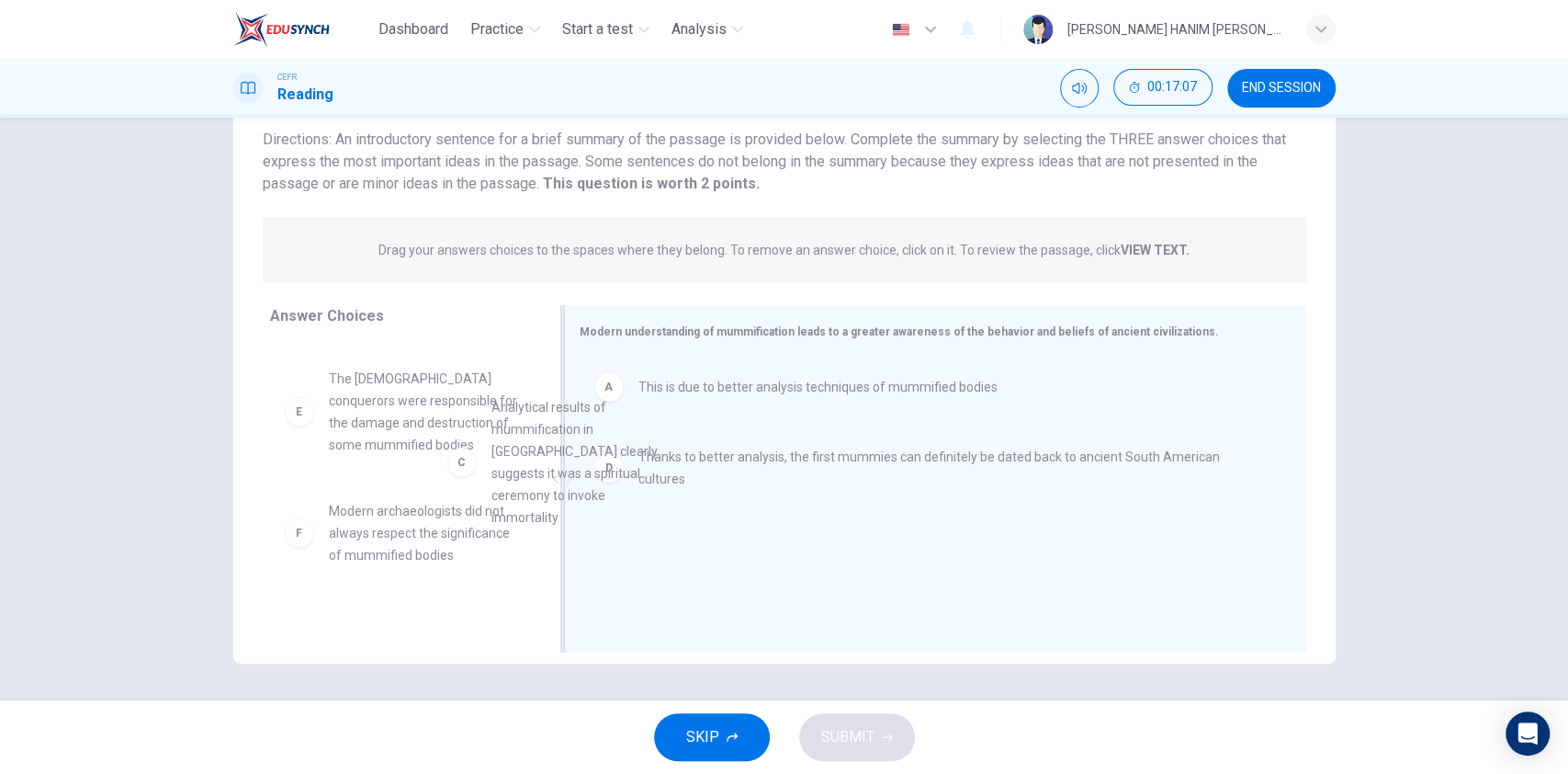
drag, startPoint x: 390, startPoint y: 471, endPoint x: 715, endPoint y: 465, distance: 325.1
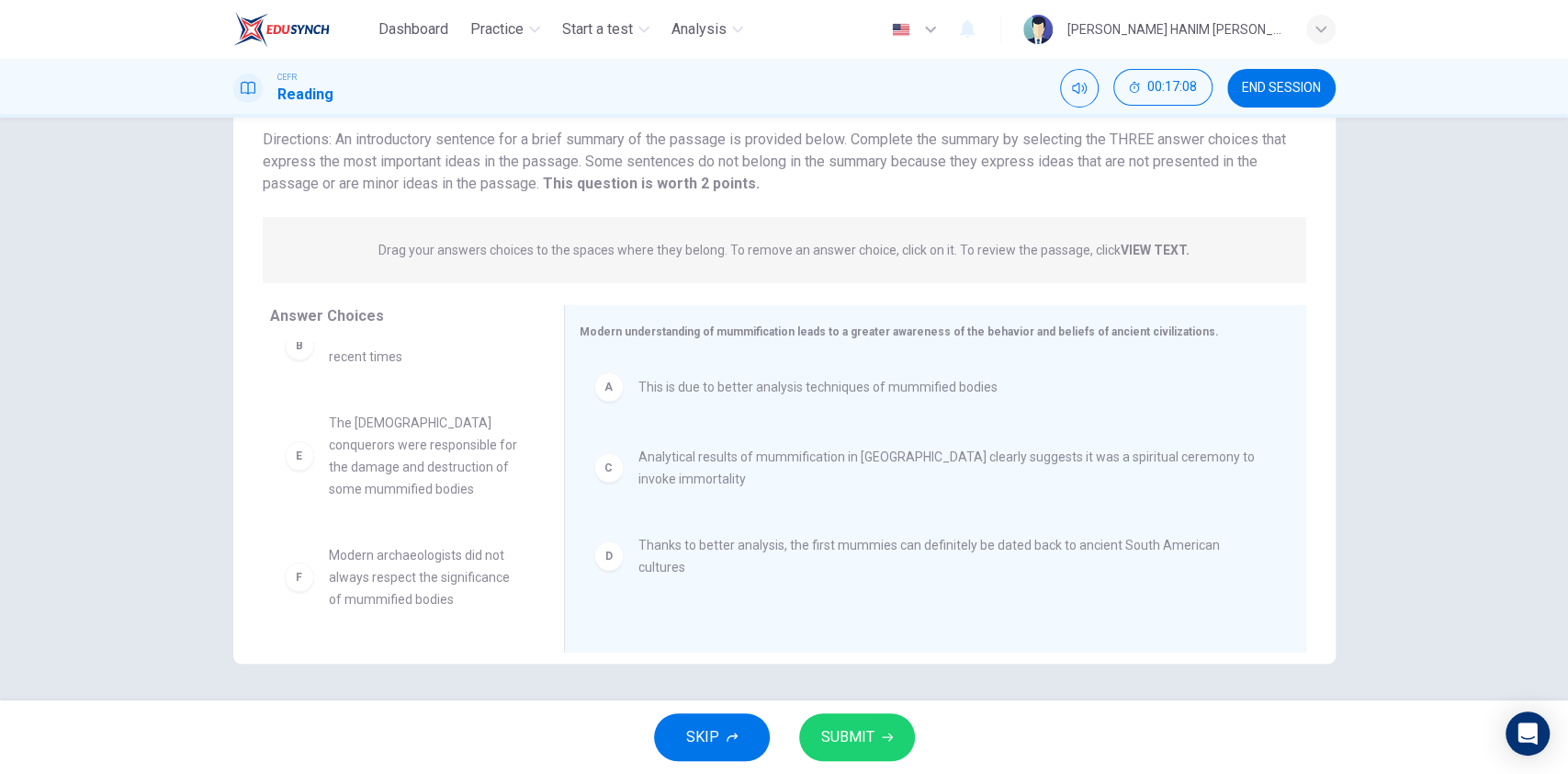
scroll to position [33, 0]
click at [840, 726] on span "SUBMIT" at bounding box center [848, 736] width 53 height 26
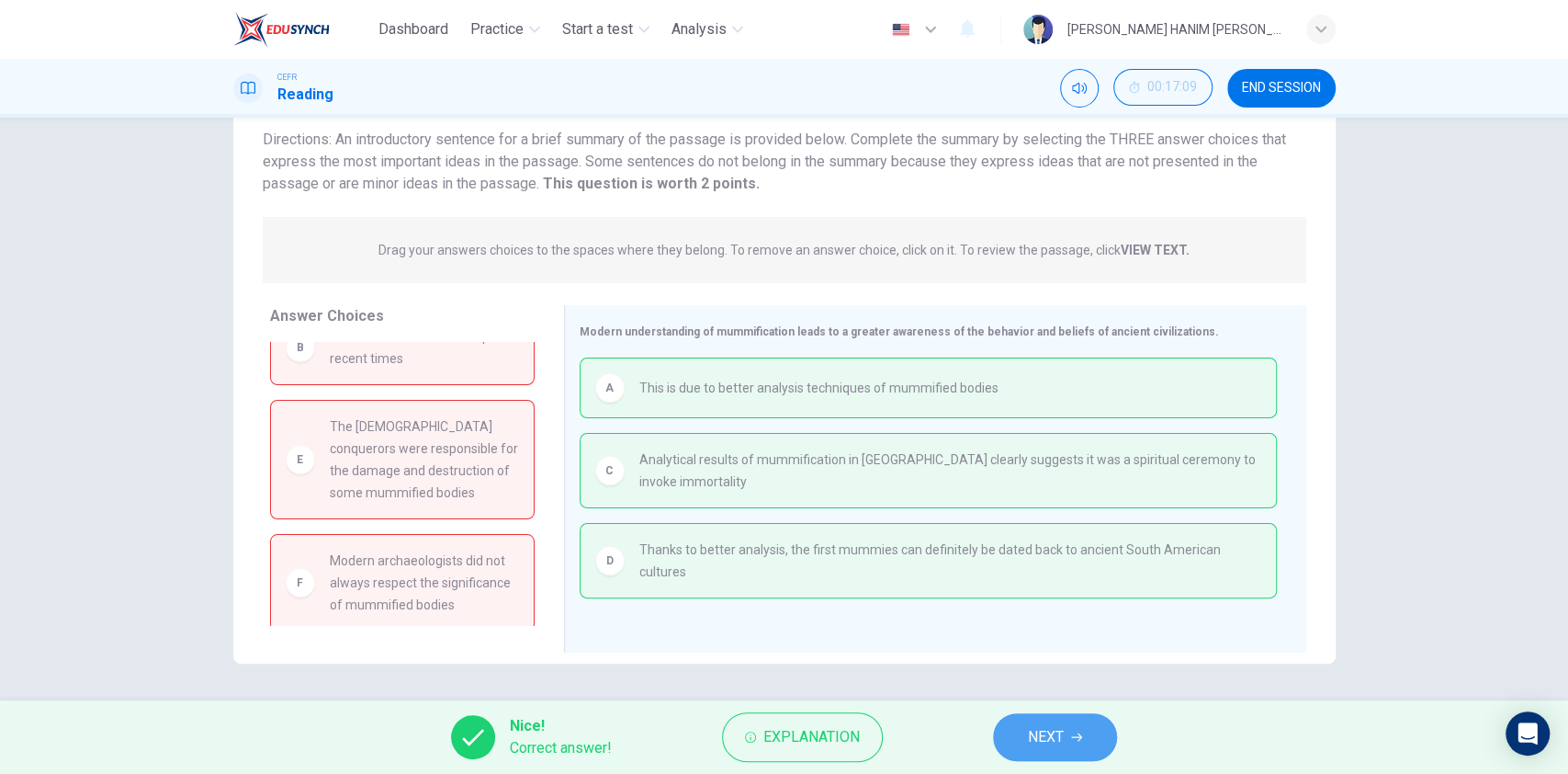
click at [1037, 724] on span "NEXT" at bounding box center [1046, 736] width 36 height 26
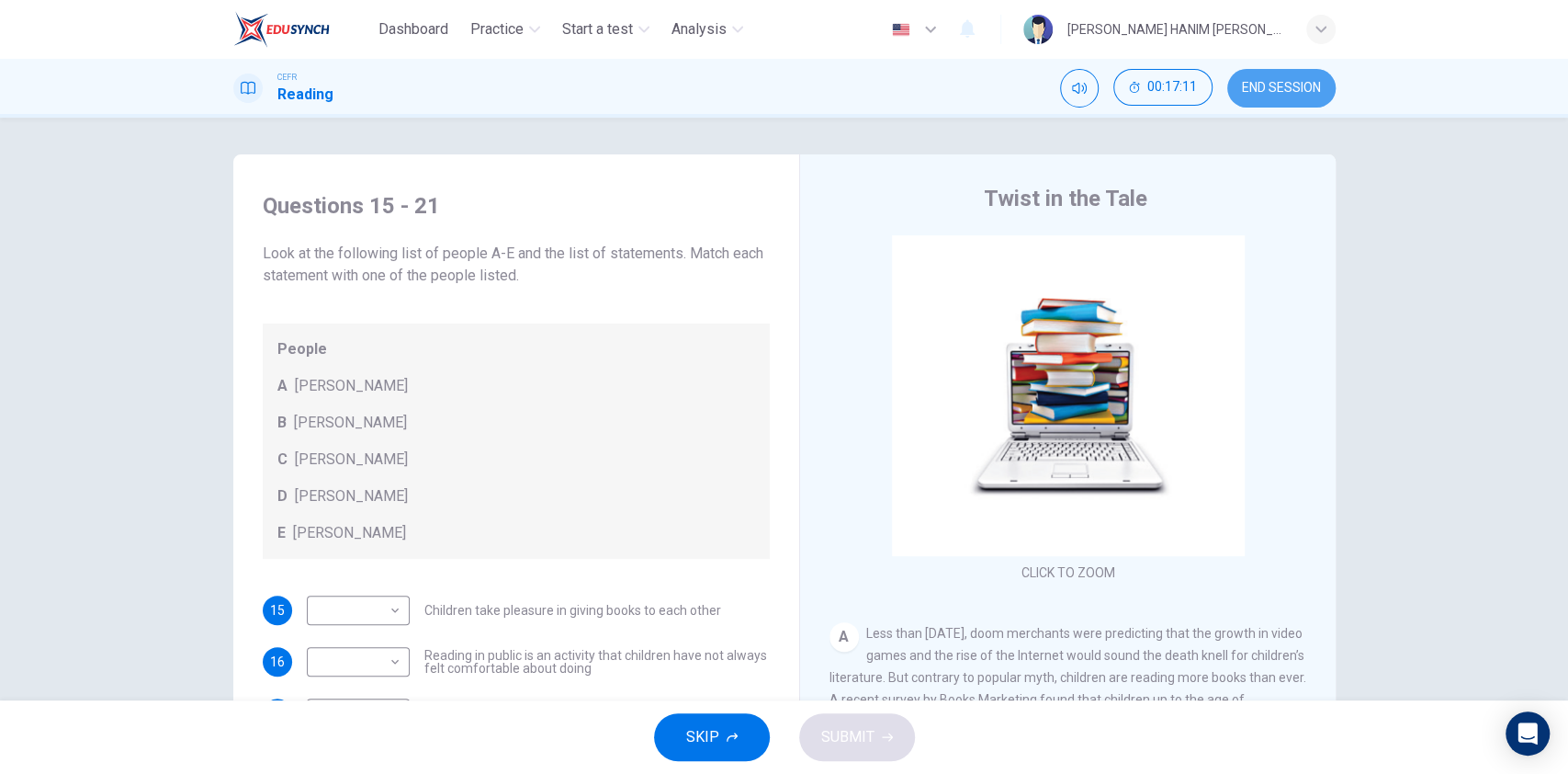
click at [1275, 72] on button "END SESSION" at bounding box center [1282, 88] width 109 height 39
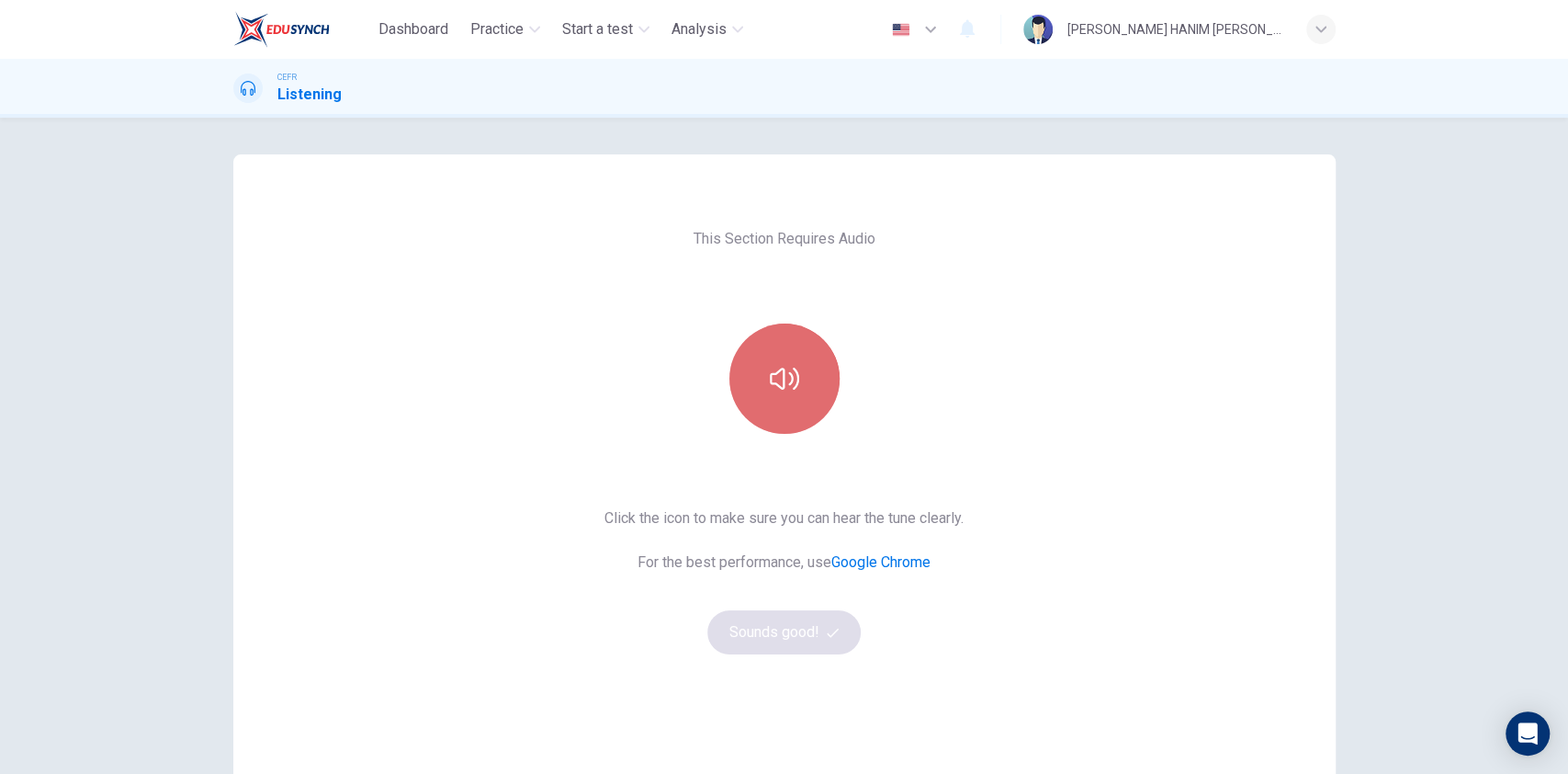
click at [801, 366] on button "button" at bounding box center [785, 379] width 111 height 111
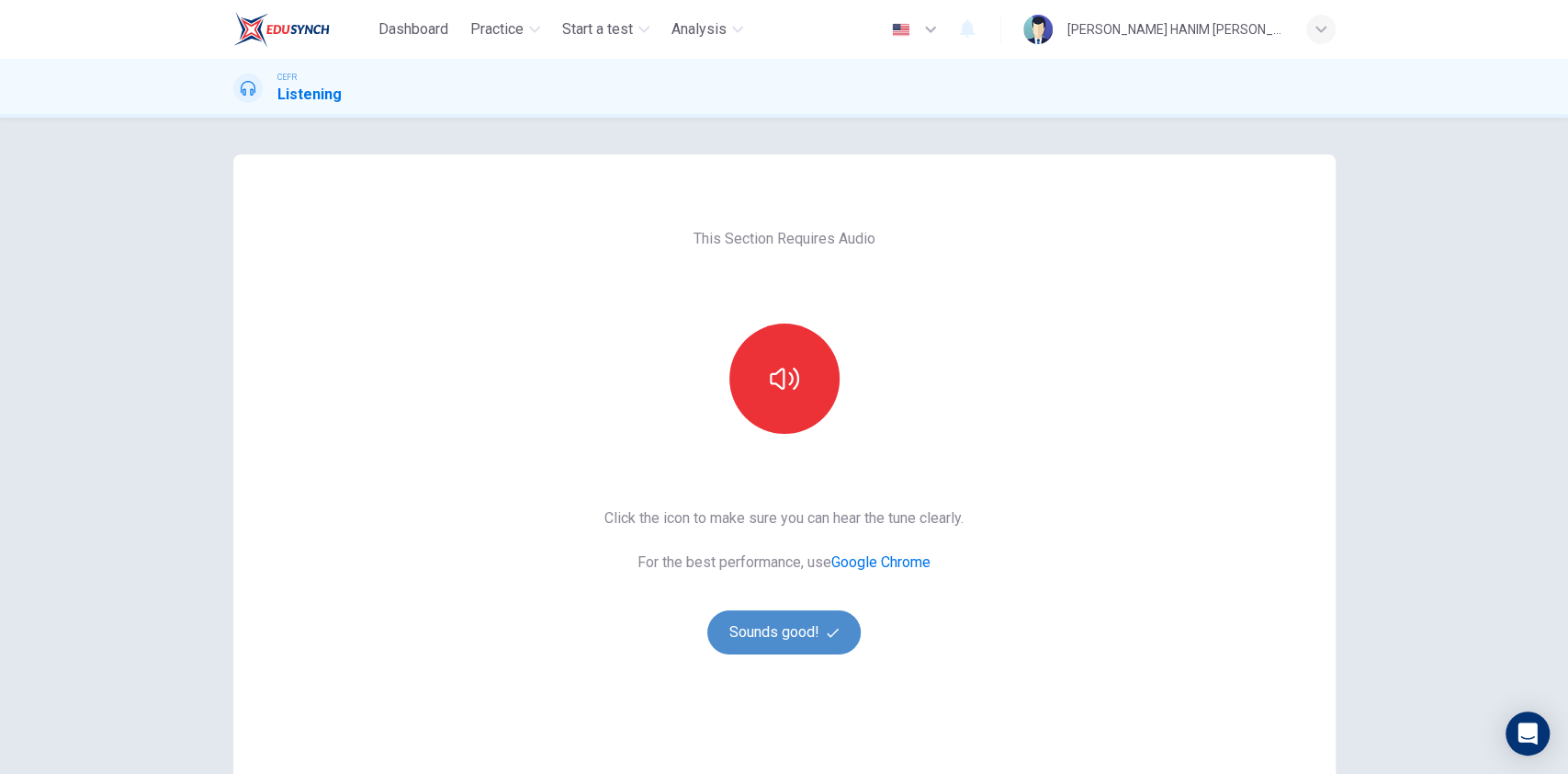
click at [787, 614] on button "Sounds good!" at bounding box center [785, 632] width 154 height 44
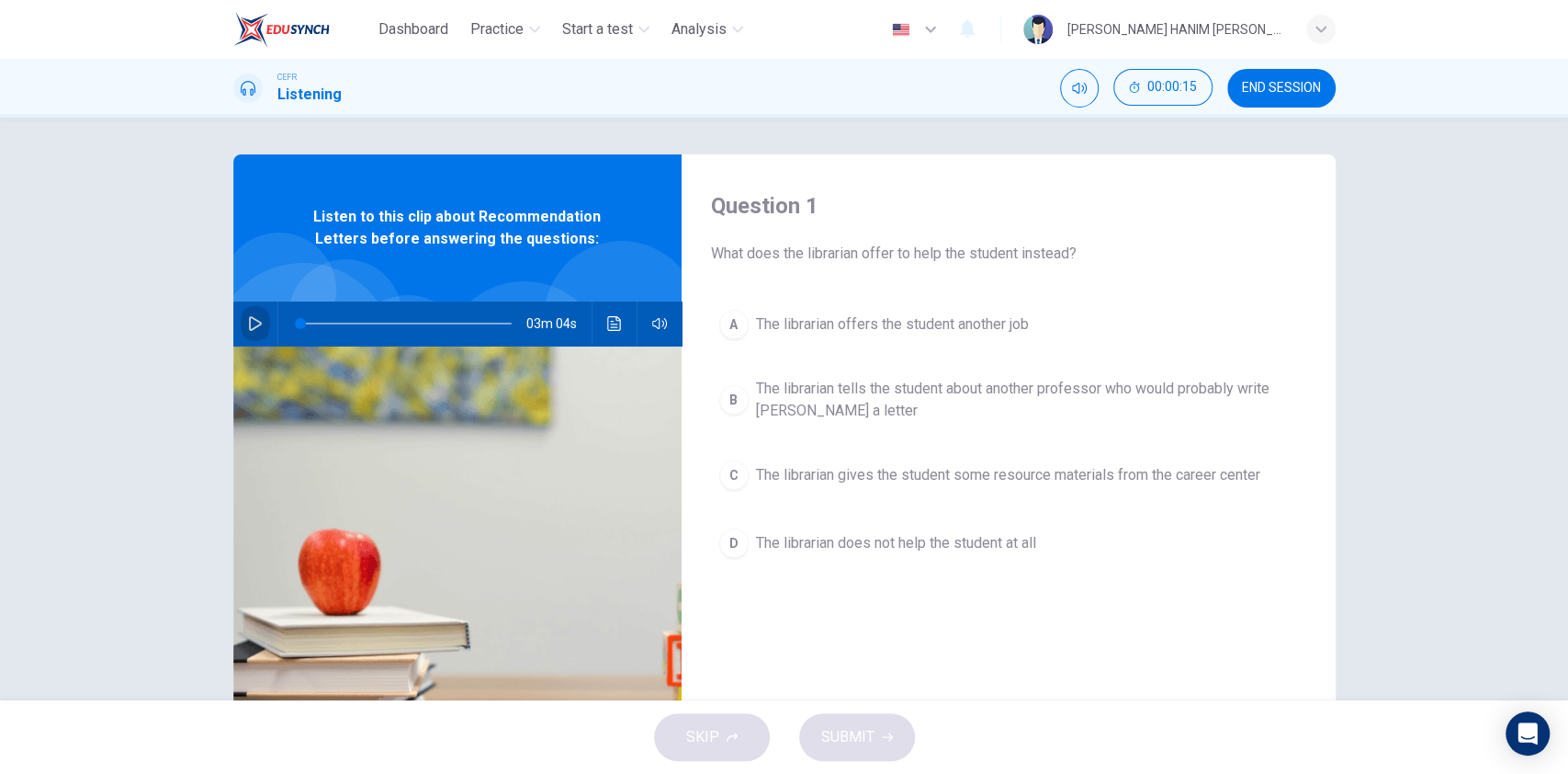
click at [250, 326] on icon "button" at bounding box center [255, 323] width 13 height 15
type input "1"
click at [371, 323] on span at bounding box center [406, 323] width 212 height 26
click at [253, 319] on icon "button" at bounding box center [255, 323] width 10 height 11
click at [440, 321] on span at bounding box center [406, 323] width 212 height 26
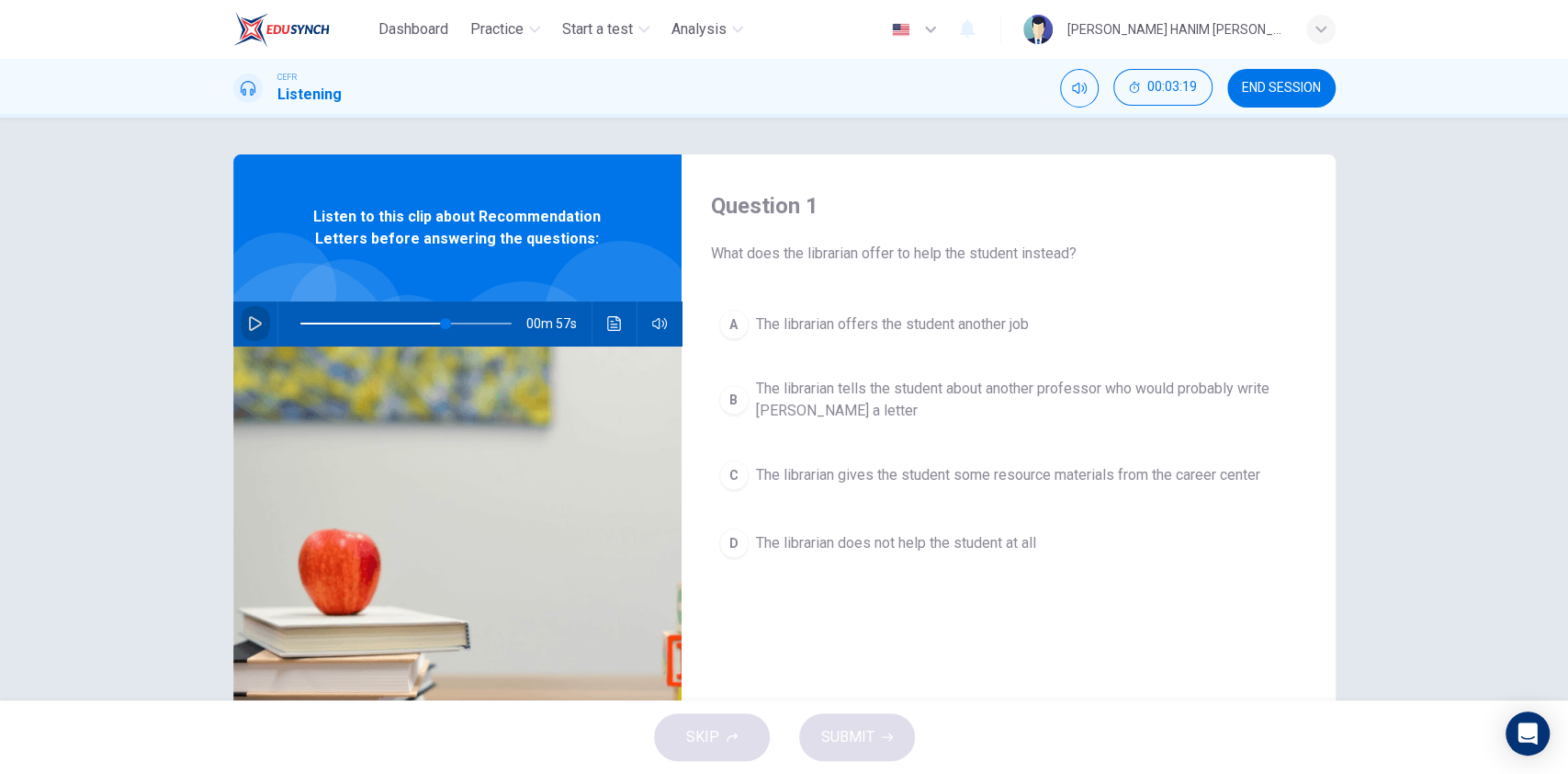
click at [241, 312] on button "button" at bounding box center [255, 323] width 30 height 44
click at [462, 326] on span at bounding box center [467, 323] width 11 height 11
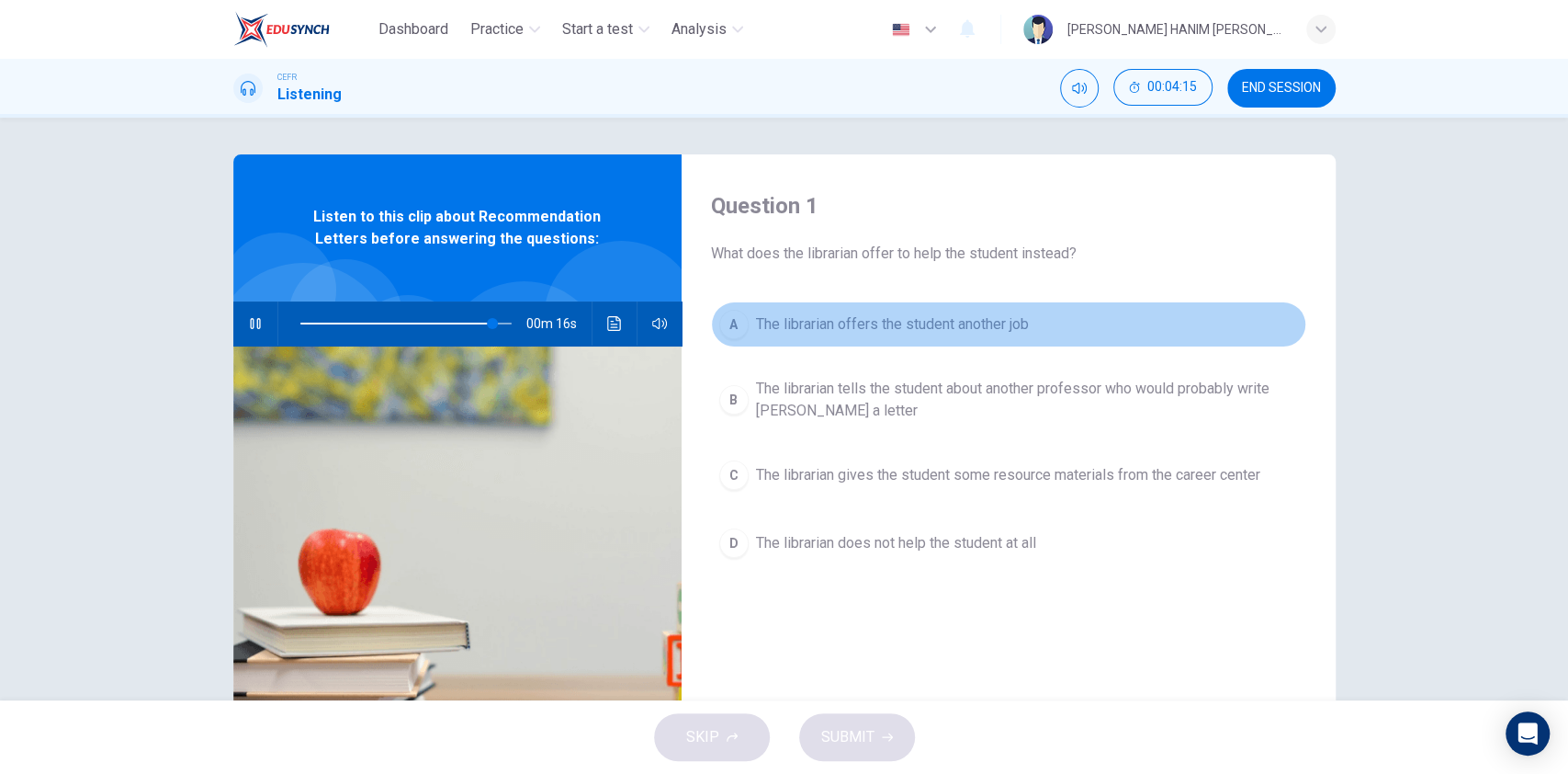
click at [795, 309] on button "A The librarian offers the student another job" at bounding box center [1008, 324] width 595 height 45
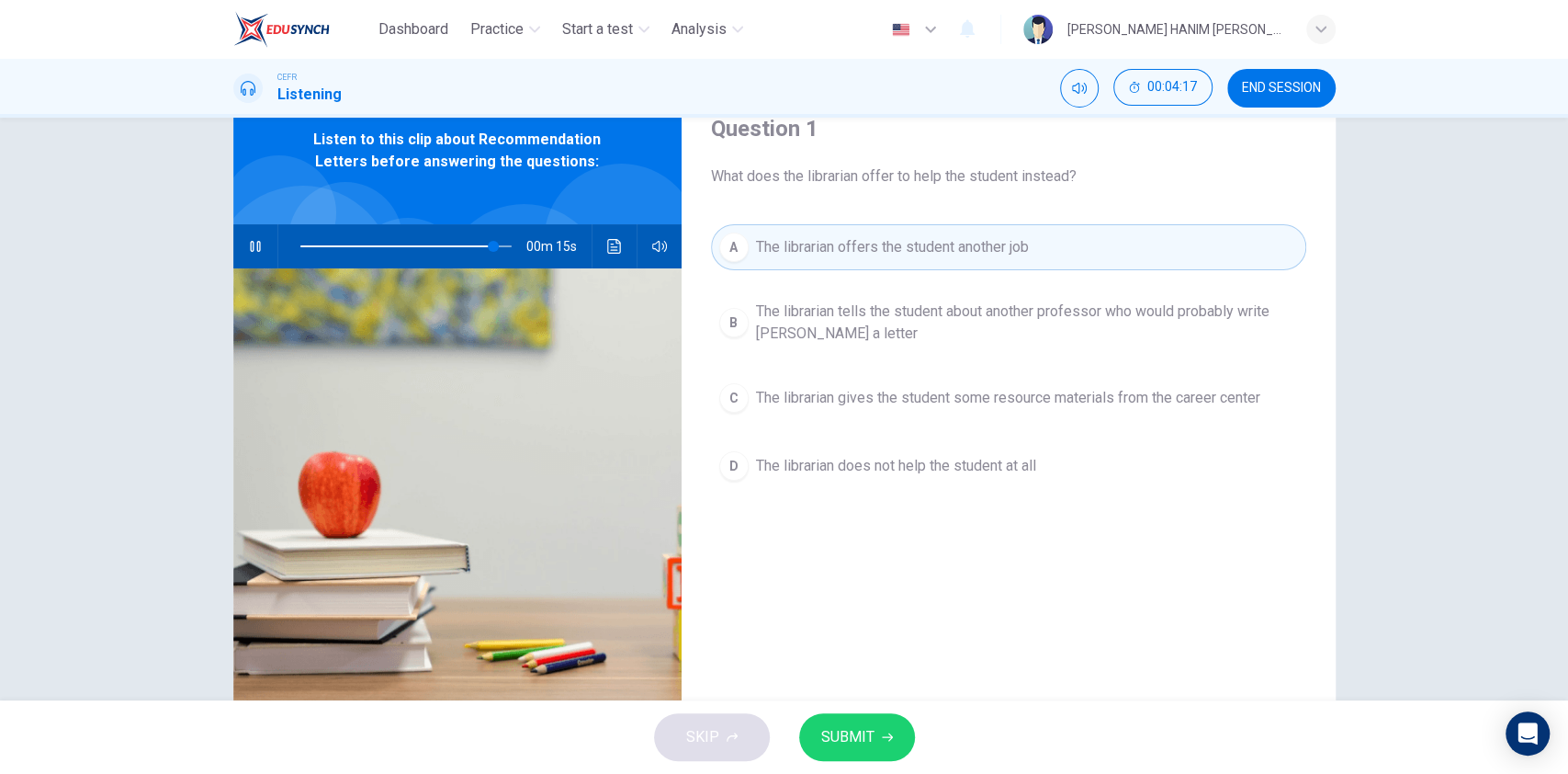
scroll to position [129, 0]
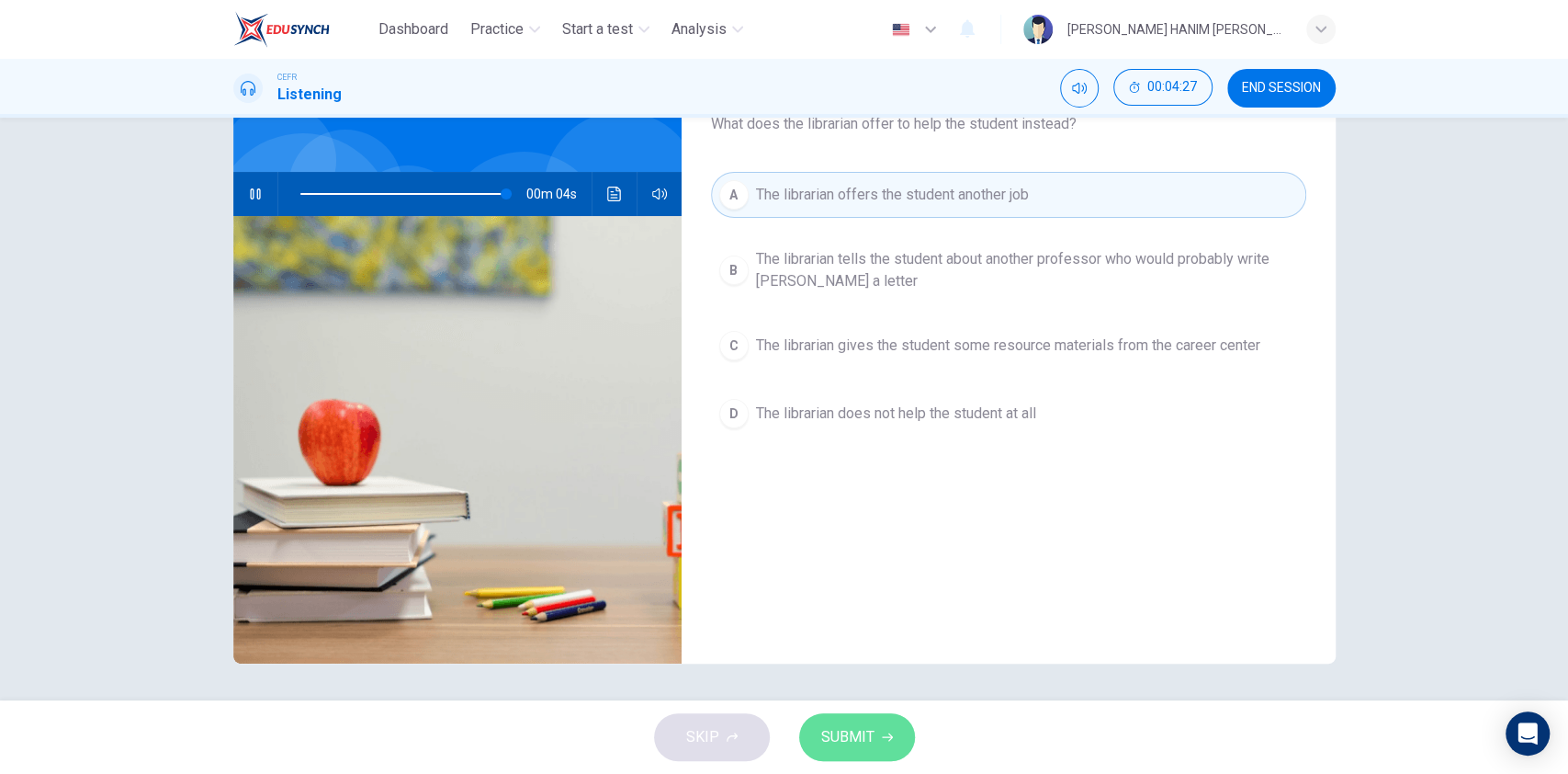
click at [867, 735] on span "SUBMIT" at bounding box center [848, 736] width 53 height 26
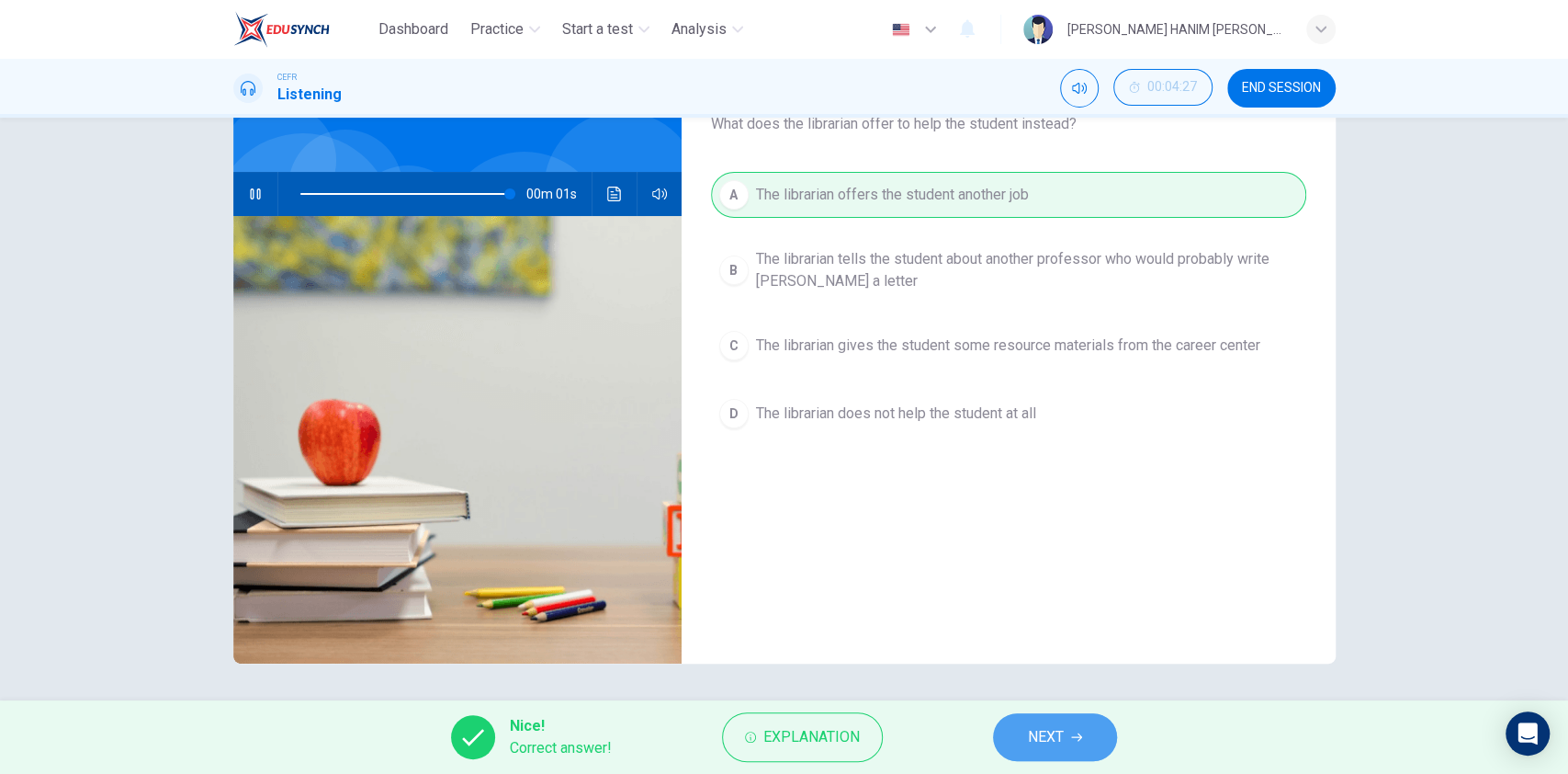
click at [1039, 735] on span "NEXT" at bounding box center [1046, 736] width 36 height 26
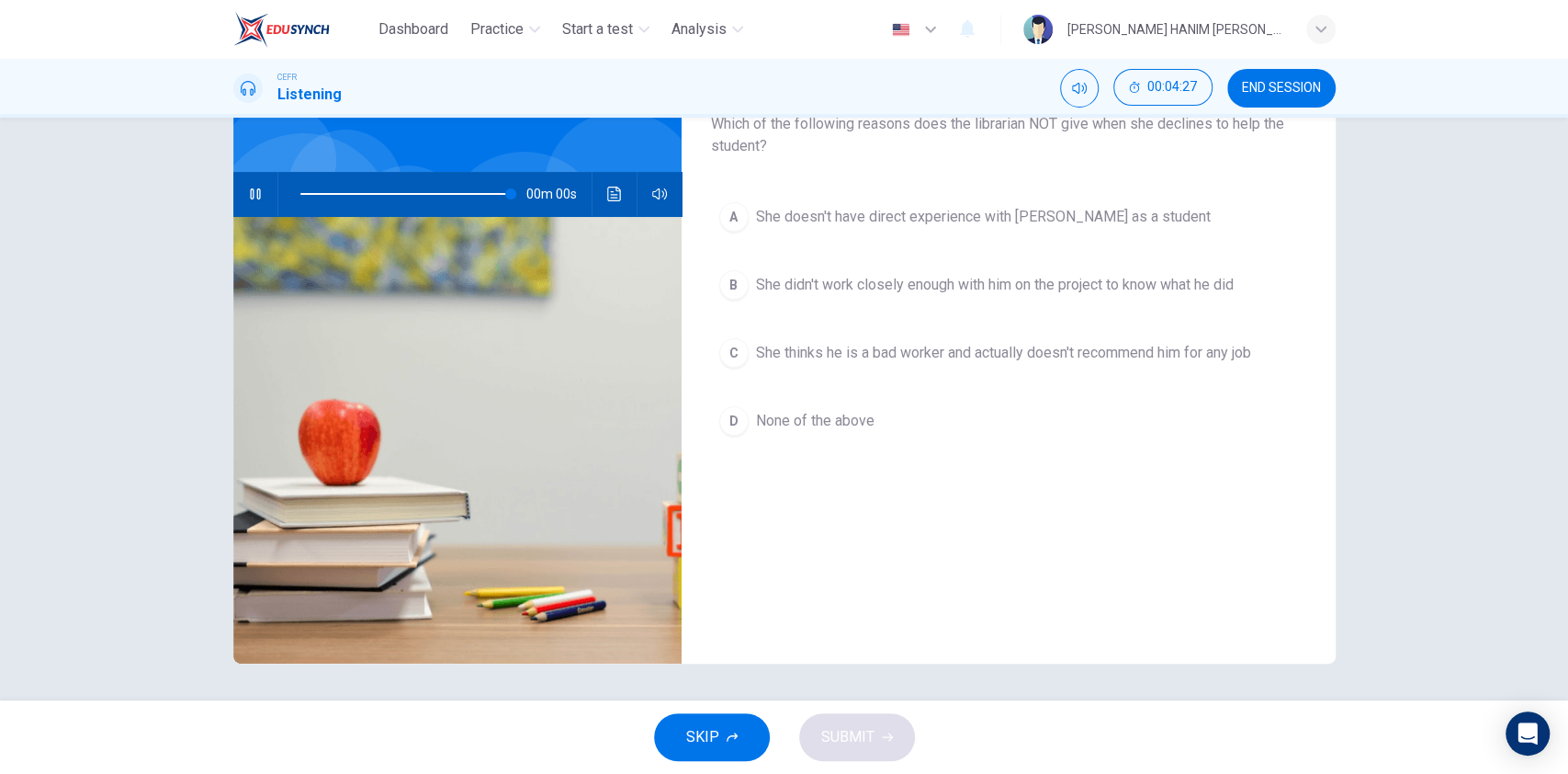
type input "0"
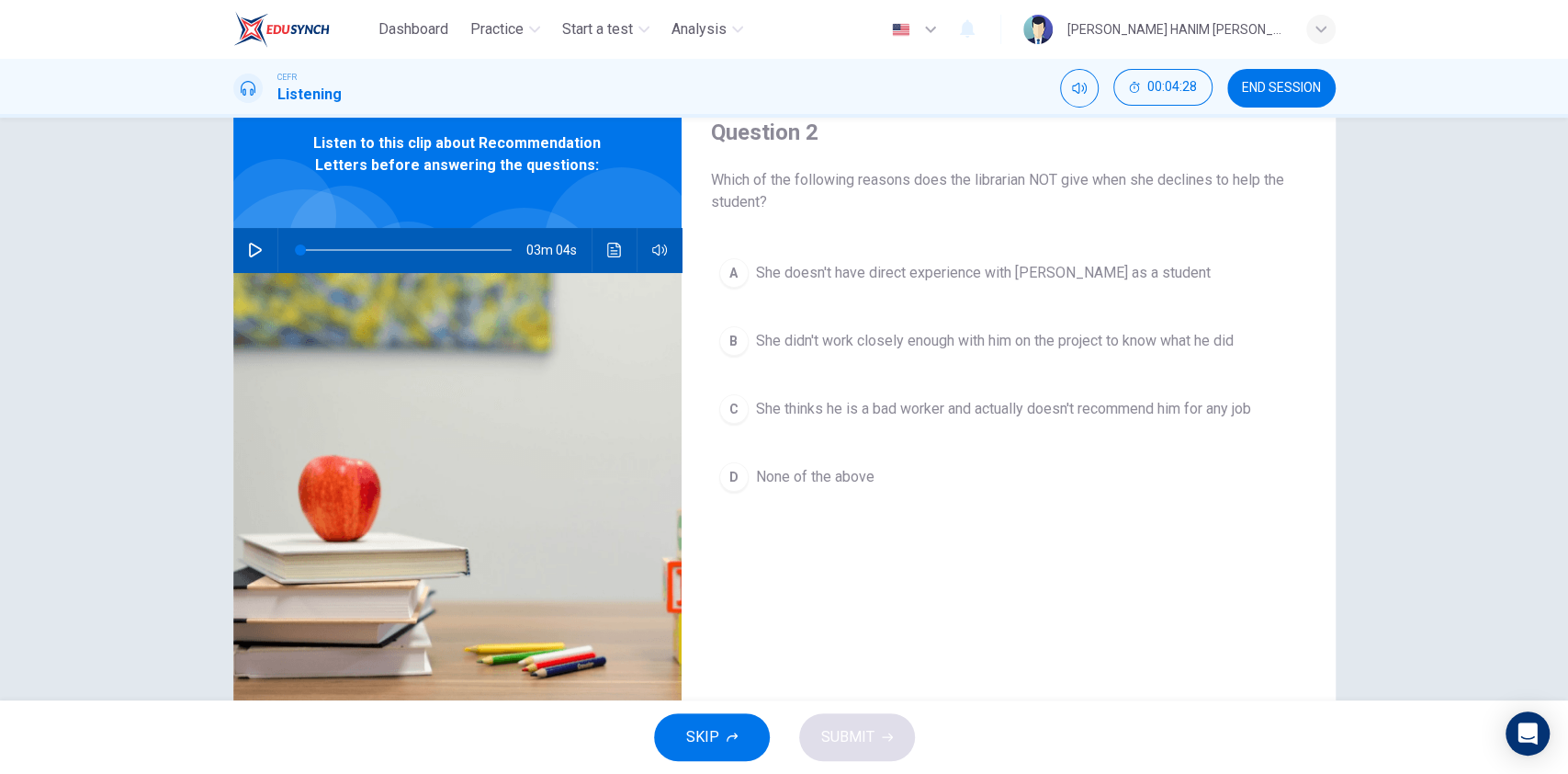
scroll to position [70, 0]
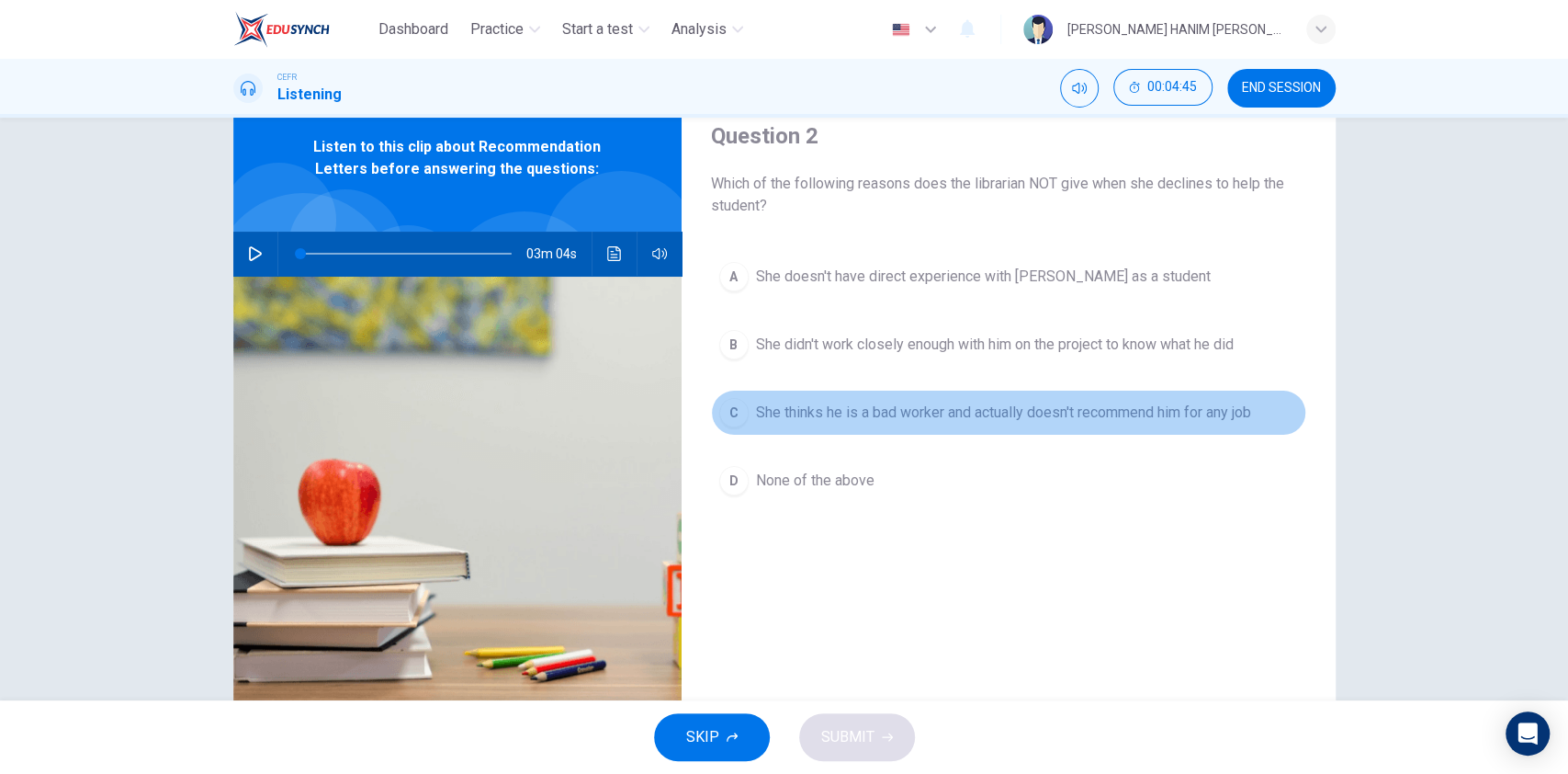
click at [930, 415] on span "She thinks he is a bad worker and actually doesn't recommend him for any job" at bounding box center [1003, 412] width 495 height 22
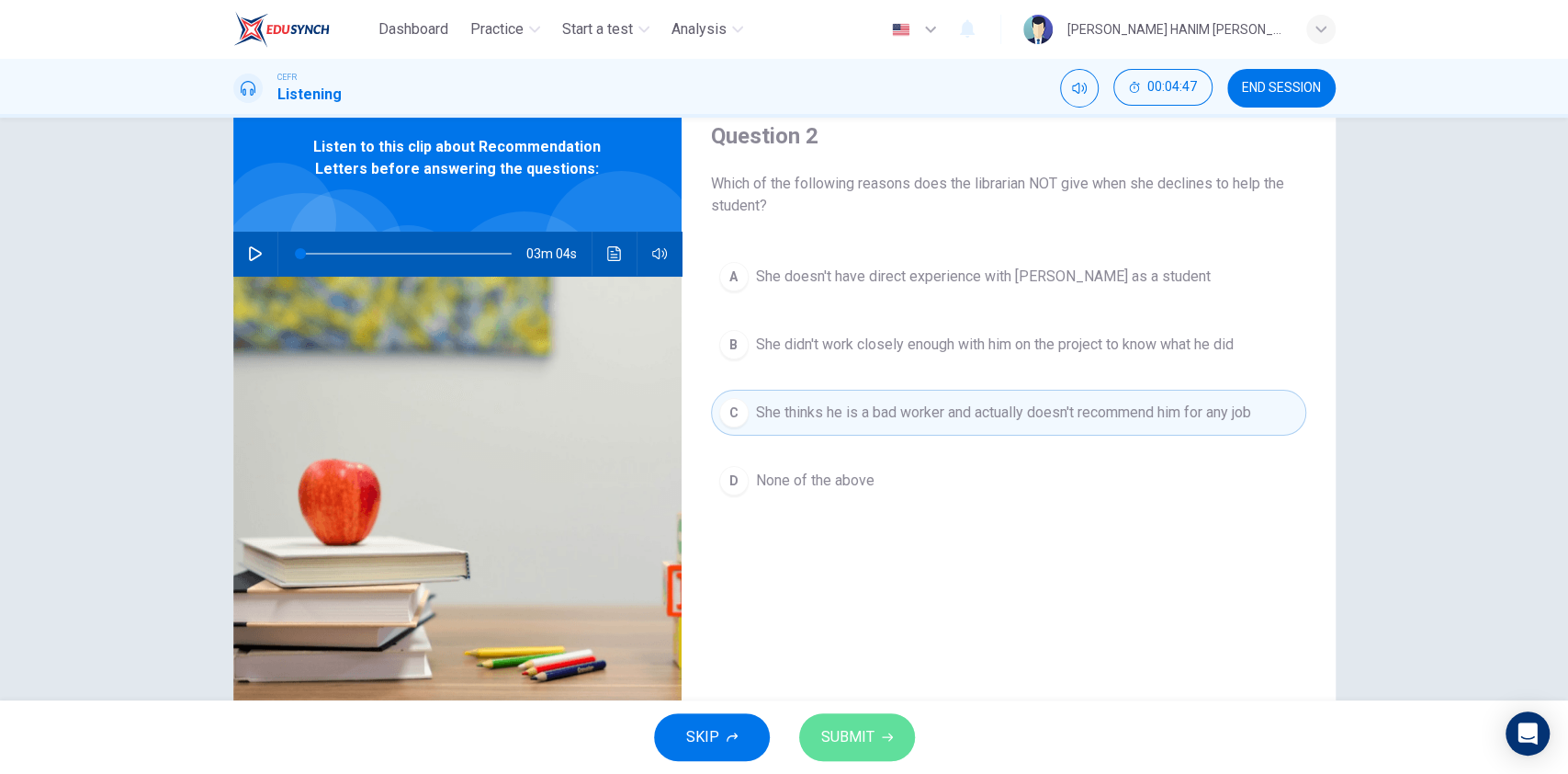
click at [867, 734] on span "SUBMIT" at bounding box center [848, 736] width 53 height 26
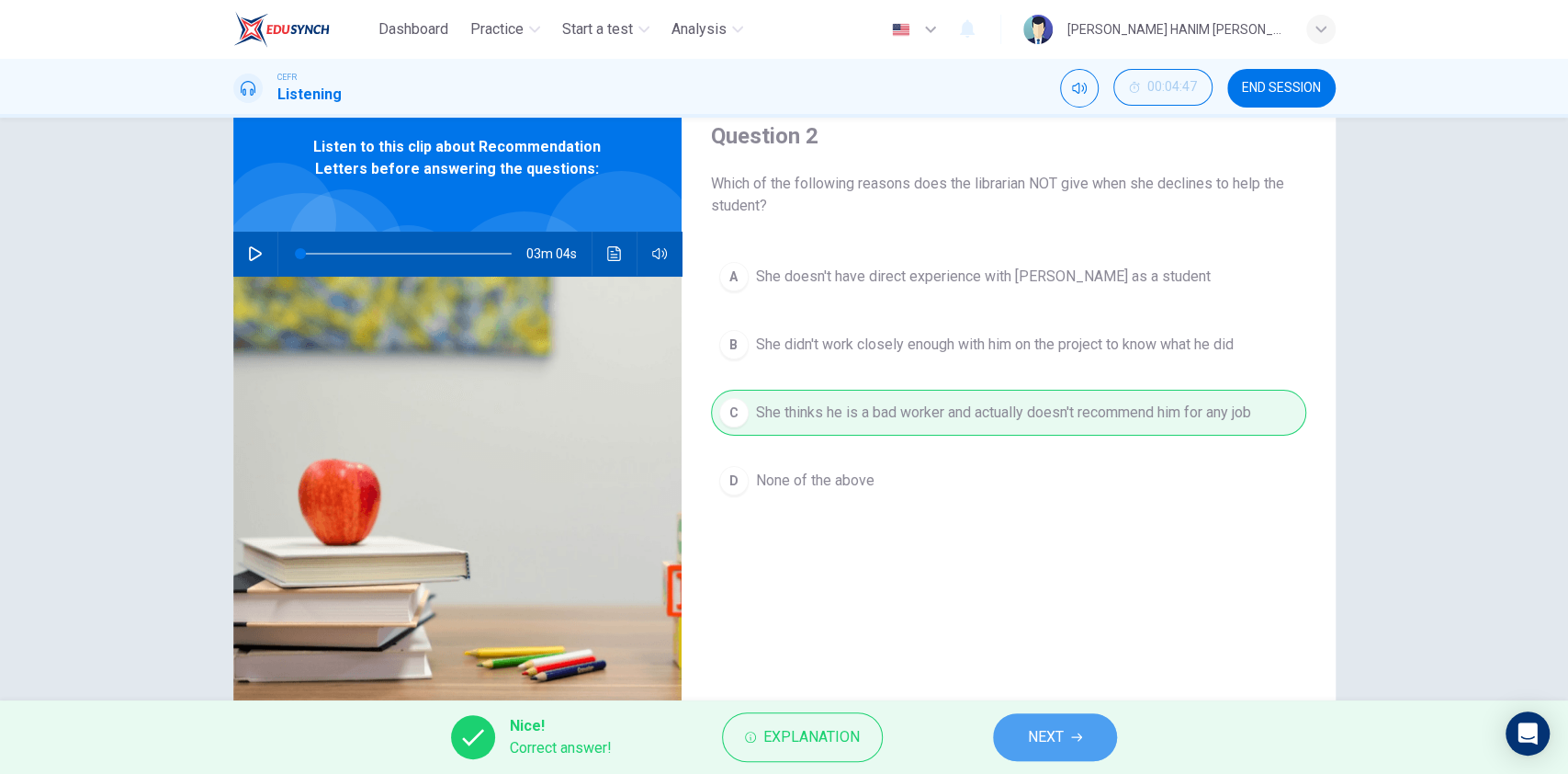
click at [1041, 737] on span "NEXT" at bounding box center [1046, 736] width 36 height 26
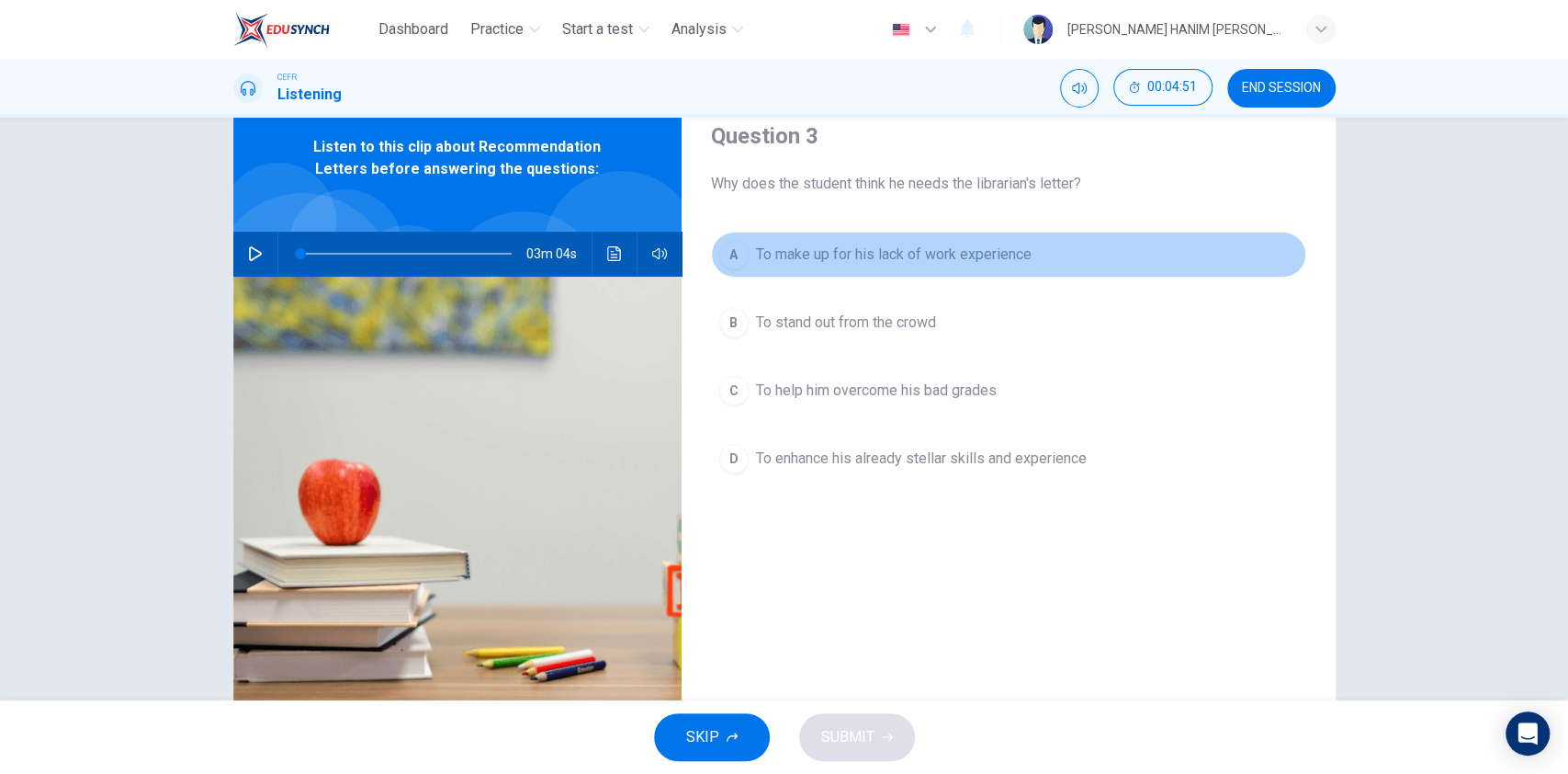
click at [920, 255] on span "To make up for his lack of work experience" at bounding box center [894, 254] width 276 height 22
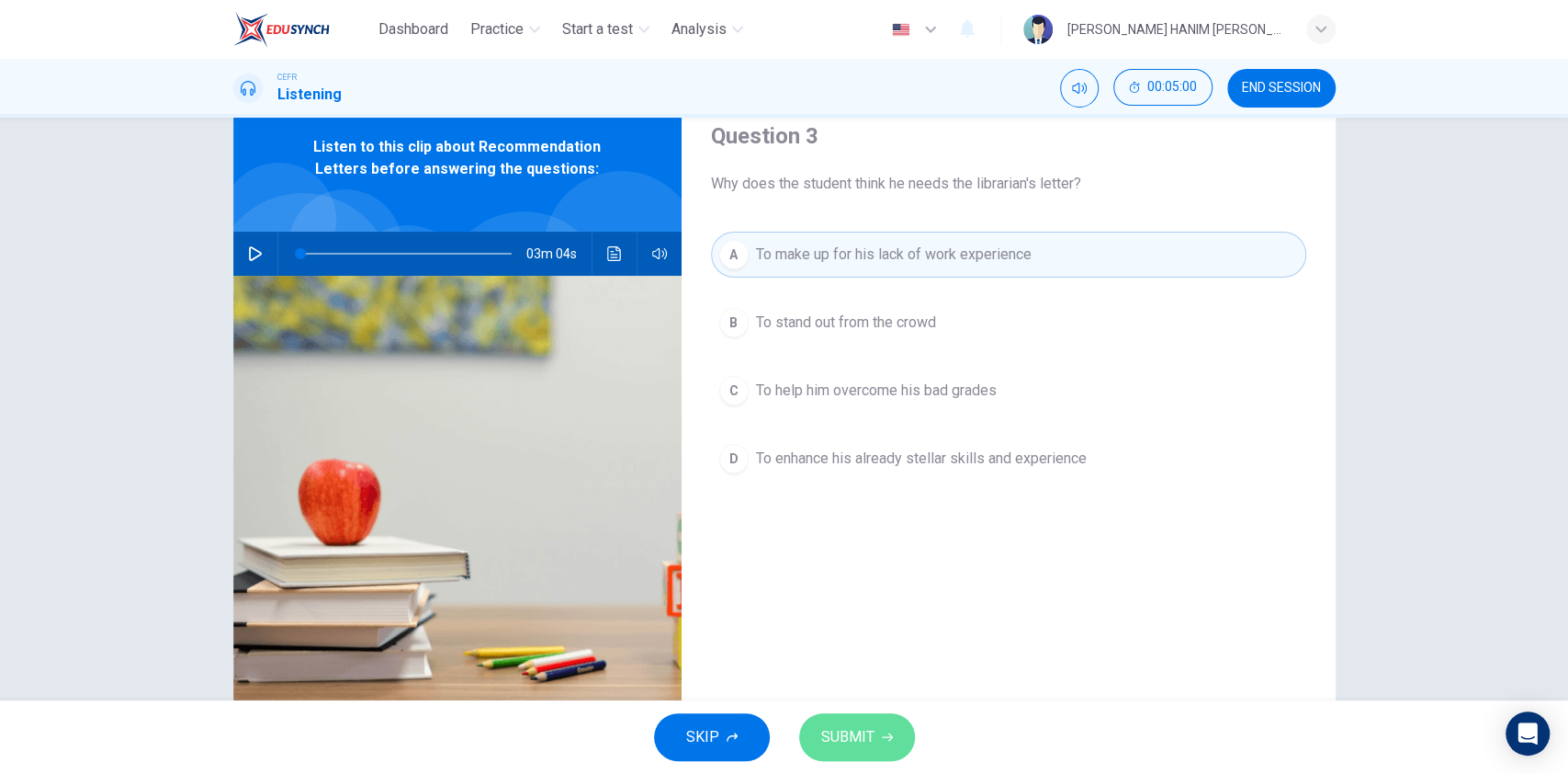
click at [876, 727] on button "SUBMIT" at bounding box center [857, 736] width 116 height 47
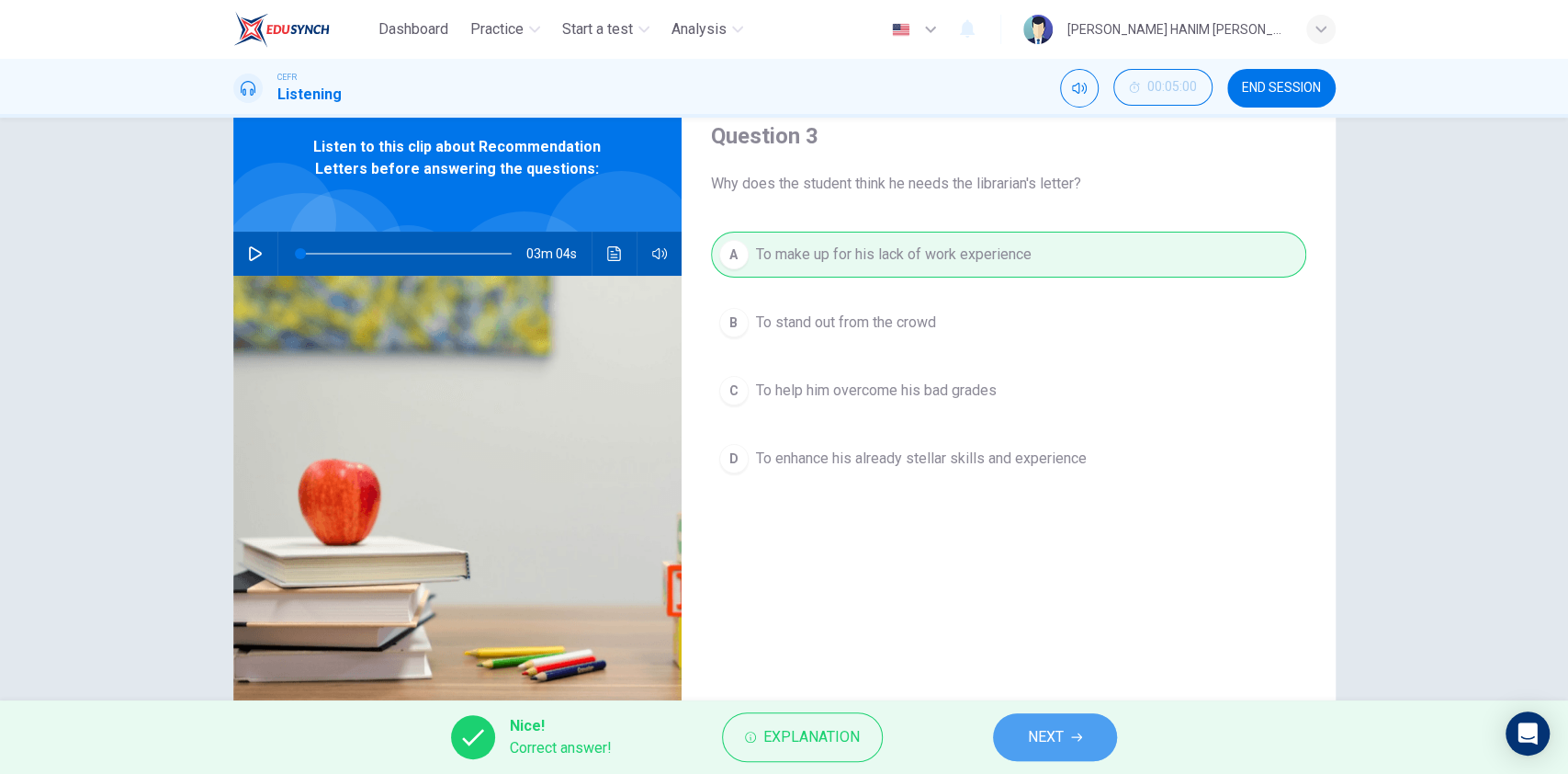
click at [1051, 727] on span "NEXT" at bounding box center [1046, 736] width 36 height 26
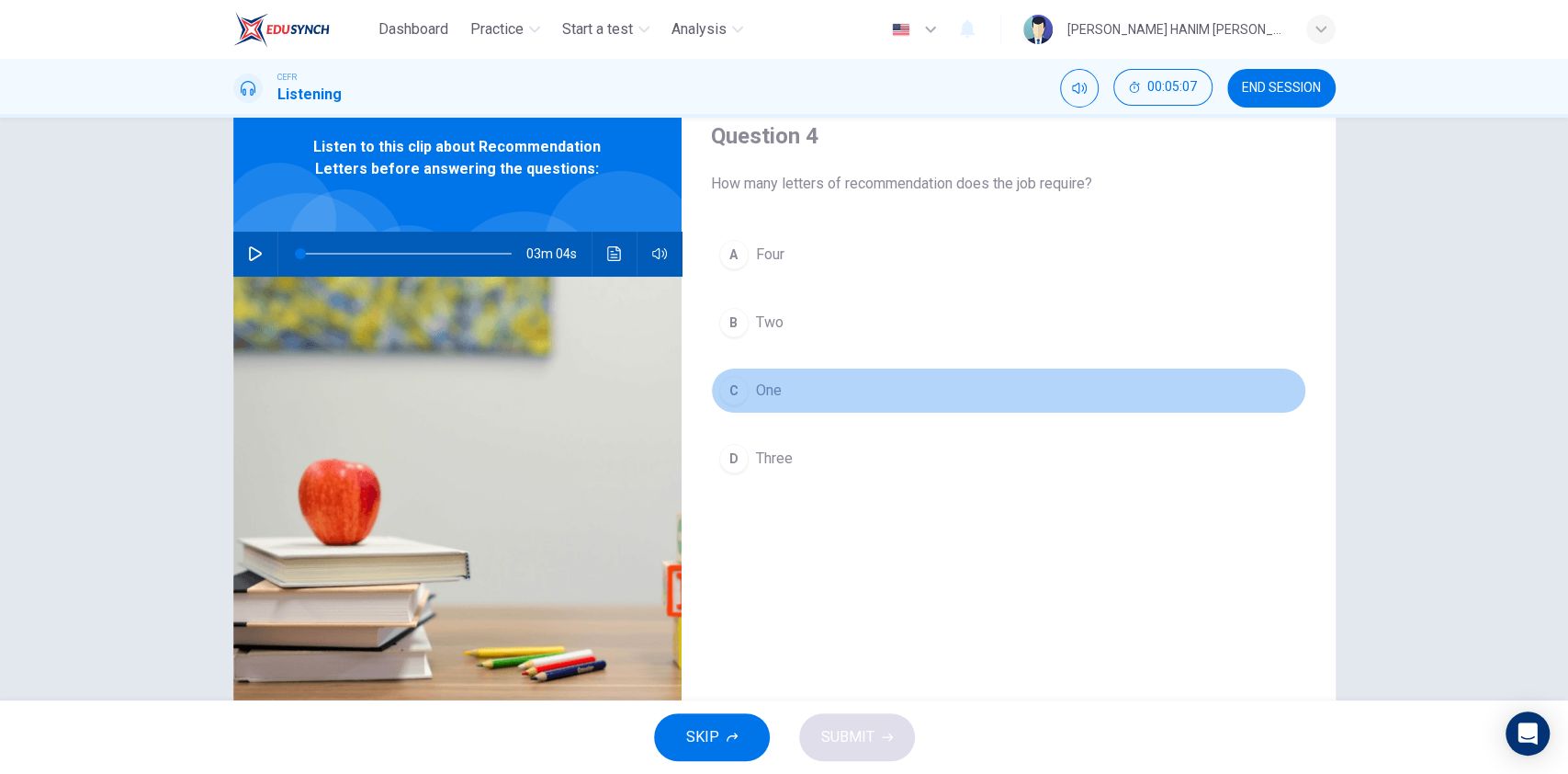
click at [764, 382] on span "One" at bounding box center [769, 390] width 26 height 22
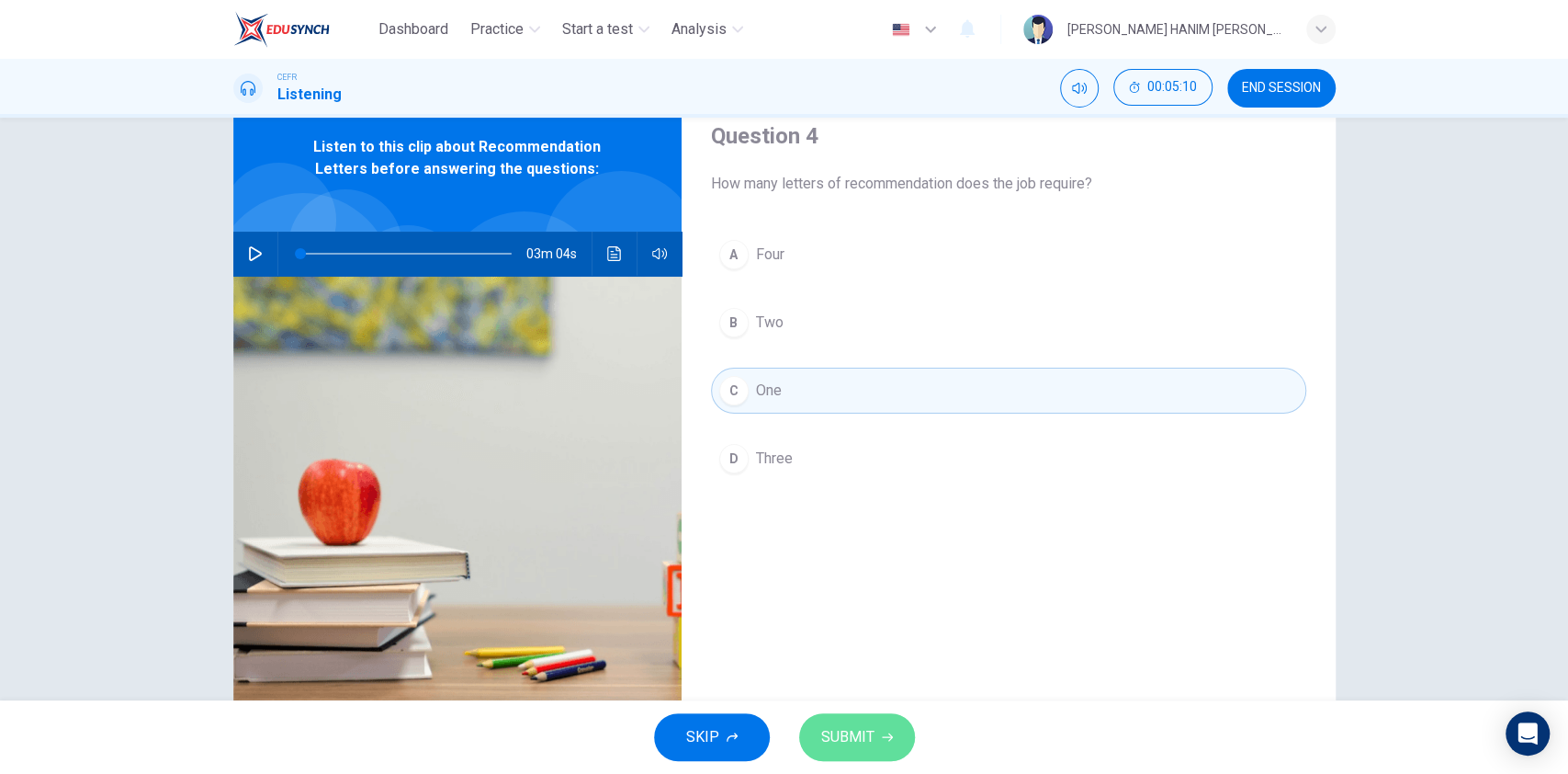
click at [881, 724] on button "SUBMIT" at bounding box center [857, 736] width 116 height 47
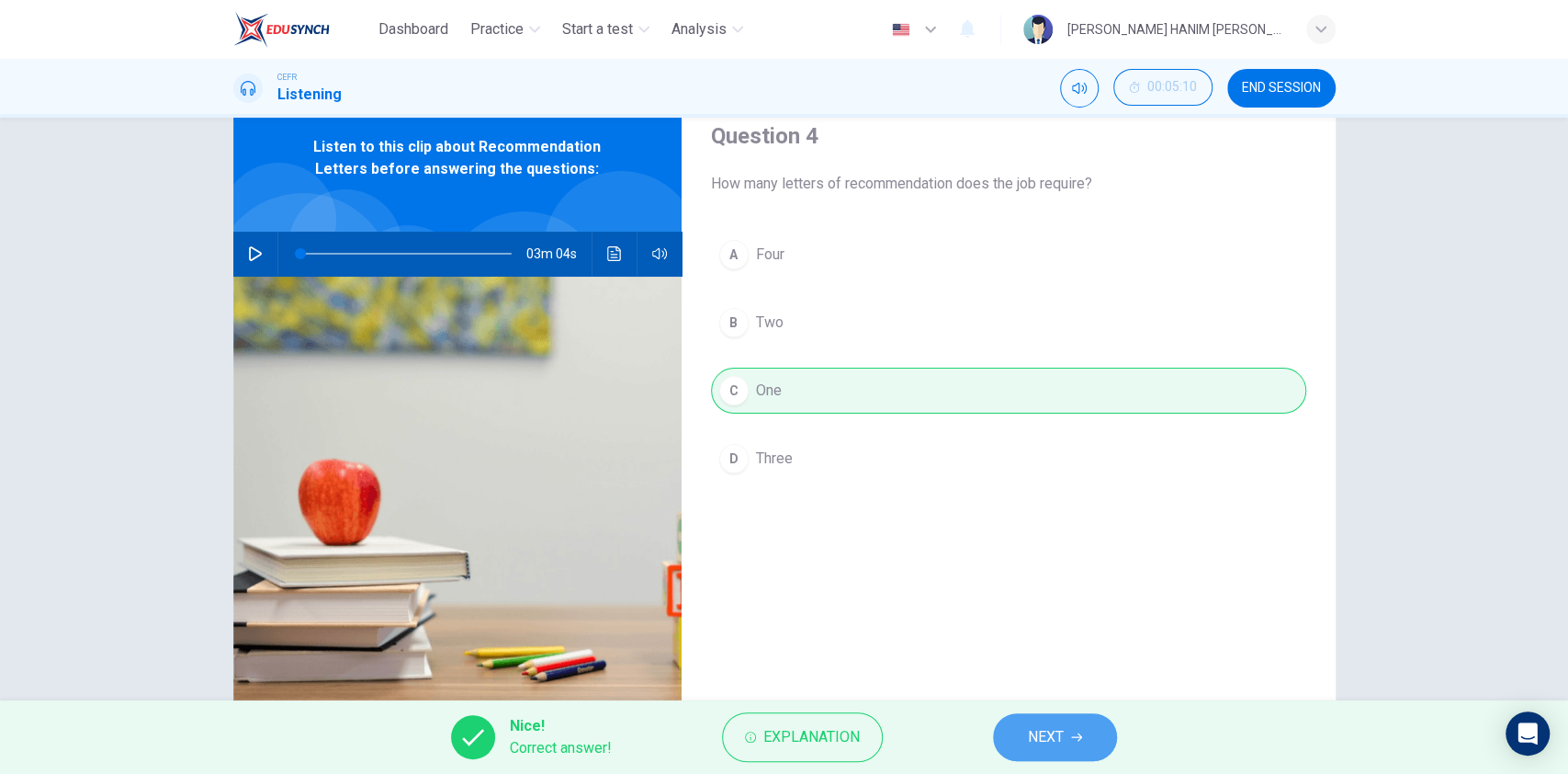
click at [1031, 743] on span "NEXT" at bounding box center [1046, 736] width 36 height 26
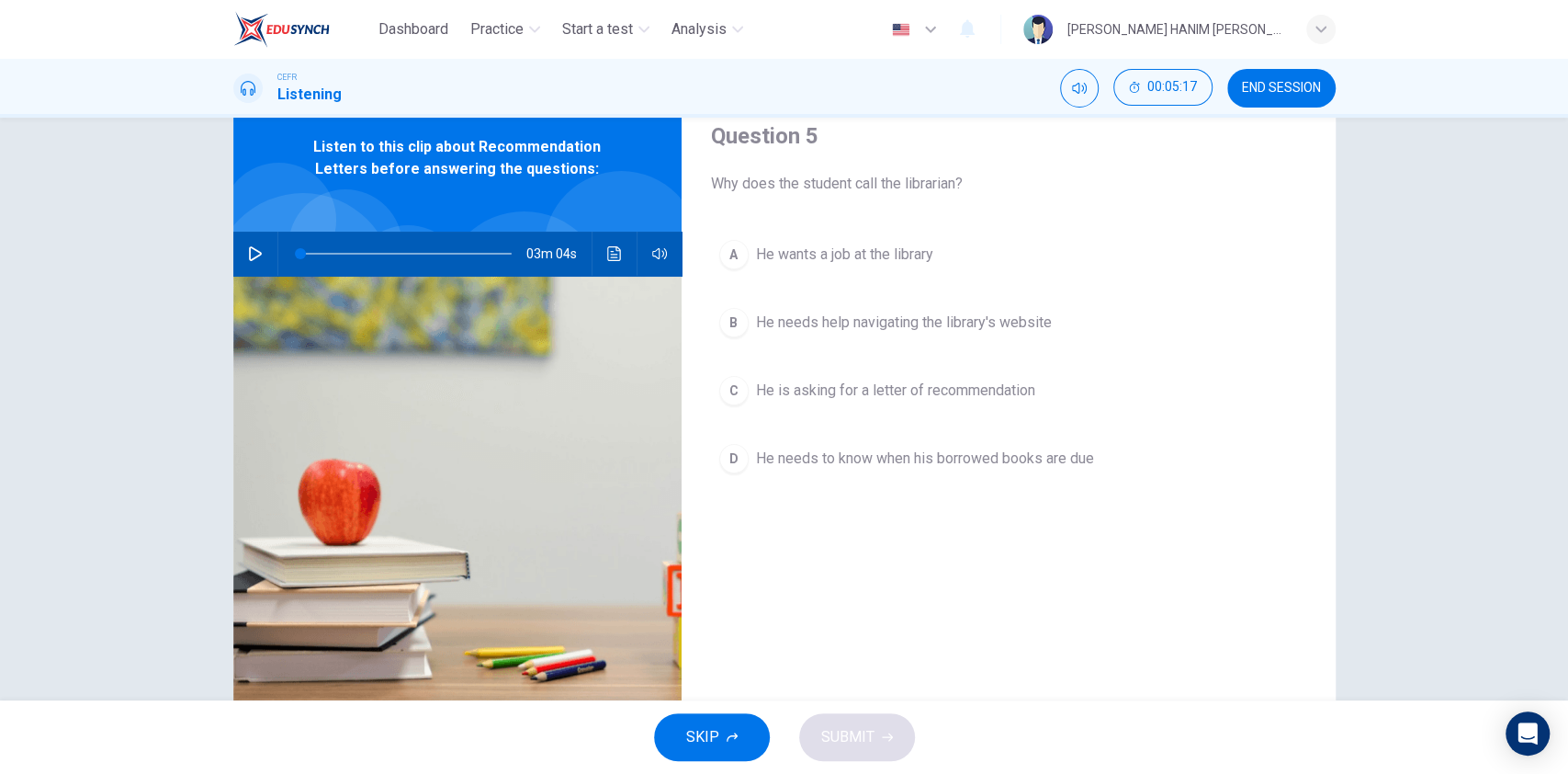
click at [770, 409] on button "C He is asking for a letter of recommendation" at bounding box center [1008, 390] width 595 height 45
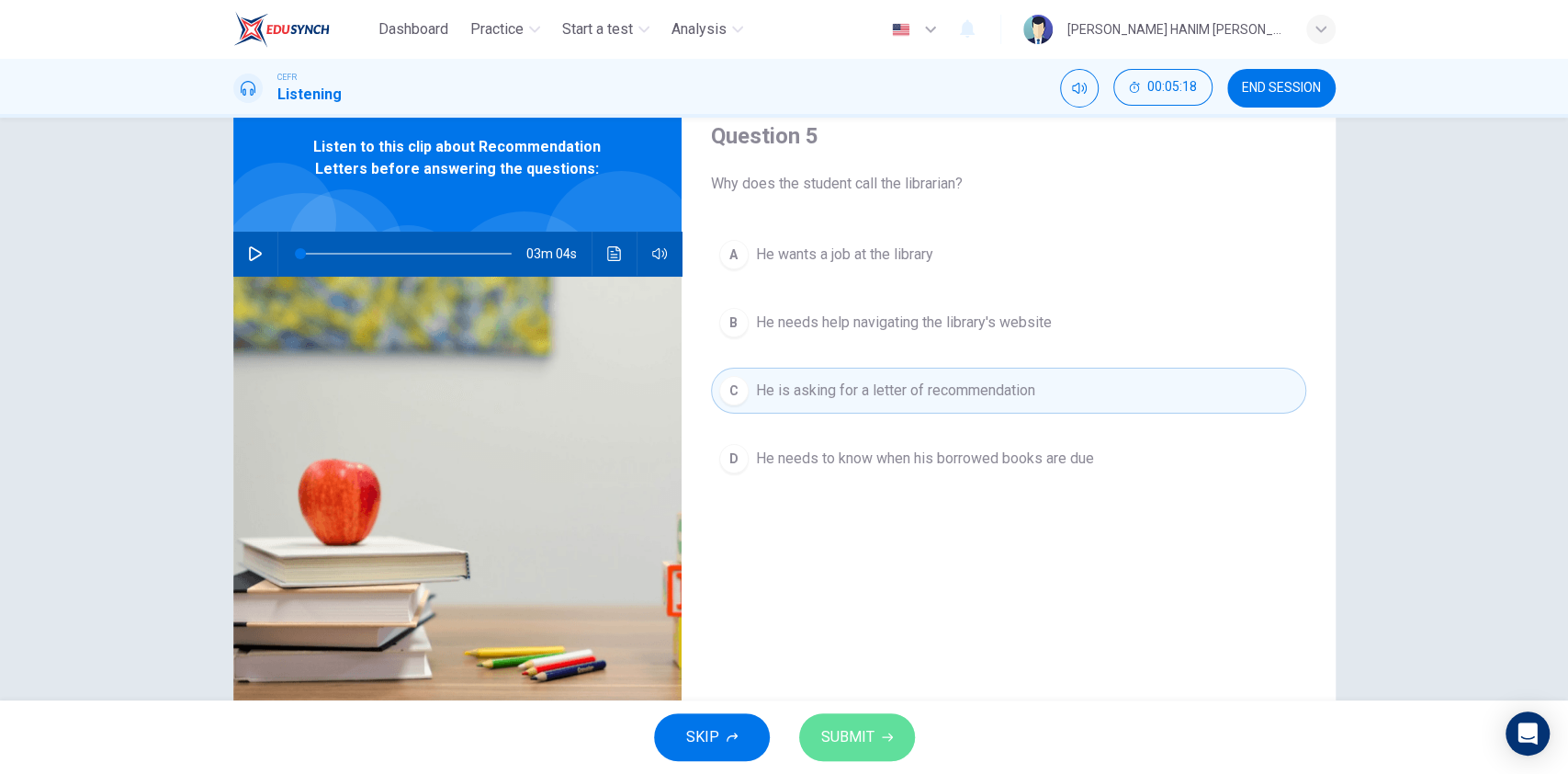
click at [875, 721] on button "SUBMIT" at bounding box center [857, 736] width 116 height 47
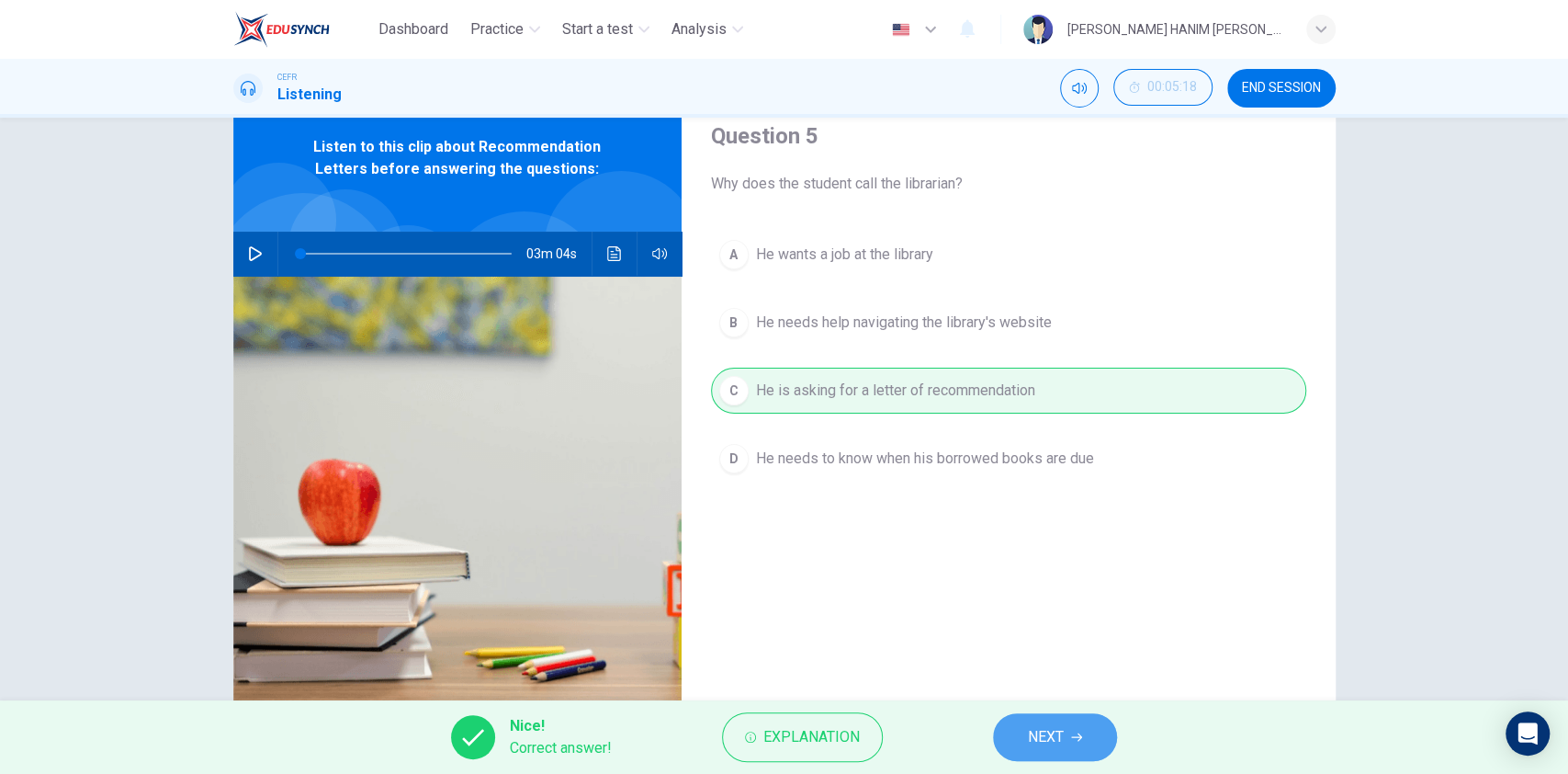
click at [1047, 748] on span "NEXT" at bounding box center [1046, 736] width 36 height 26
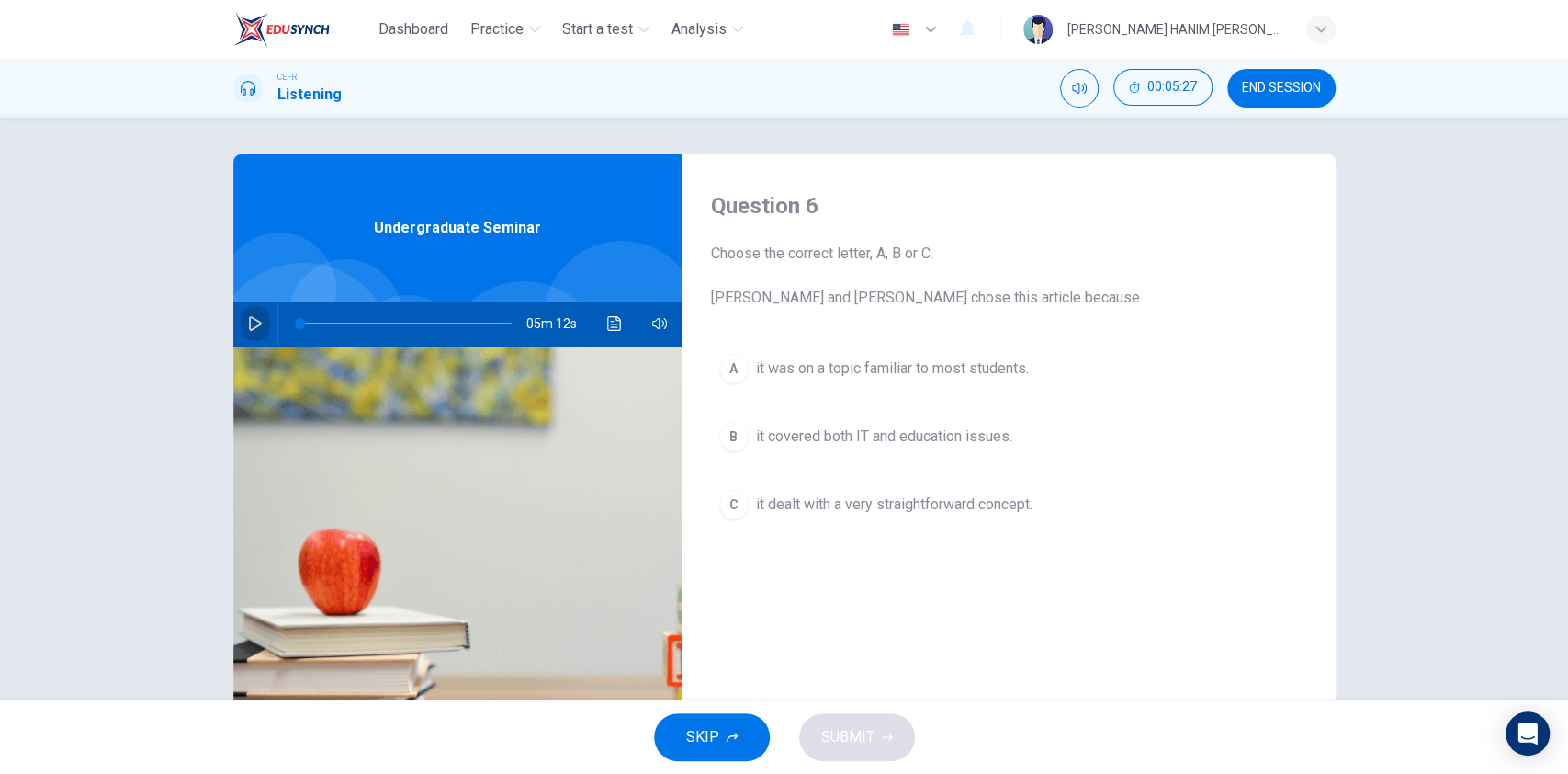
click at [248, 316] on icon "button" at bounding box center [255, 323] width 15 height 15
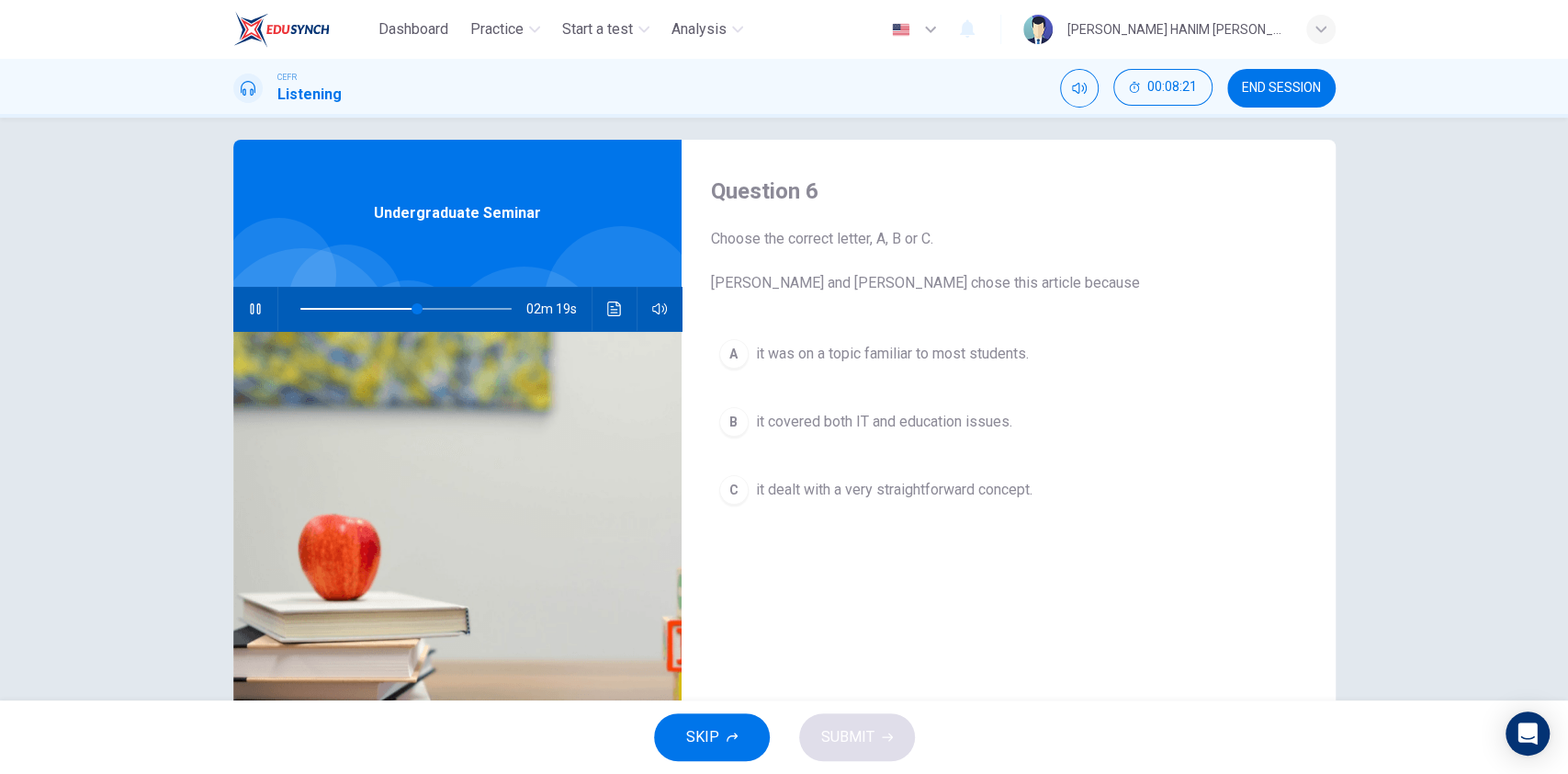
scroll to position [12, 0]
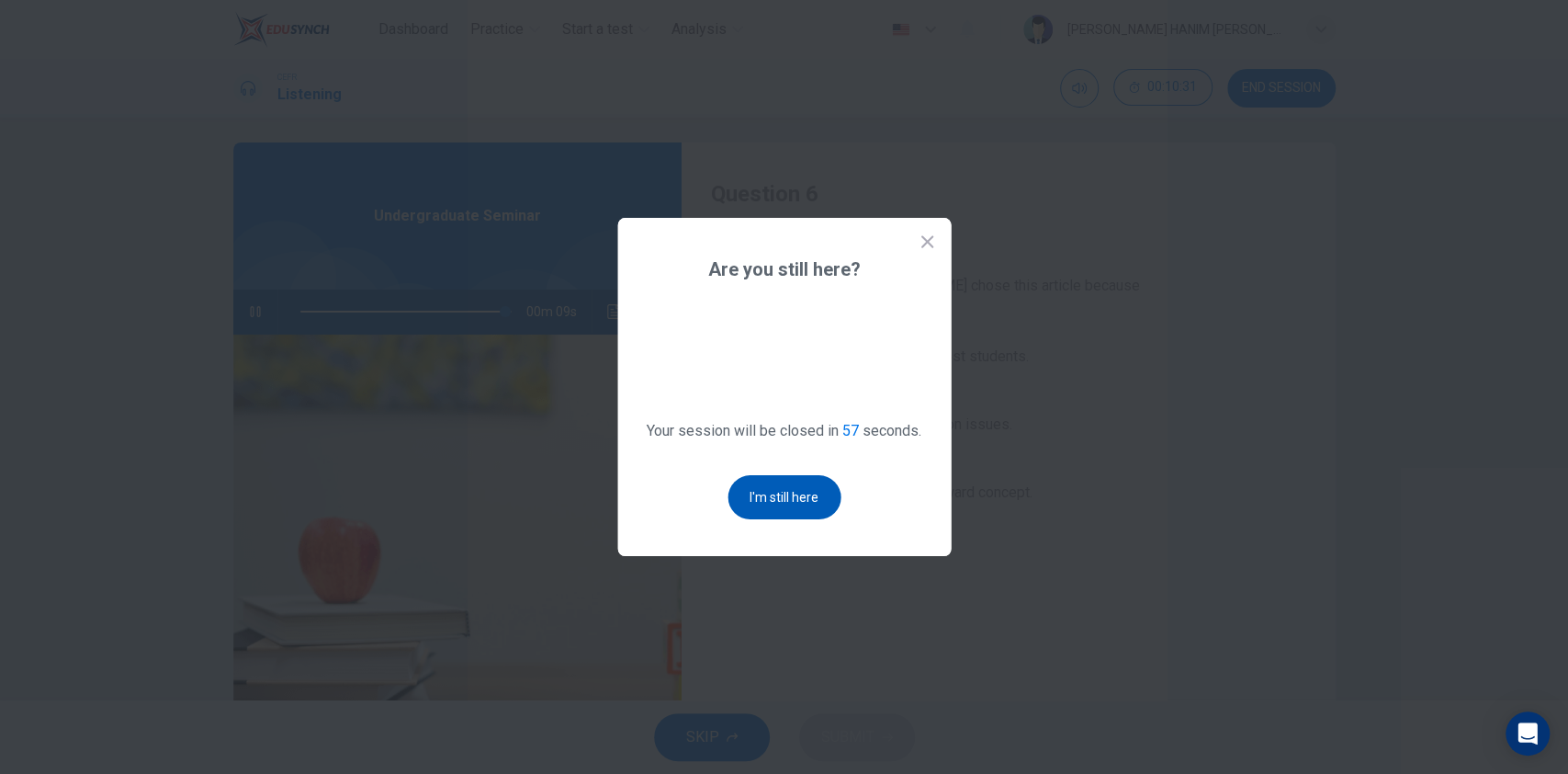
click at [817, 488] on button "I'm still here" at bounding box center [784, 496] width 113 height 44
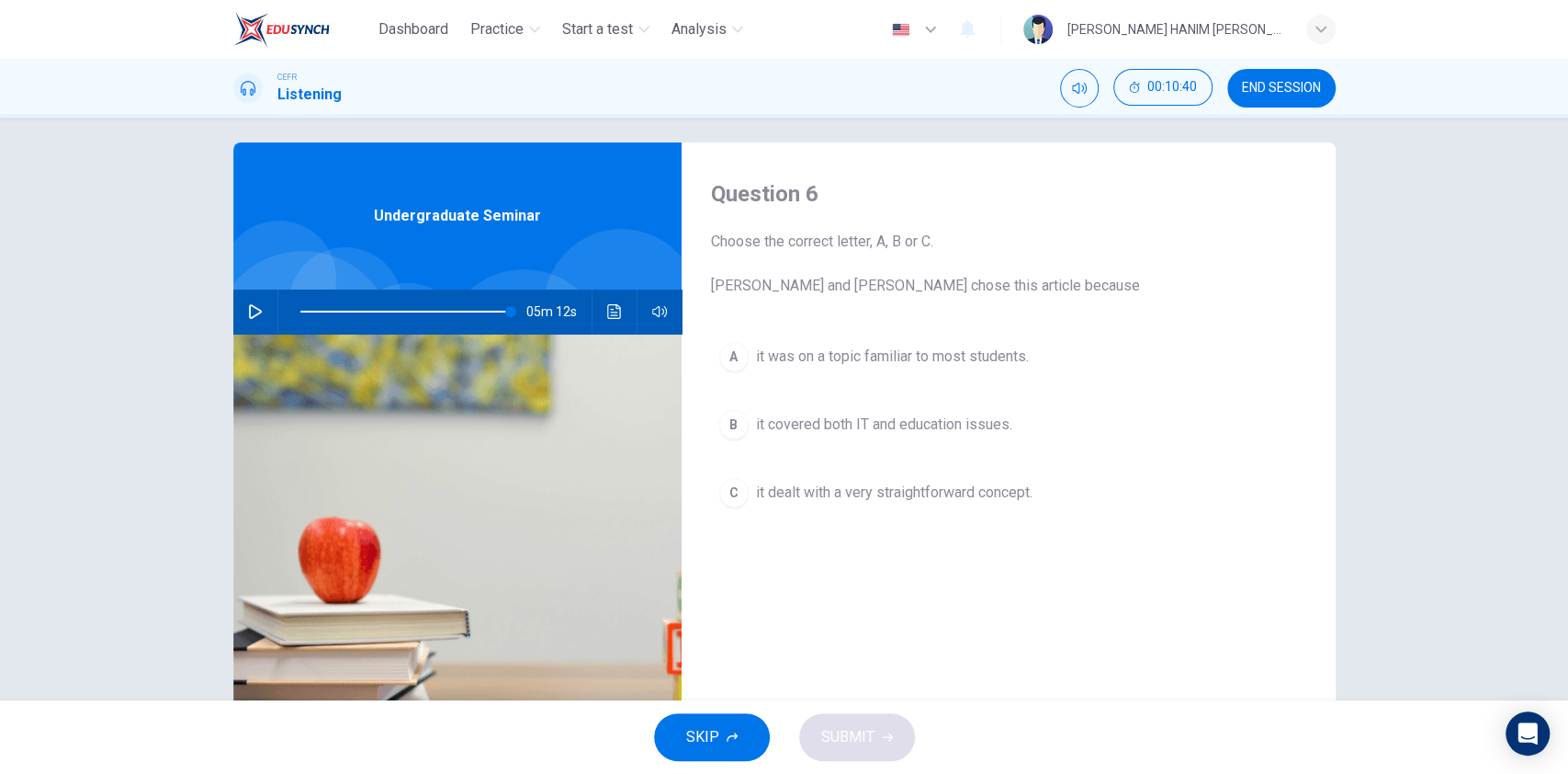
type input "0"
click at [816, 427] on span "it covered both IT and education issues." at bounding box center [884, 424] width 256 height 22
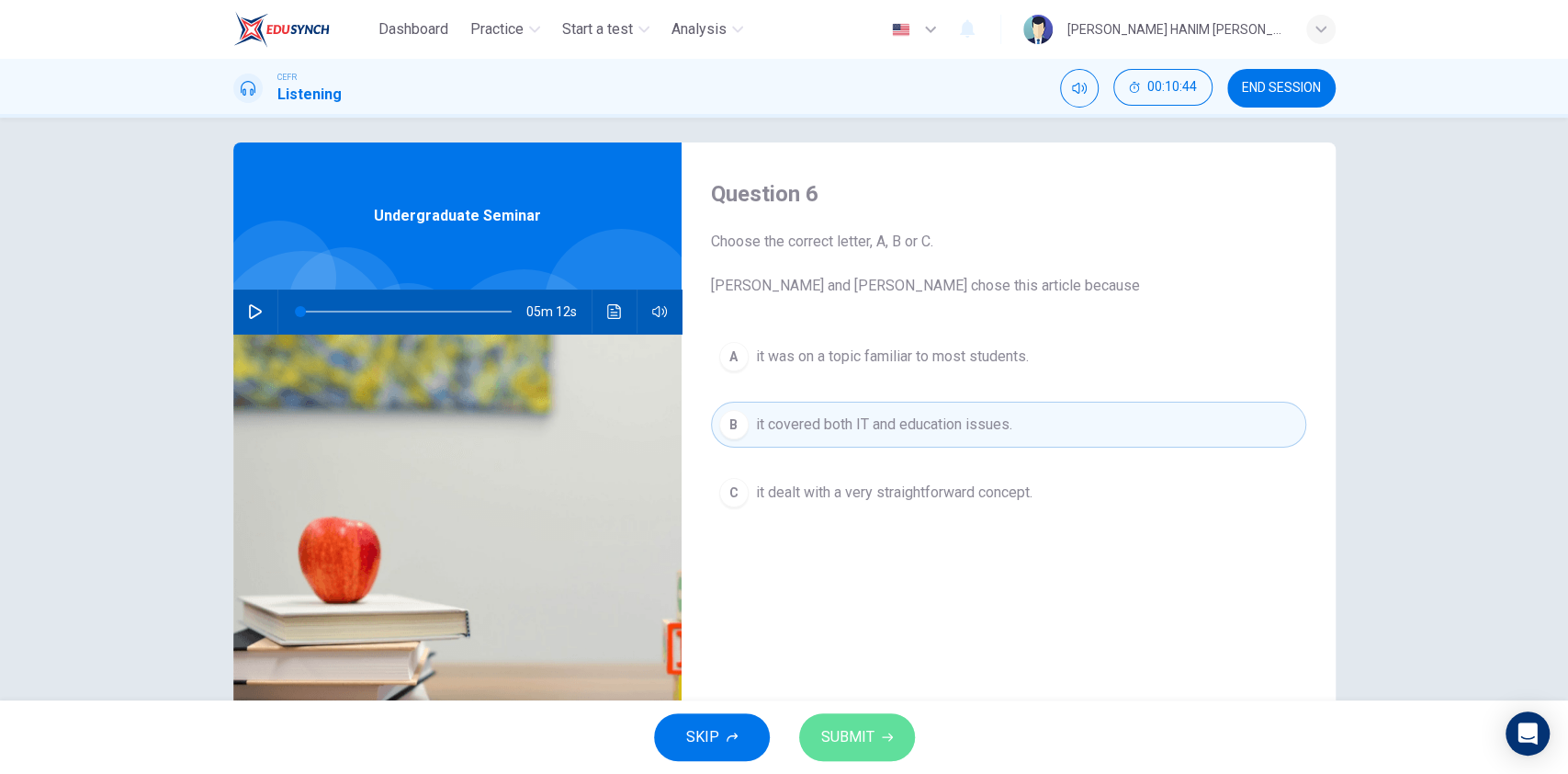
click at [874, 723] on button "SUBMIT" at bounding box center [857, 736] width 116 height 47
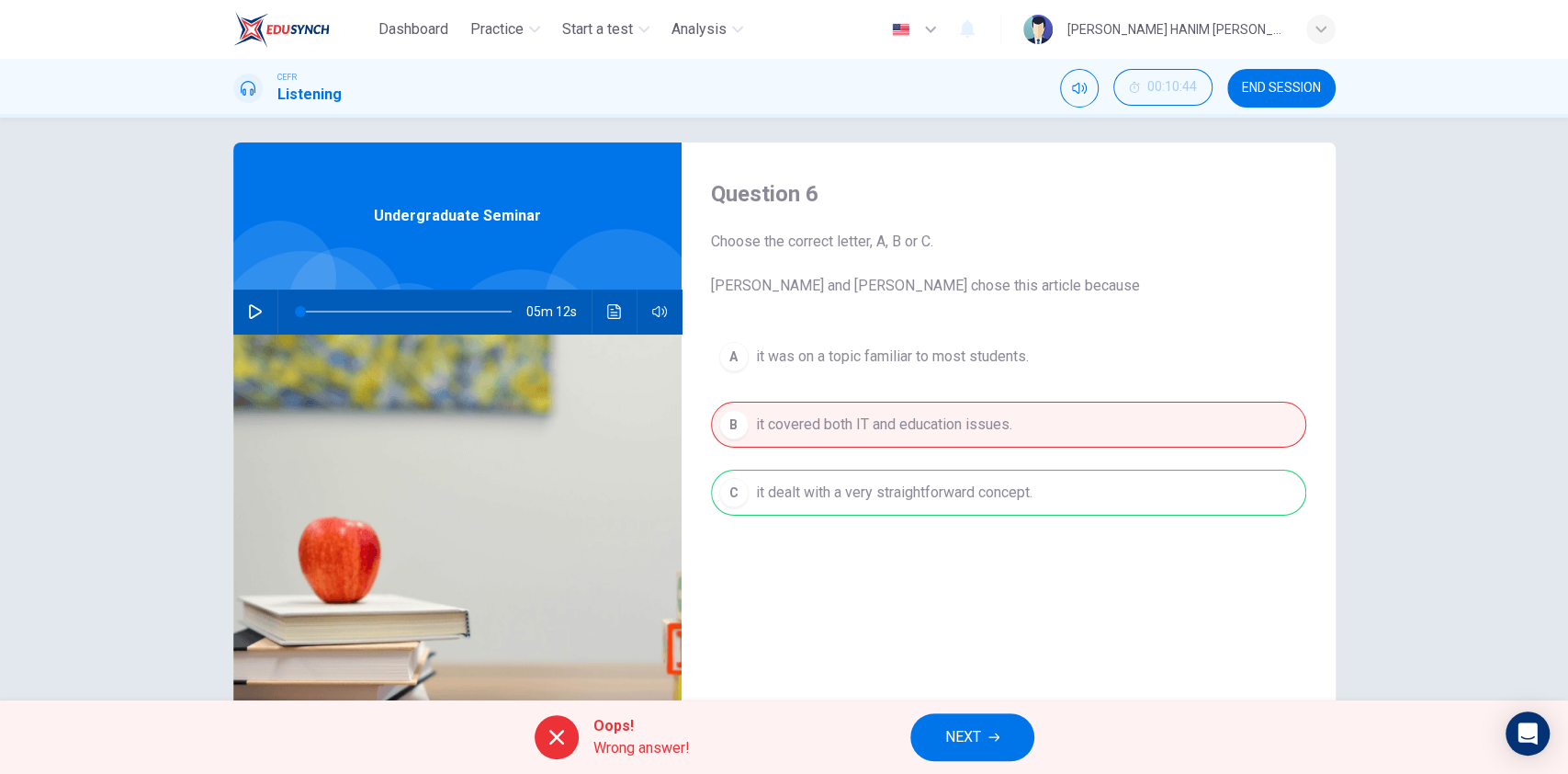
click at [973, 721] on button "NEXT" at bounding box center [972, 736] width 124 height 47
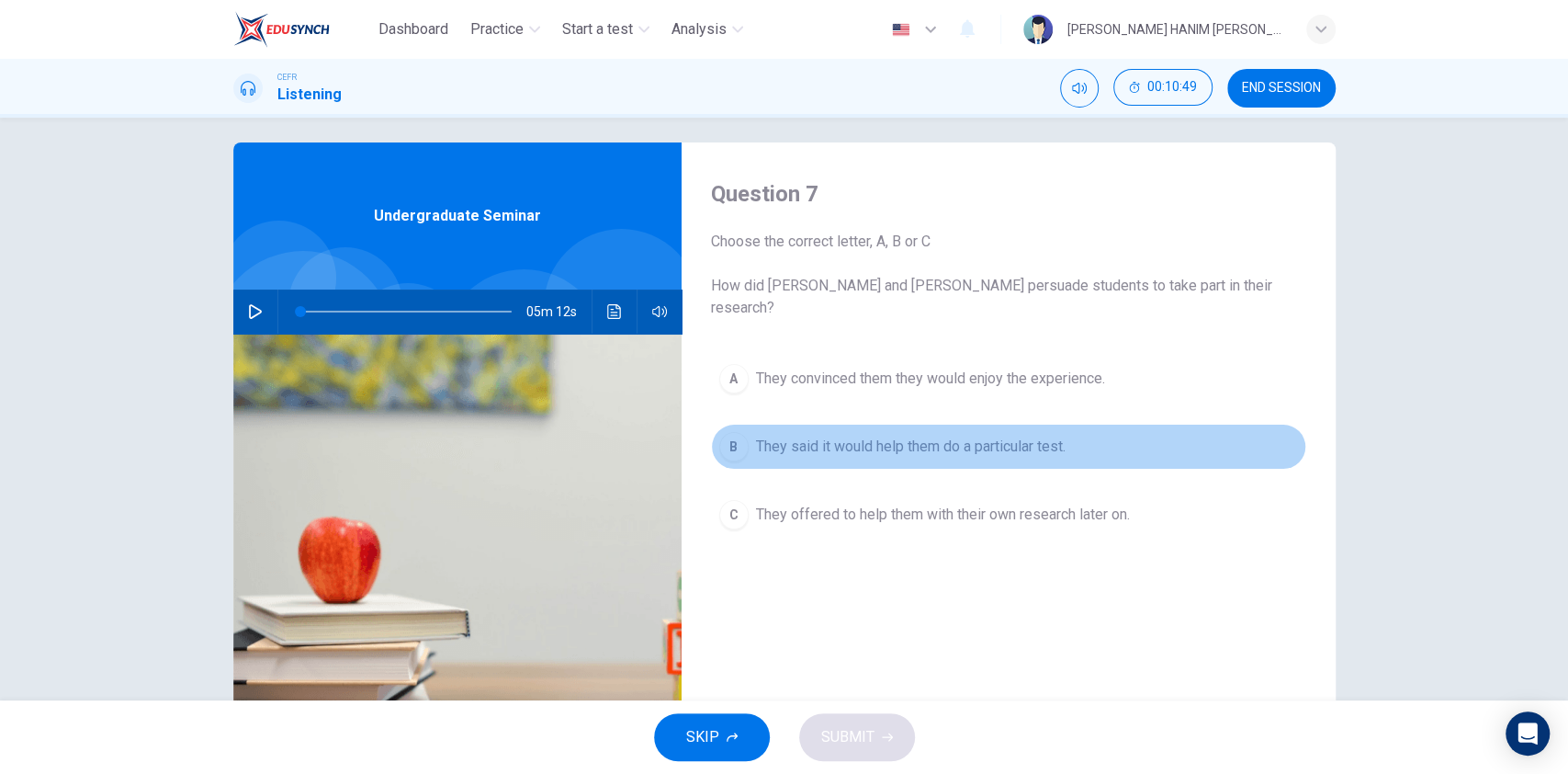
click at [839, 436] on span "They said it would help them do a particular test." at bounding box center [911, 447] width 309 height 22
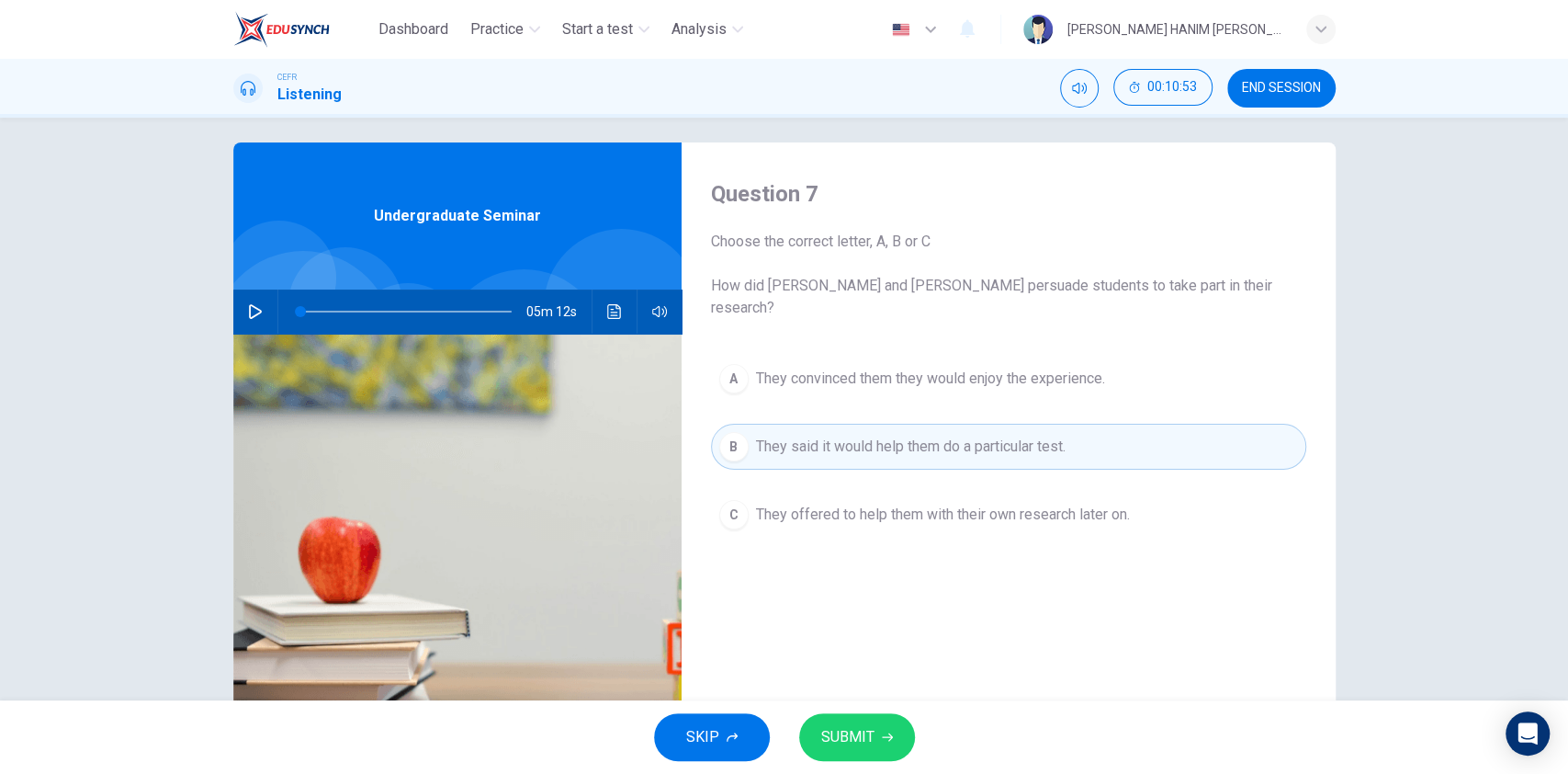
click at [868, 734] on span "SUBMIT" at bounding box center [848, 736] width 53 height 26
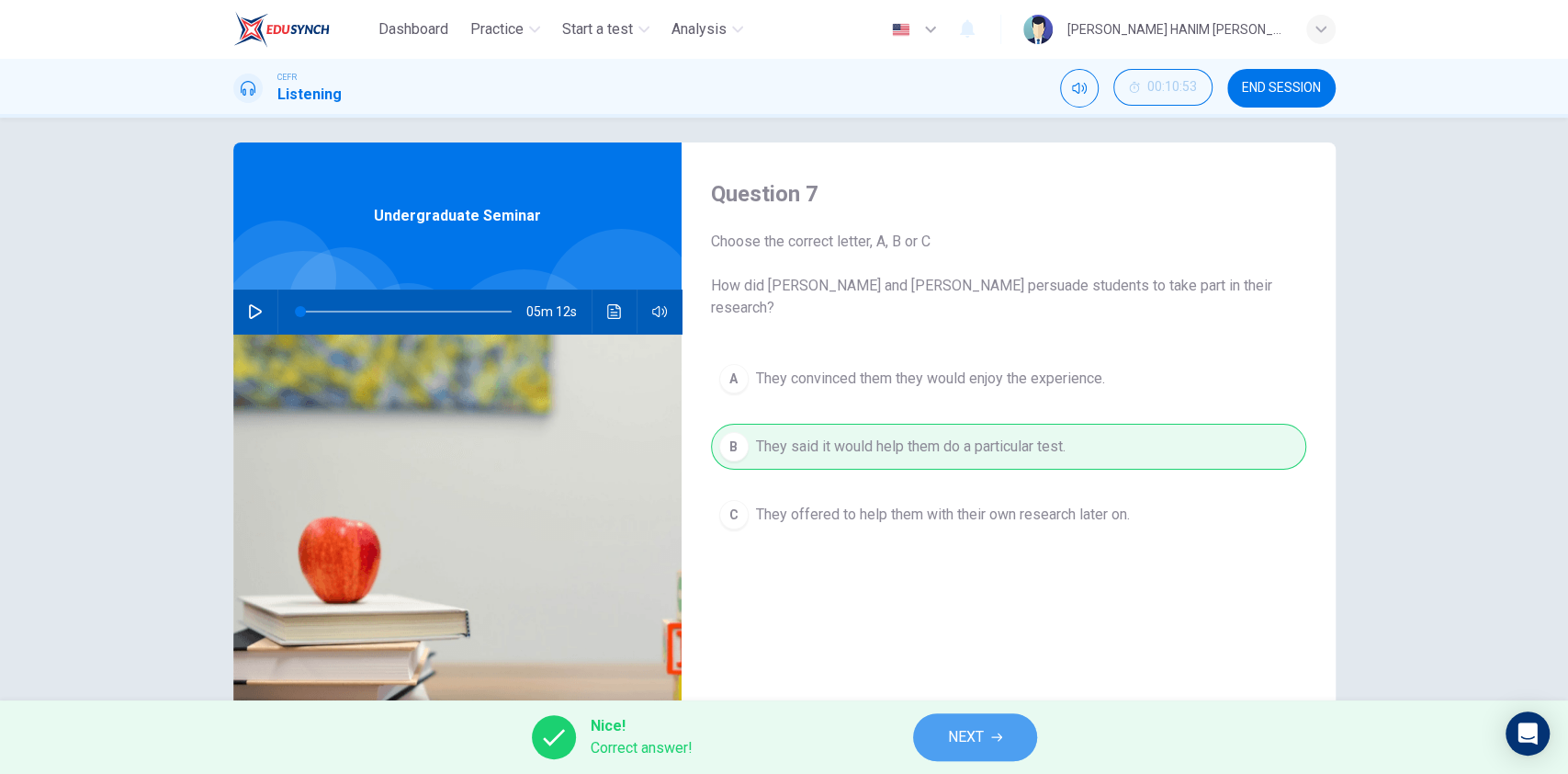
click at [948, 729] on span "NEXT" at bounding box center [966, 736] width 36 height 26
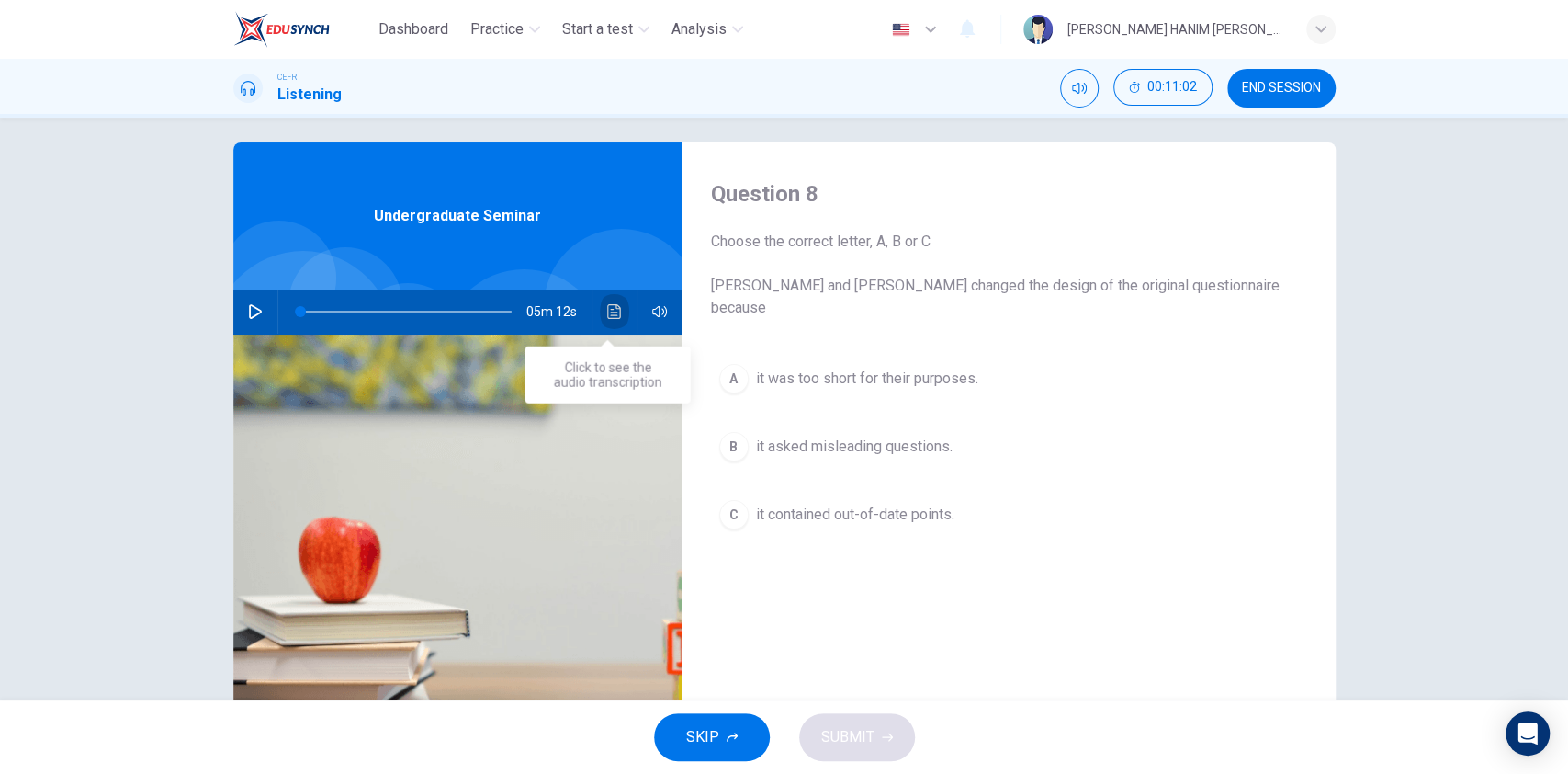
click at [607, 312] on icon "Click to see the audio transcription" at bounding box center [614, 311] width 15 height 15
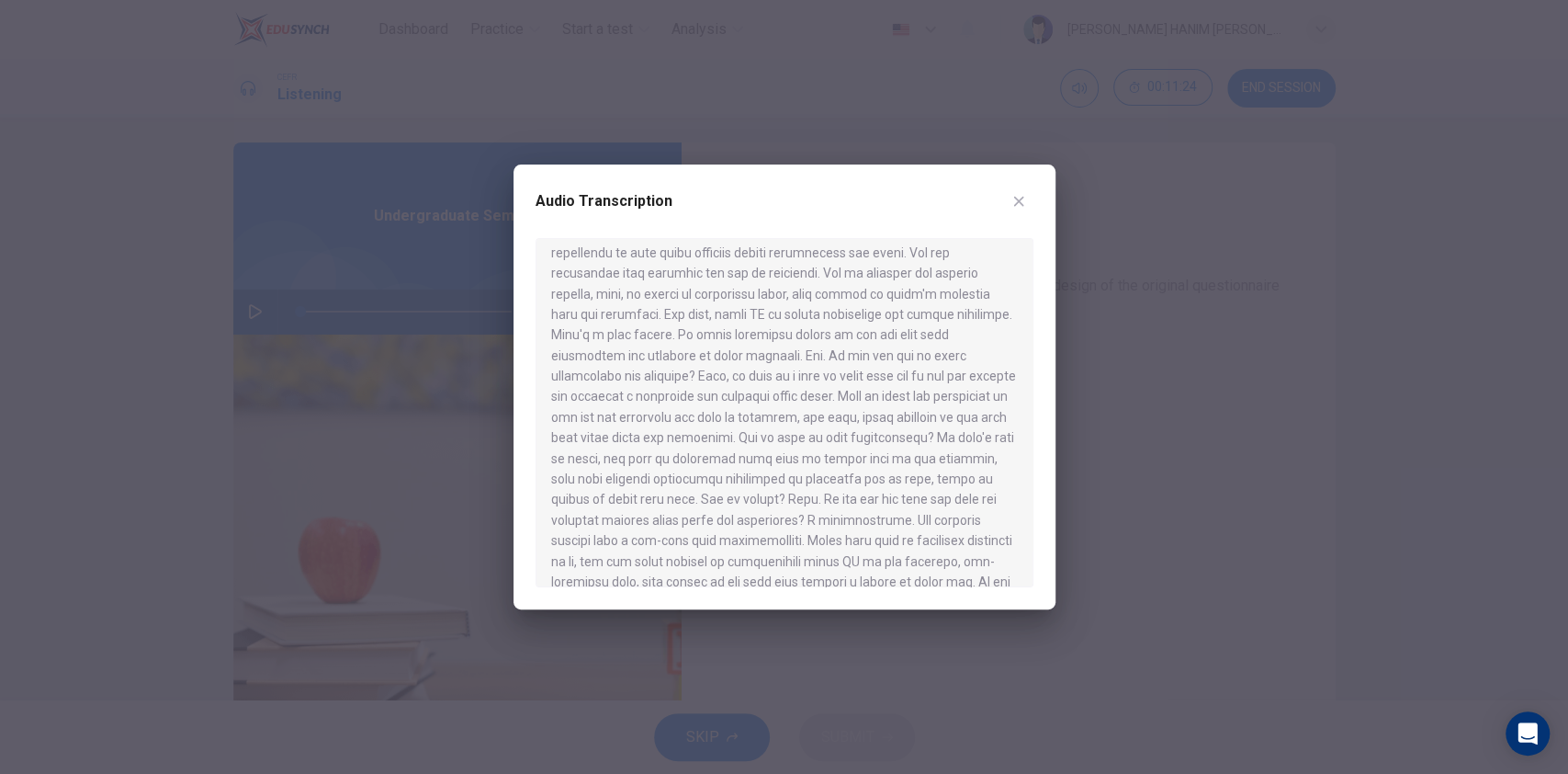
scroll to position [156, 0]
click at [1025, 195] on button "button" at bounding box center [1019, 202] width 30 height 30
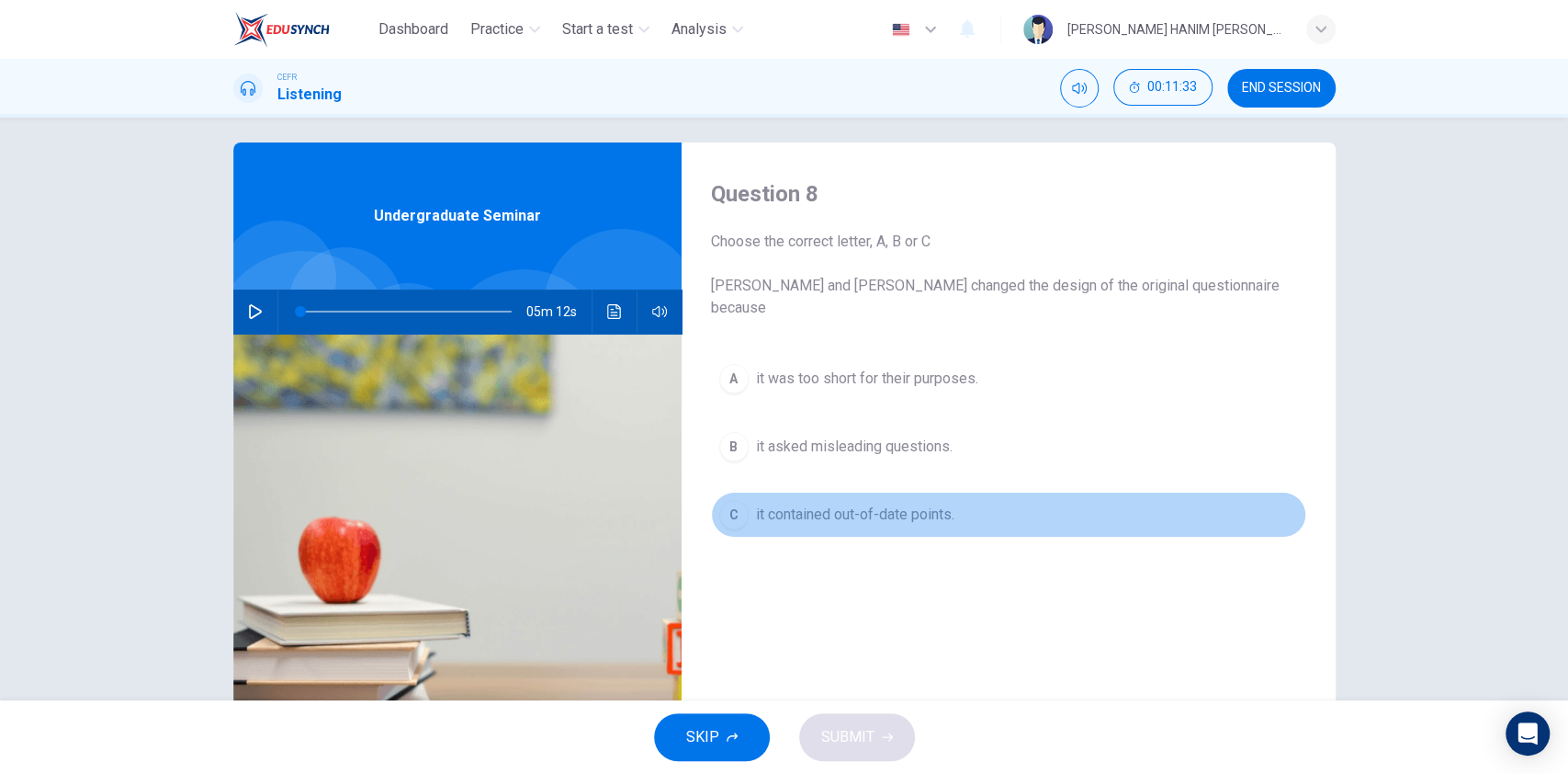
click at [858, 503] on span "it contained out-of-date points." at bounding box center [855, 514] width 199 height 22
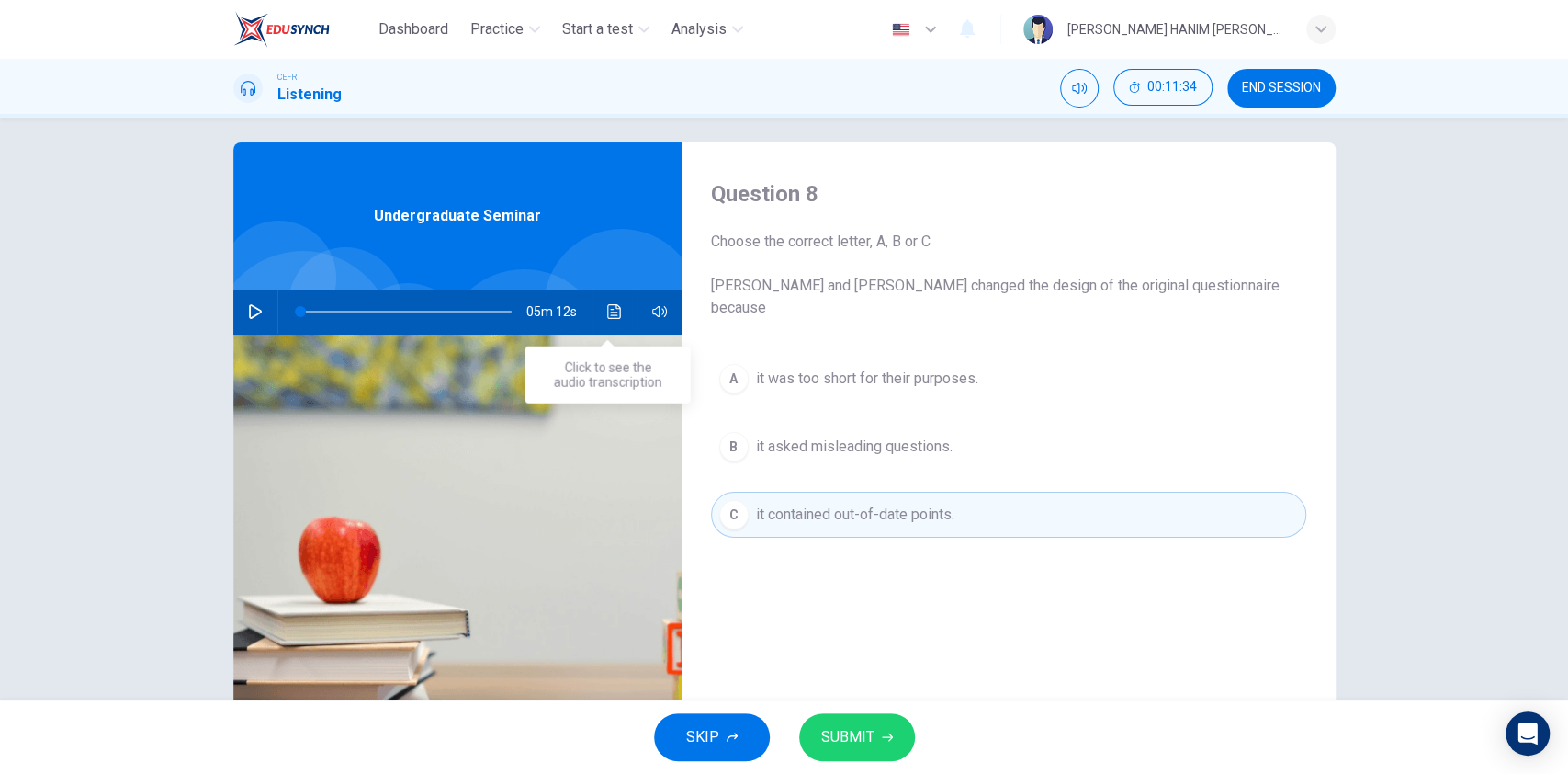
click at [607, 313] on icon "Click to see the audio transcription" at bounding box center [614, 311] width 14 height 15
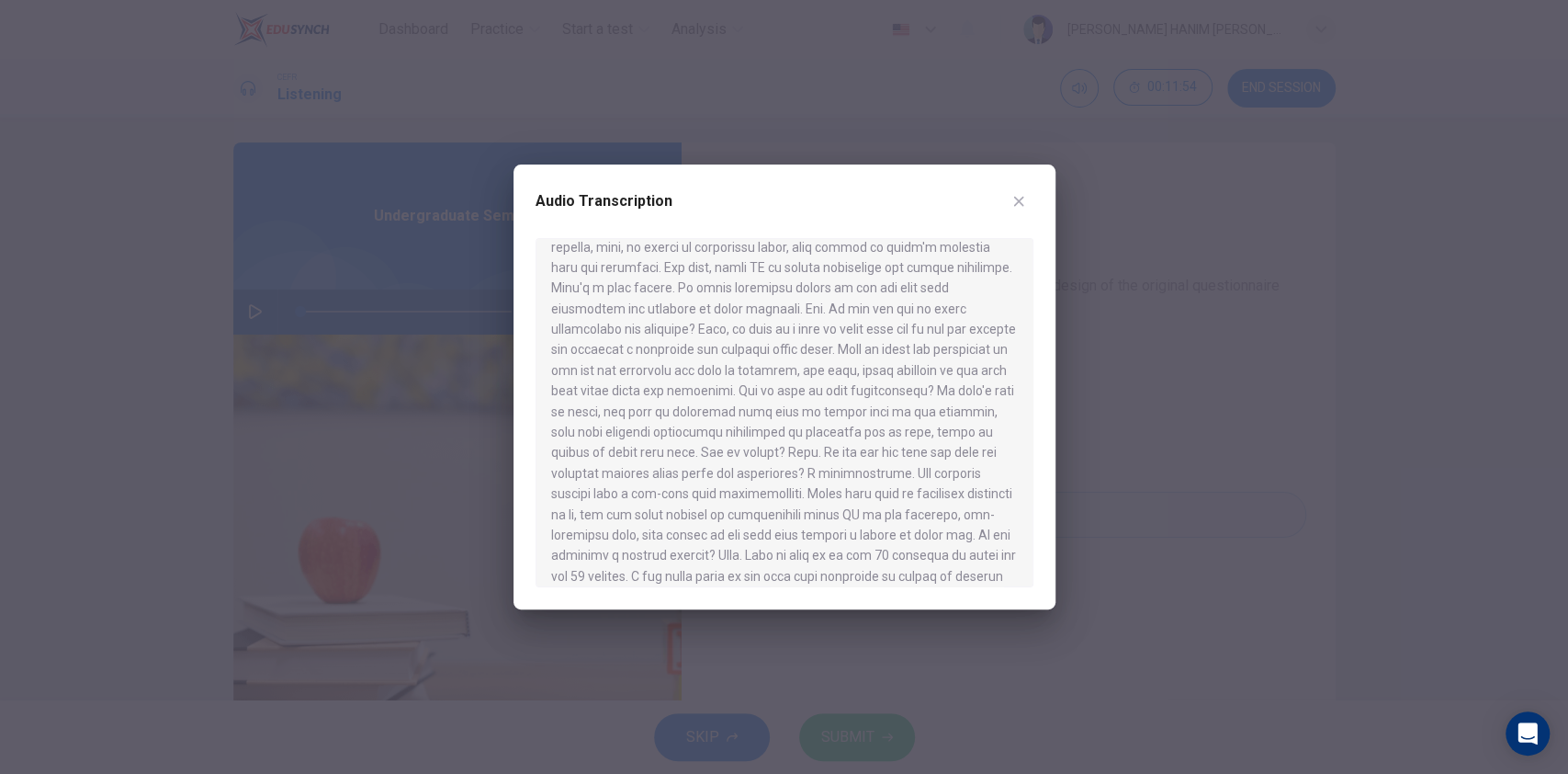
scroll to position [203, 0]
click at [1018, 195] on icon "button" at bounding box center [1018, 201] width 15 height 15
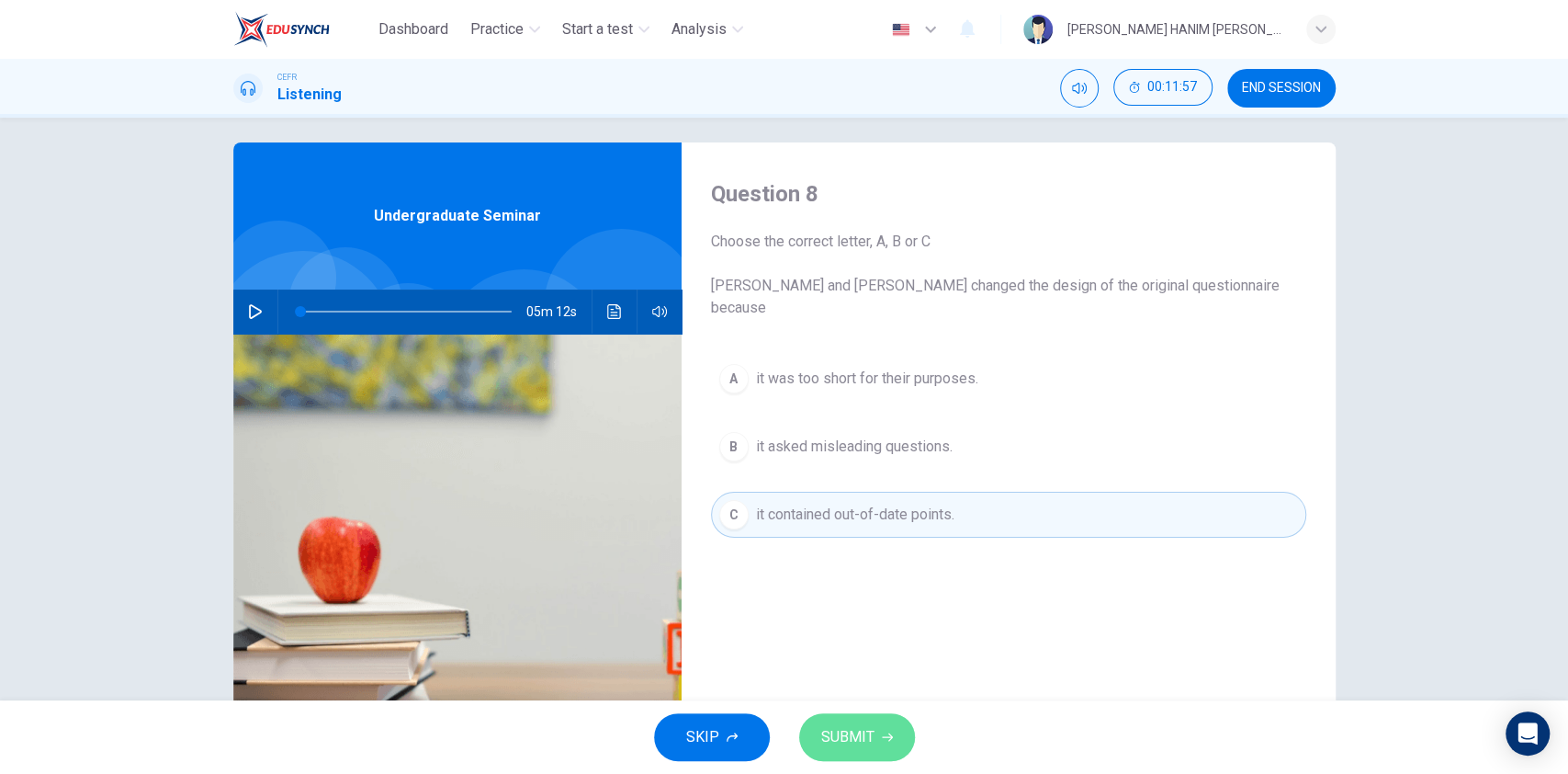
click at [878, 716] on button "SUBMIT" at bounding box center [857, 736] width 116 height 47
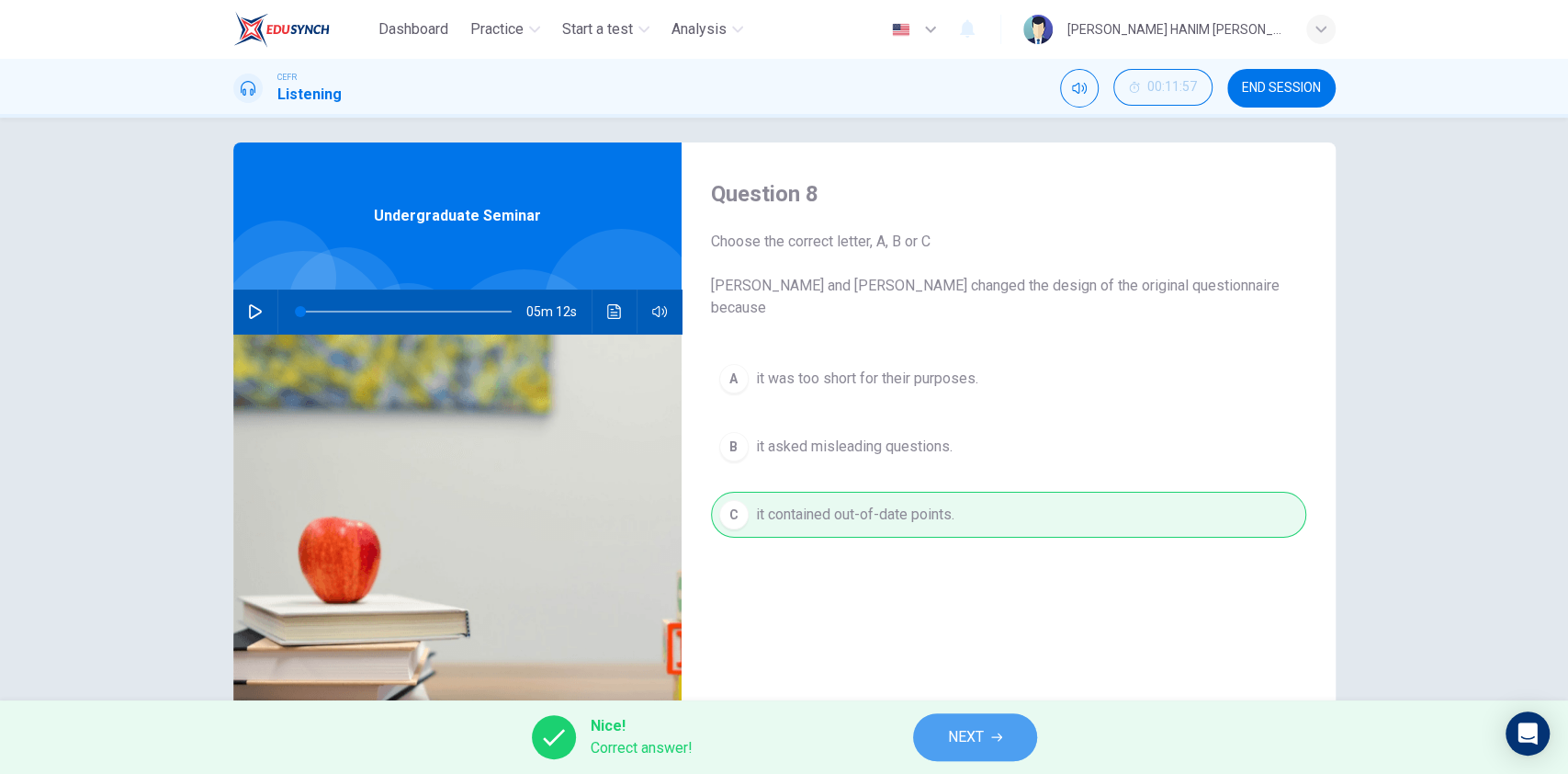
click at [1008, 730] on button "NEXT" at bounding box center [975, 736] width 124 height 47
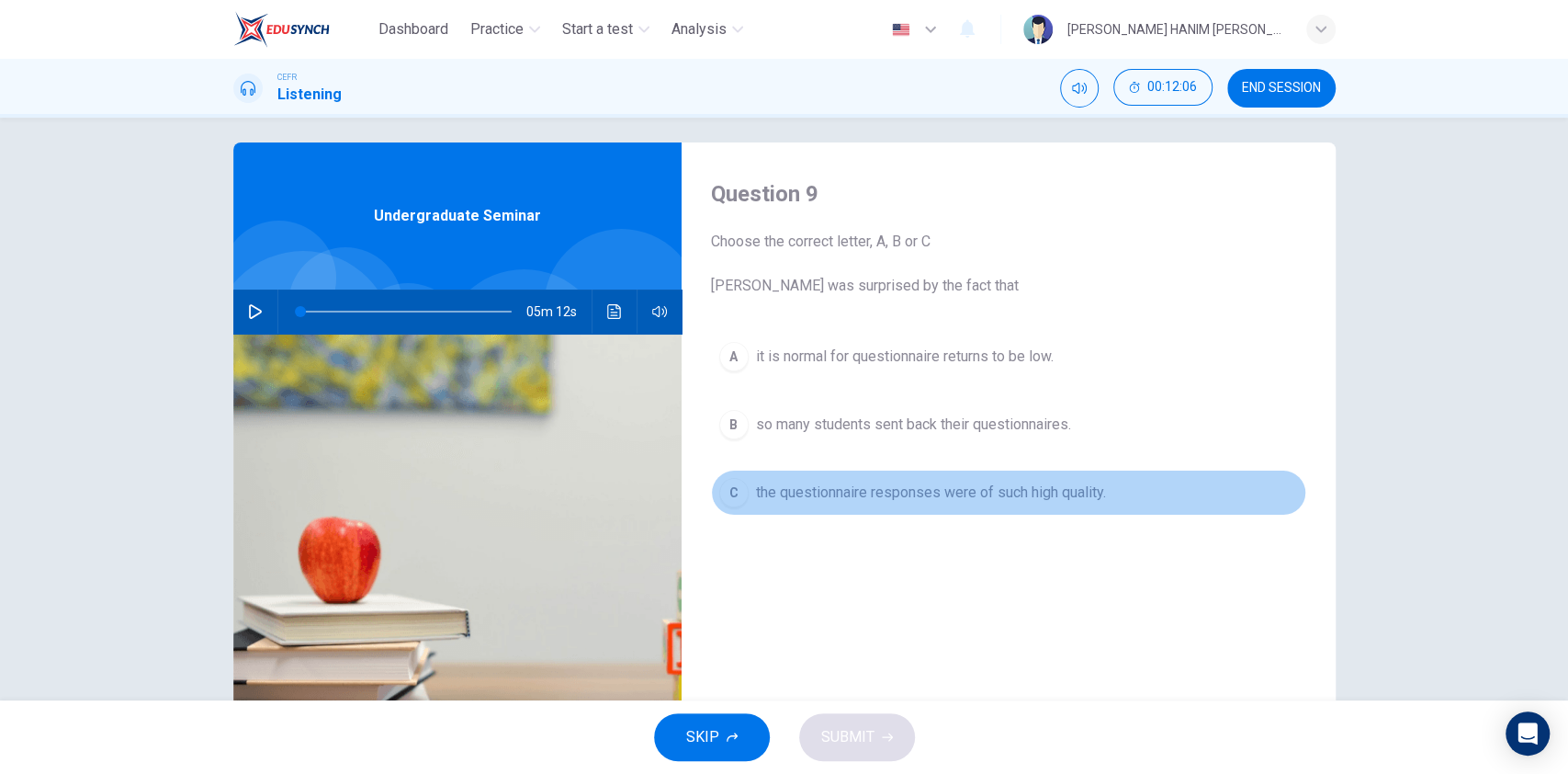
click at [897, 501] on span "the questionnaire responses were of such high quality." at bounding box center [931, 492] width 350 height 22
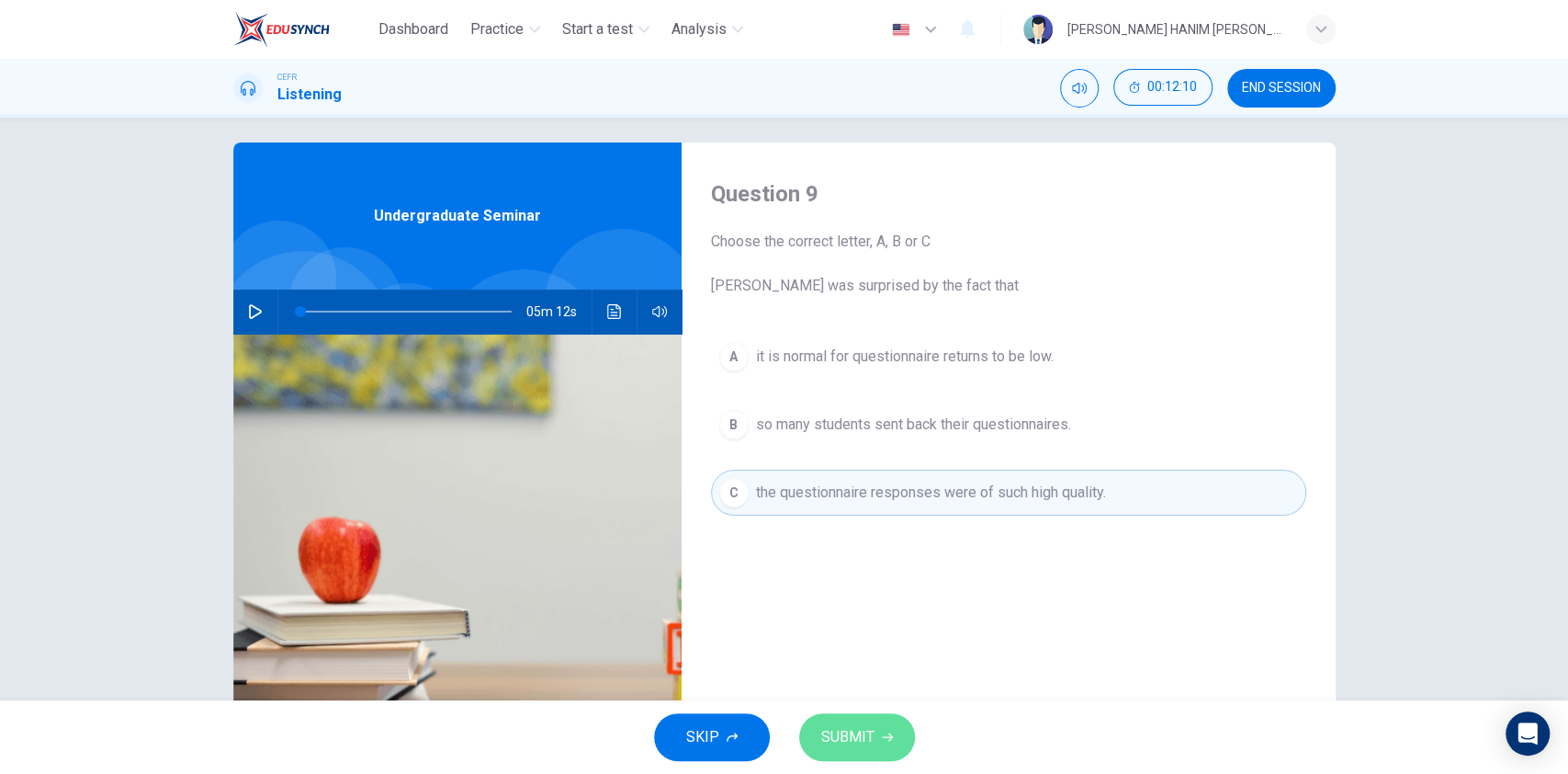
click at [889, 731] on icon "button" at bounding box center [887, 736] width 11 height 11
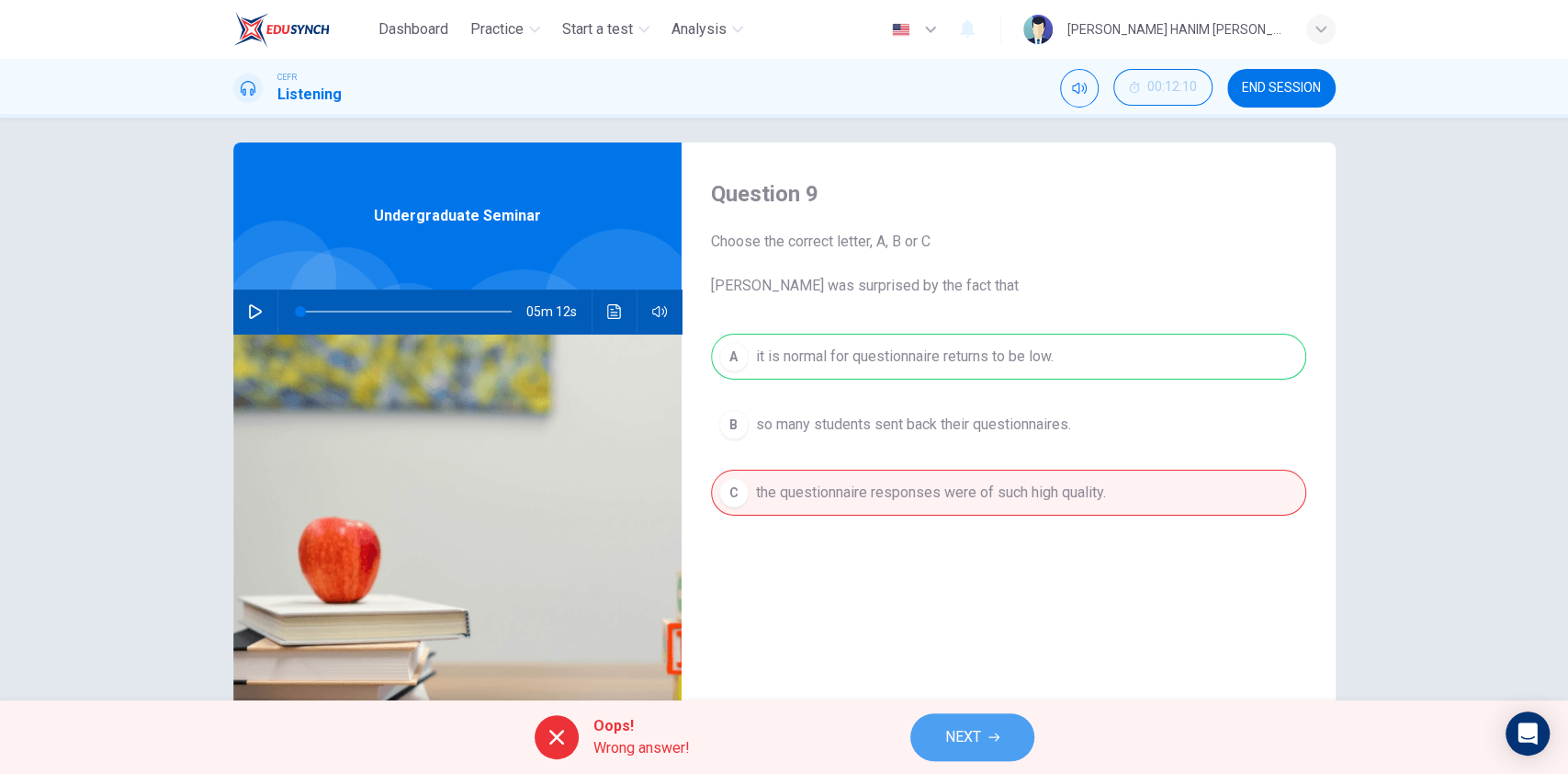
click at [968, 731] on span "NEXT" at bounding box center [963, 736] width 36 height 26
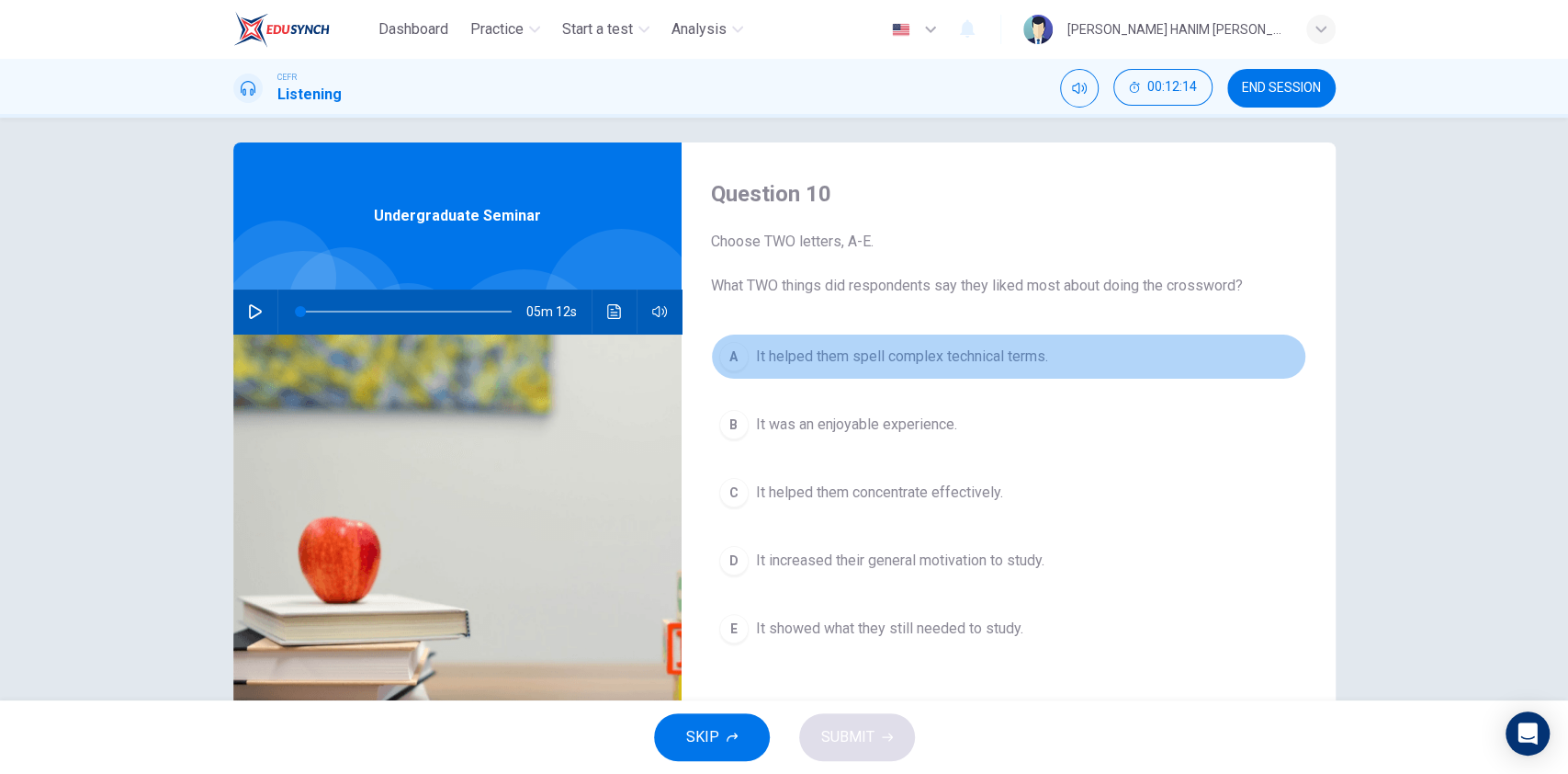
click at [933, 364] on span "It helped them spell complex technical terms." at bounding box center [903, 356] width 293 height 22
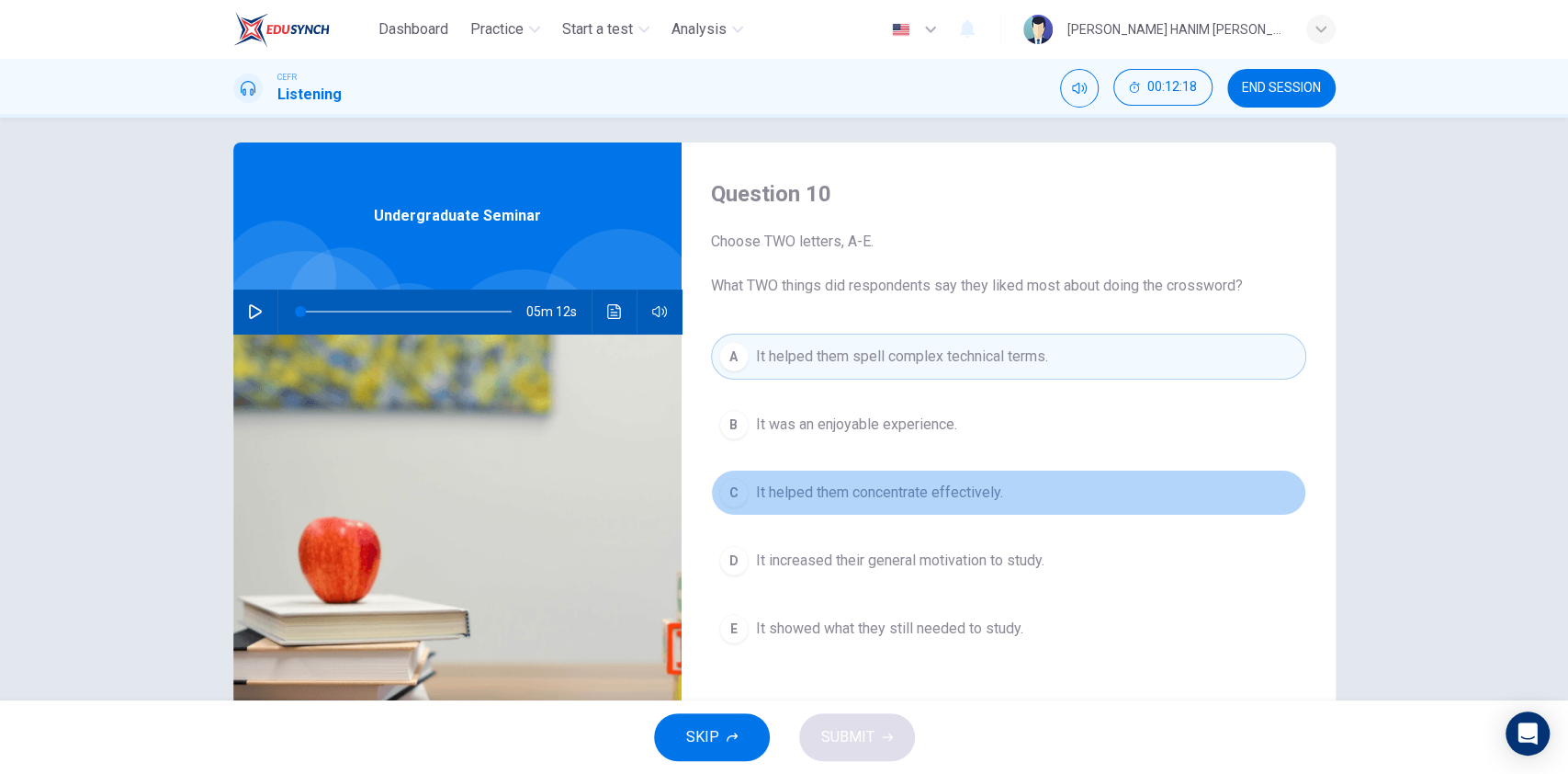
click at [924, 495] on span "It helped them concentrate effectively." at bounding box center [880, 492] width 247 height 22
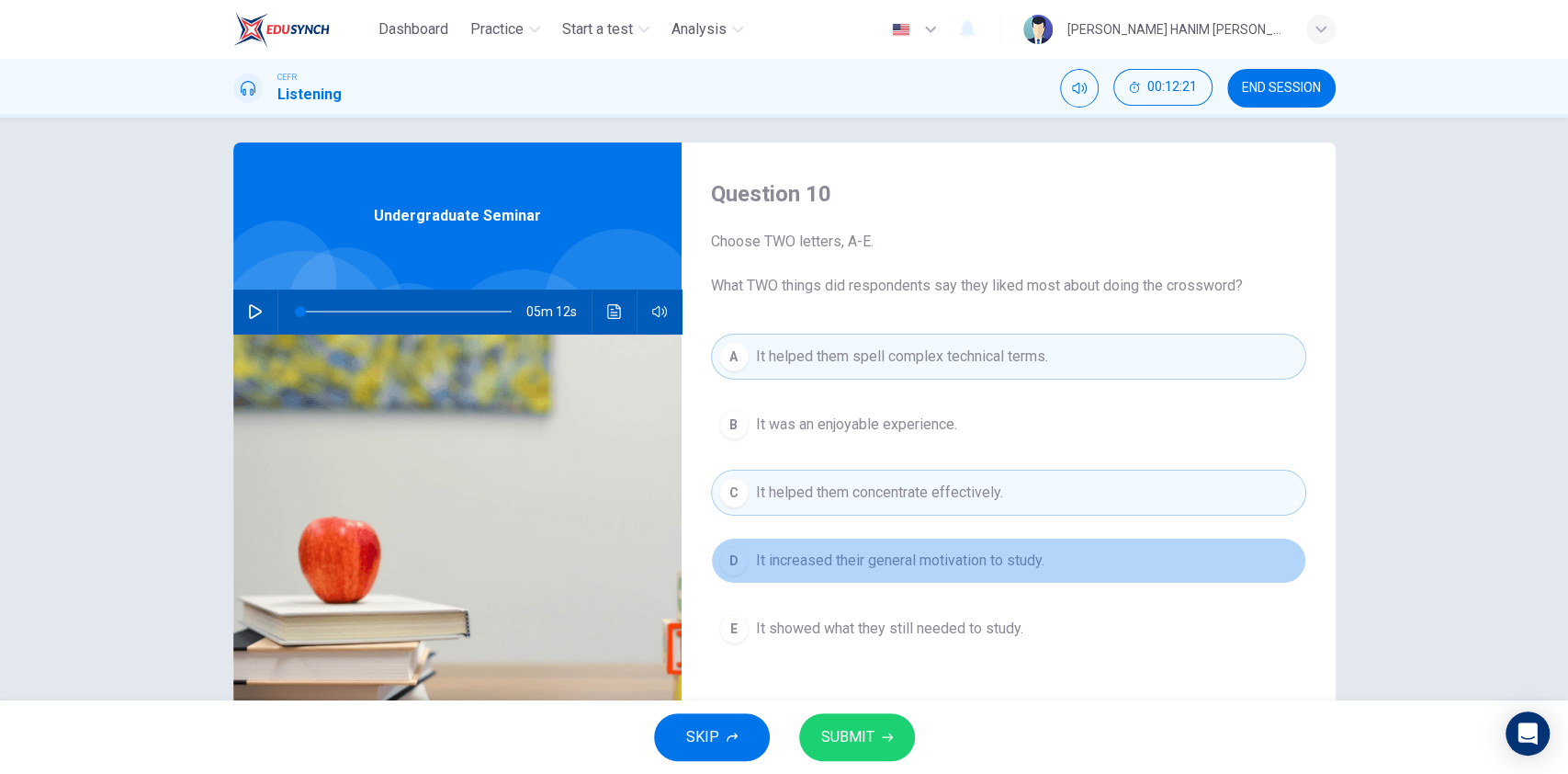
click at [1021, 571] on button "D It increased their general motivation to study." at bounding box center [1008, 560] width 595 height 45
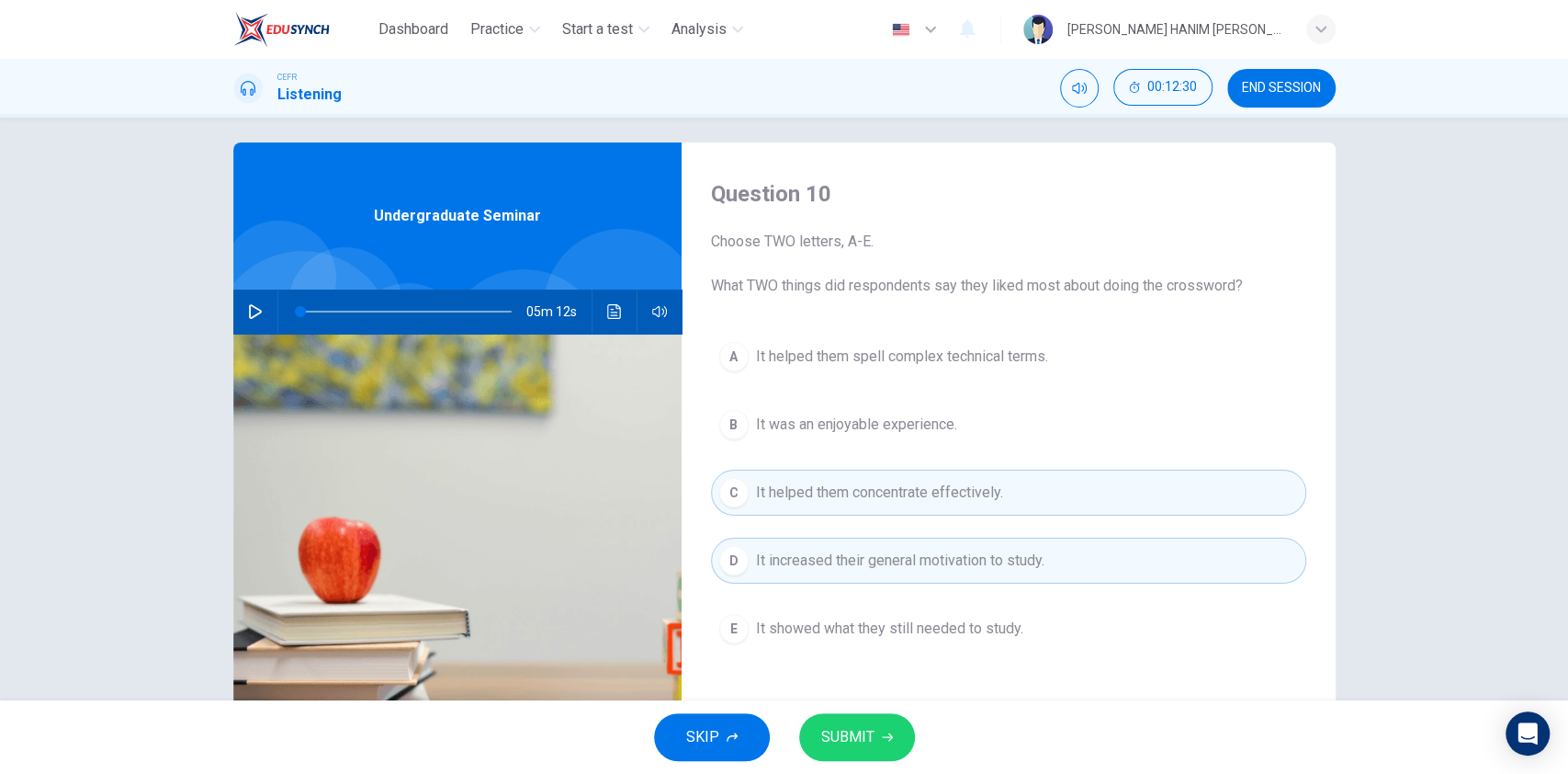
click at [874, 728] on button "SUBMIT" at bounding box center [857, 736] width 116 height 47
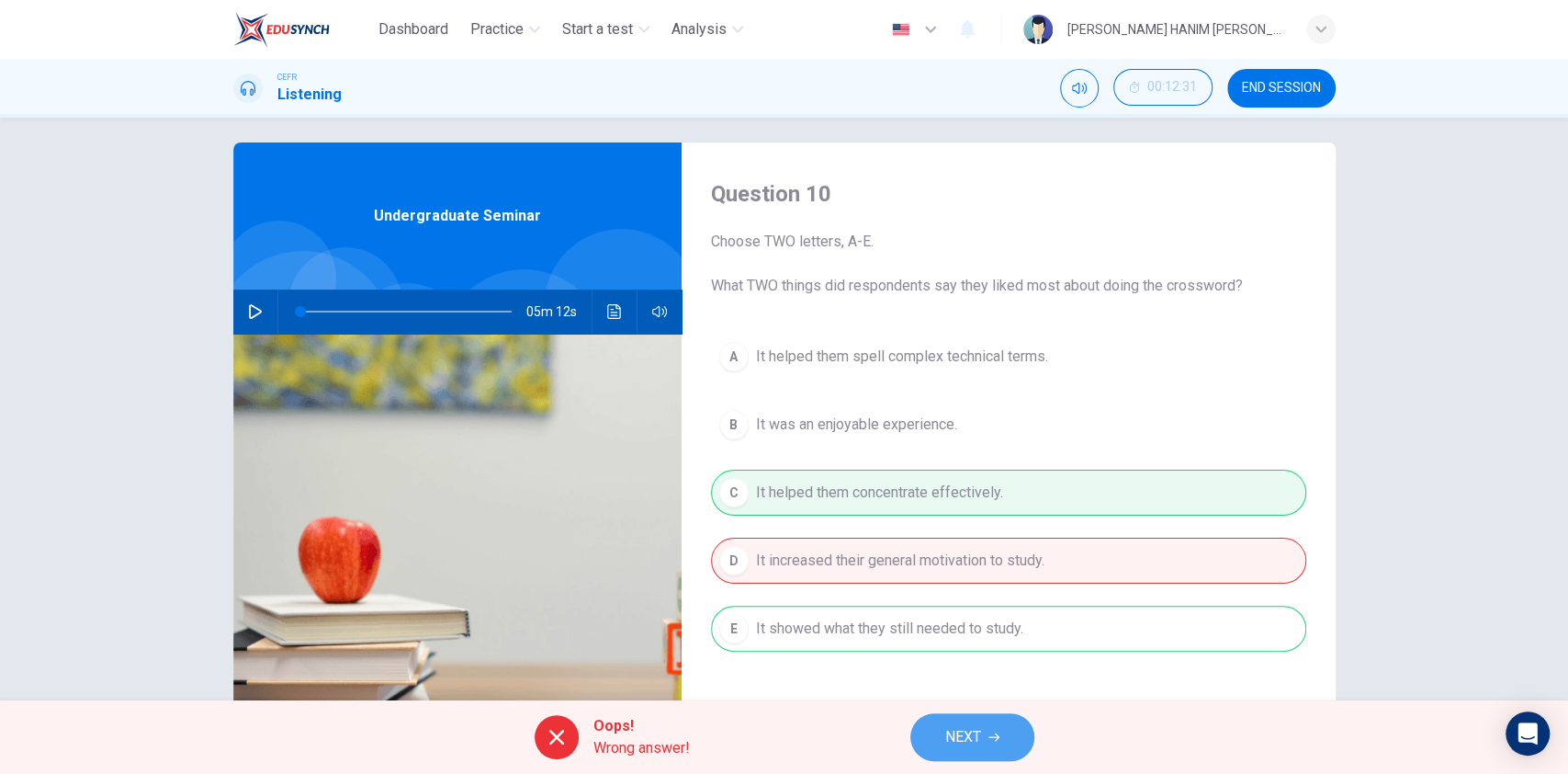
click at [983, 730] on button "NEXT" at bounding box center [972, 736] width 124 height 47
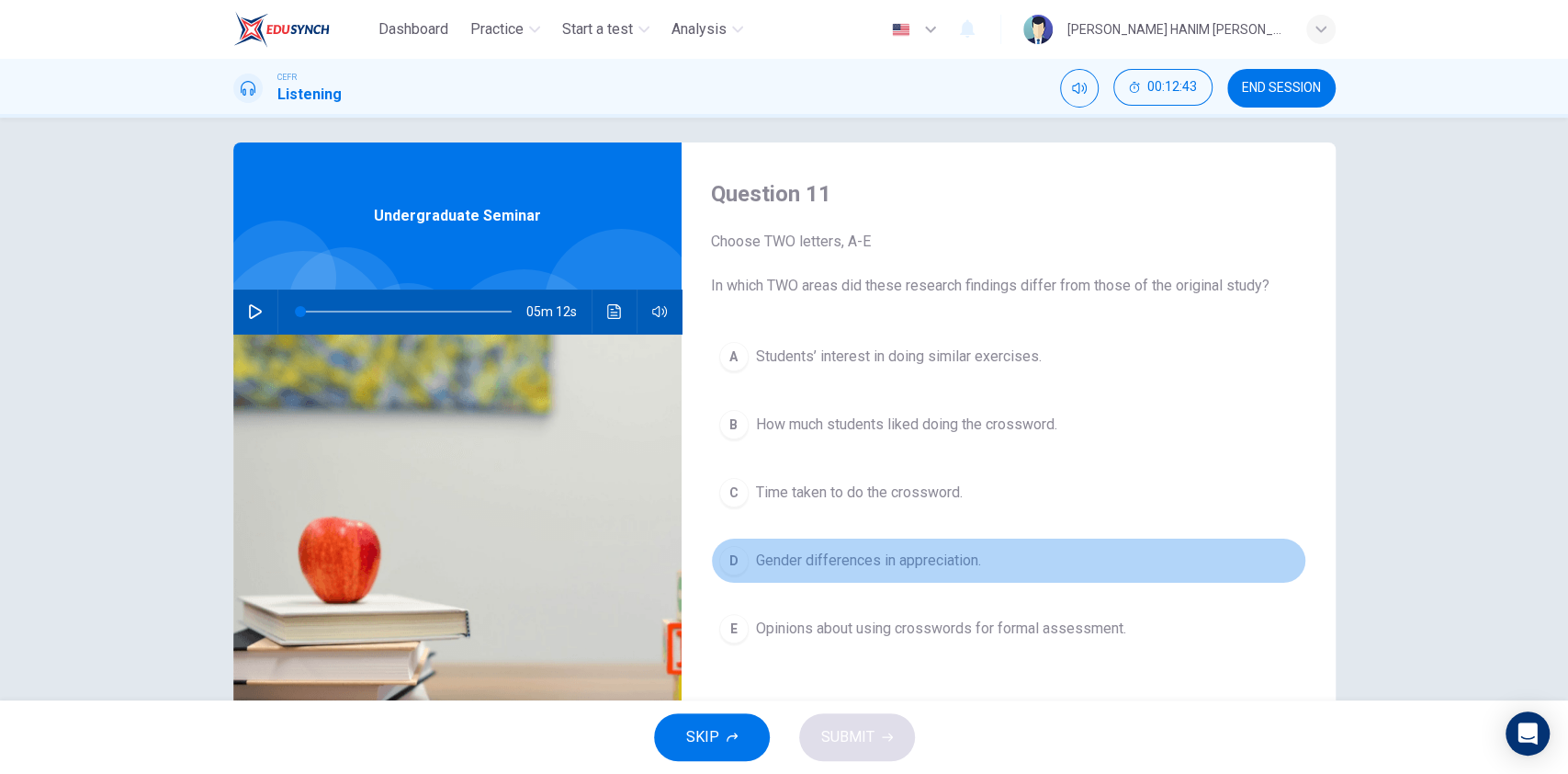
click at [944, 564] on span "Gender differences in appreciation." at bounding box center [869, 560] width 225 height 22
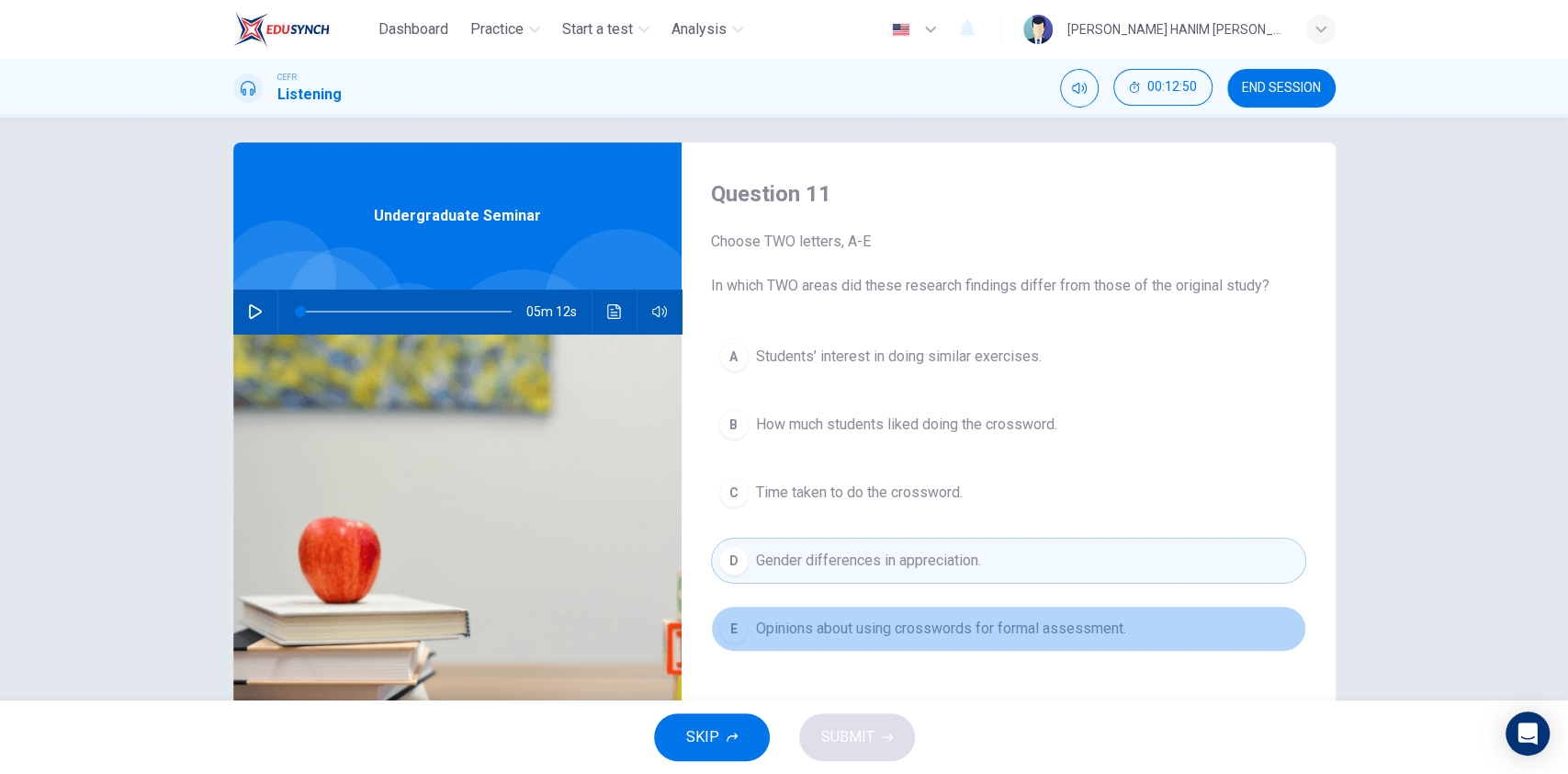
click at [963, 631] on span "Opinions about using crosswords for formal assessment." at bounding box center [941, 629] width 371 height 22
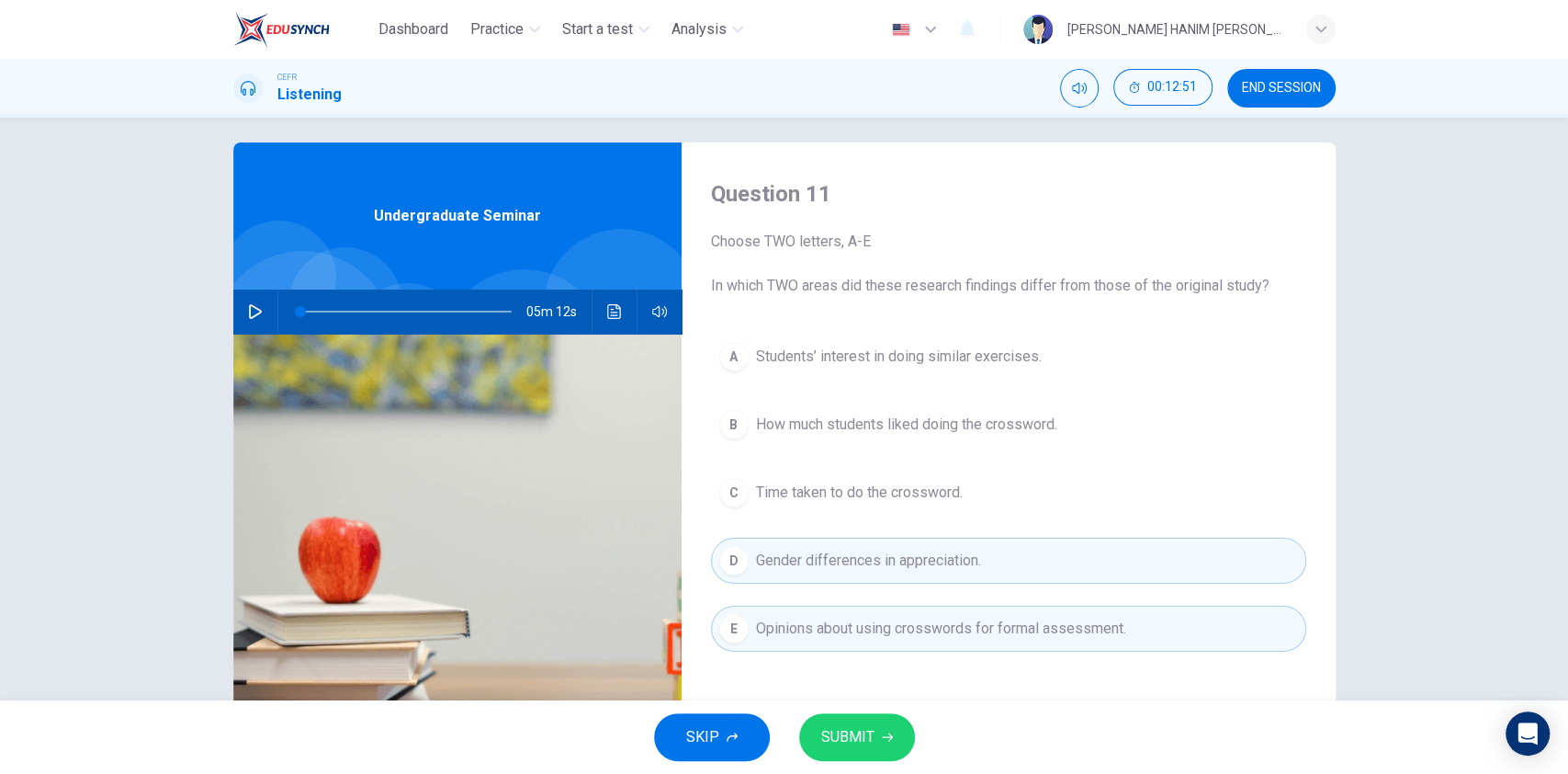
click at [861, 729] on span "SUBMIT" at bounding box center [848, 736] width 53 height 26
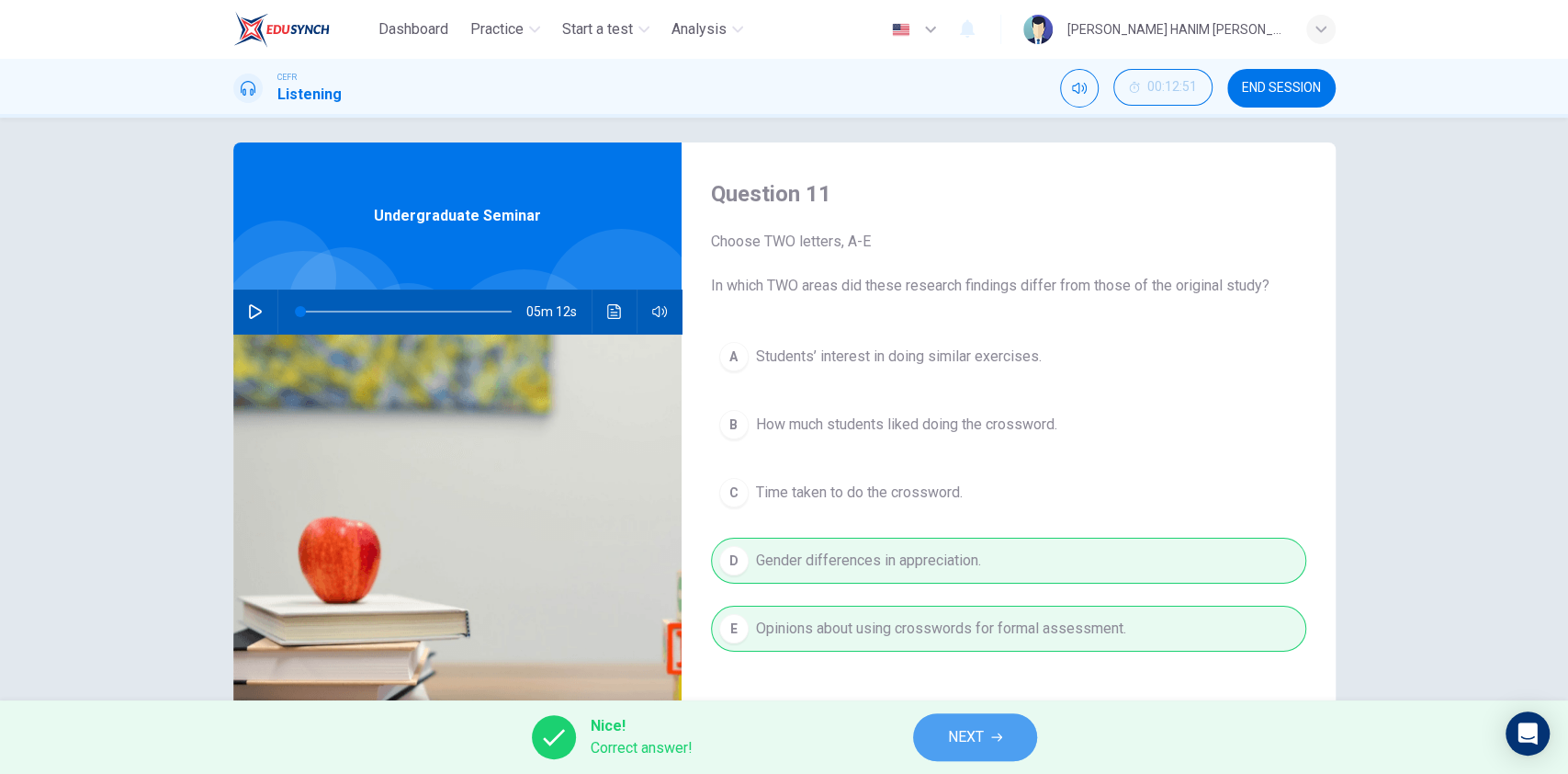
click at [1014, 732] on button "NEXT" at bounding box center [975, 736] width 124 height 47
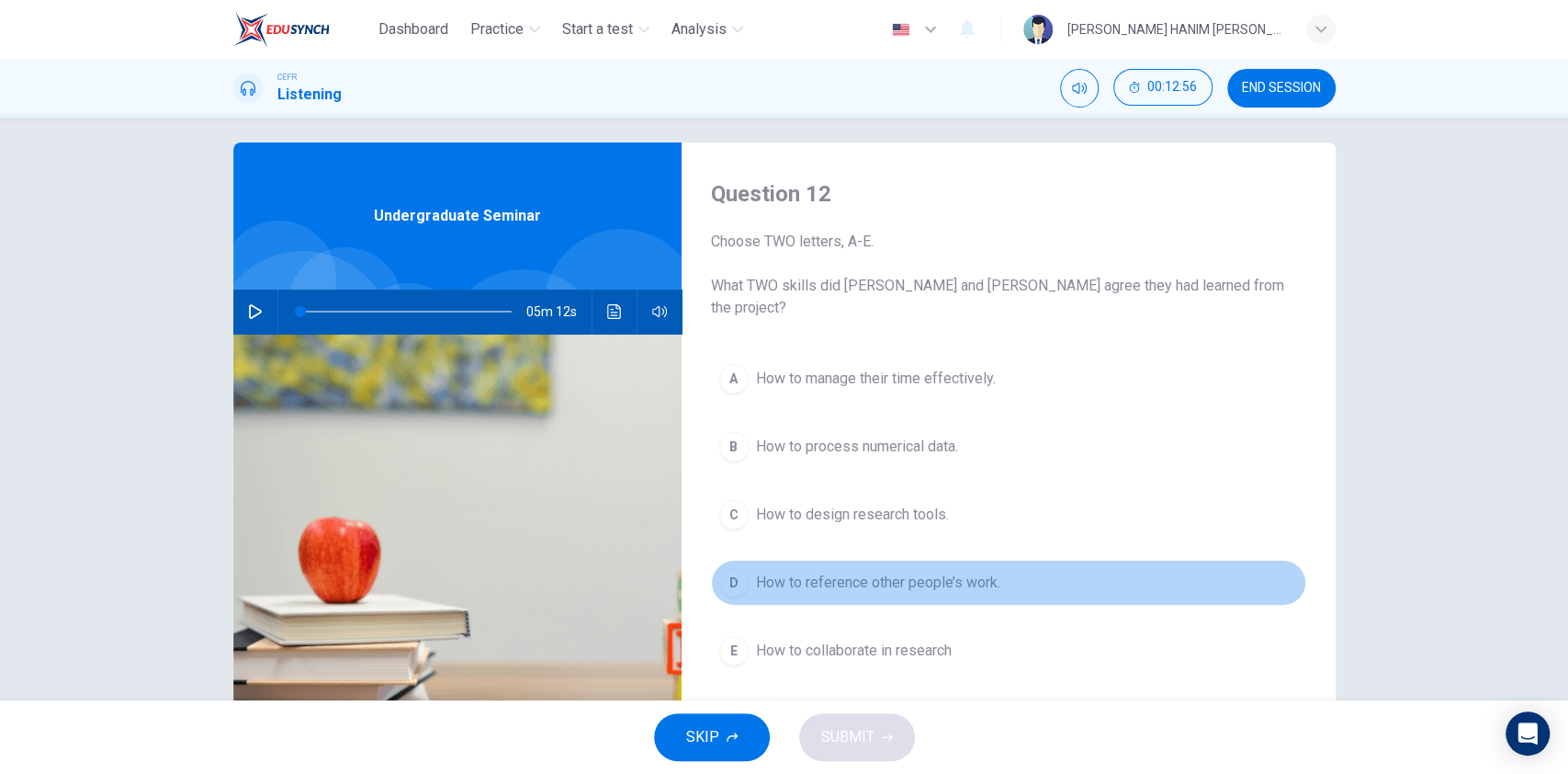
click at [907, 571] on span "How to reference other people’s work." at bounding box center [878, 582] width 244 height 22
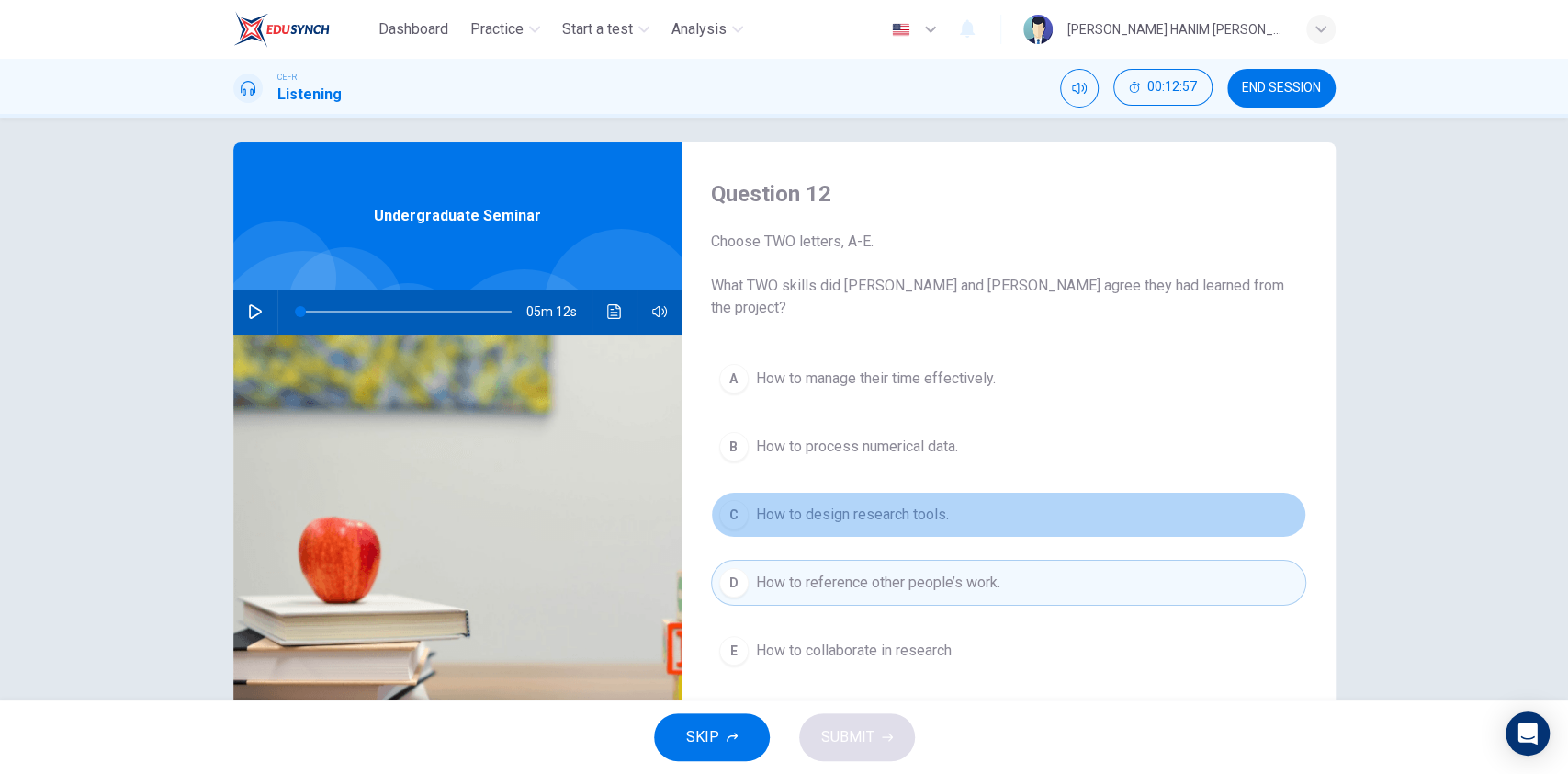
click at [893, 513] on button "C How to design research tools." at bounding box center [1008, 514] width 595 height 45
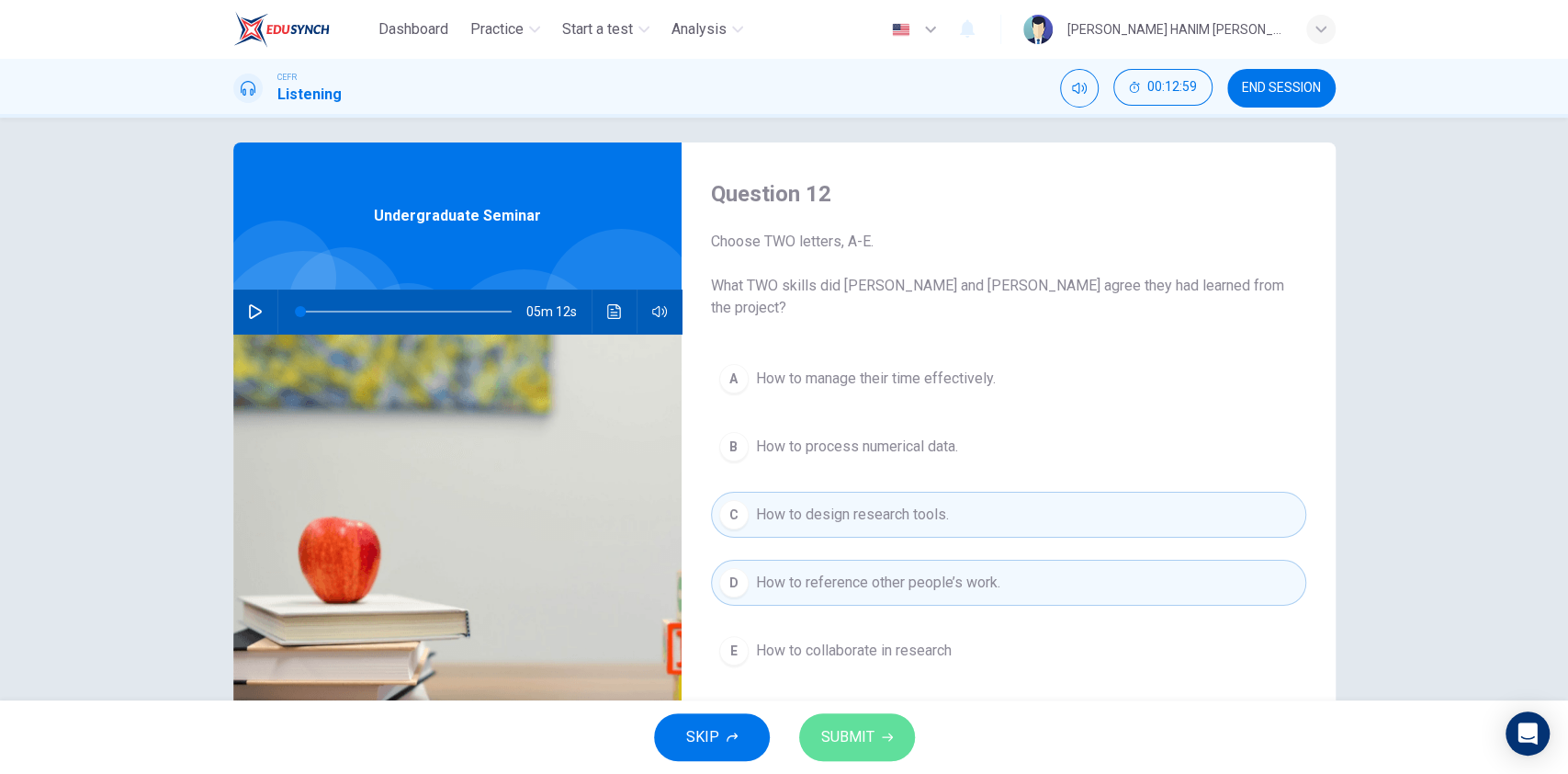
click at [867, 737] on span "SUBMIT" at bounding box center [848, 736] width 53 height 26
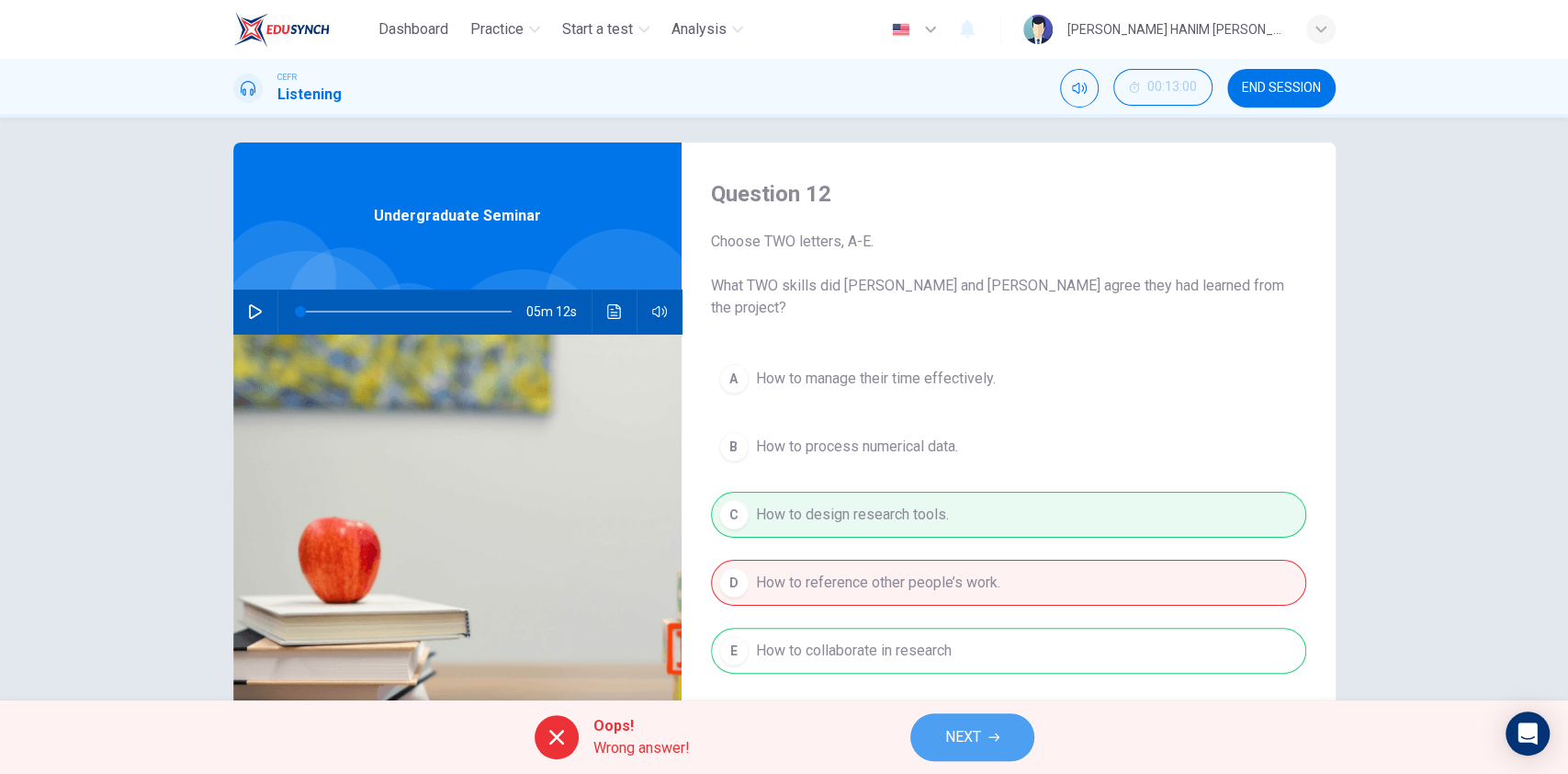
click at [982, 731] on button "NEXT" at bounding box center [972, 736] width 124 height 47
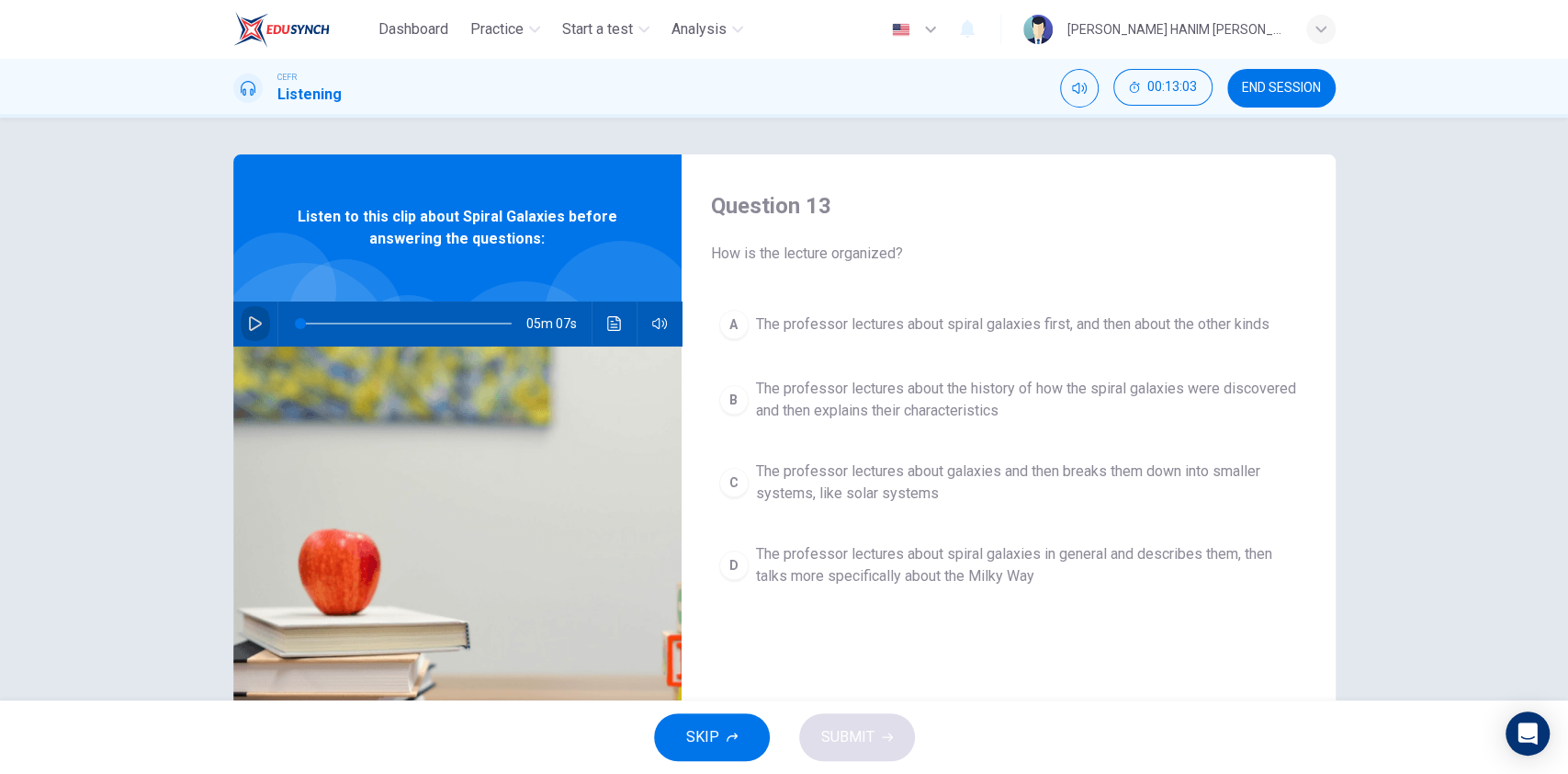
click at [248, 321] on icon "button" at bounding box center [255, 323] width 15 height 15
click at [607, 326] on icon "Click to see the audio transcription" at bounding box center [614, 323] width 15 height 15
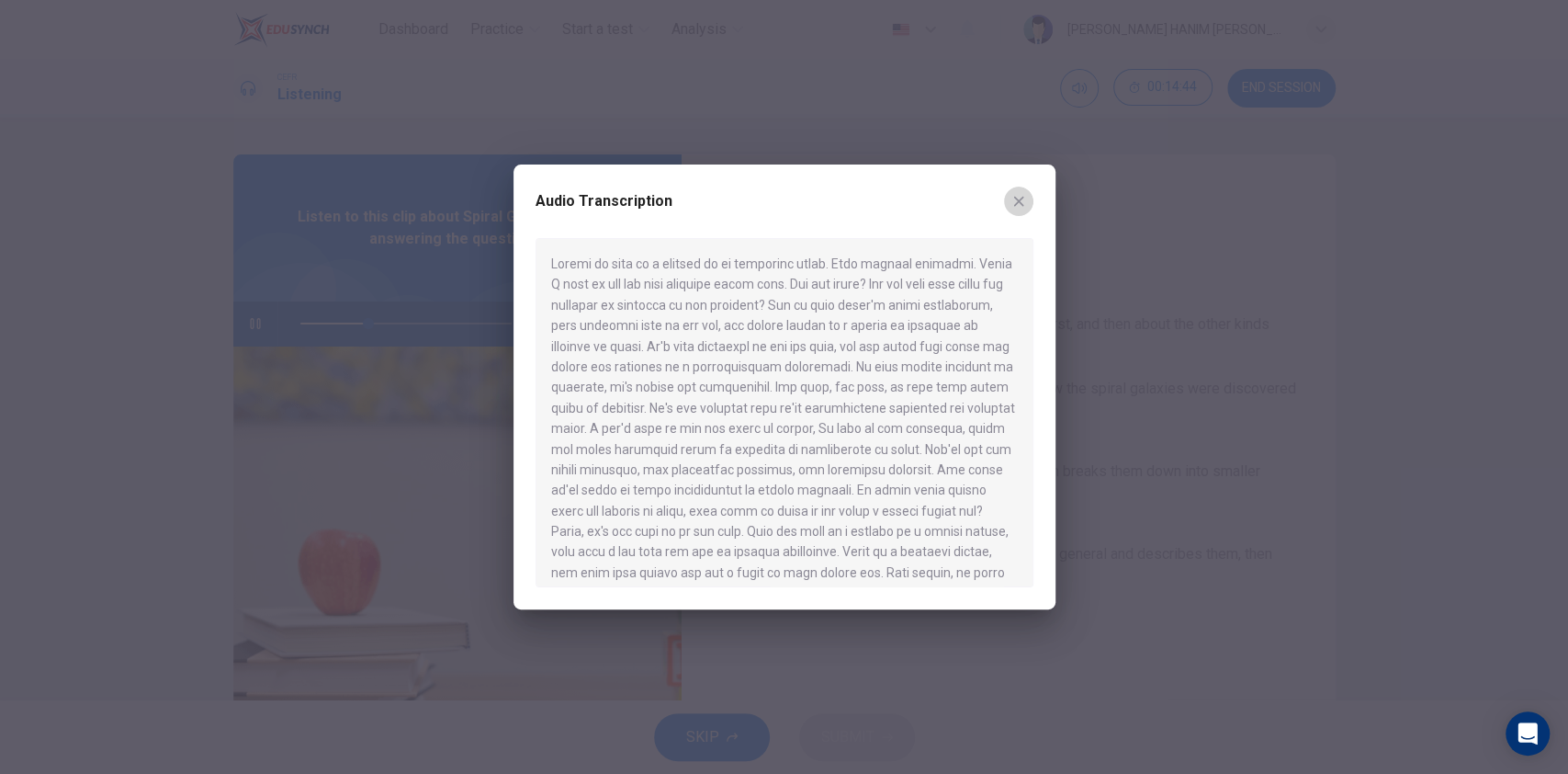
click at [1017, 202] on icon "button" at bounding box center [1018, 201] width 15 height 15
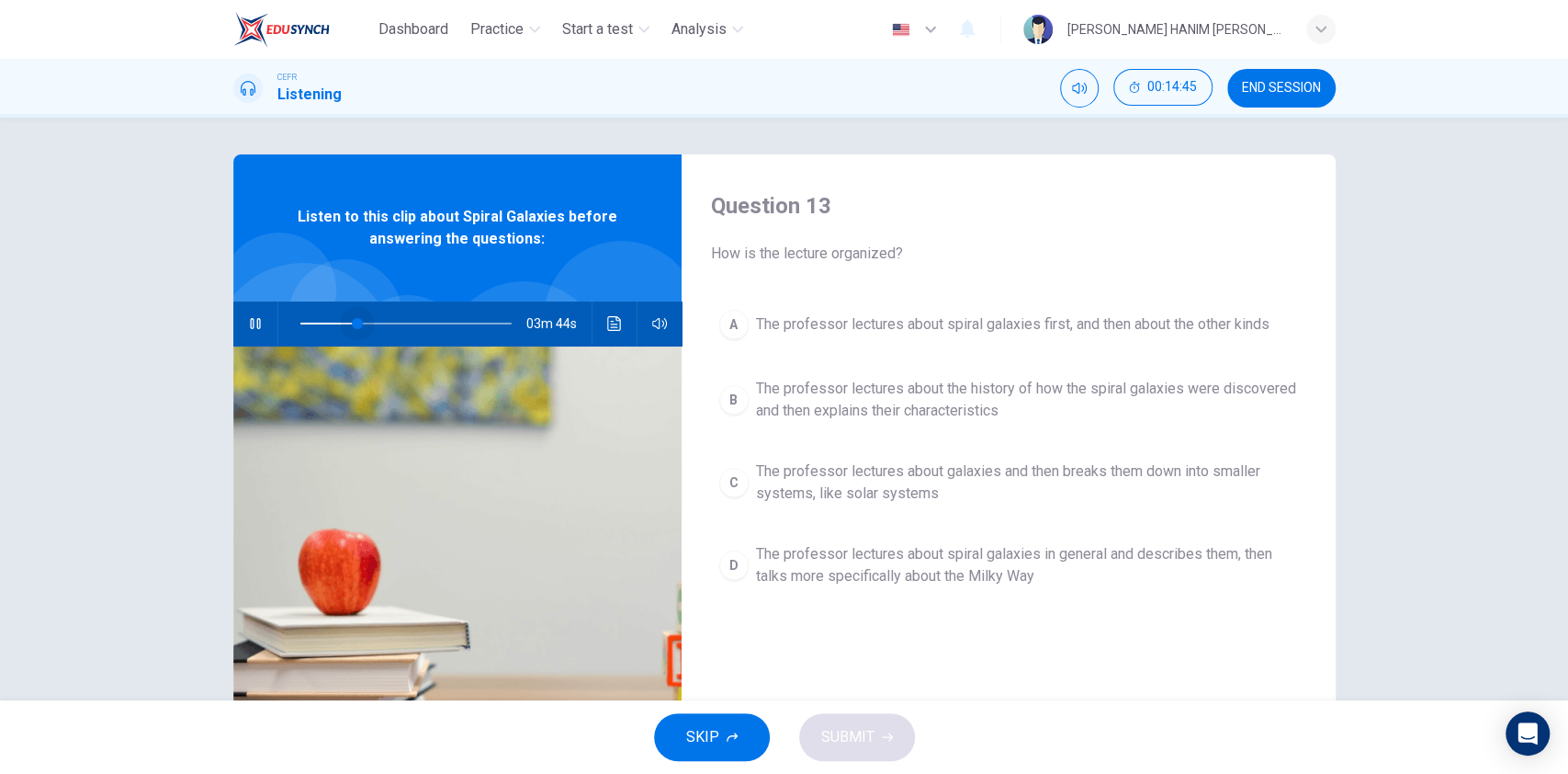
click at [352, 318] on span at bounding box center [357, 323] width 11 height 11
click at [389, 321] on span at bounding box center [406, 323] width 212 height 26
click at [618, 324] on button "Click to see the audio transcription" at bounding box center [615, 323] width 30 height 44
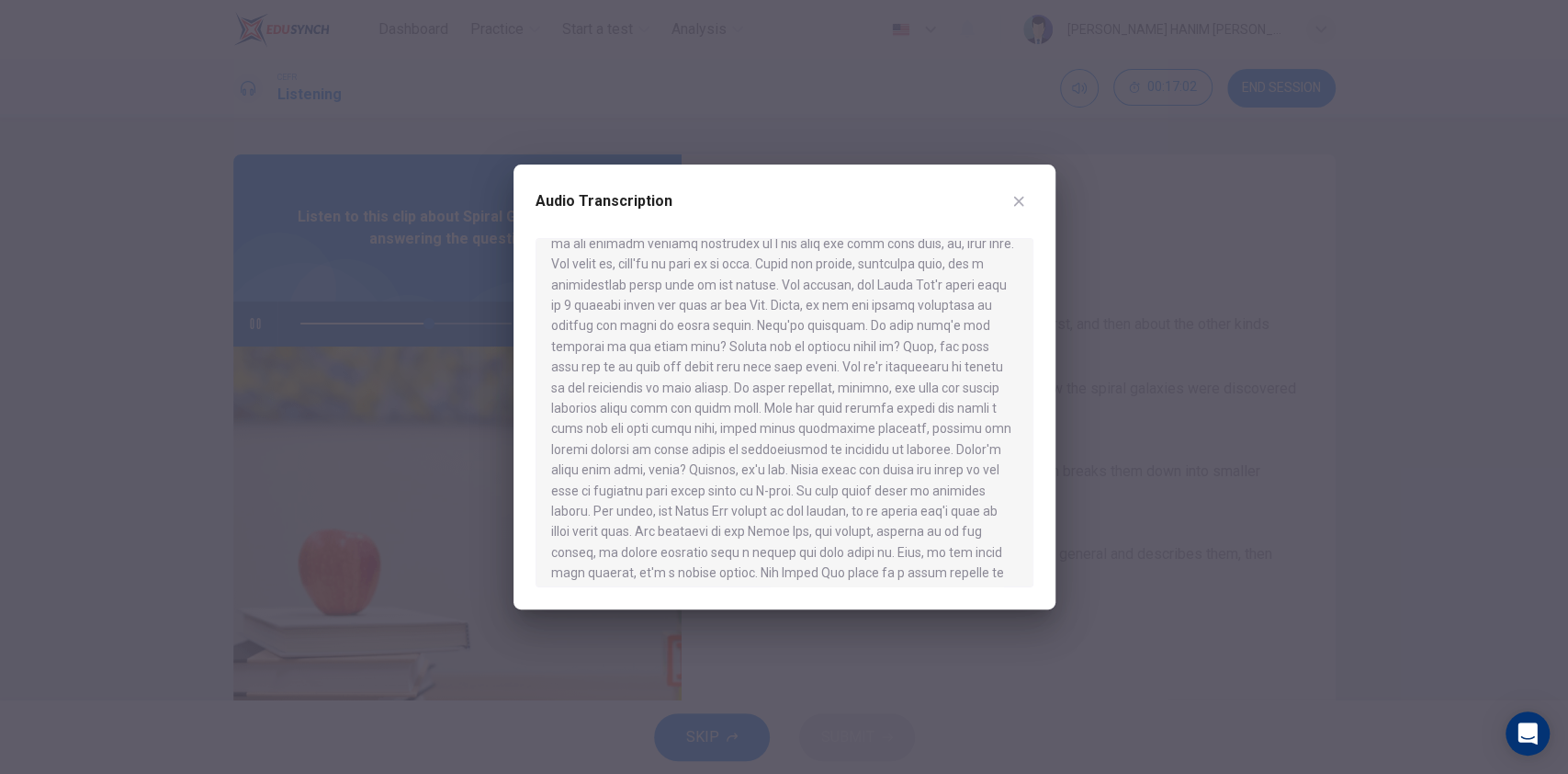
scroll to position [772, 0]
click at [1021, 206] on icon "button" at bounding box center [1018, 201] width 15 height 15
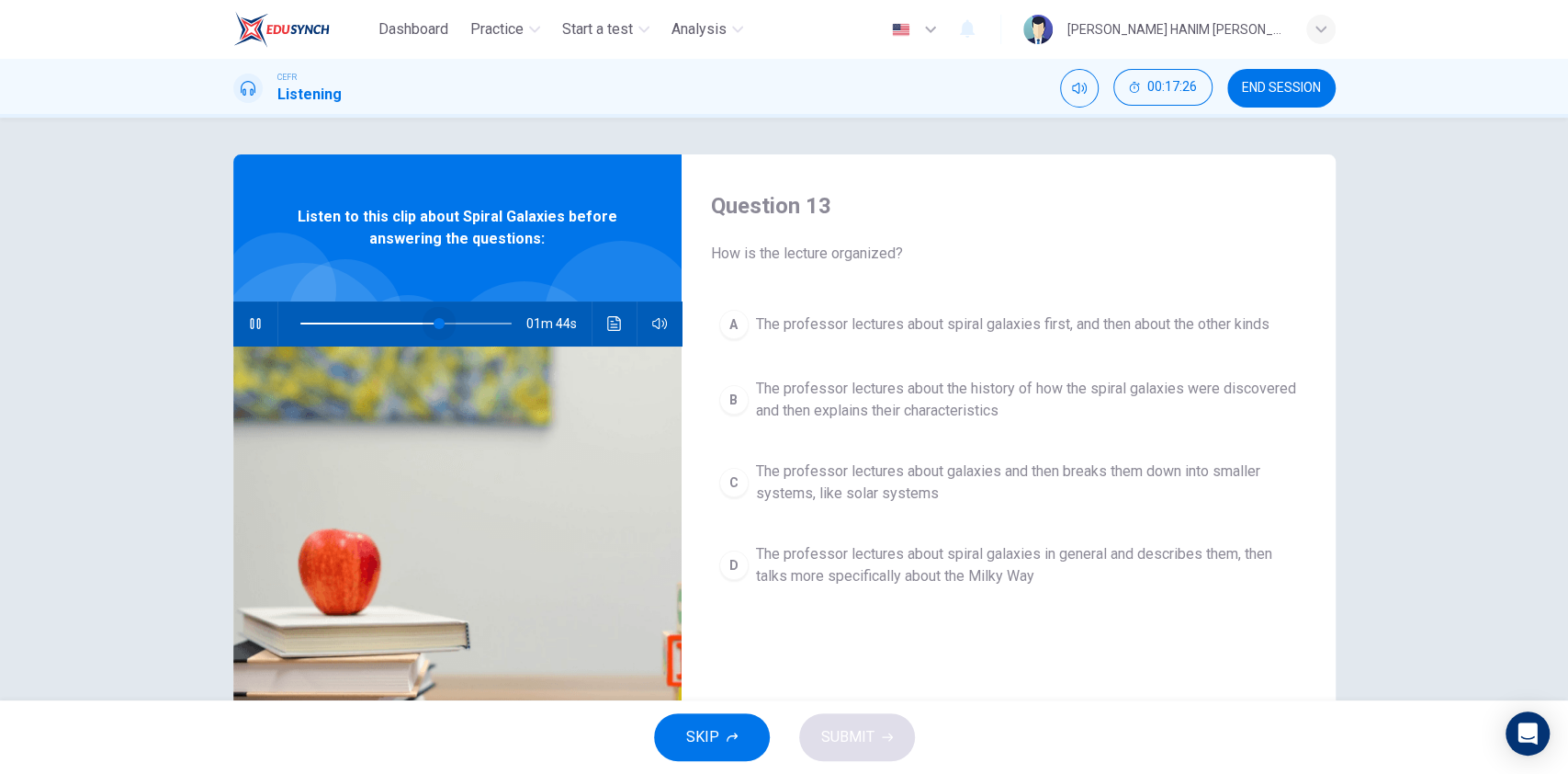
click at [434, 318] on span at bounding box center [439, 323] width 11 height 11
type input "0"
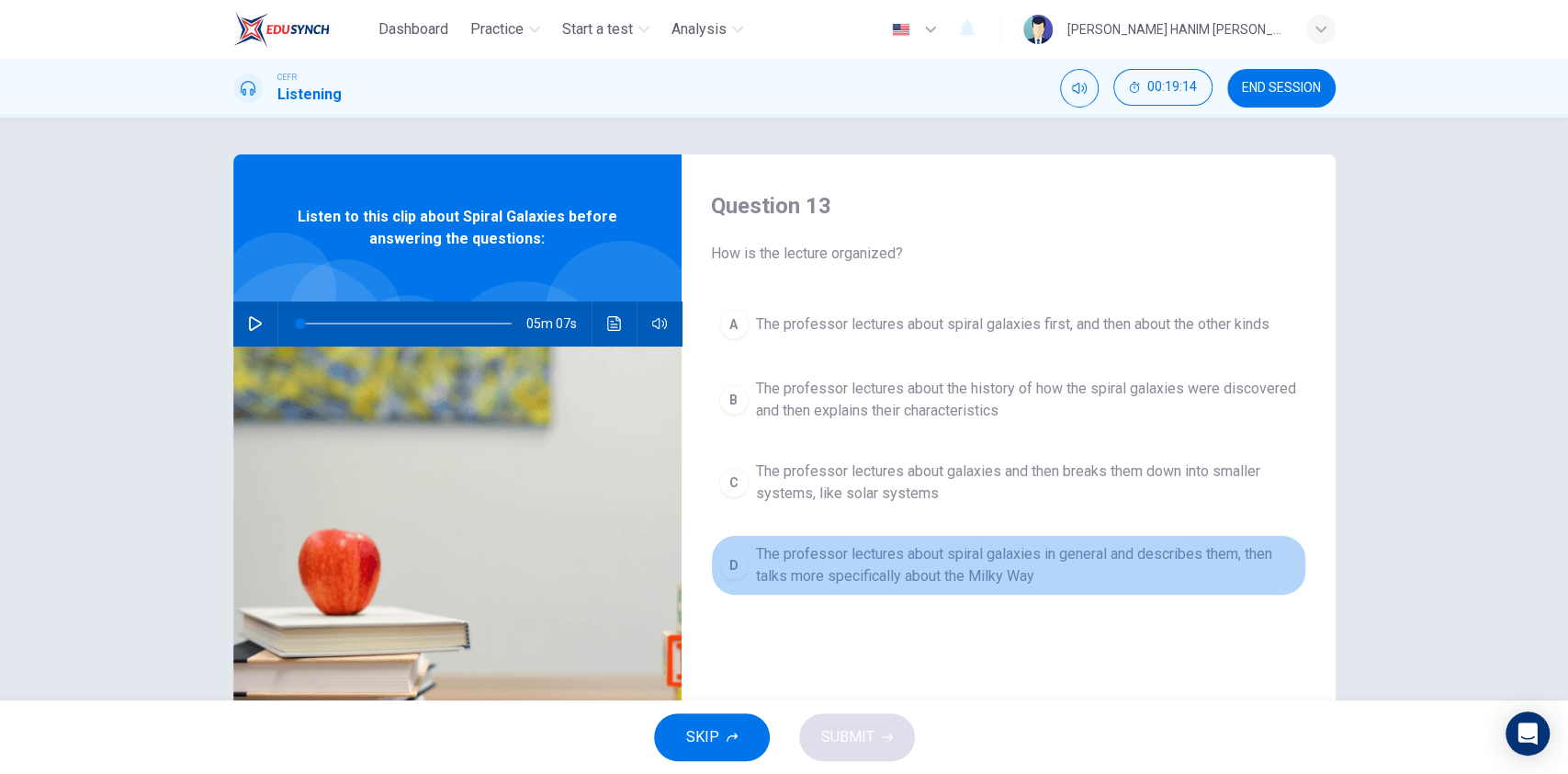
click at [983, 562] on span "The professor lectures about spiral galaxies in general and describes them, the…" at bounding box center [1027, 564] width 542 height 44
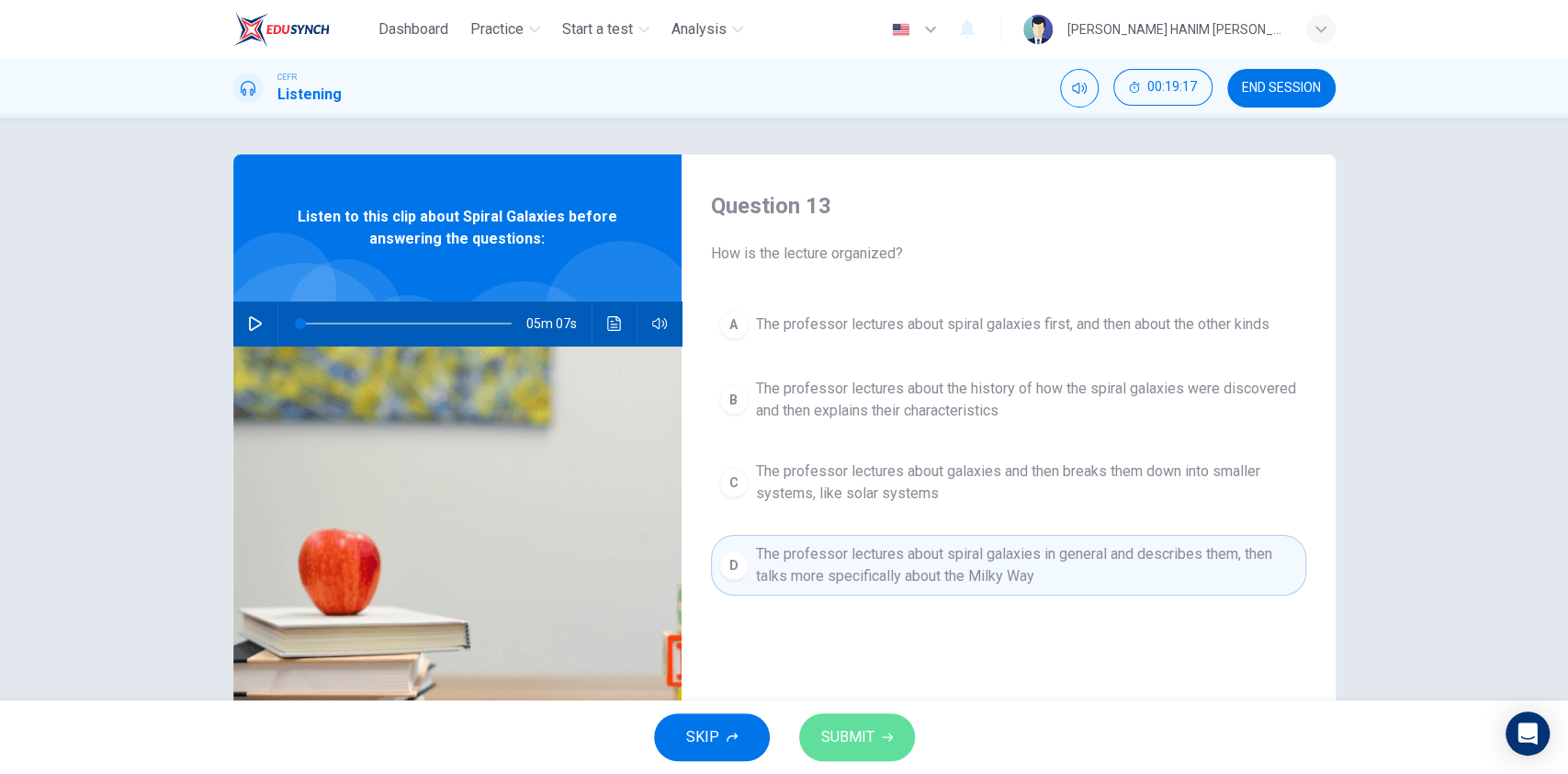
click at [871, 731] on span "SUBMIT" at bounding box center [848, 736] width 53 height 26
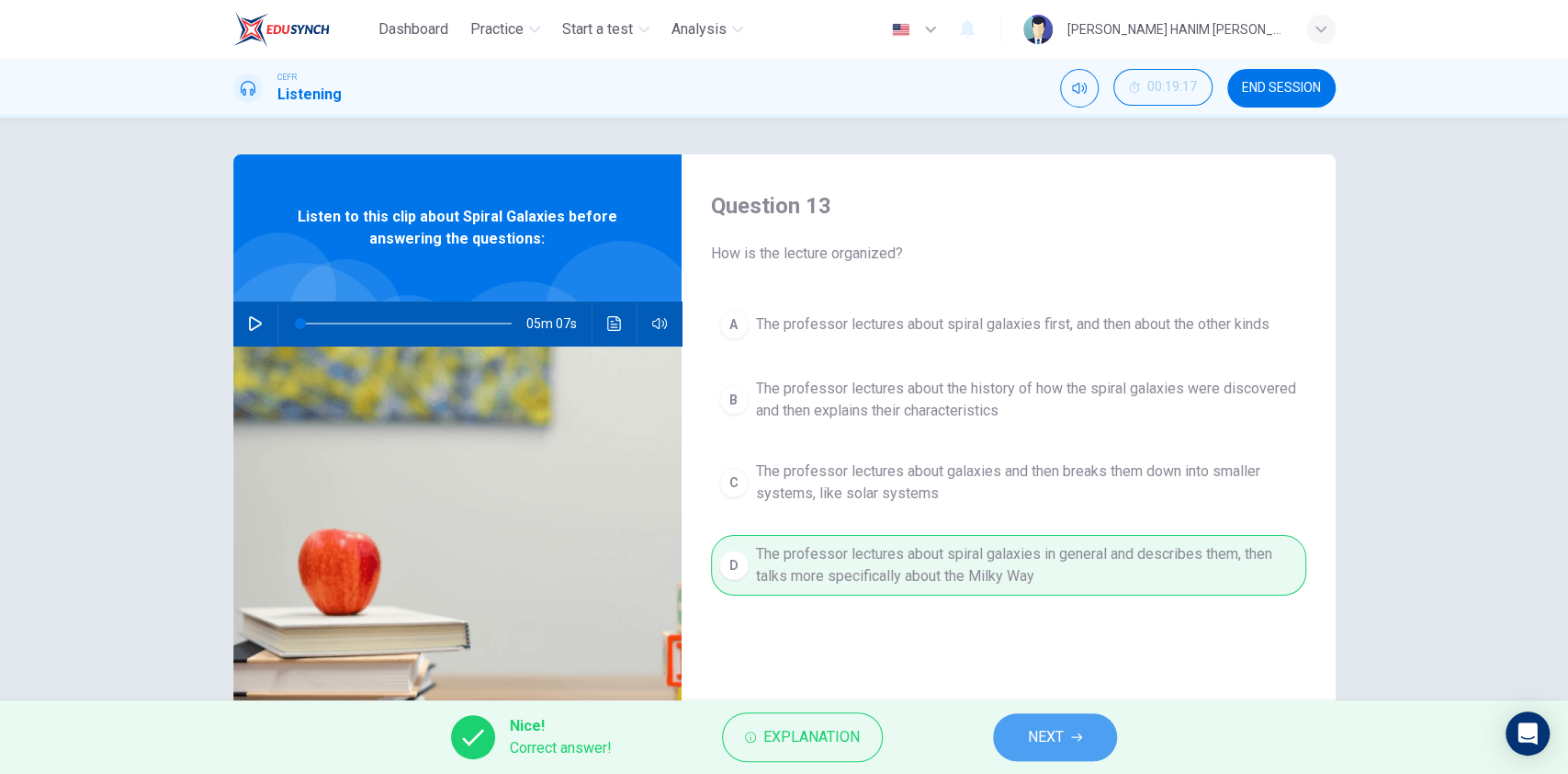
click at [1028, 738] on span "NEXT" at bounding box center [1046, 736] width 36 height 26
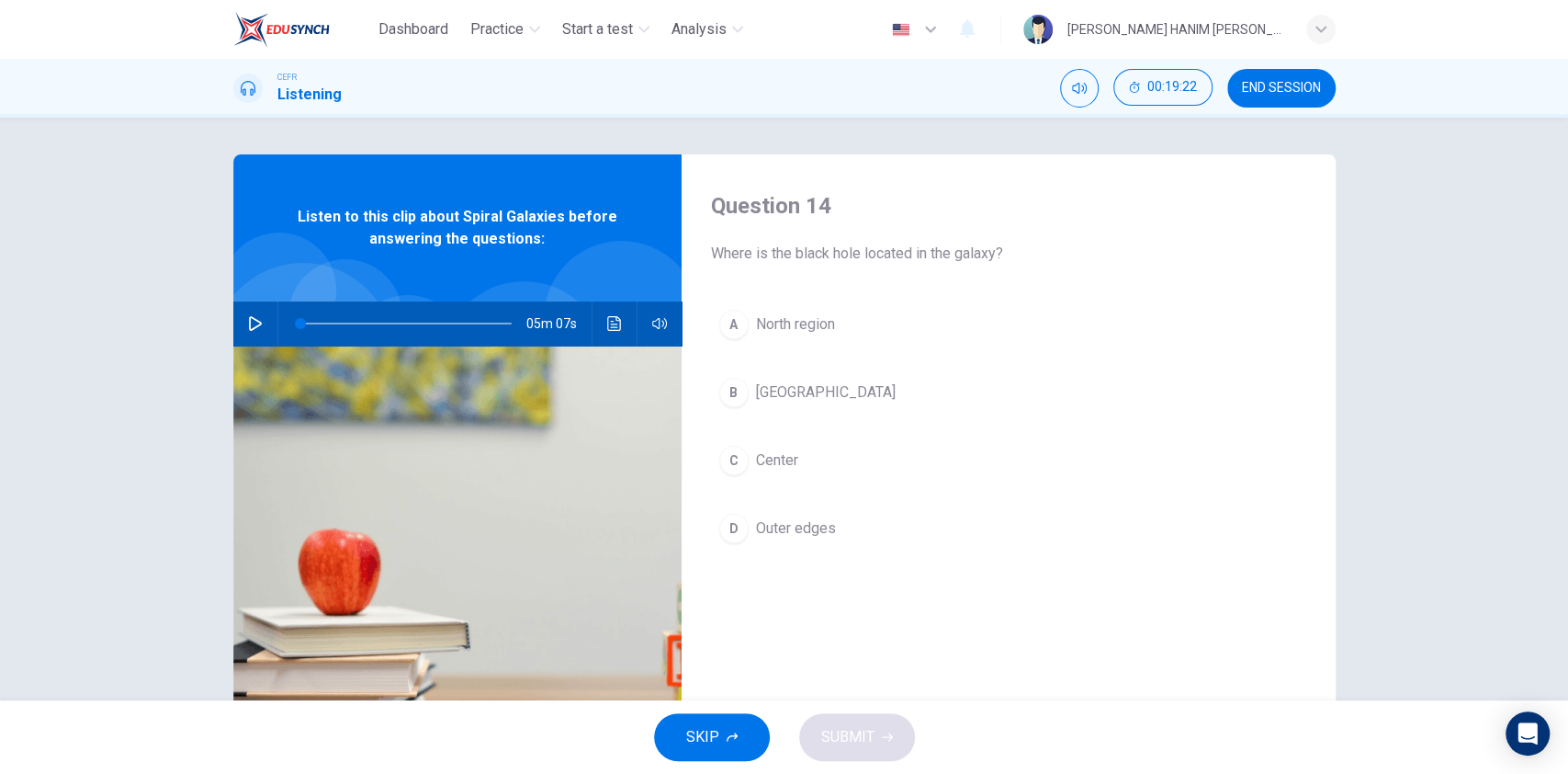
click at [777, 449] on span "Center" at bounding box center [777, 460] width 43 height 22
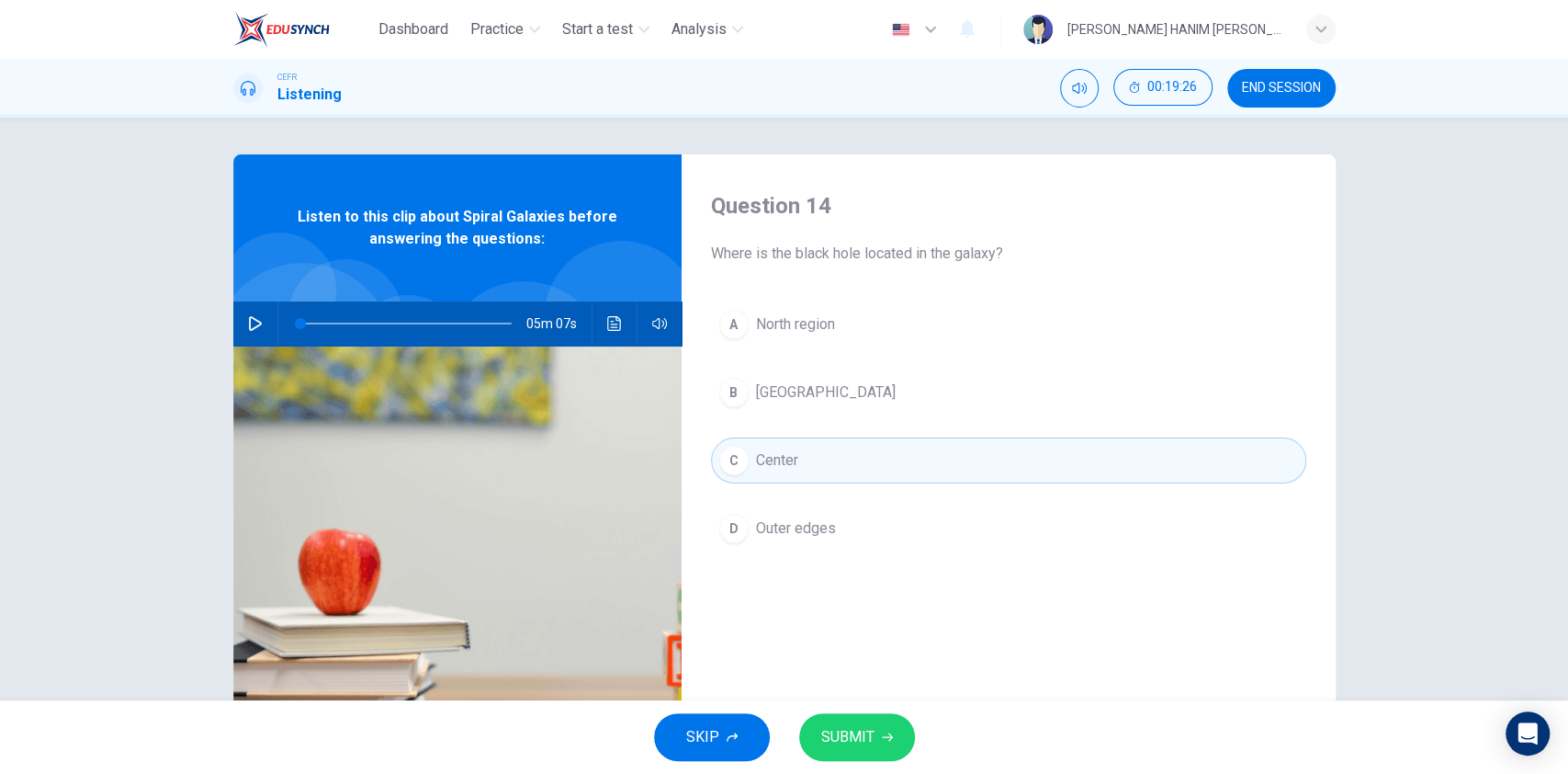
click at [797, 527] on span "Outer edges" at bounding box center [796, 528] width 80 height 22
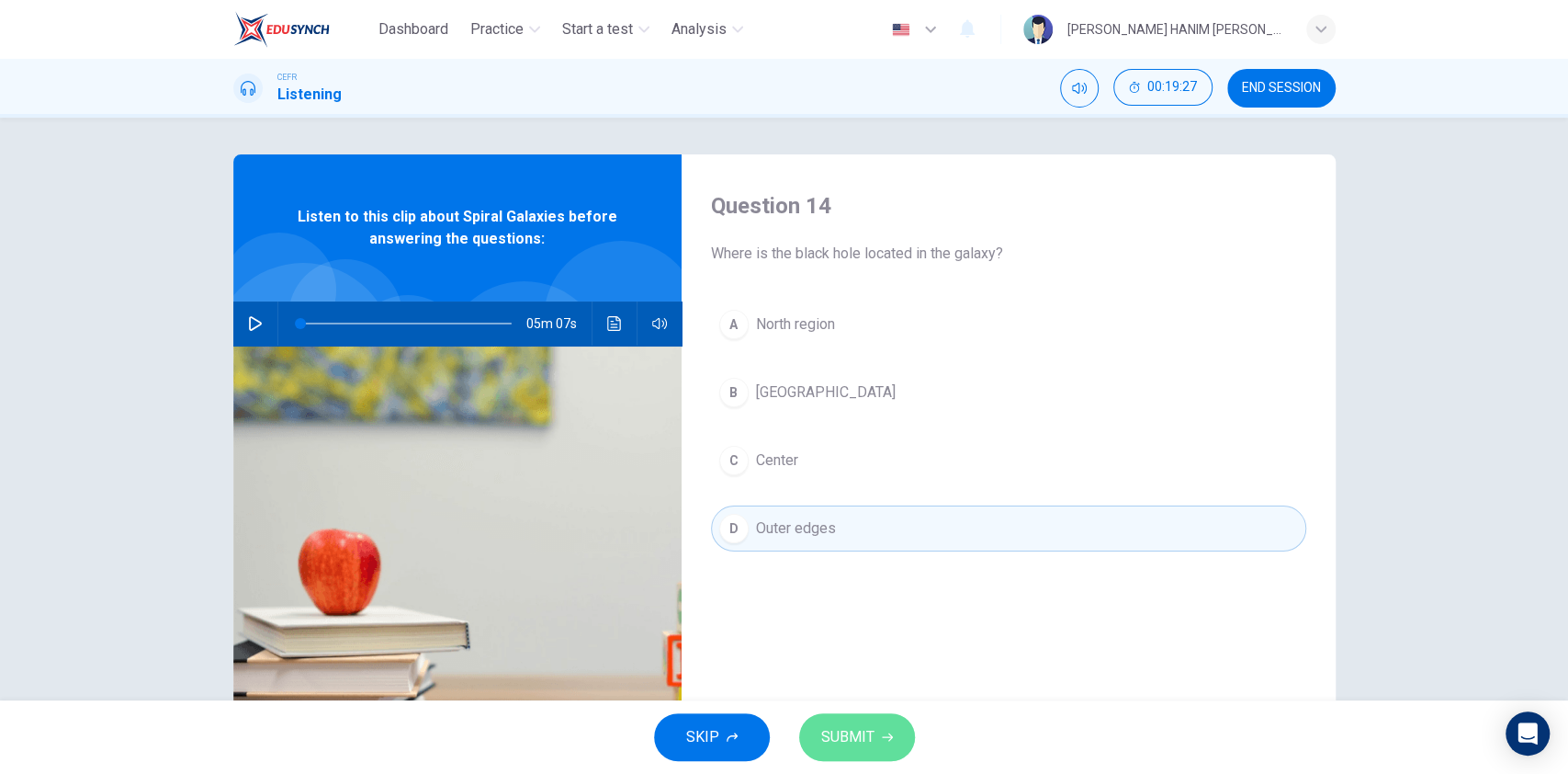
click at [835, 731] on span "SUBMIT" at bounding box center [848, 736] width 53 height 26
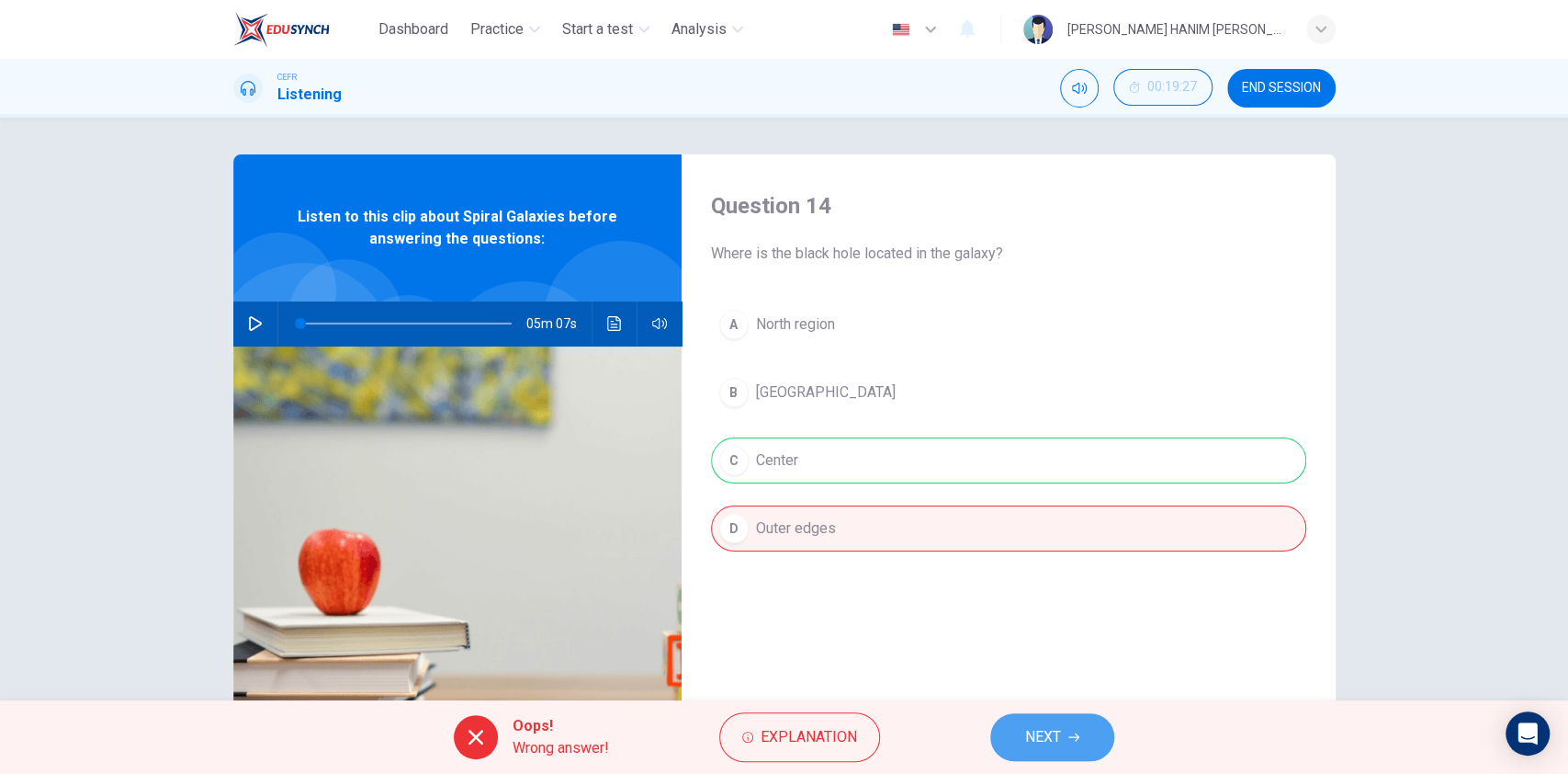
click at [1080, 737] on icon "button" at bounding box center [1074, 736] width 11 height 11
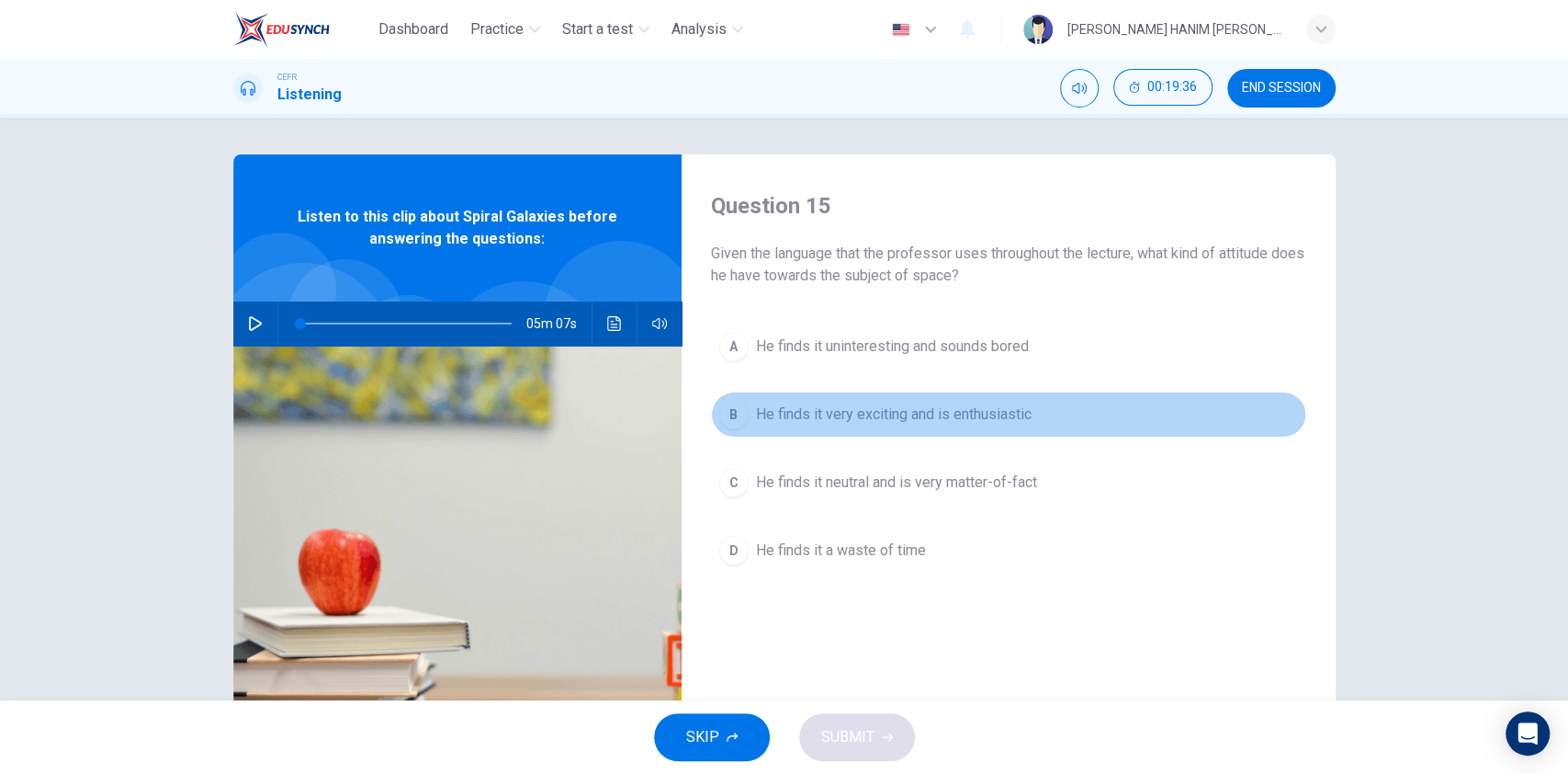
click at [816, 435] on button "B He finds it very exciting and is enthusiastic" at bounding box center [1008, 414] width 595 height 45
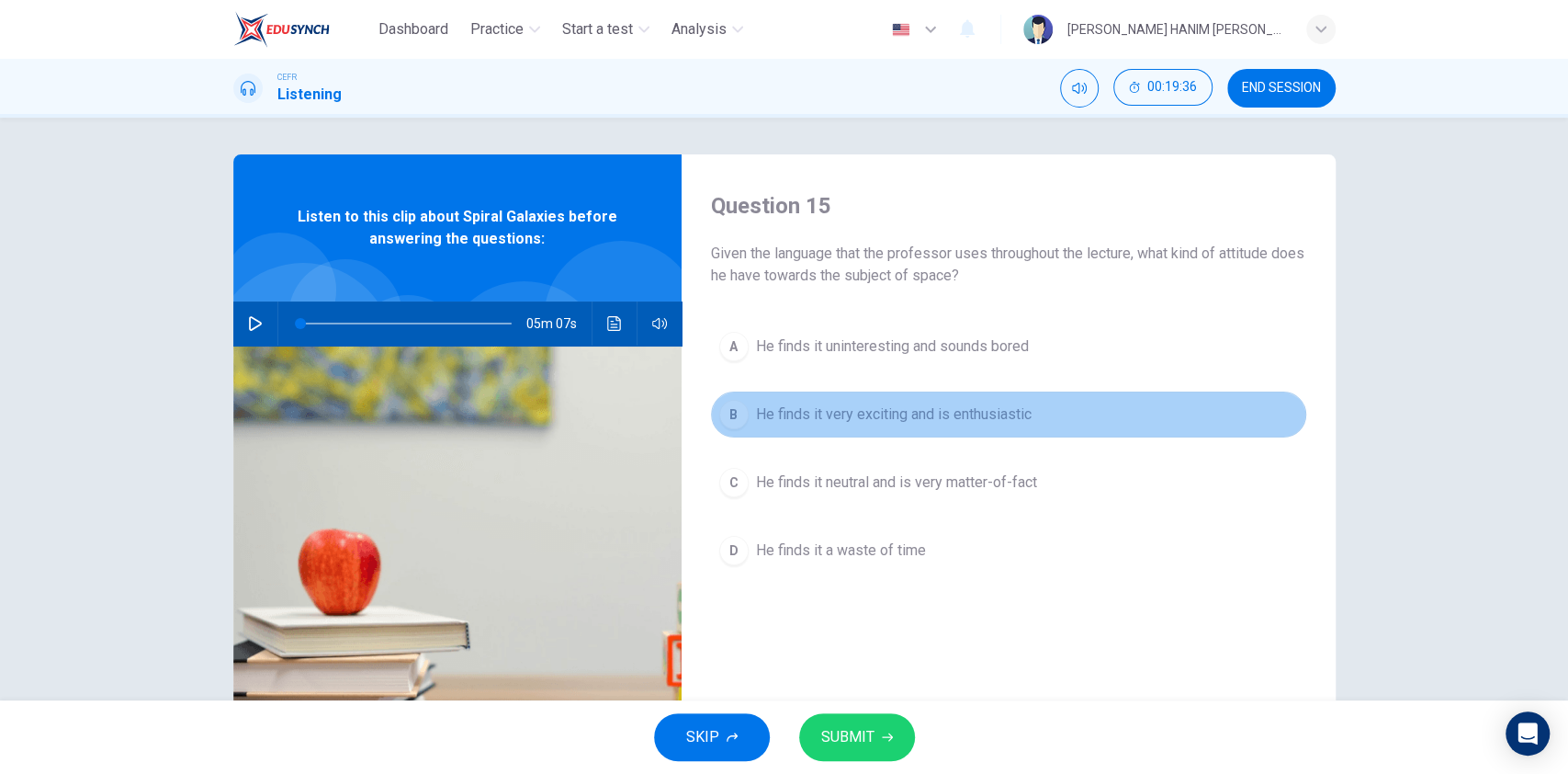
click at [816, 435] on button "B He finds it very exciting and is enthusiastic" at bounding box center [1008, 414] width 595 height 45
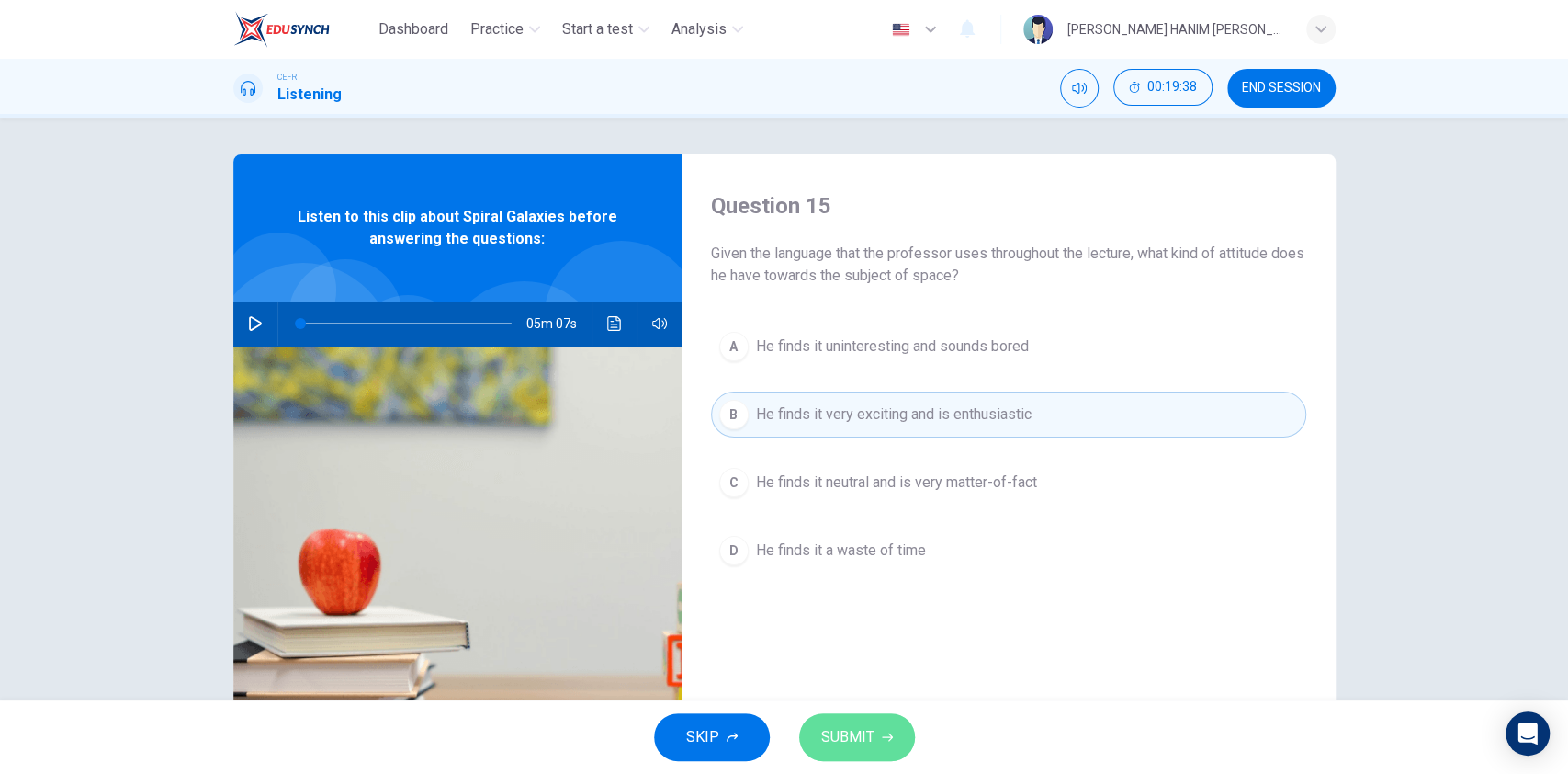
click at [833, 755] on button "SUBMIT" at bounding box center [857, 736] width 116 height 47
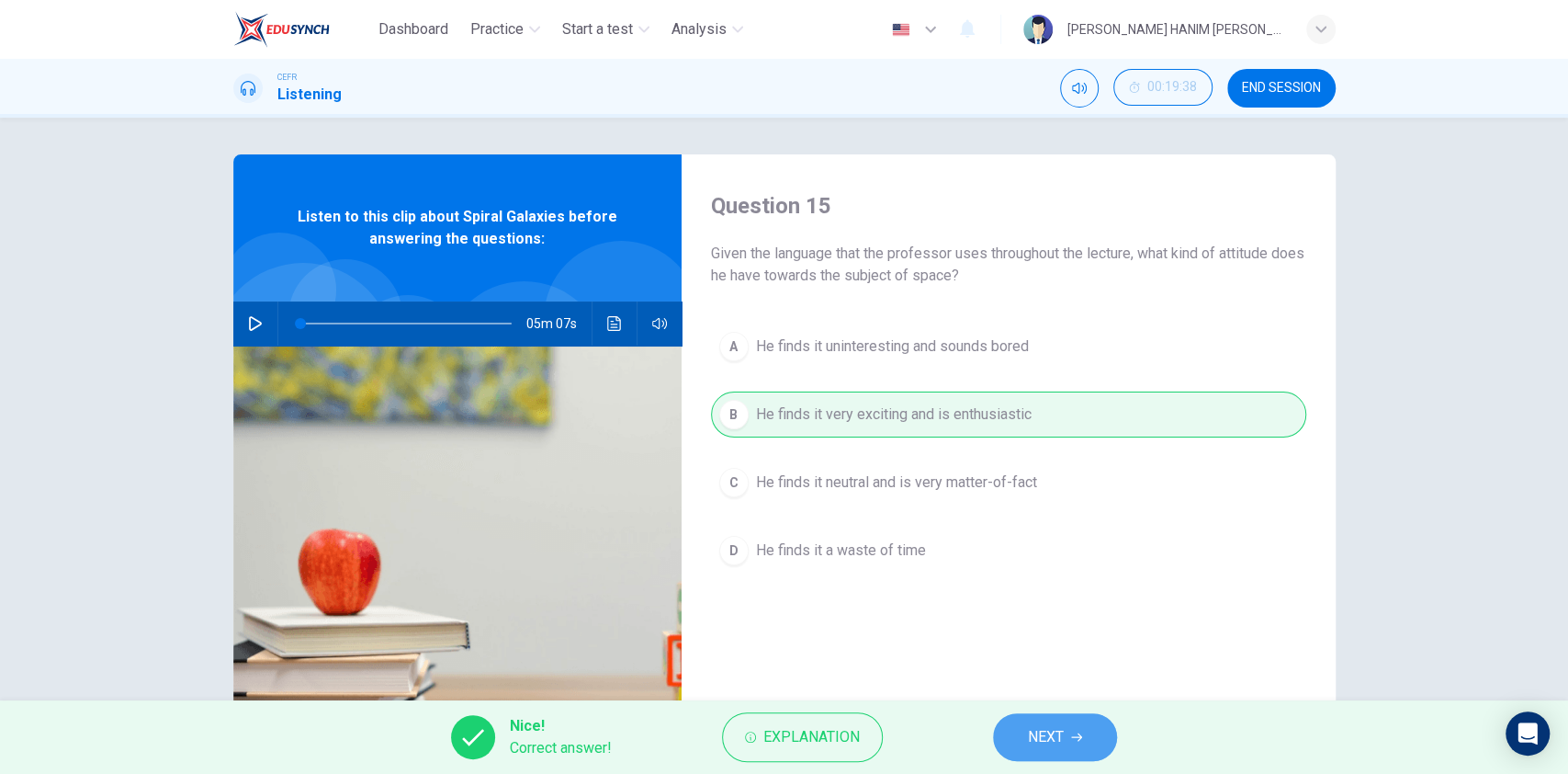
click at [1032, 734] on span "NEXT" at bounding box center [1046, 736] width 36 height 26
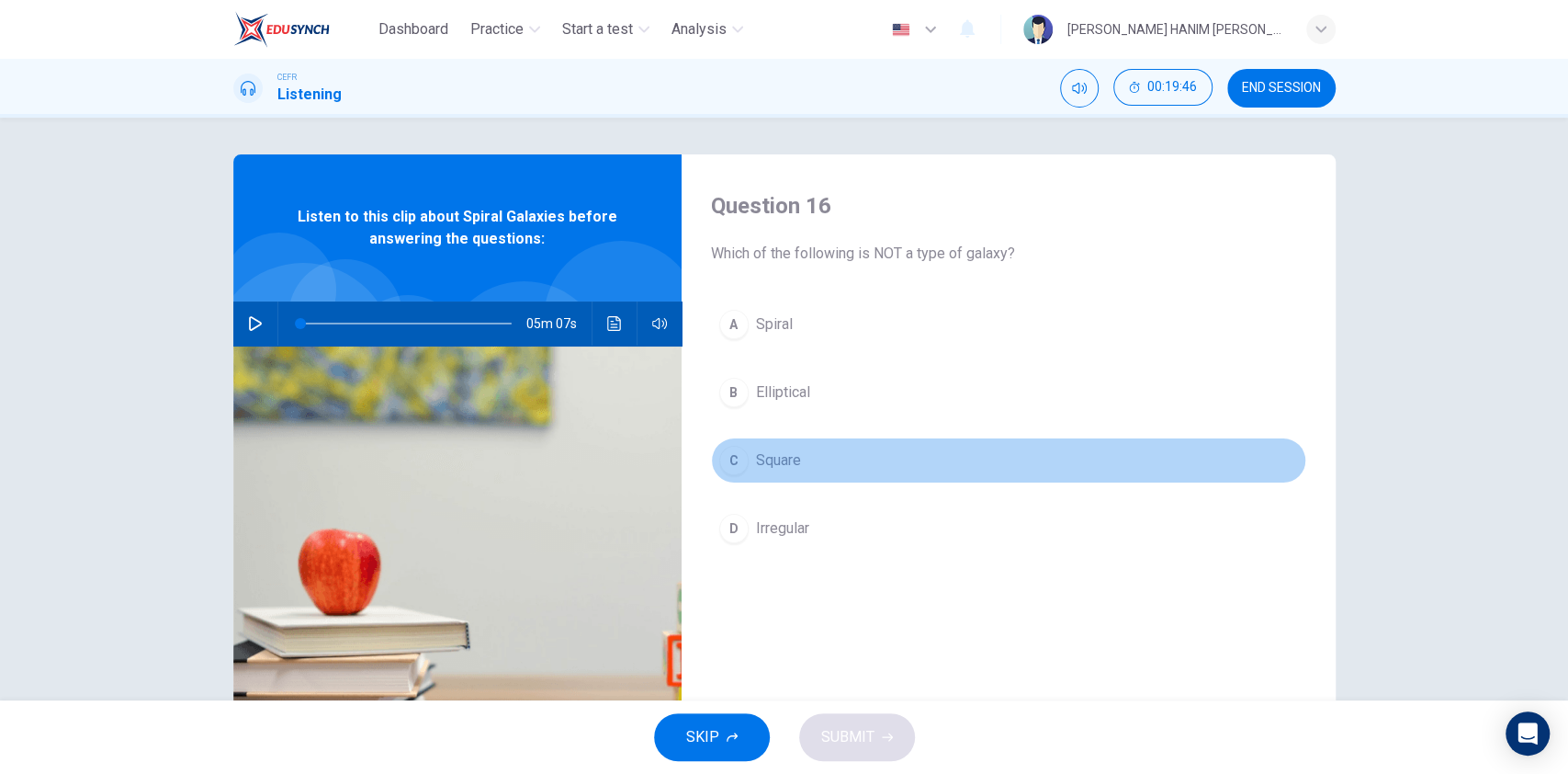
click at [808, 457] on button "C Square" at bounding box center [1008, 460] width 595 height 45
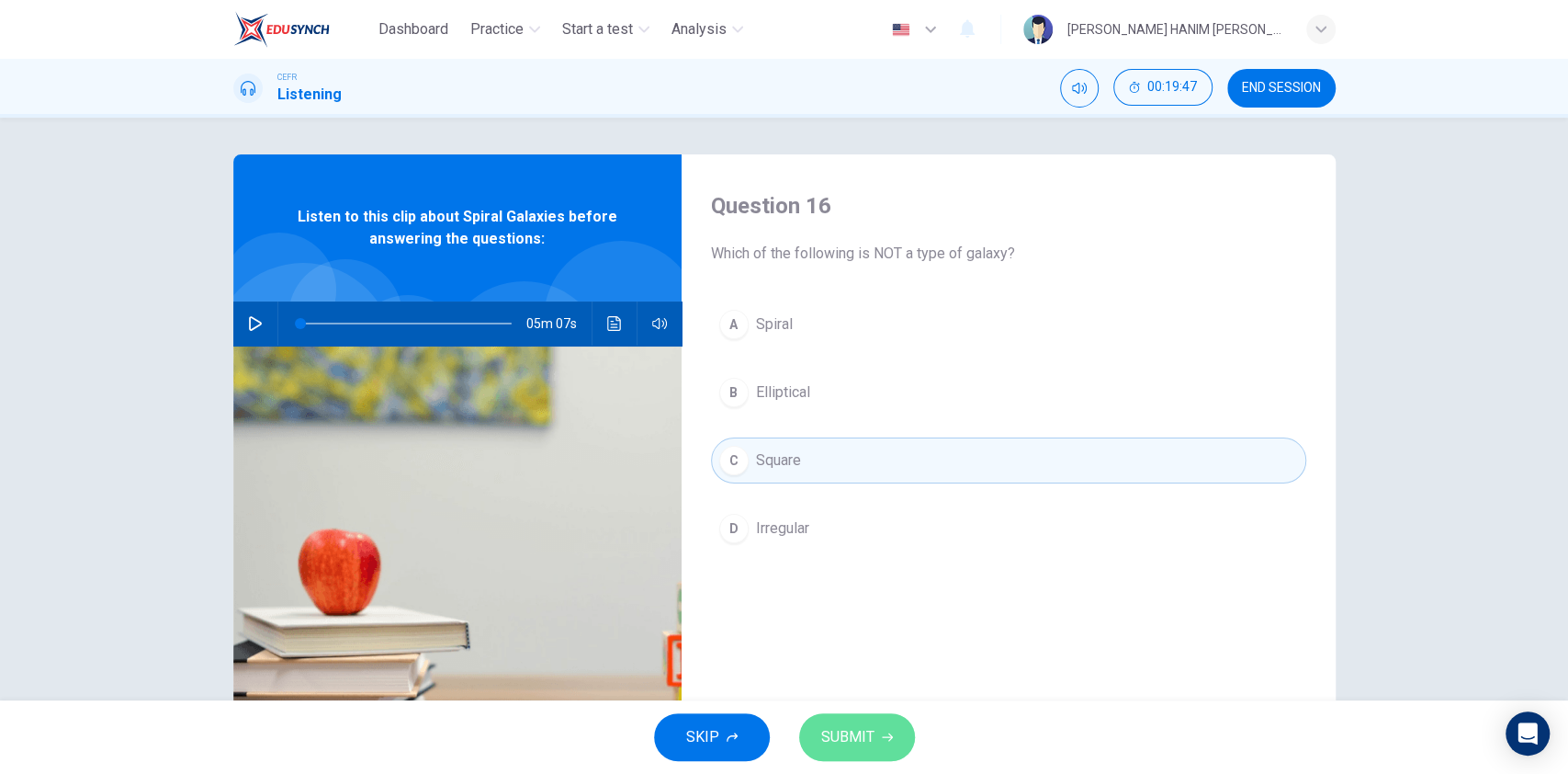
click at [841, 728] on span "SUBMIT" at bounding box center [848, 736] width 53 height 26
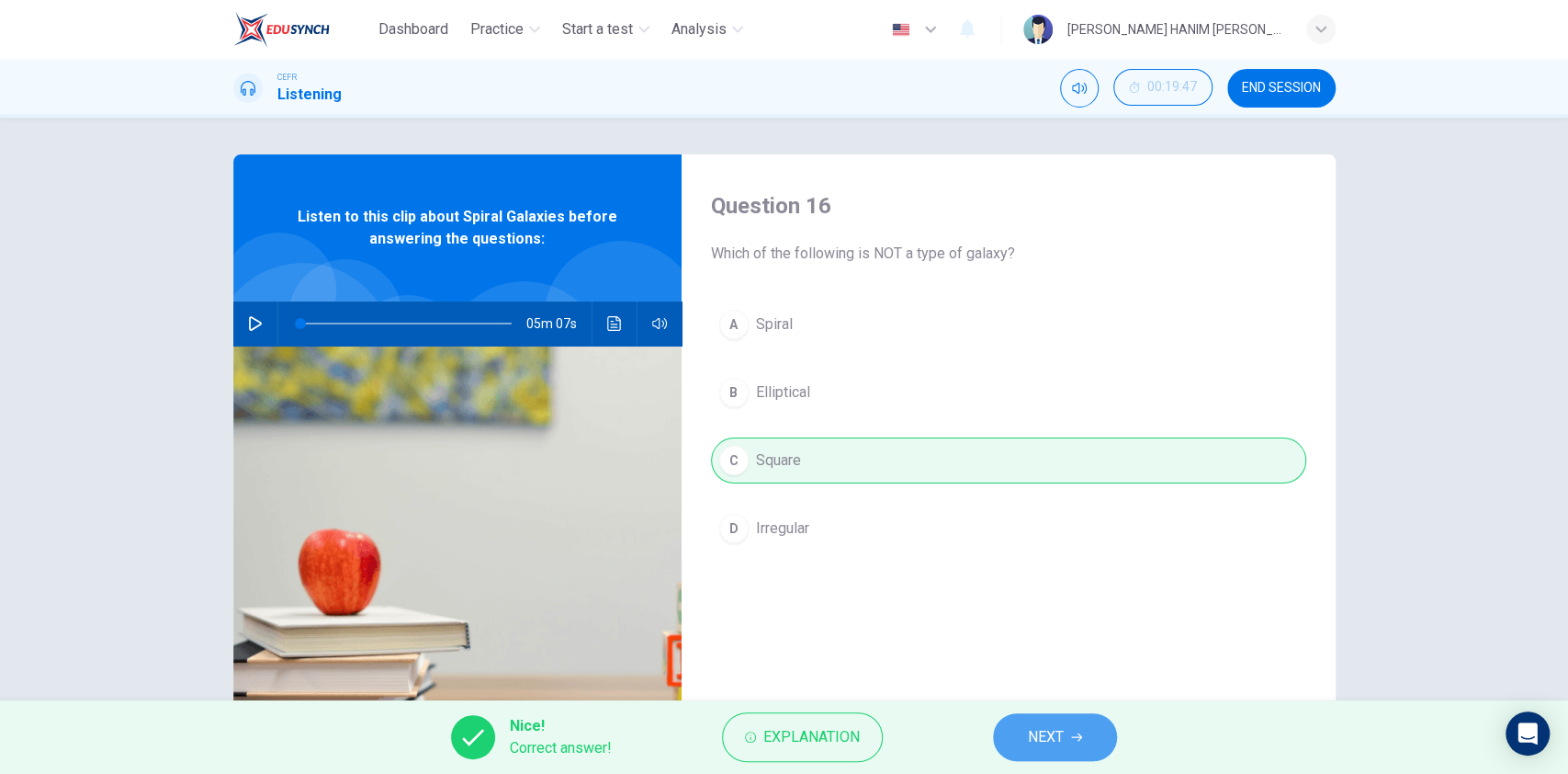
click at [1039, 733] on span "NEXT" at bounding box center [1046, 736] width 36 height 26
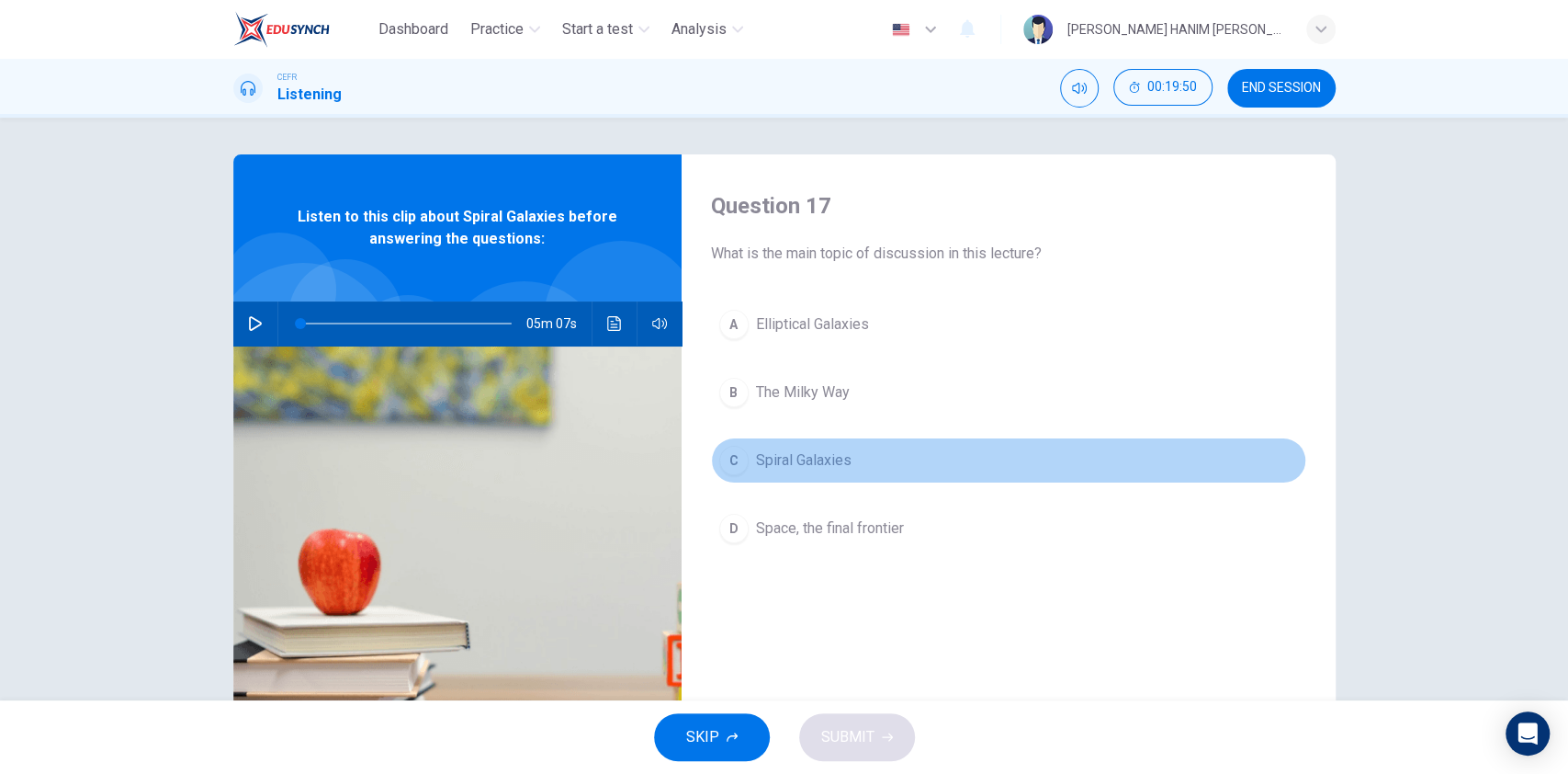
click at [828, 466] on span "Spiral Galaxies" at bounding box center [804, 460] width 96 height 22
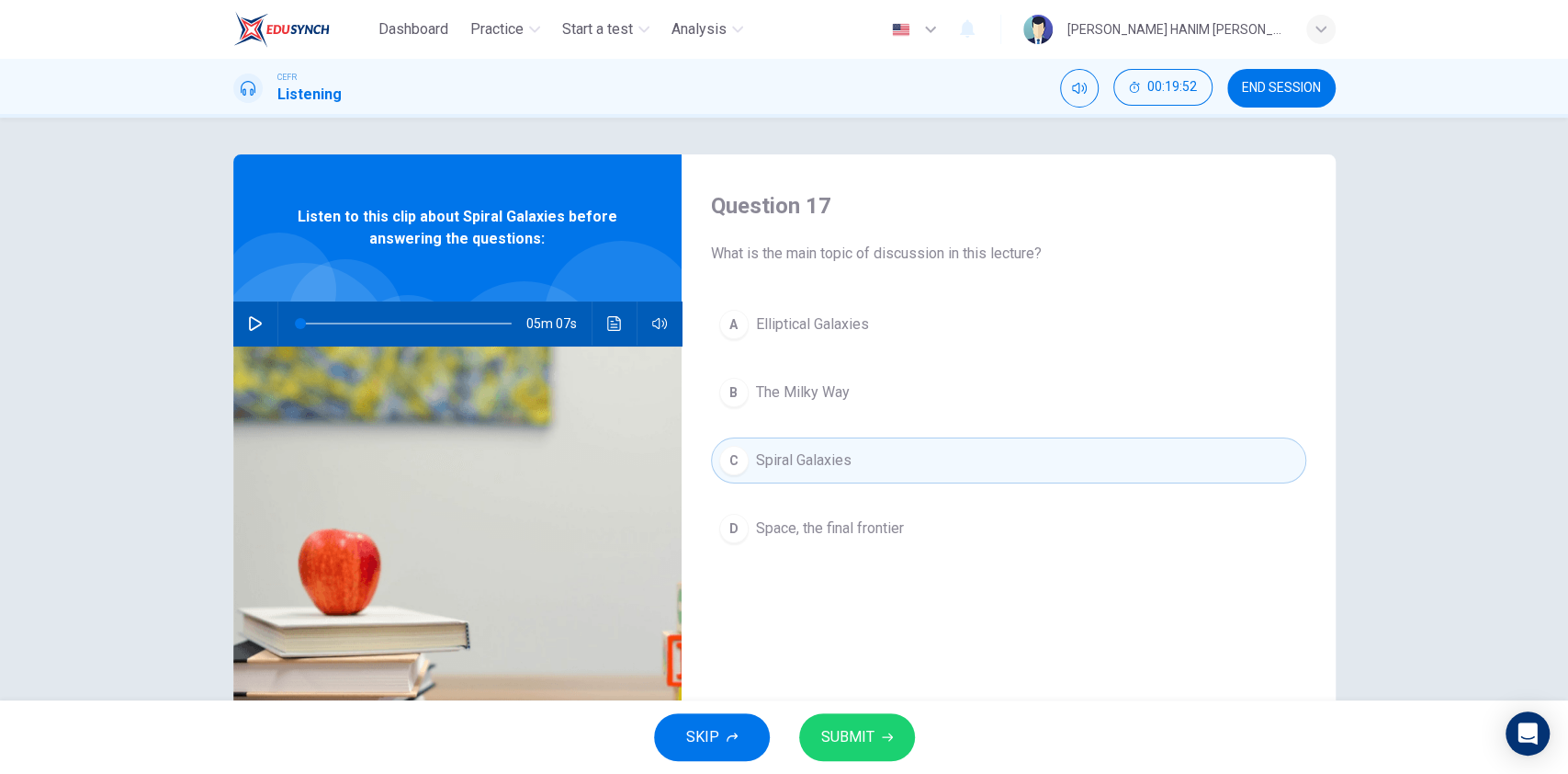
click at [851, 709] on div "SKIP SUBMIT" at bounding box center [784, 736] width 1568 height 73
click at [866, 736] on span "SUBMIT" at bounding box center [848, 736] width 53 height 26
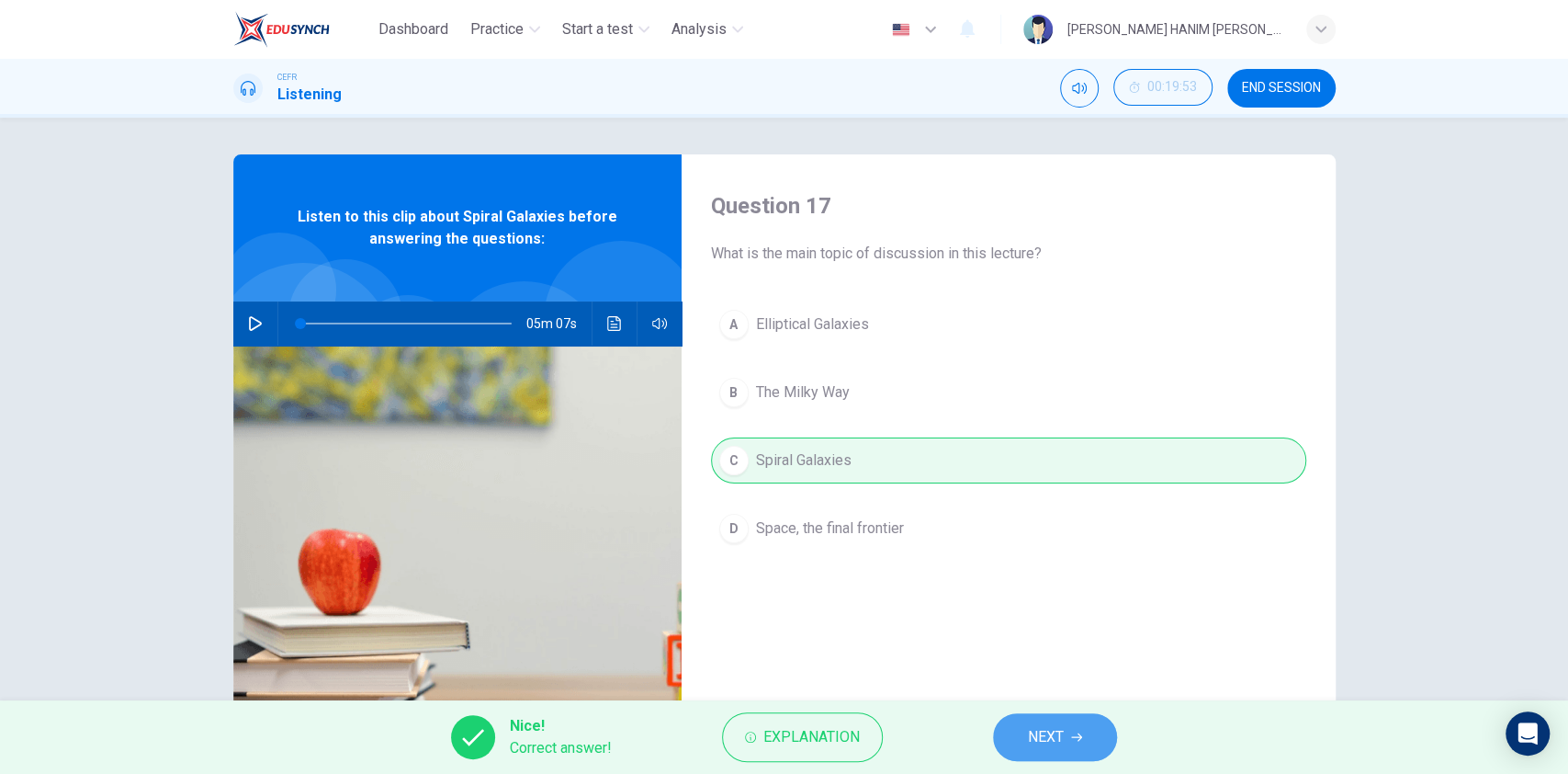
click at [1021, 737] on button "NEXT" at bounding box center [1055, 736] width 124 height 47
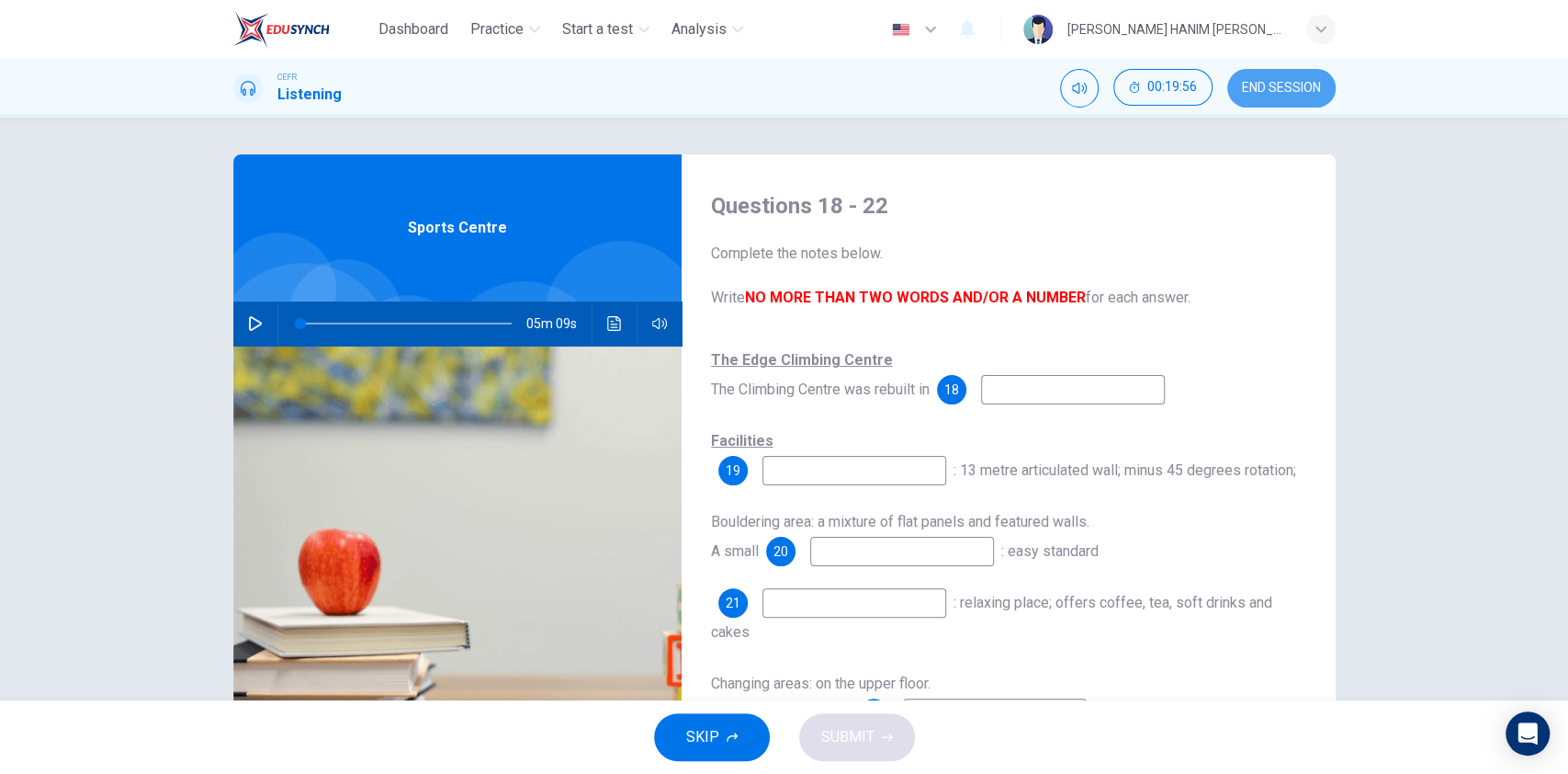
click at [1273, 82] on span "END SESSION" at bounding box center [1282, 88] width 79 height 15
